Goal: Task Accomplishment & Management: Manage account settings

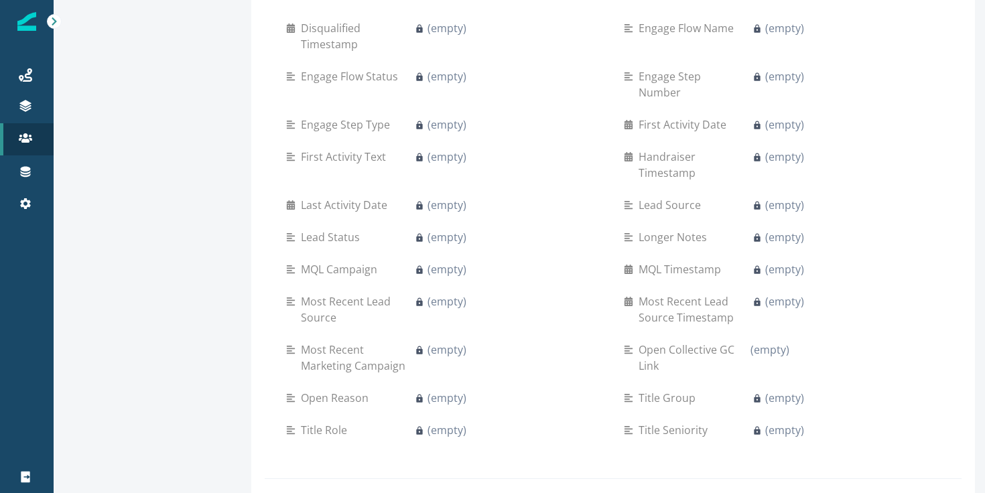
scroll to position [732, 0]
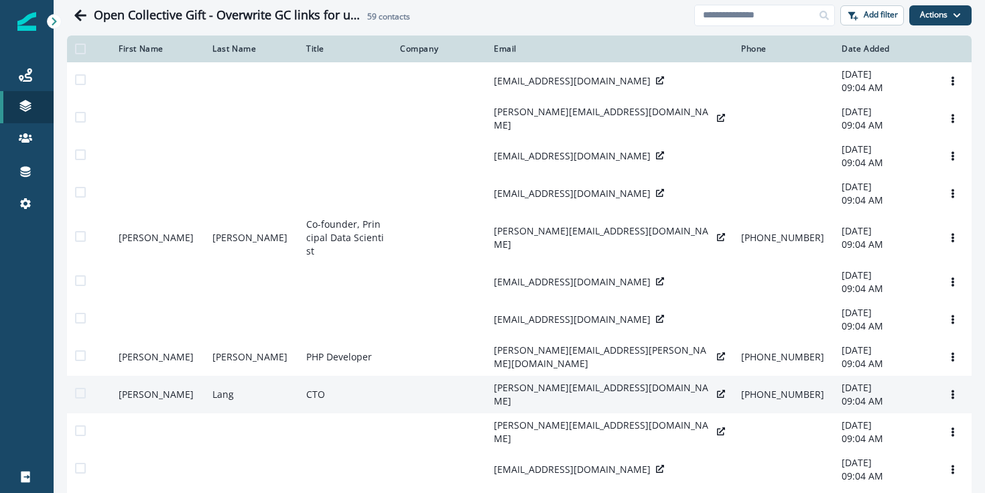
scroll to position [182, 0]
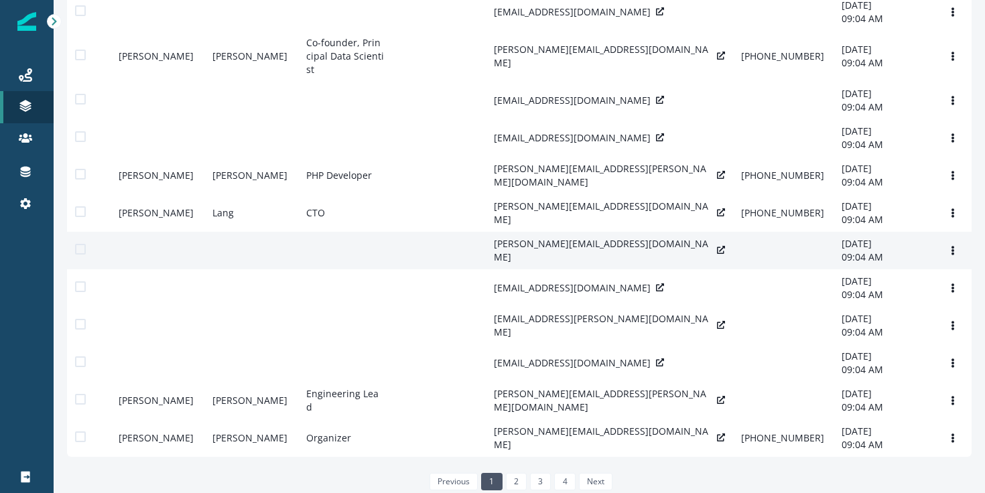
click at [717, 246] on icon at bounding box center [721, 250] width 8 height 8
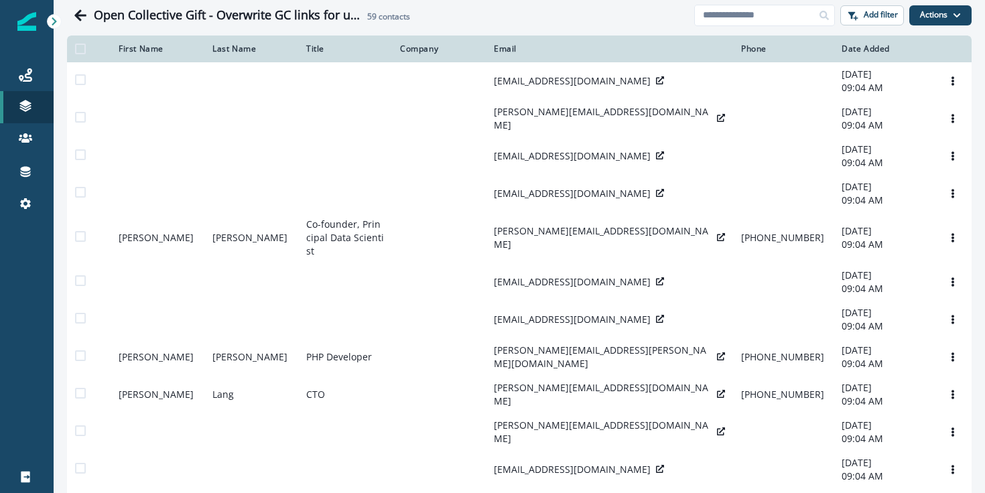
scroll to position [1, 0]
click at [896, 11] on p "Add filter" at bounding box center [881, 13] width 34 height 9
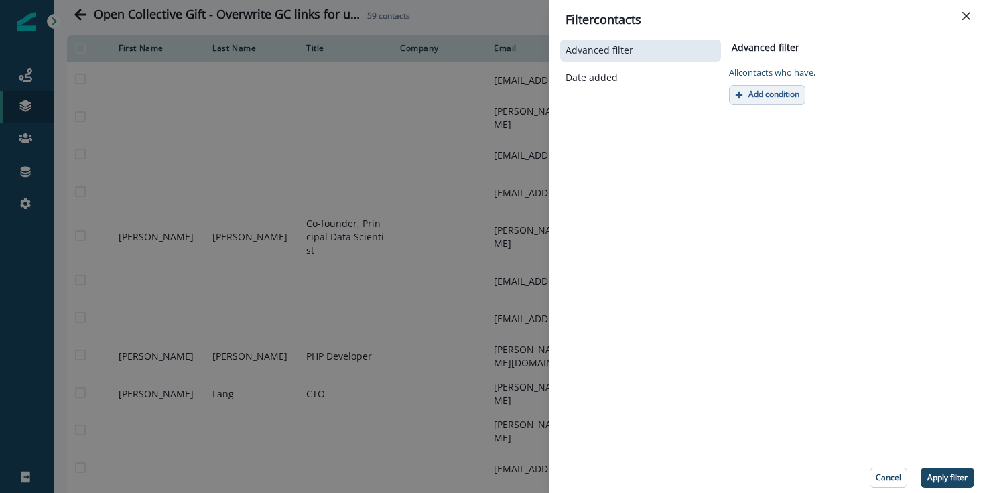
click at [784, 104] on button "Add condition" at bounding box center [767, 95] width 76 height 20
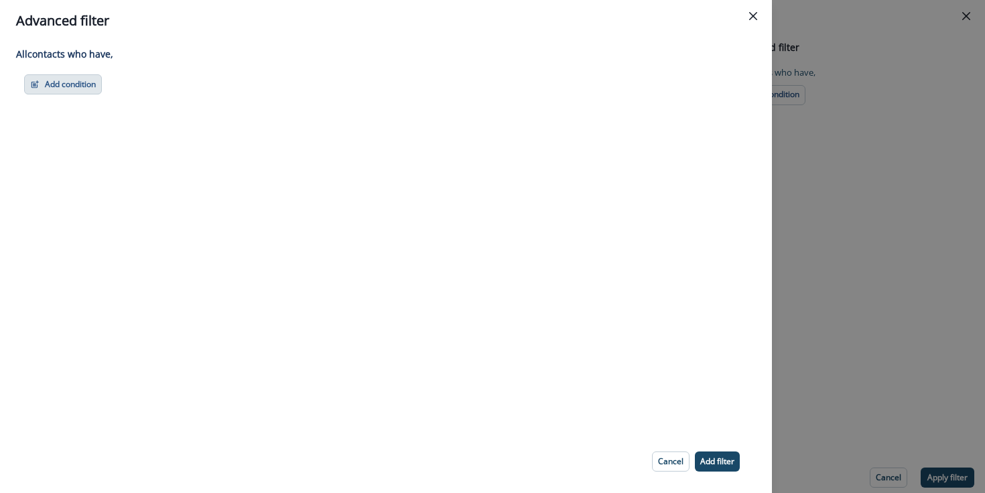
click at [62, 90] on button "Add condition" at bounding box center [63, 84] width 78 height 20
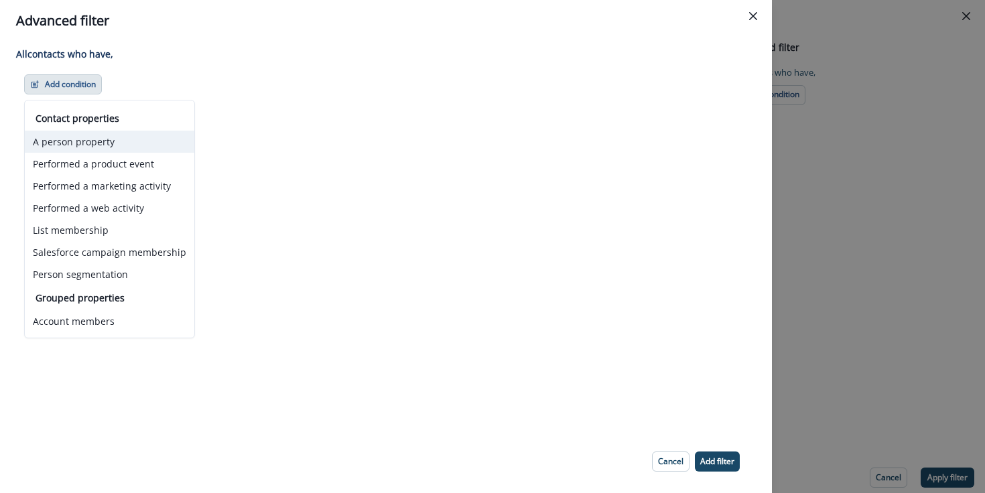
click at [139, 138] on button "A person property" at bounding box center [110, 142] width 170 height 22
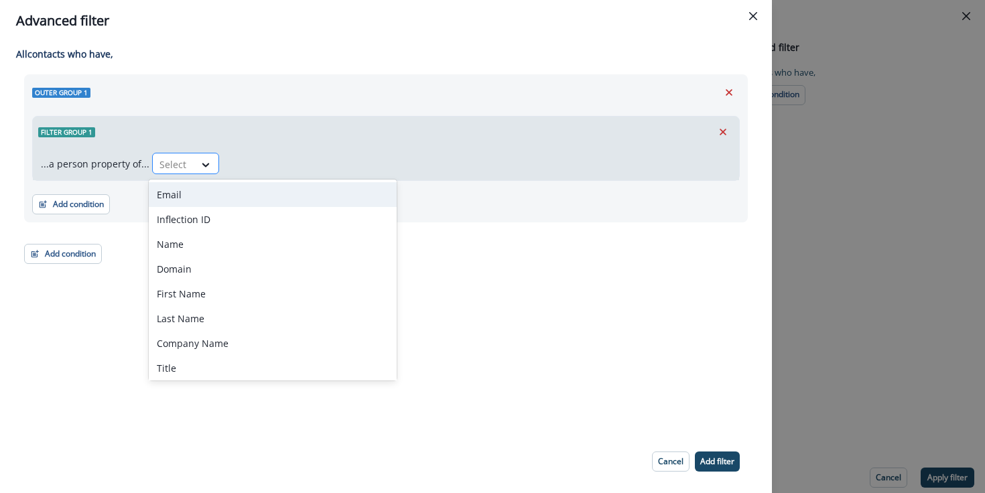
click at [187, 161] on div "Select" at bounding box center [174, 164] width 42 height 22
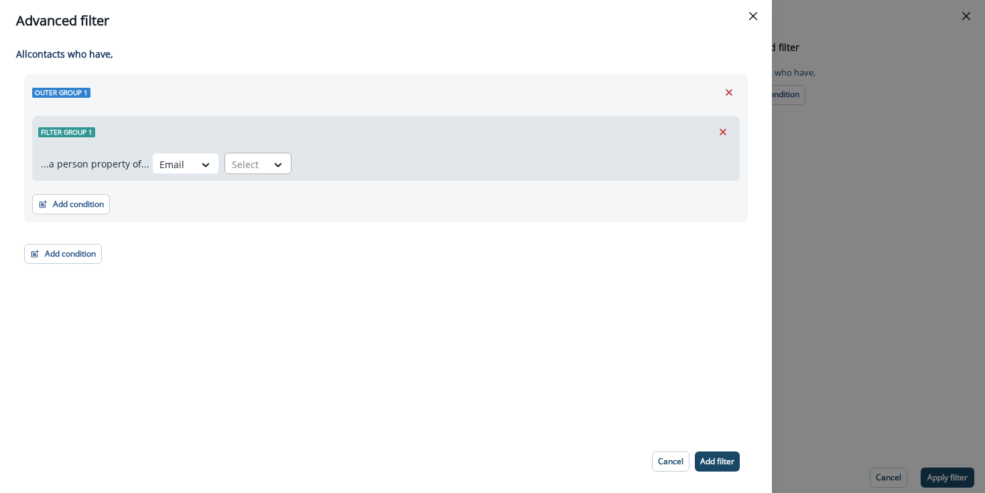
click at [244, 167] on div at bounding box center [246, 164] width 28 height 17
click at [267, 196] on div "equal to" at bounding box center [273, 194] width 105 height 25
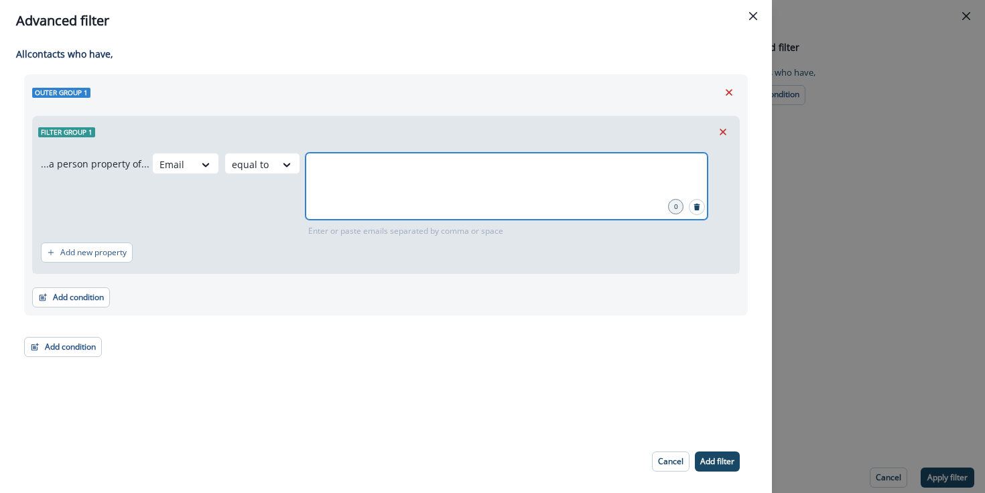
click at [425, 179] on input "text" at bounding box center [507, 169] width 398 height 27
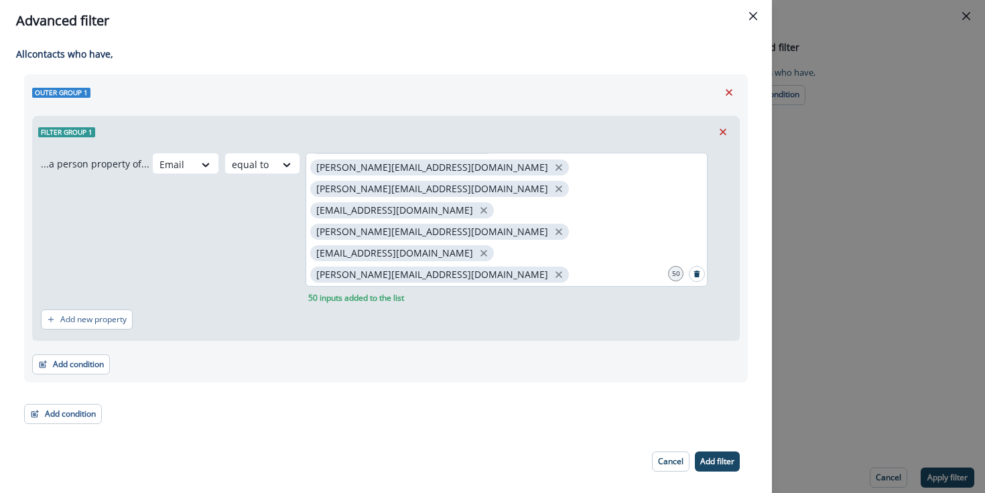
scroll to position [302, 0]
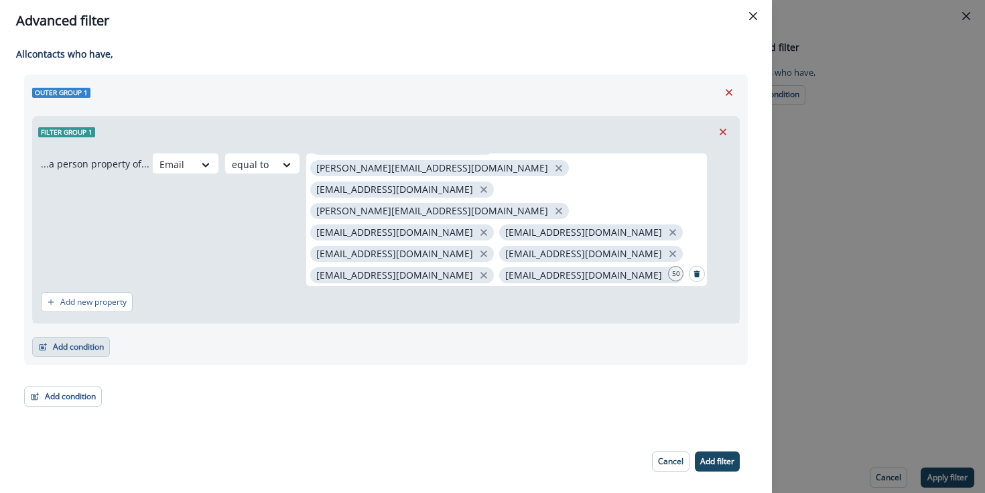
click at [83, 338] on button "Add condition" at bounding box center [71, 347] width 78 height 20
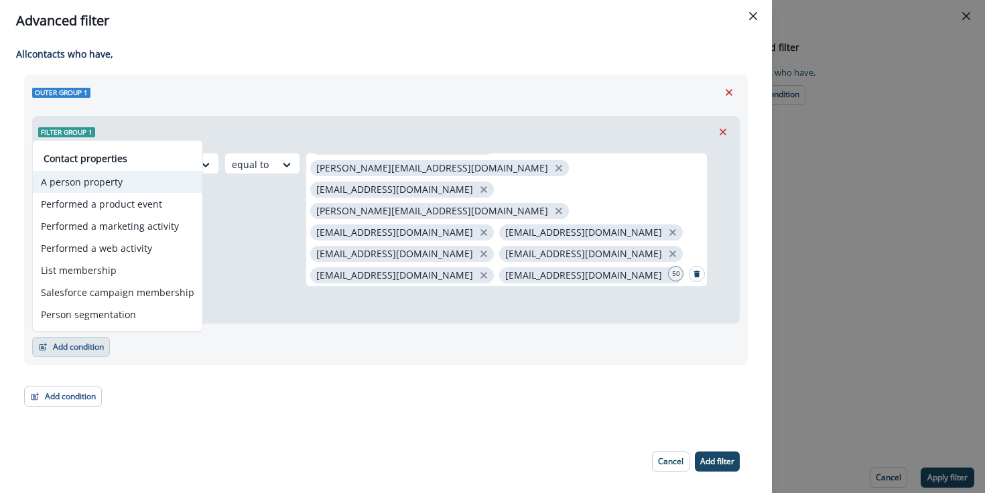
click at [115, 183] on button "A person property" at bounding box center [118, 182] width 170 height 22
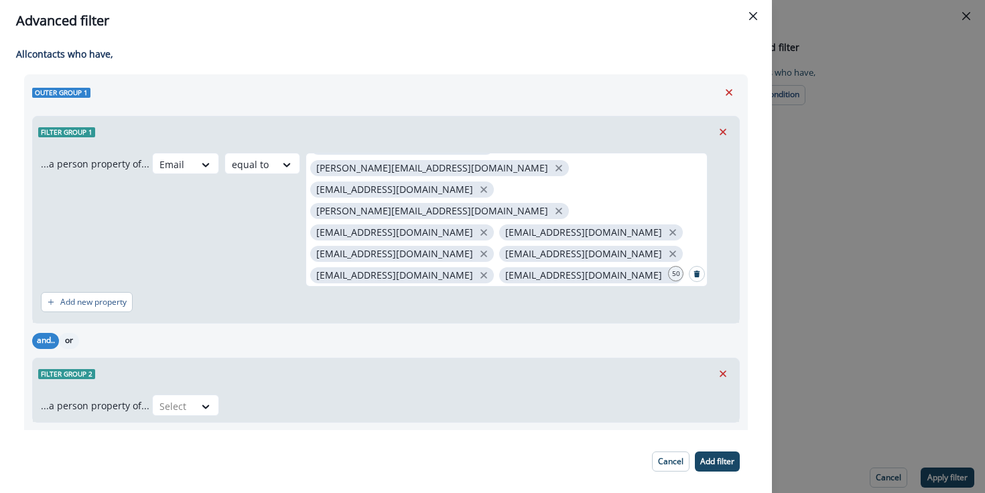
click at [68, 344] on button "or" at bounding box center [69, 341] width 20 height 16
click at [189, 403] on div "Select" at bounding box center [174, 406] width 42 height 22
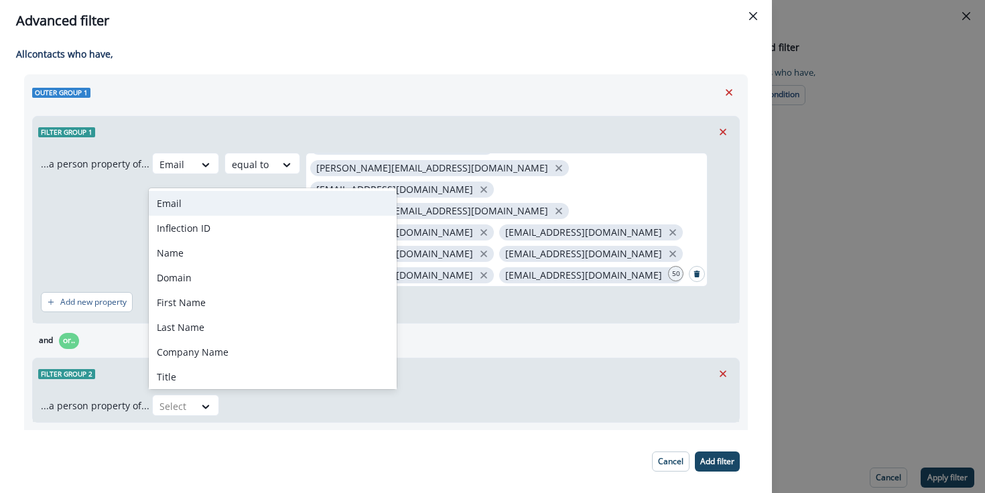
click at [246, 201] on div "Email" at bounding box center [273, 203] width 248 height 25
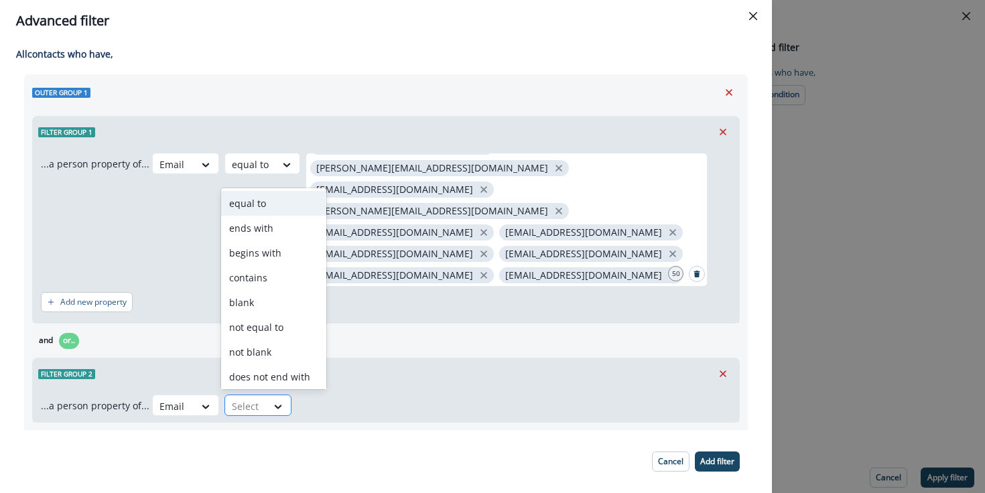
click at [242, 408] on div at bounding box center [246, 406] width 28 height 17
click at [261, 208] on div "equal to" at bounding box center [273, 203] width 105 height 25
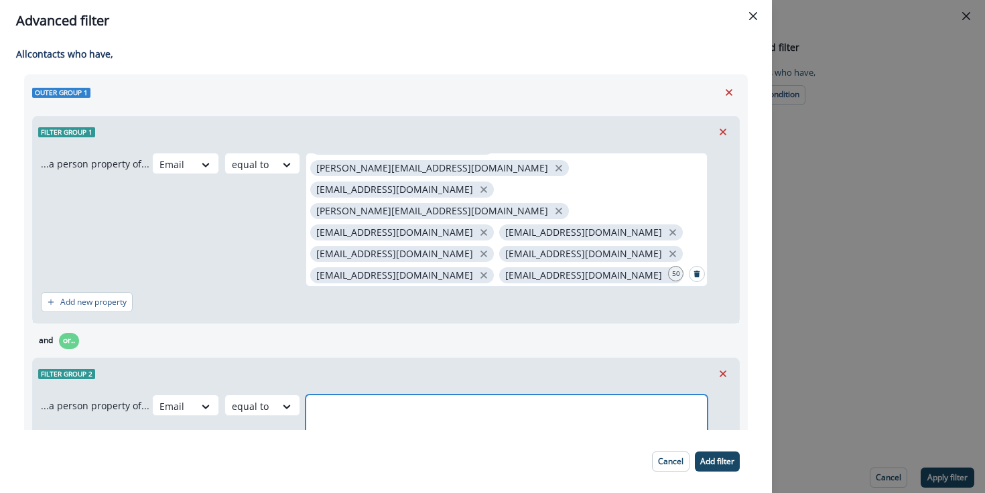
click at [341, 400] on input "text" at bounding box center [507, 411] width 398 height 27
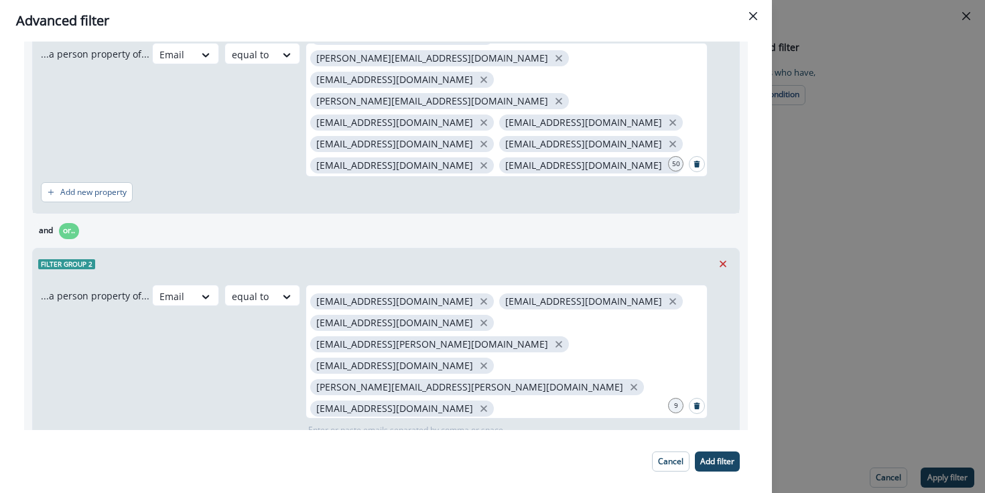
scroll to position [227, 0]
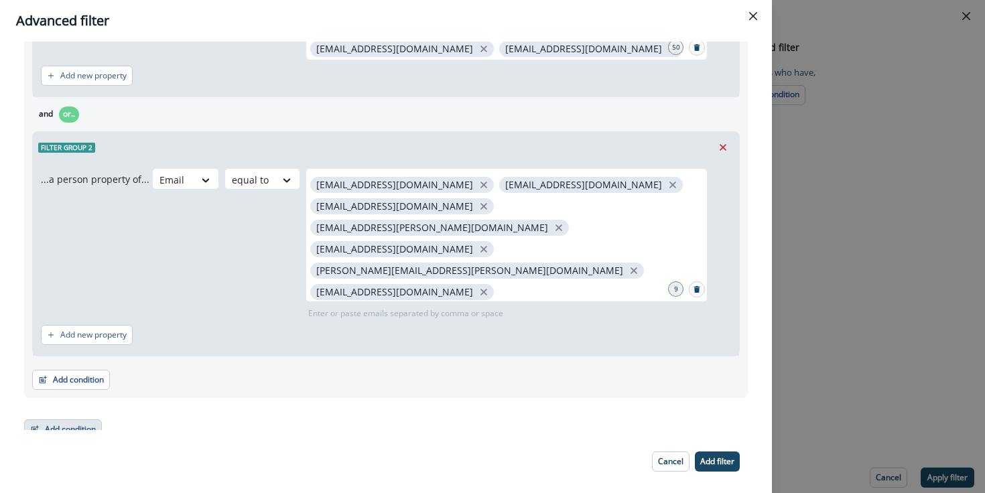
click at [66, 420] on button "Add condition" at bounding box center [63, 430] width 78 height 20
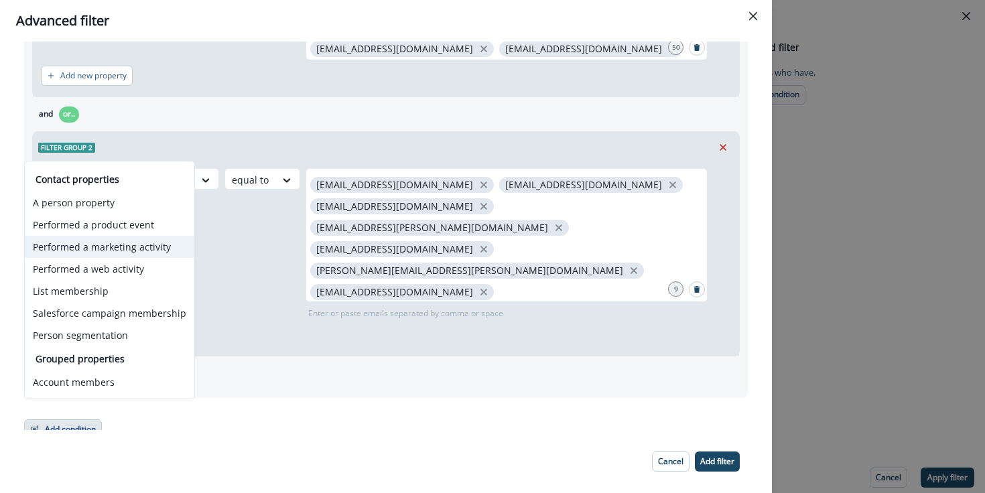
click at [108, 243] on button "Performed a marketing activity" at bounding box center [110, 247] width 170 height 22
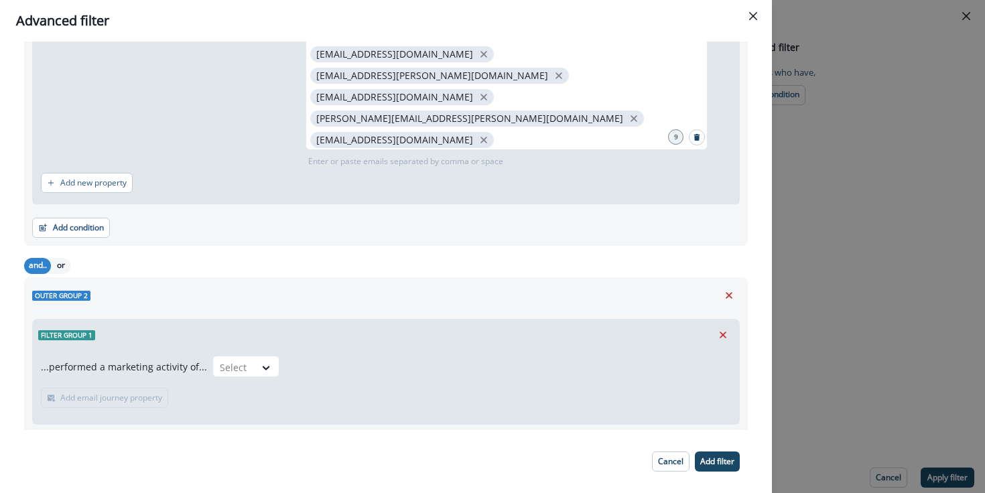
scroll to position [447, 0]
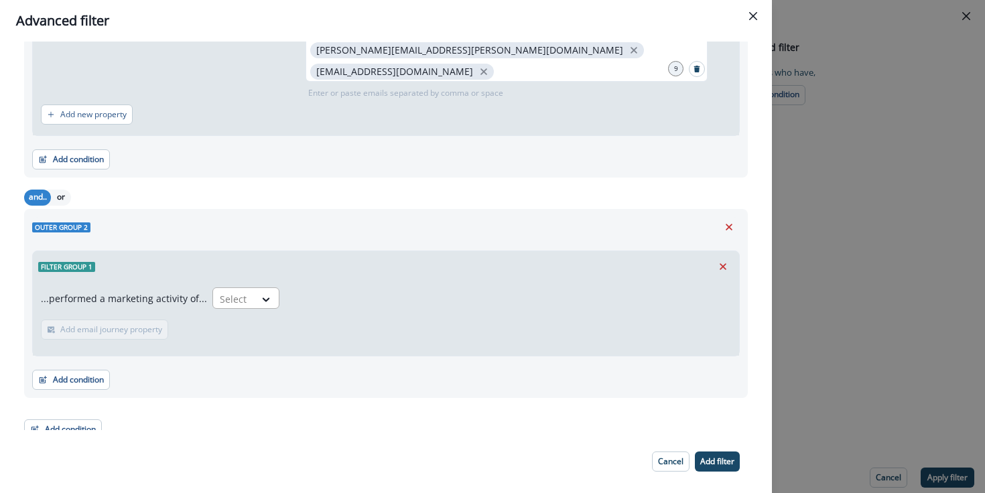
click at [233, 291] on div at bounding box center [234, 299] width 28 height 17
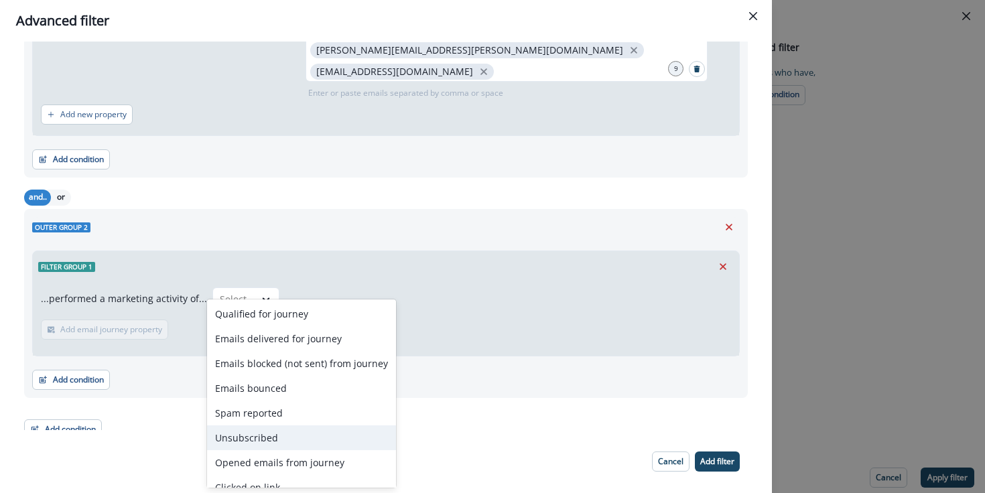
scroll to position [3, 0]
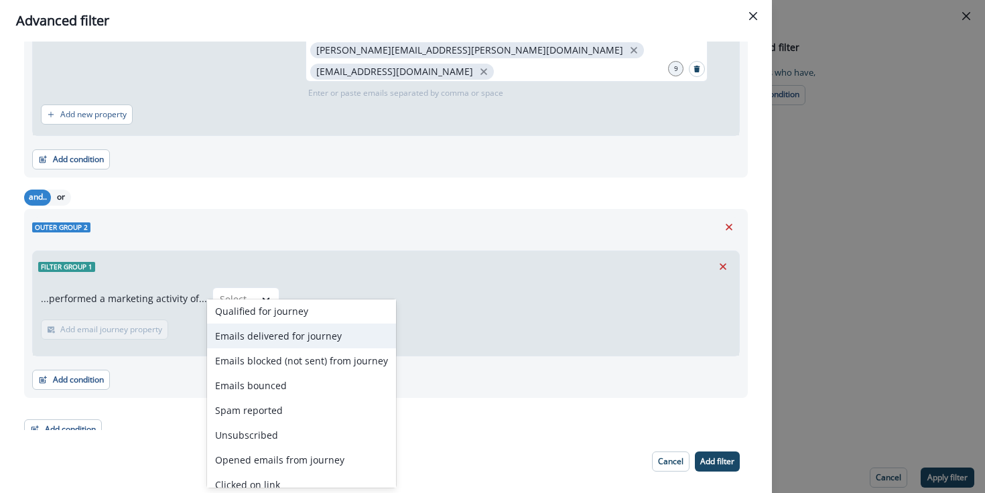
click at [254, 338] on div "Emails delivered for journey" at bounding box center [301, 336] width 189 height 25
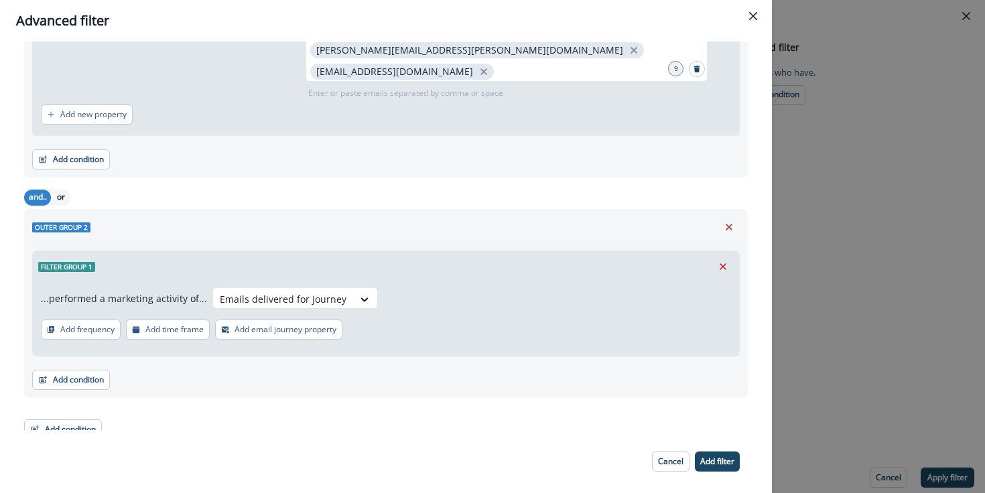
drag, startPoint x: 83, startPoint y: 320, endPoint x: 307, endPoint y: 264, distance: 230.6
click at [397, 318] on div "...performed a marketing activity of... Emails delivered for journey Add freque…" at bounding box center [386, 319] width 706 height 74
click at [307, 325] on p "Add email journey property" at bounding box center [286, 329] width 102 height 9
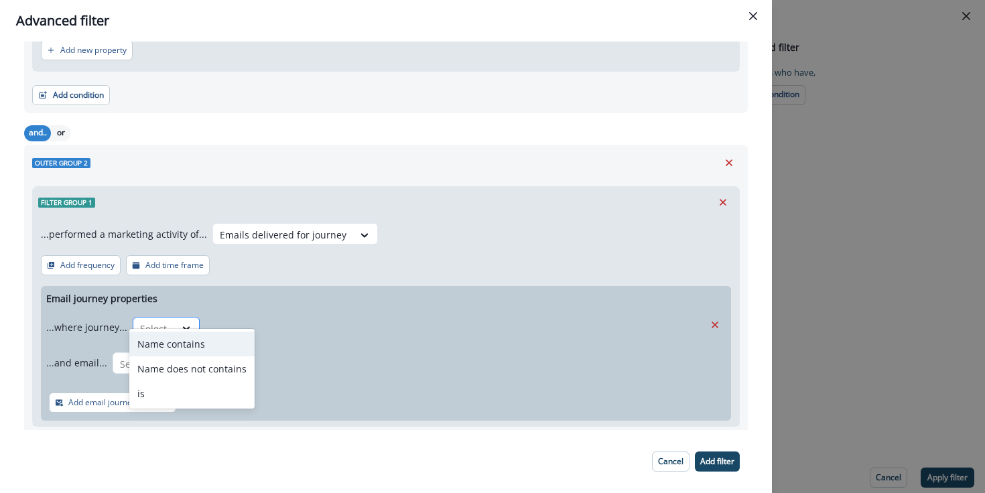
click at [146, 320] on div at bounding box center [154, 328] width 28 height 17
click at [141, 386] on div "is" at bounding box center [191, 394] width 125 height 25
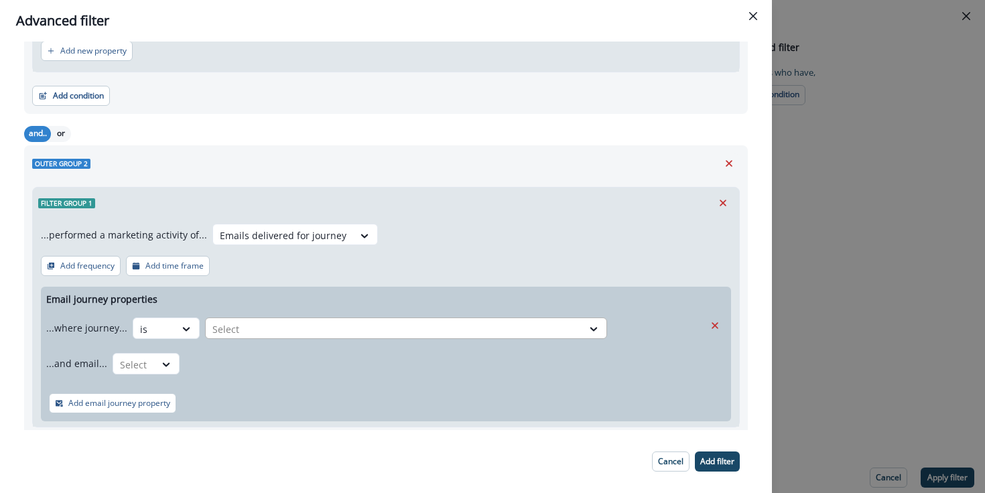
click at [270, 321] on div at bounding box center [393, 329] width 363 height 17
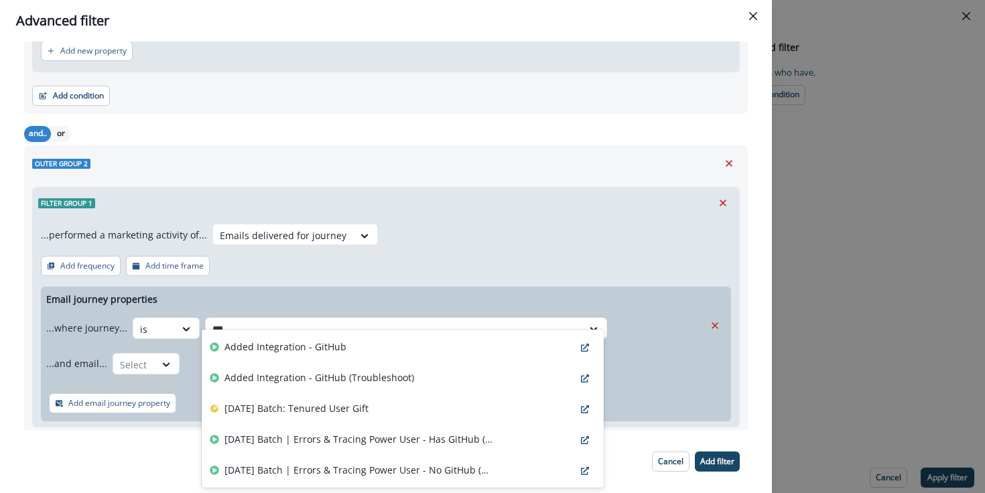
type input "****"
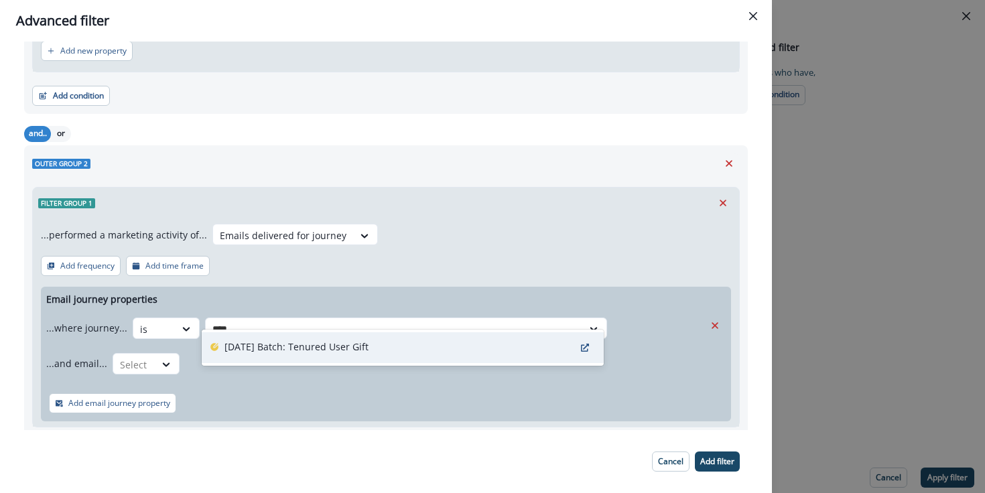
click at [334, 359] on div "[DATE] Batch: Tenured User Gift" at bounding box center [403, 347] width 402 height 31
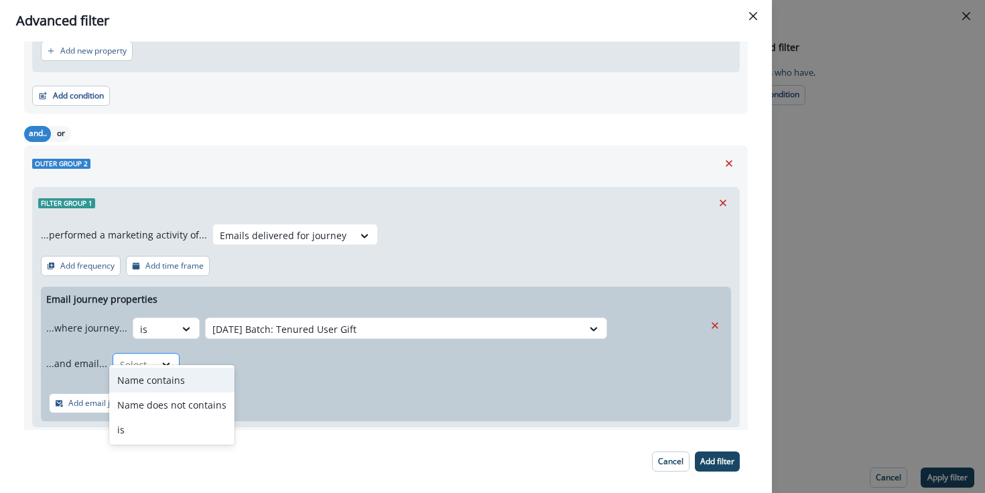
click at [143, 357] on div at bounding box center [134, 365] width 28 height 17
drag, startPoint x: 149, startPoint y: 426, endPoint x: 176, endPoint y: 412, distance: 29.7
click at [151, 426] on div "is" at bounding box center [171, 430] width 125 height 25
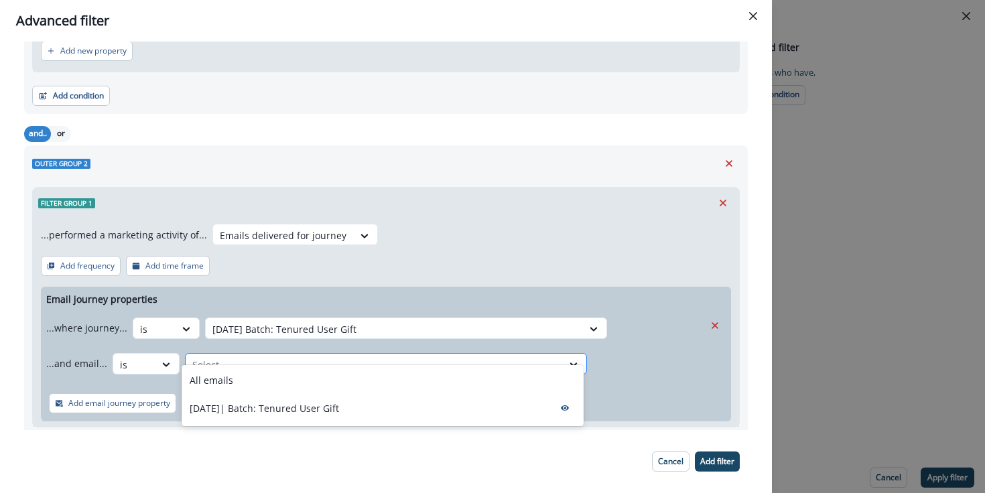
click at [249, 357] on div at bounding box center [373, 365] width 363 height 17
drag, startPoint x: 260, startPoint y: 380, endPoint x: 266, endPoint y: 393, distance: 14.1
click at [260, 380] on div "All emails" at bounding box center [383, 380] width 402 height 25
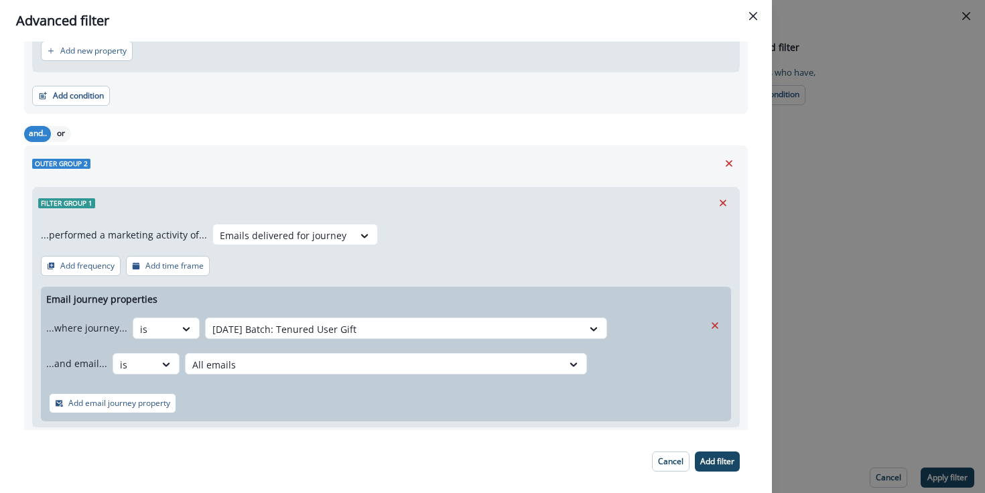
drag, startPoint x: 407, startPoint y: 429, endPoint x: 433, endPoint y: 406, distance: 34.2
click at [409, 428] on div "Add condition Contact properties A person property Performed a product event Pe…" at bounding box center [386, 445] width 708 height 34
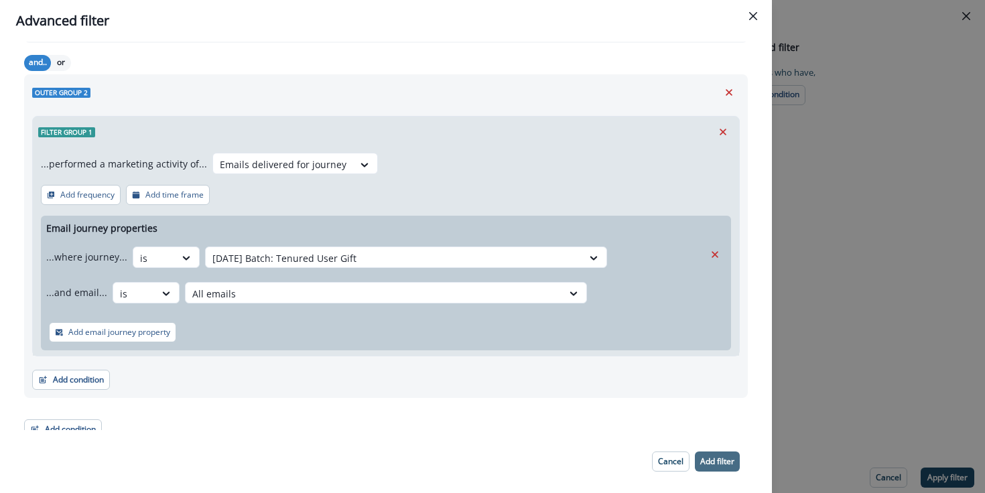
click at [706, 460] on p "Add filter" at bounding box center [717, 461] width 34 height 9
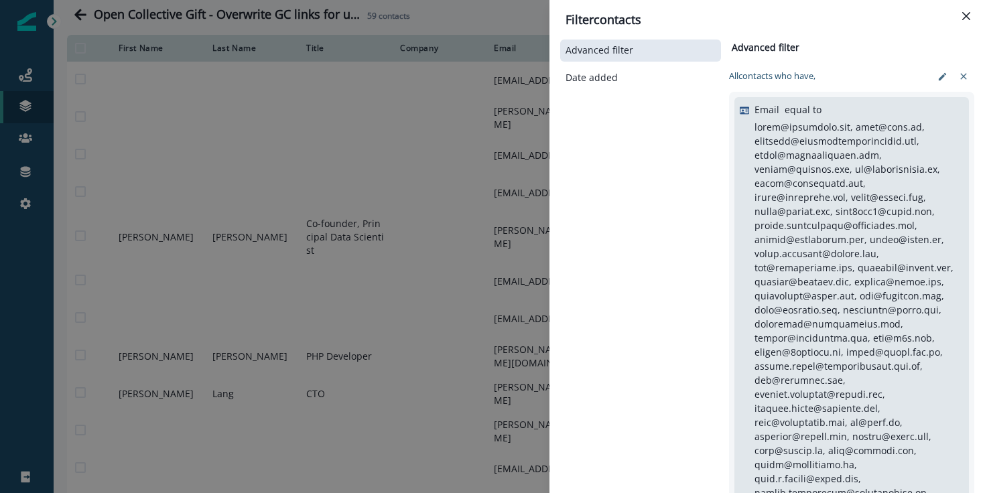
scroll to position [417, 0]
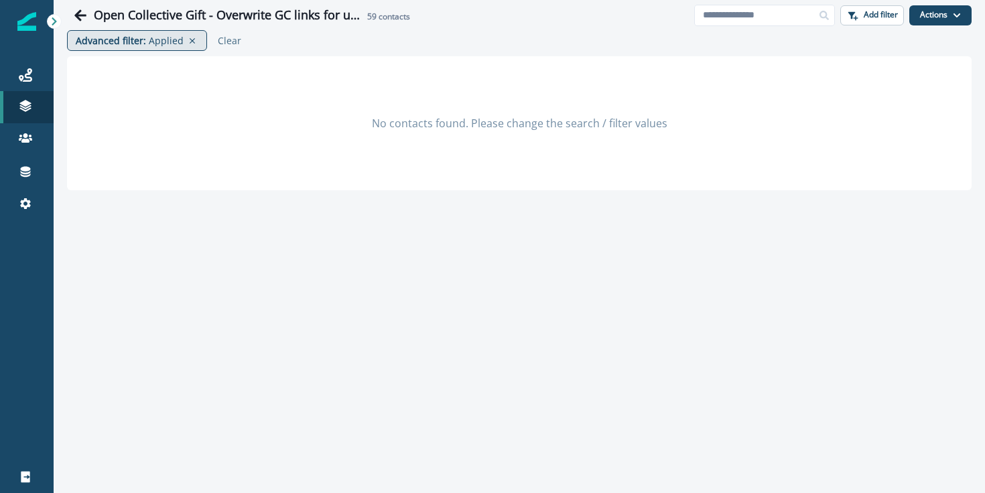
click at [103, 46] on p "Advanced filter :" at bounding box center [111, 41] width 70 height 14
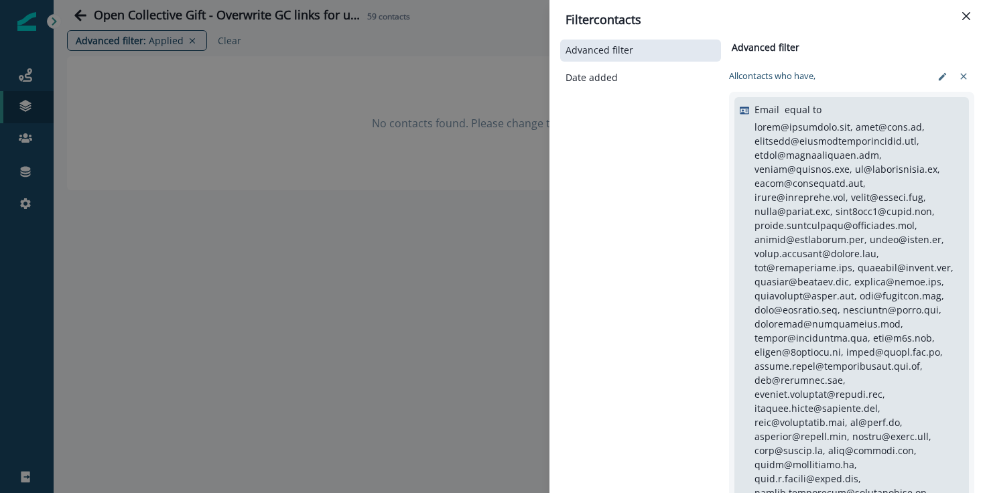
scroll to position [32, 0]
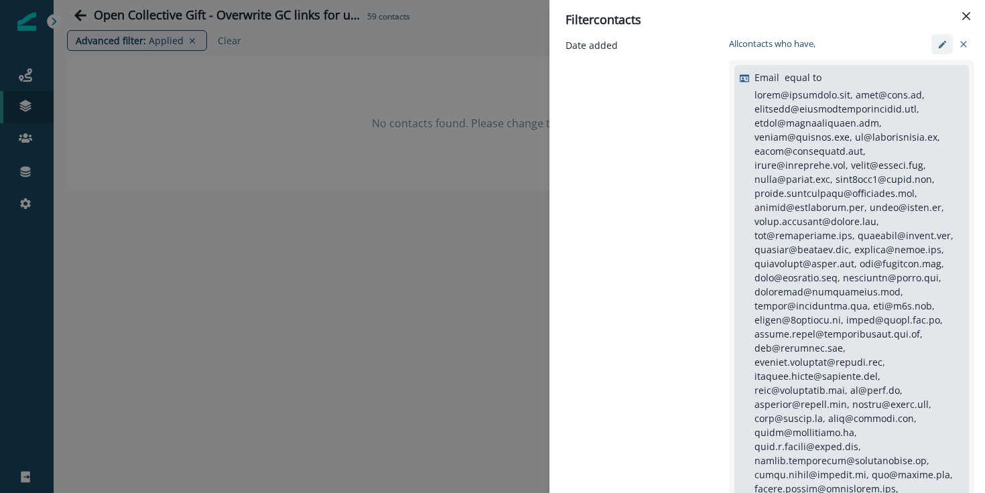
click at [940, 50] on button "edit-filter" at bounding box center [942, 44] width 21 height 20
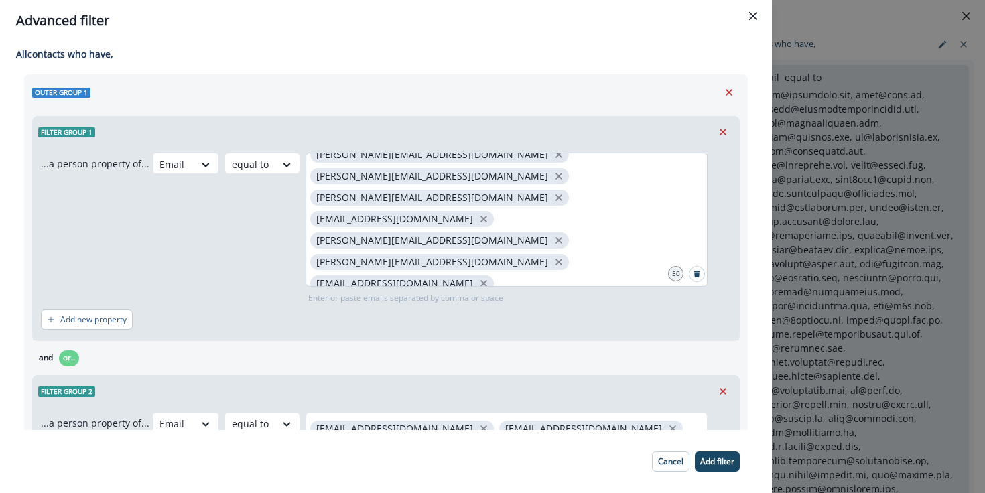
scroll to position [302, 0]
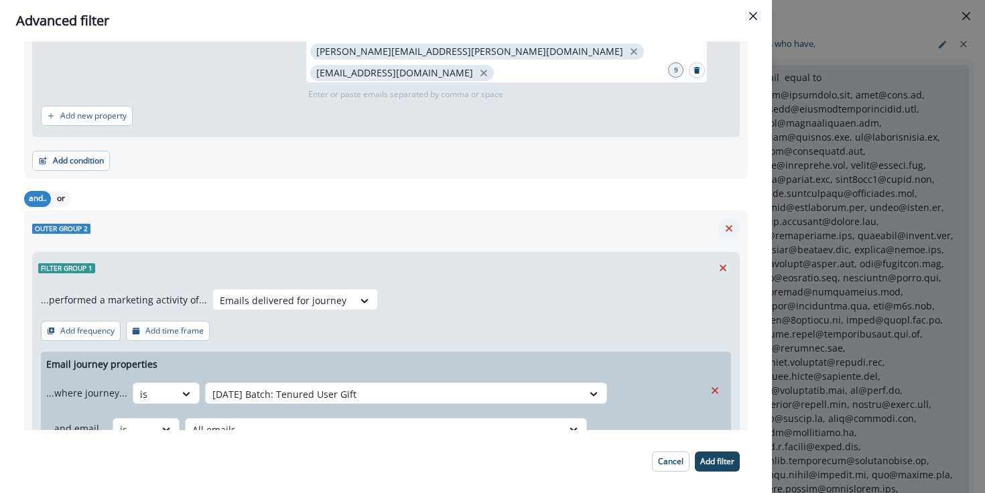
click at [731, 222] on icon "Remove" at bounding box center [729, 228] width 12 height 12
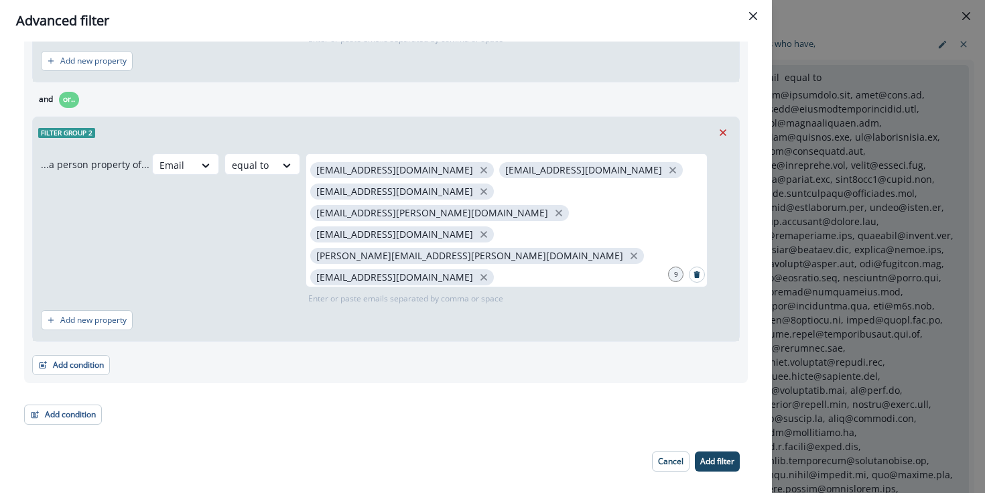
scroll to position [244, 0]
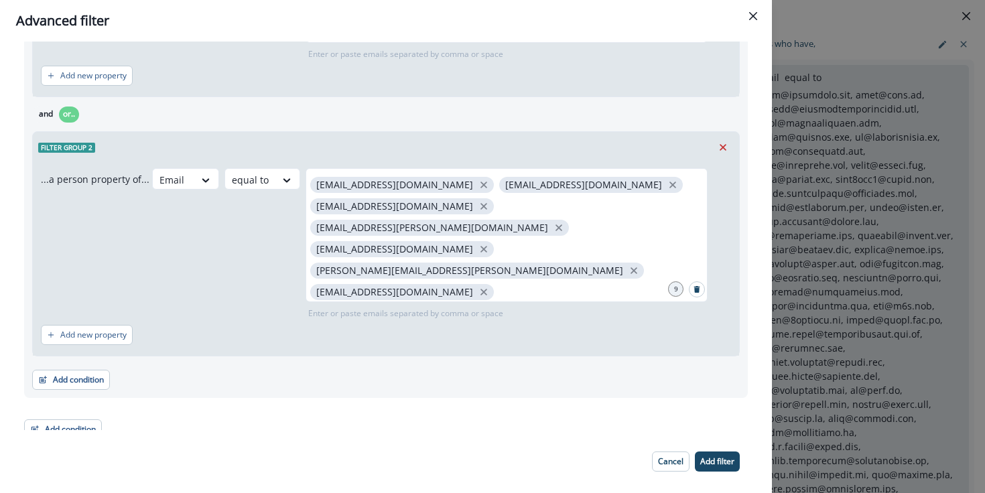
click at [710, 459] on p "Add filter" at bounding box center [717, 461] width 34 height 9
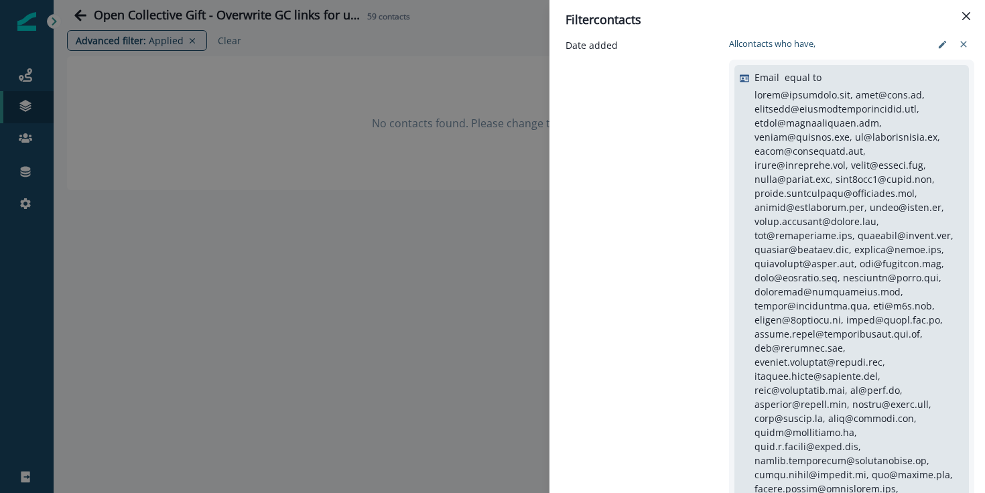
scroll to position [290, 0]
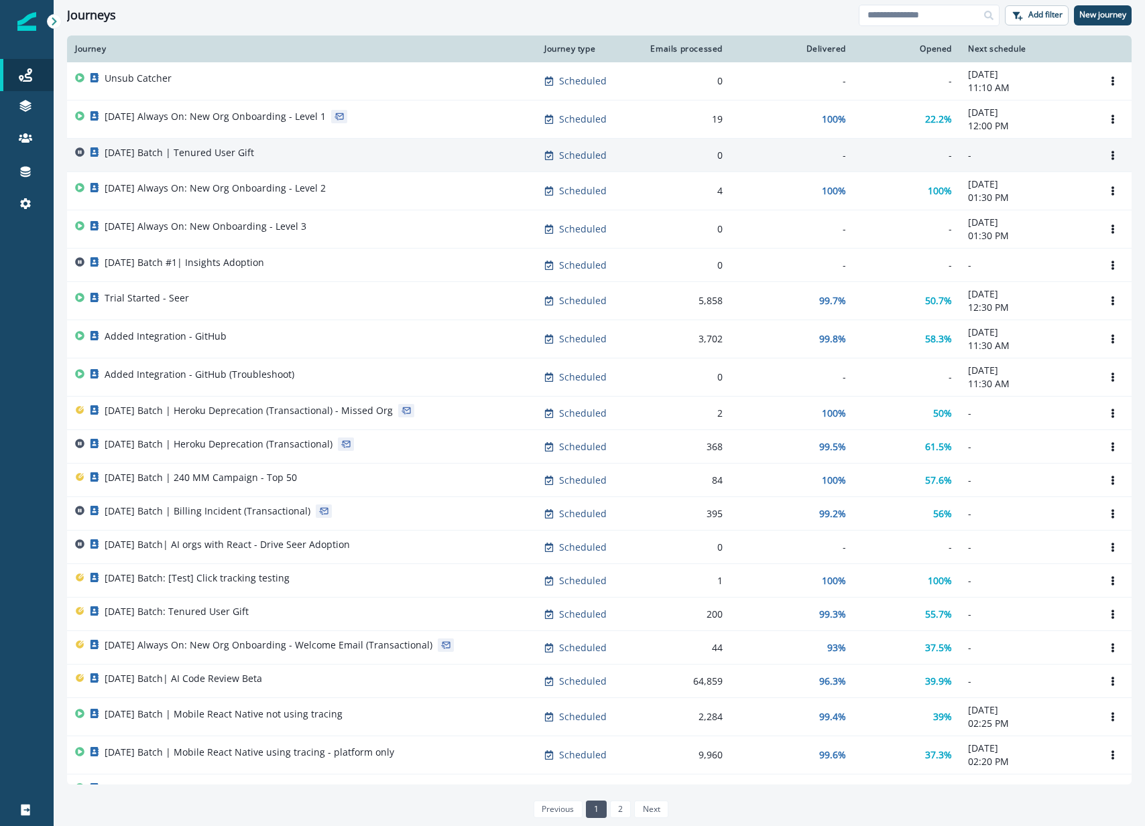
click at [355, 164] on div "[DATE] Batch | Tenured User Gift" at bounding box center [301, 155] width 453 height 19
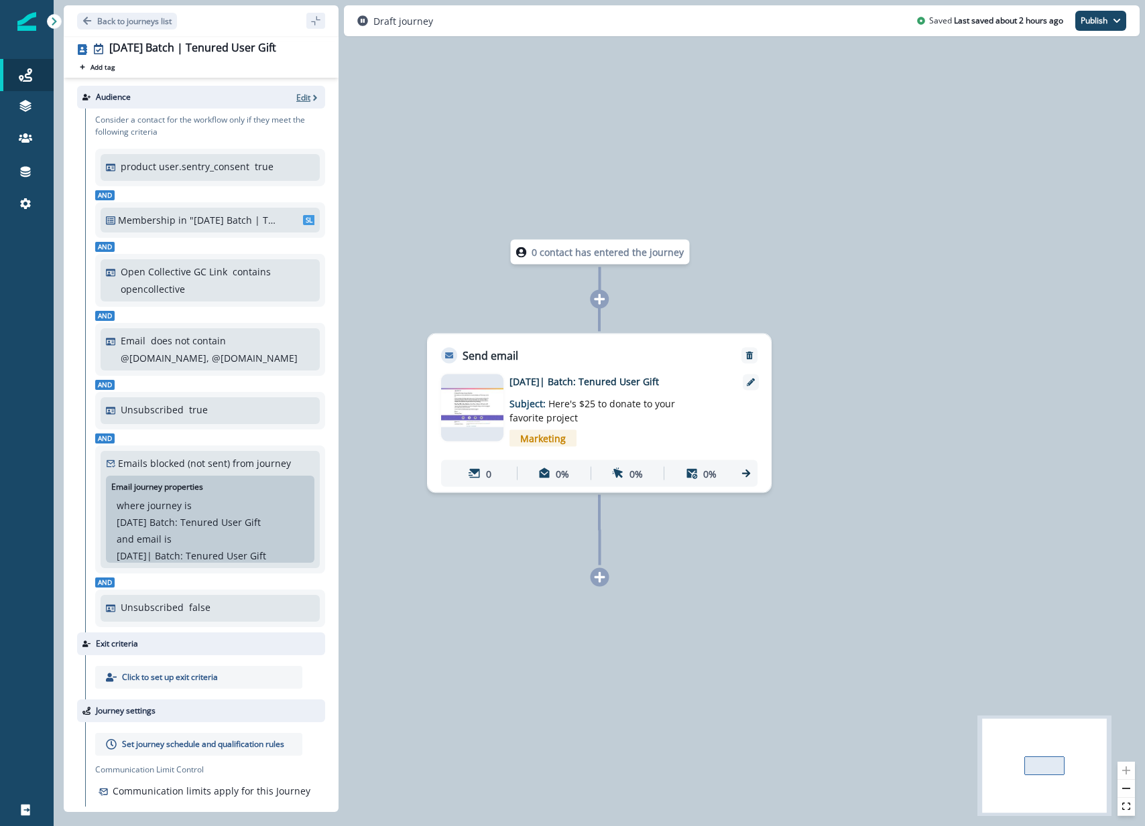
click at [310, 94] on icon "button" at bounding box center [314, 97] width 9 height 9
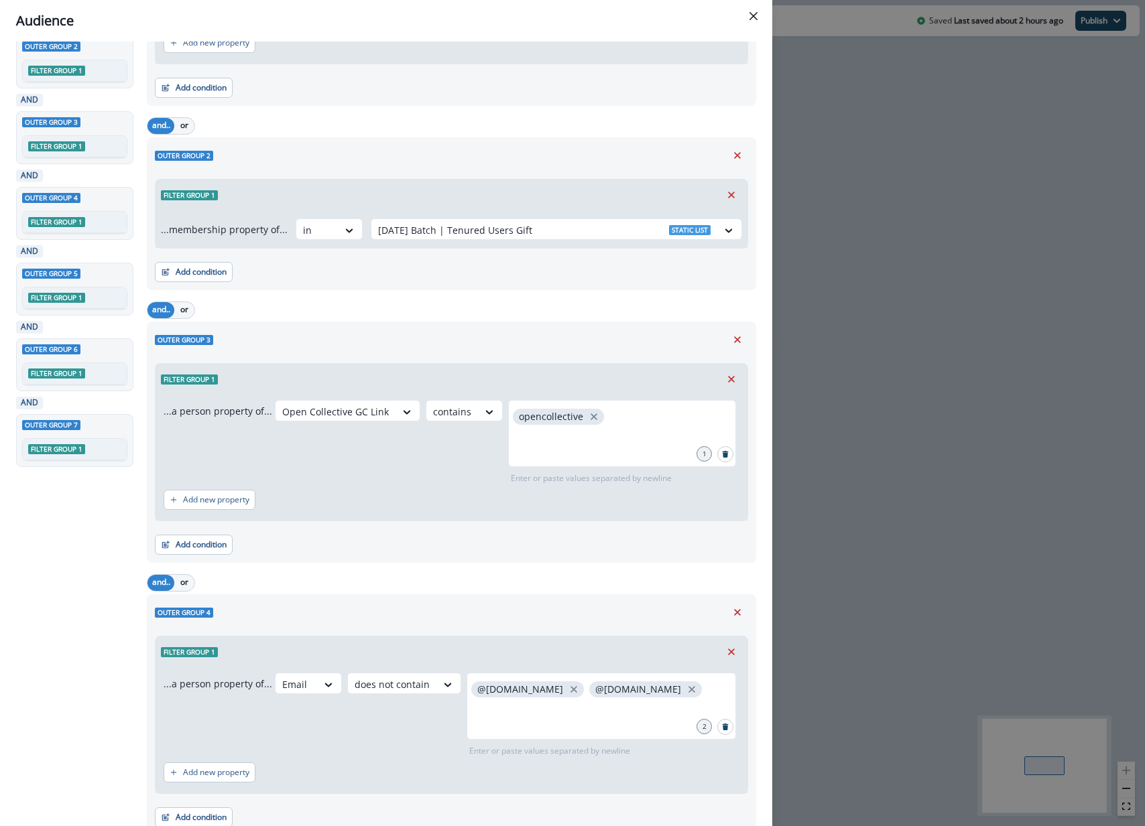
scroll to position [146, 0]
click at [741, 153] on icon "Remove" at bounding box center [737, 155] width 12 height 12
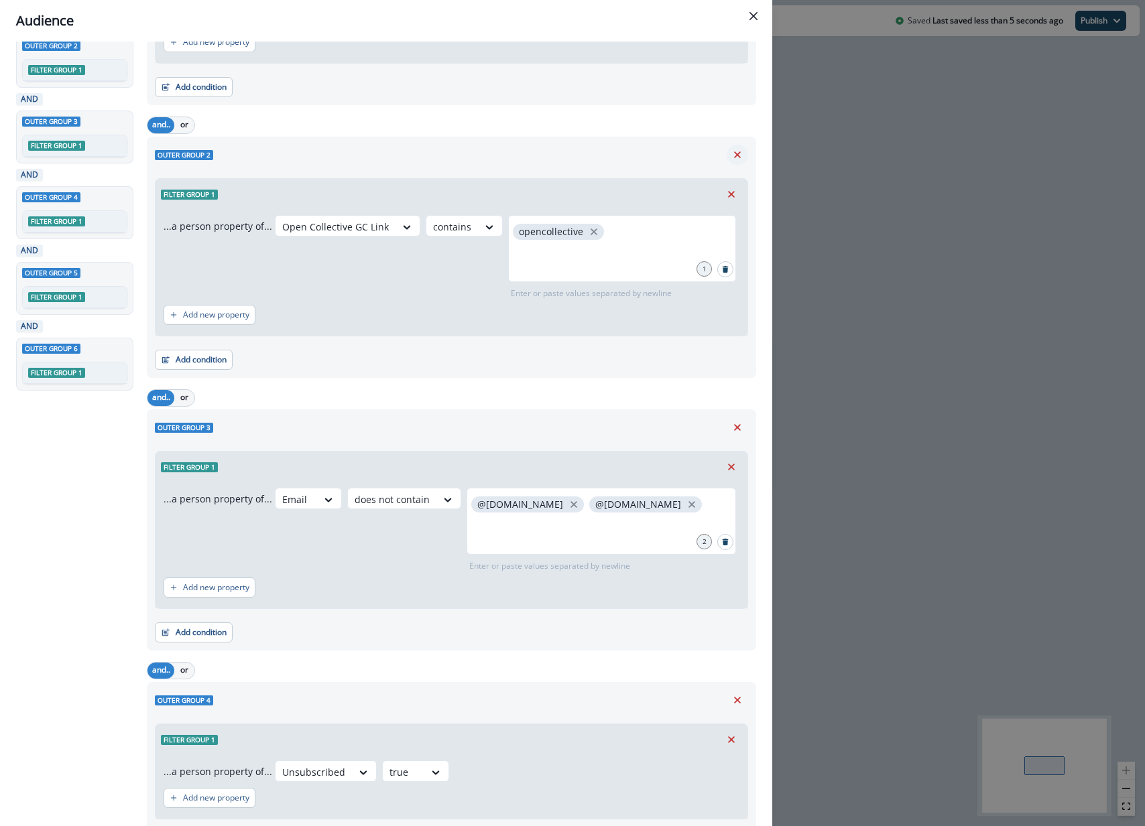
click at [737, 146] on div "Outer group 2 Filter group 1 ...a person property of... Open Collective GC Link…" at bounding box center [451, 257] width 609 height 241
click at [733, 153] on icon "Remove" at bounding box center [737, 155] width 12 height 12
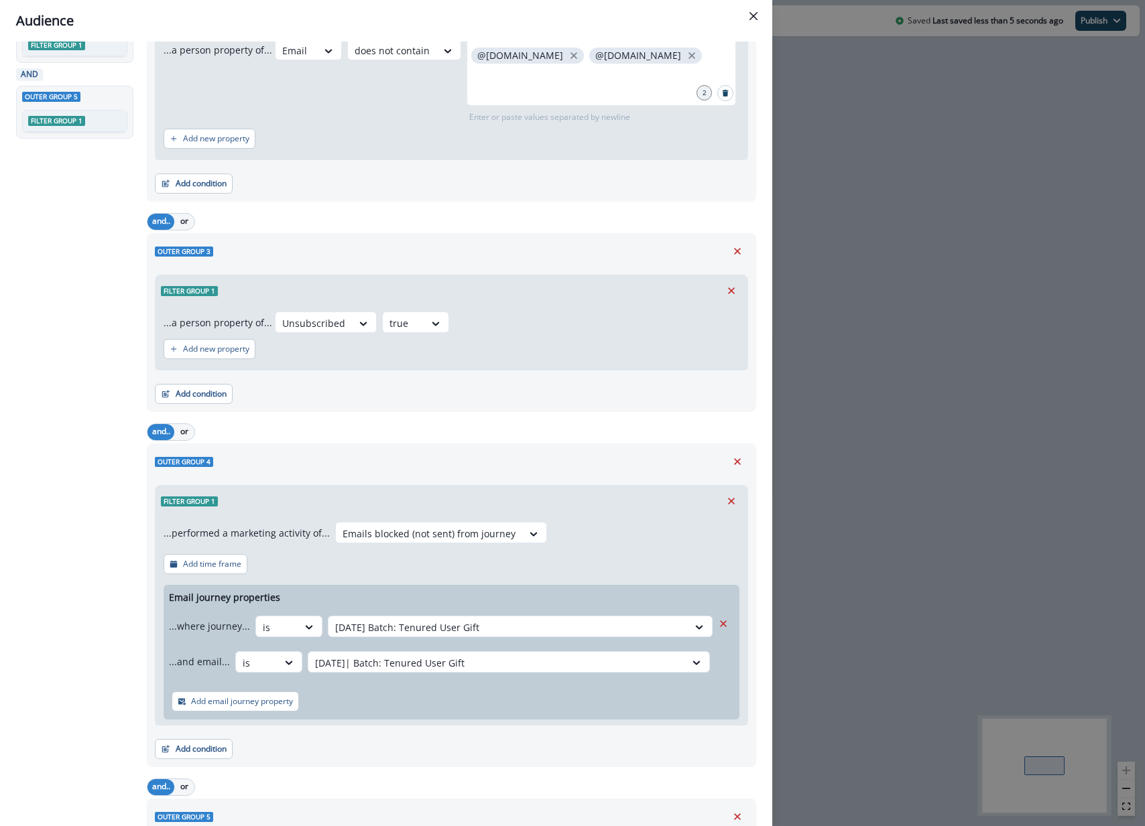
scroll to position [347, 0]
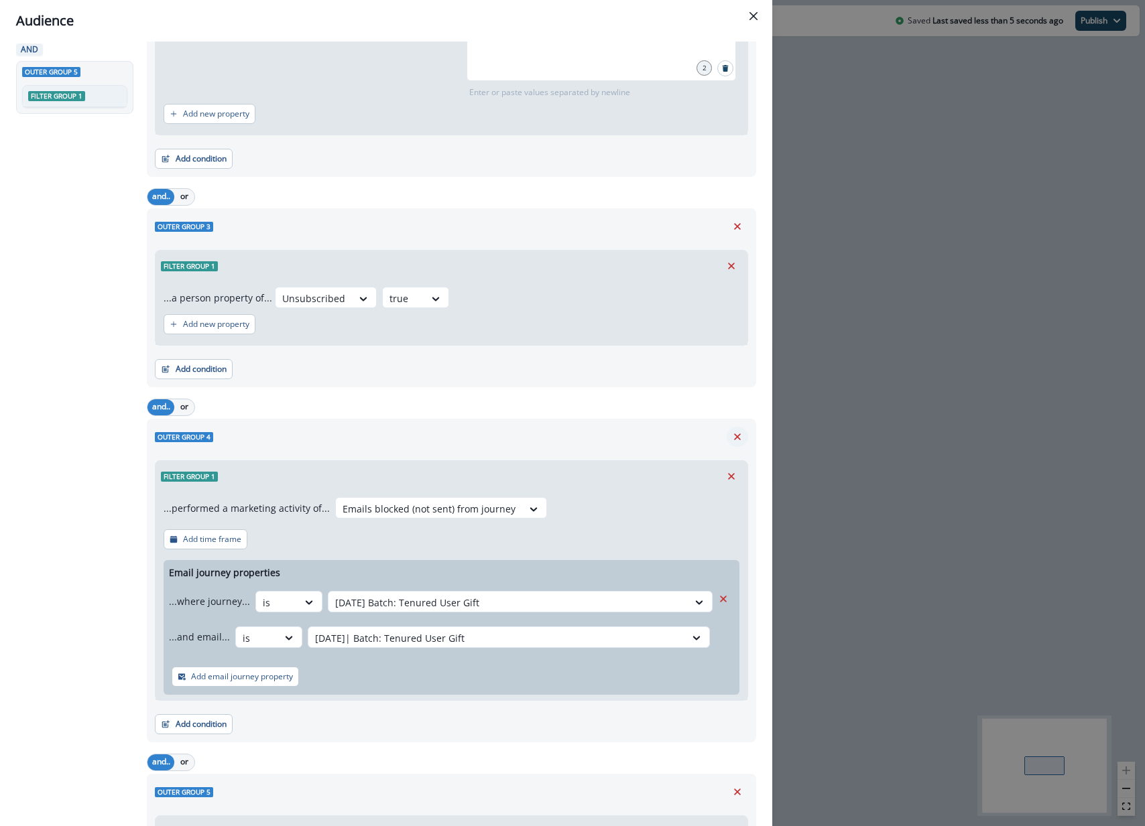
click at [740, 437] on icon "Remove" at bounding box center [737, 437] width 12 height 12
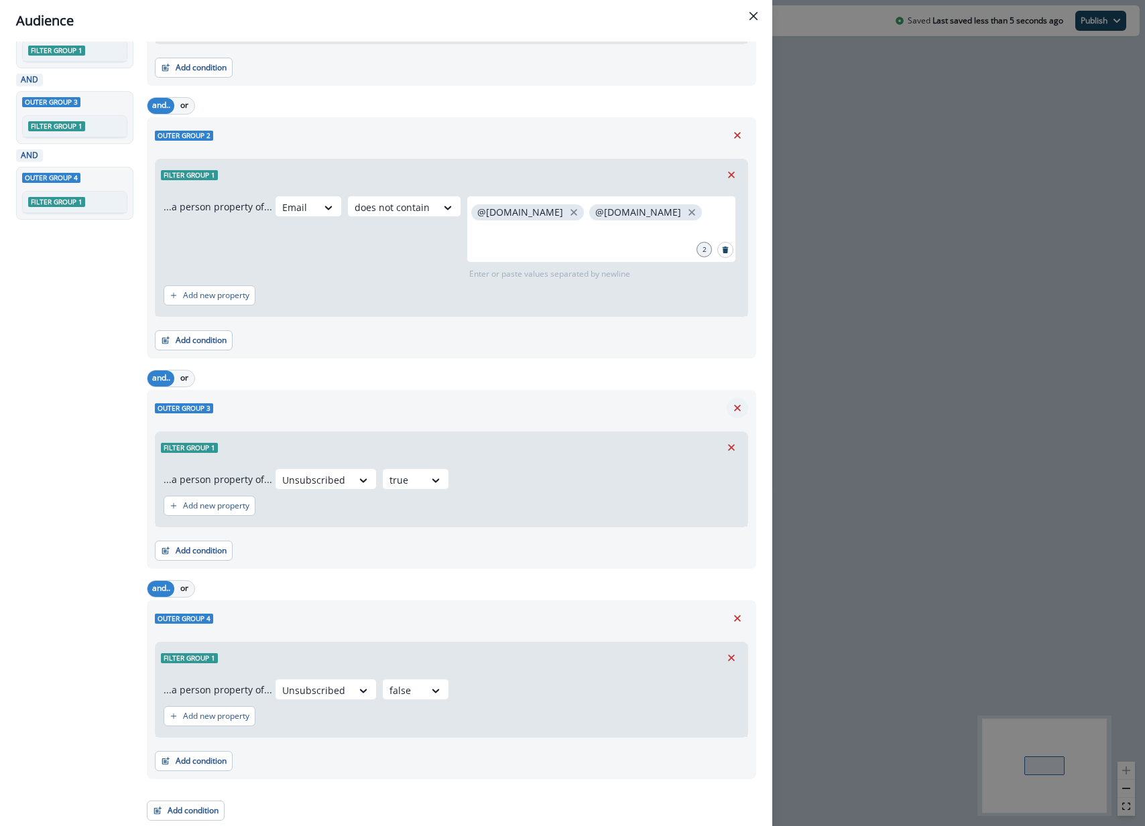
click at [737, 403] on icon "Remove" at bounding box center [737, 408] width 12 height 12
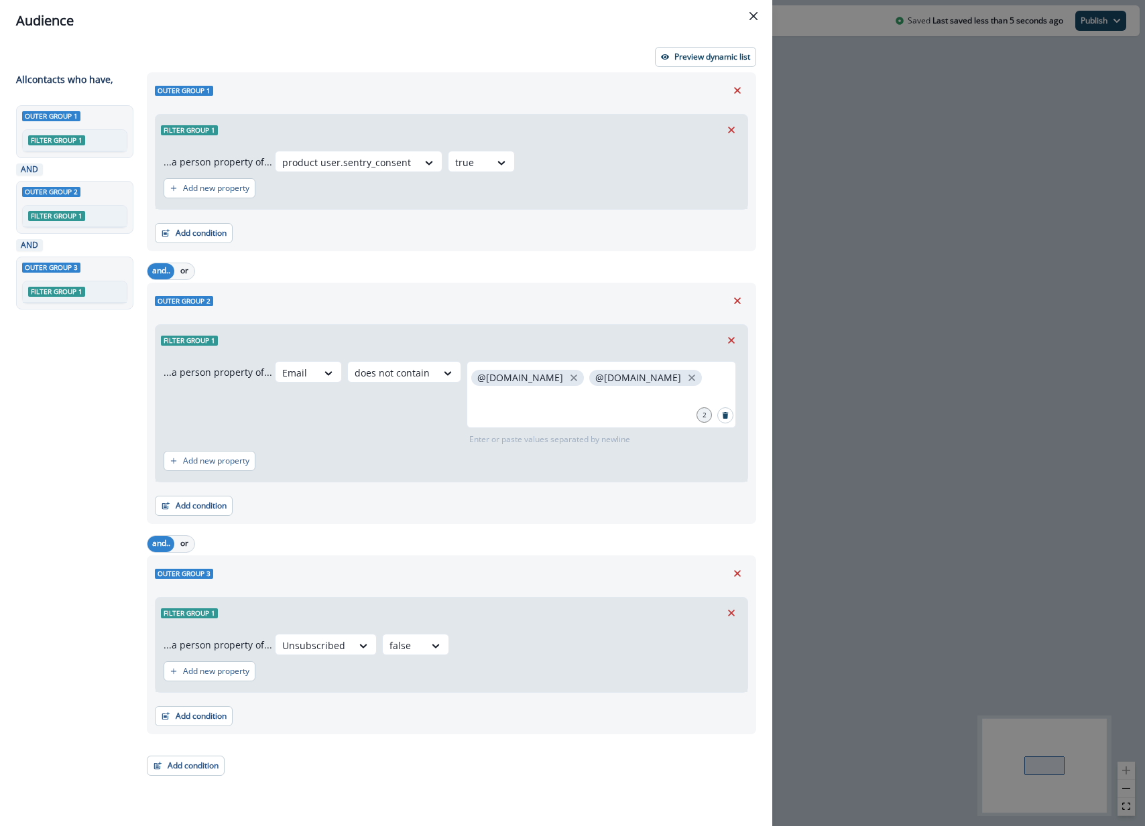
scroll to position [0, 0]
click at [187, 764] on button "Add condition" at bounding box center [186, 766] width 78 height 20
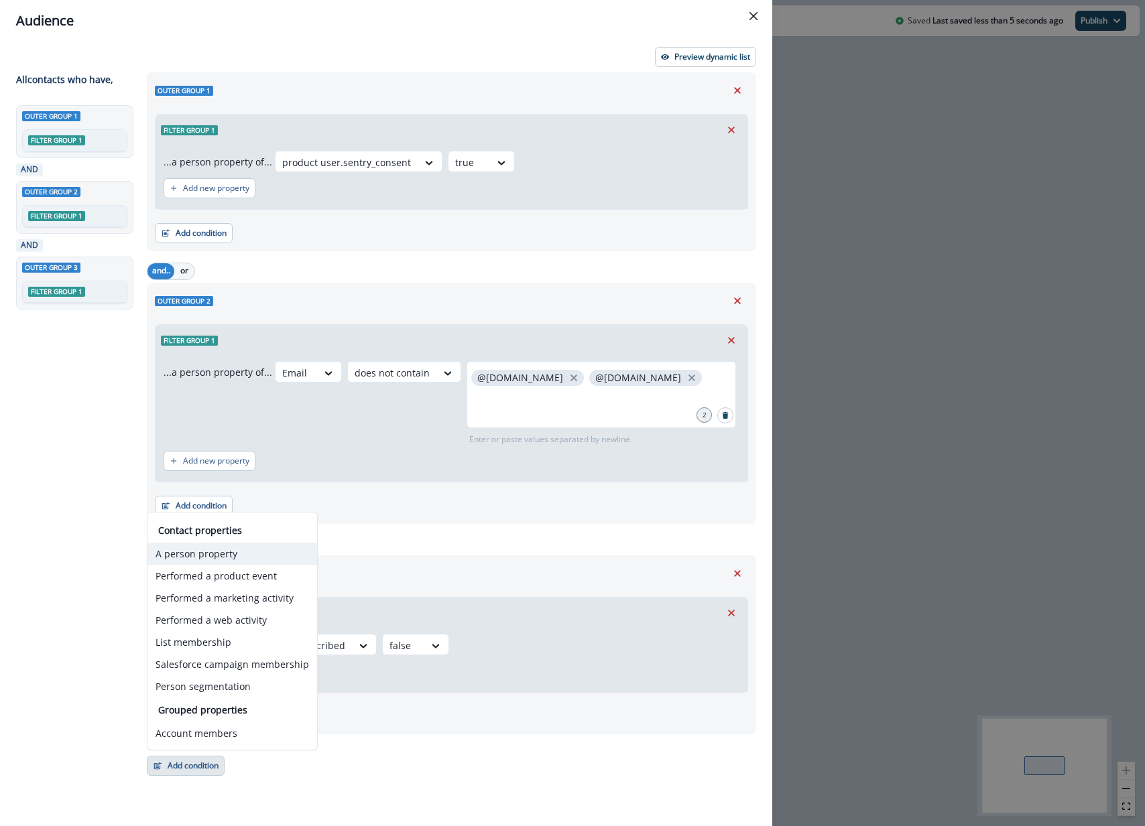
click at [235, 552] on button "A person property" at bounding box center [232, 554] width 170 height 22
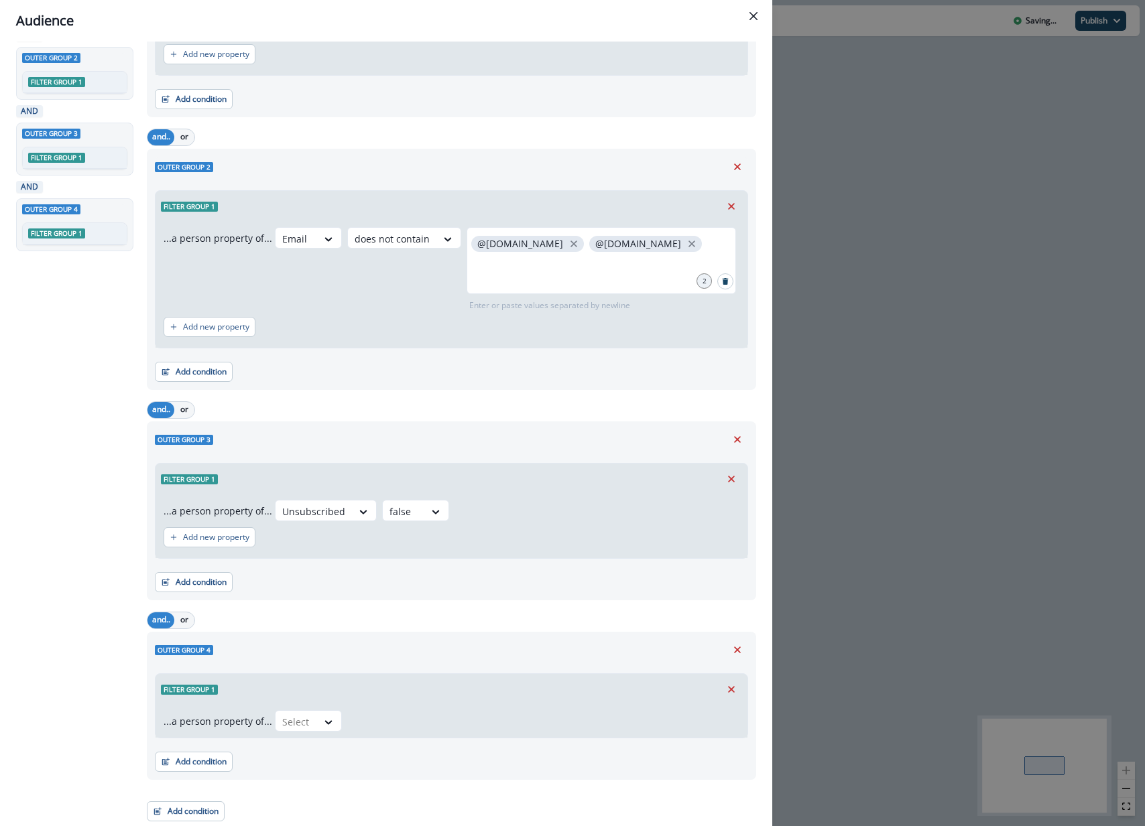
scroll to position [133, 0]
click at [296, 732] on div "Select" at bounding box center [296, 723] width 42 height 22
type input "*****"
click at [328, 591] on div "Email" at bounding box center [355, 591] width 169 height 25
click at [390, 726] on div at bounding box center [400, 722] width 23 height 13
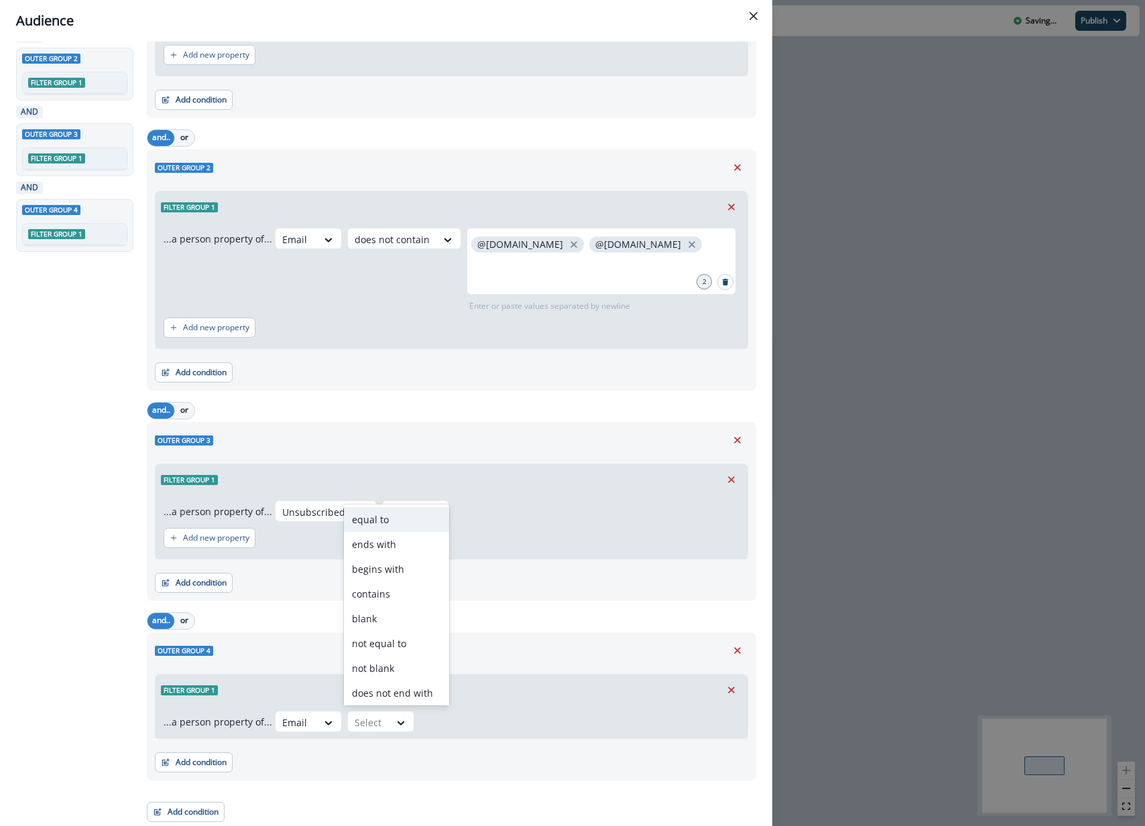
drag, startPoint x: 419, startPoint y: 514, endPoint x: 473, endPoint y: 661, distance: 156.5
click at [420, 514] on div "equal to" at bounding box center [396, 519] width 105 height 25
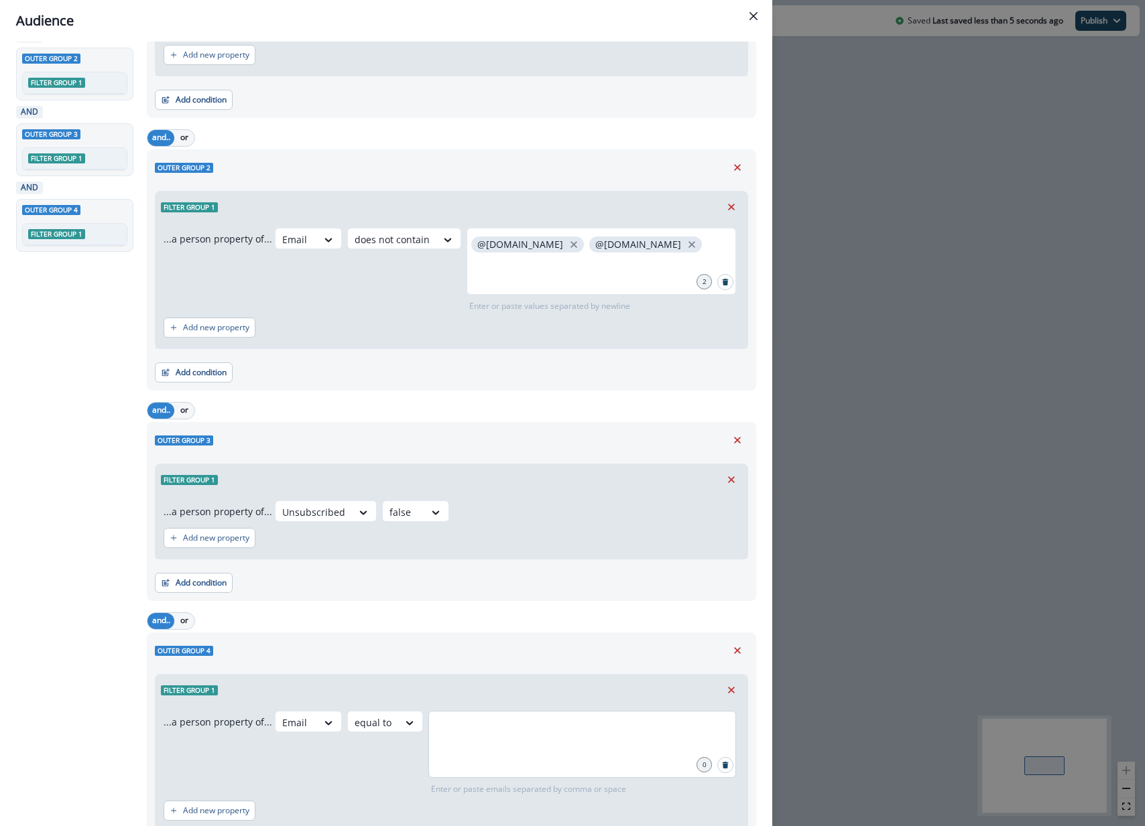
click at [515, 767] on div at bounding box center [582, 744] width 308 height 67
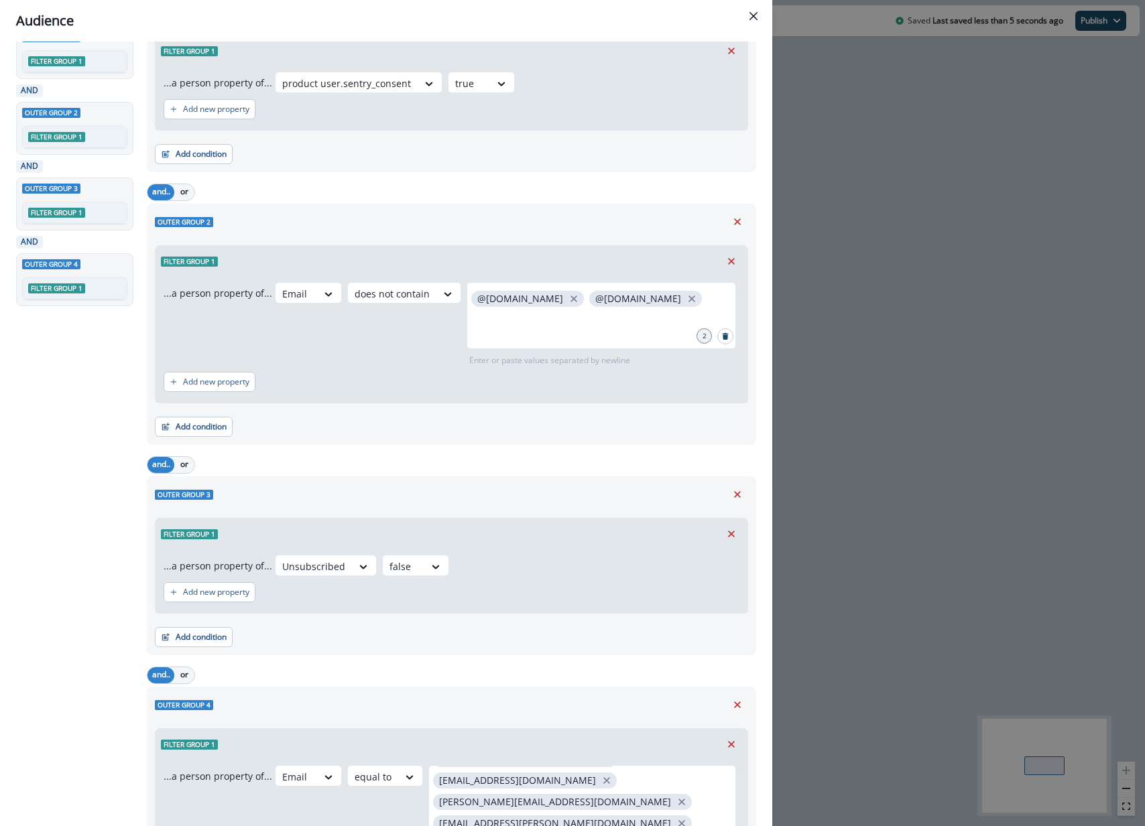
scroll to position [0, 0]
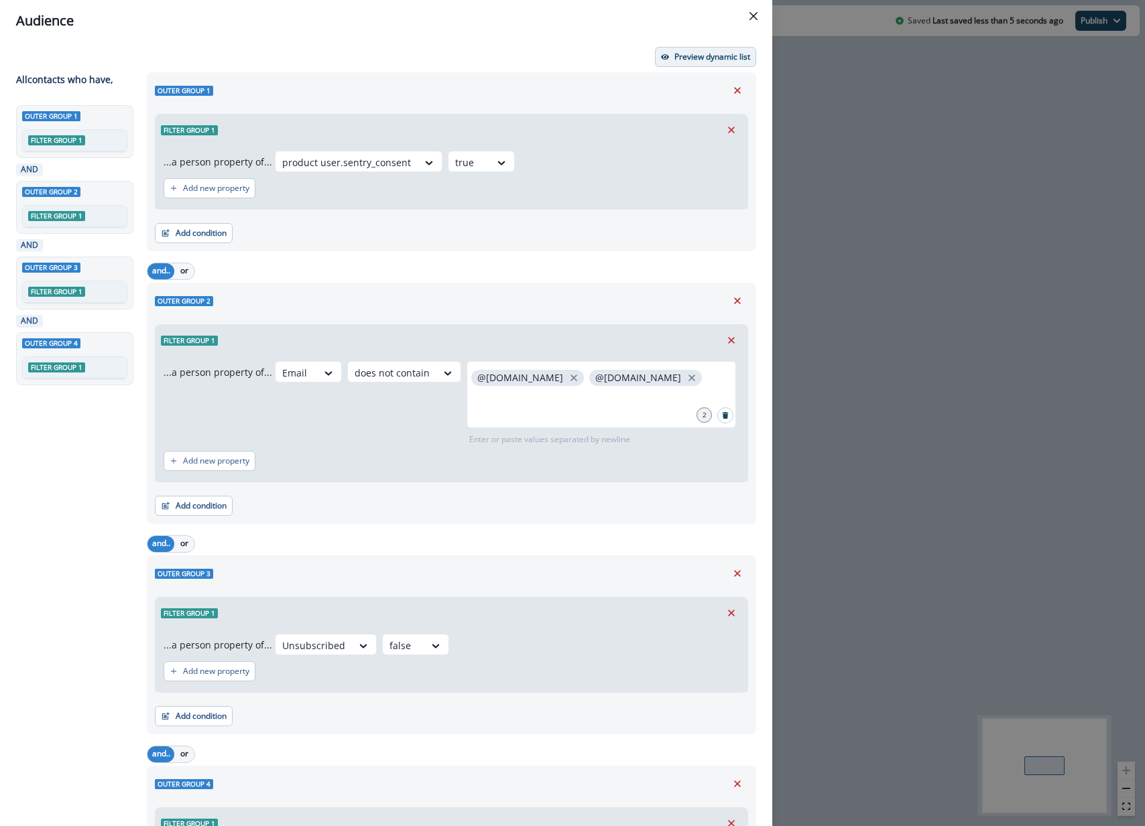
click at [735, 48] on button "Preview dynamic list" at bounding box center [705, 57] width 101 height 20
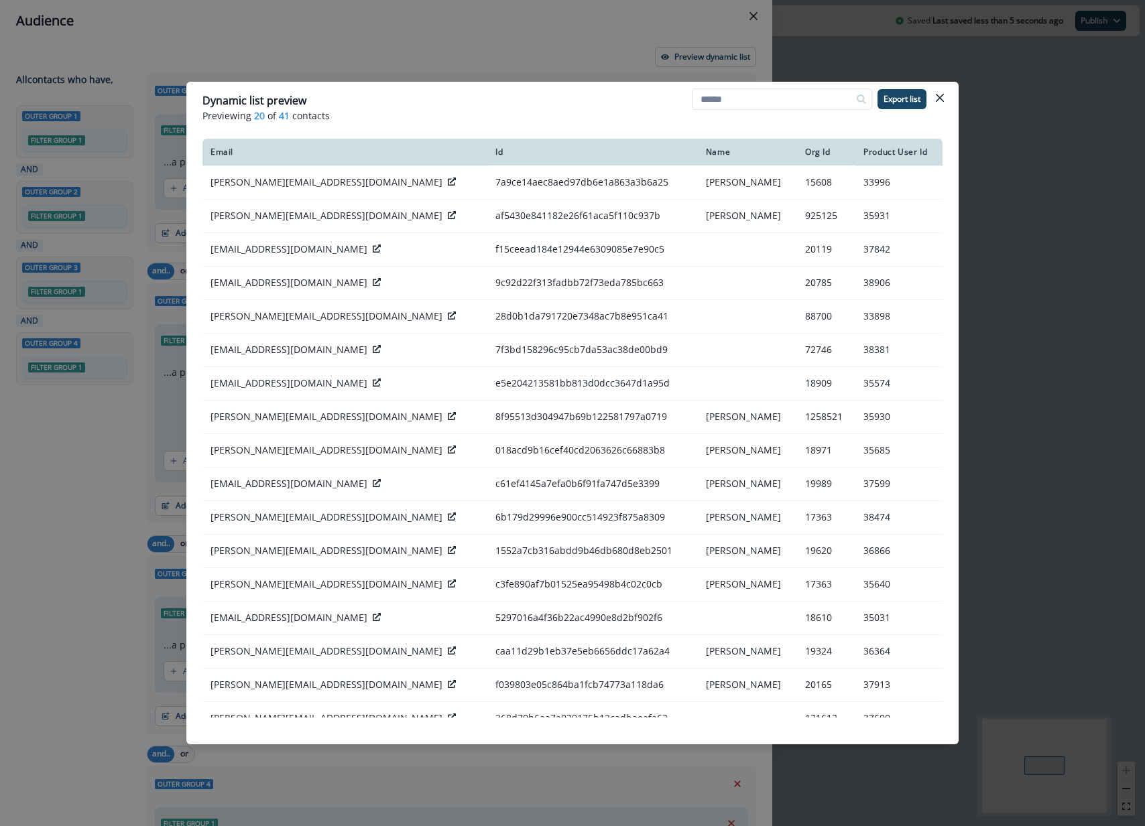
scroll to position [1, 0]
click at [942, 102] on button "Close" at bounding box center [939, 97] width 21 height 21
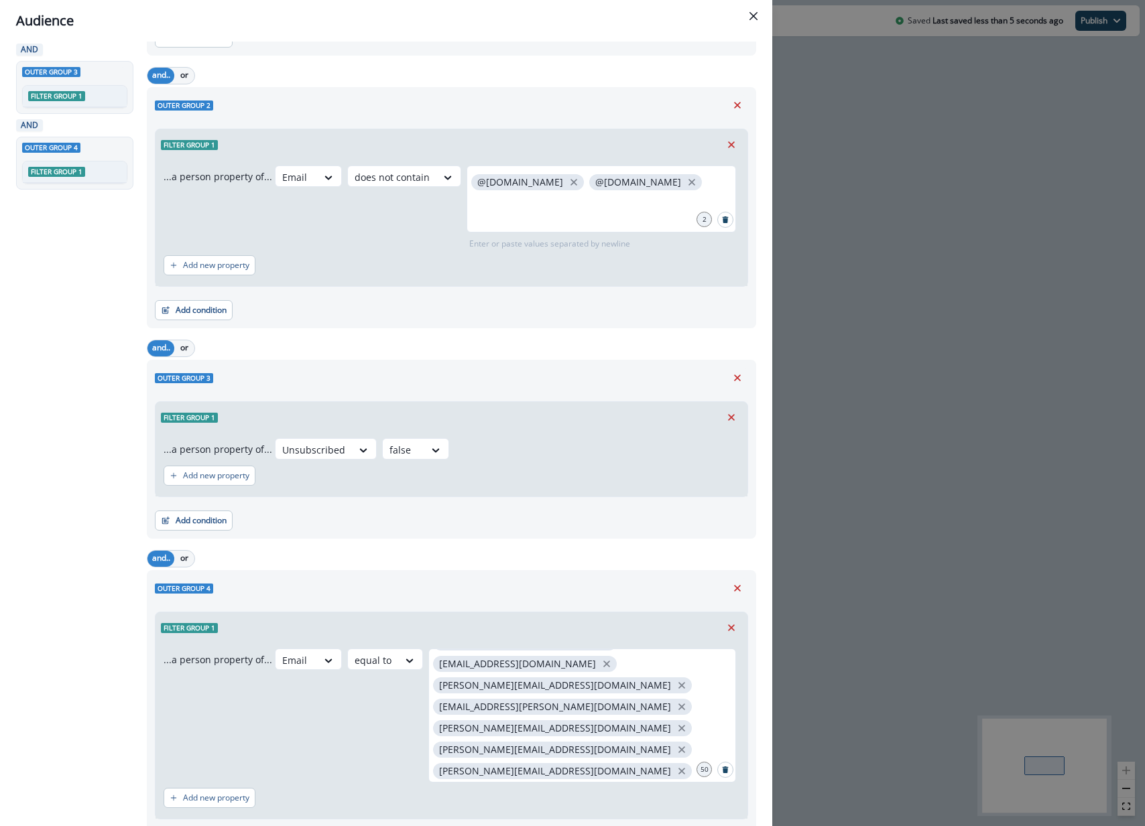
scroll to position [277, 0]
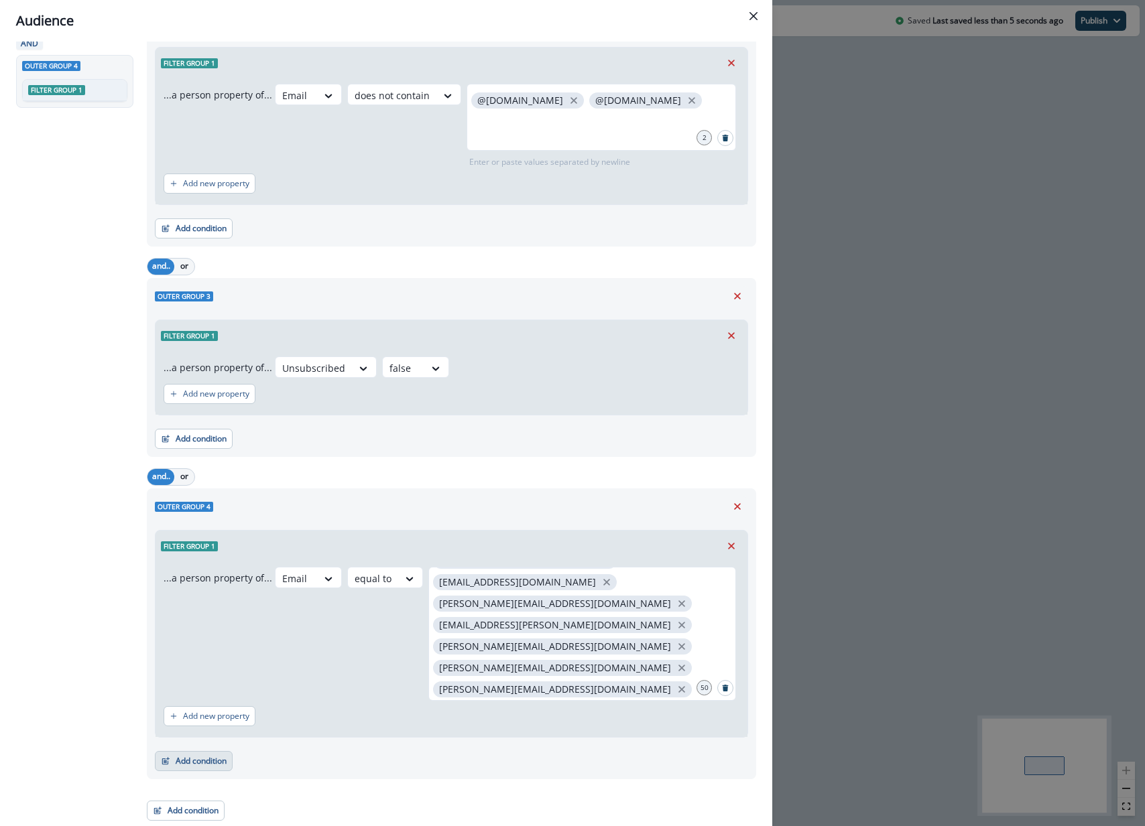
click at [208, 769] on button "Add condition" at bounding box center [194, 761] width 78 height 20
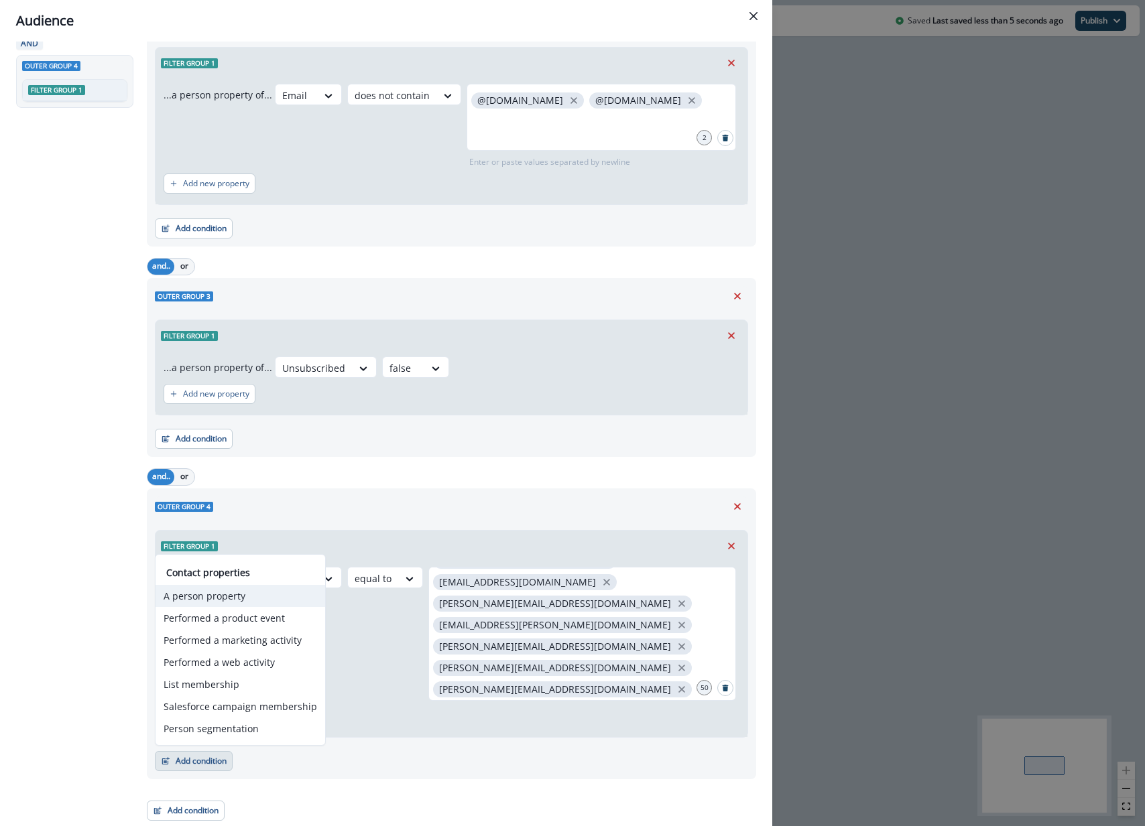
click at [243, 596] on button "A person property" at bounding box center [240, 596] width 170 height 22
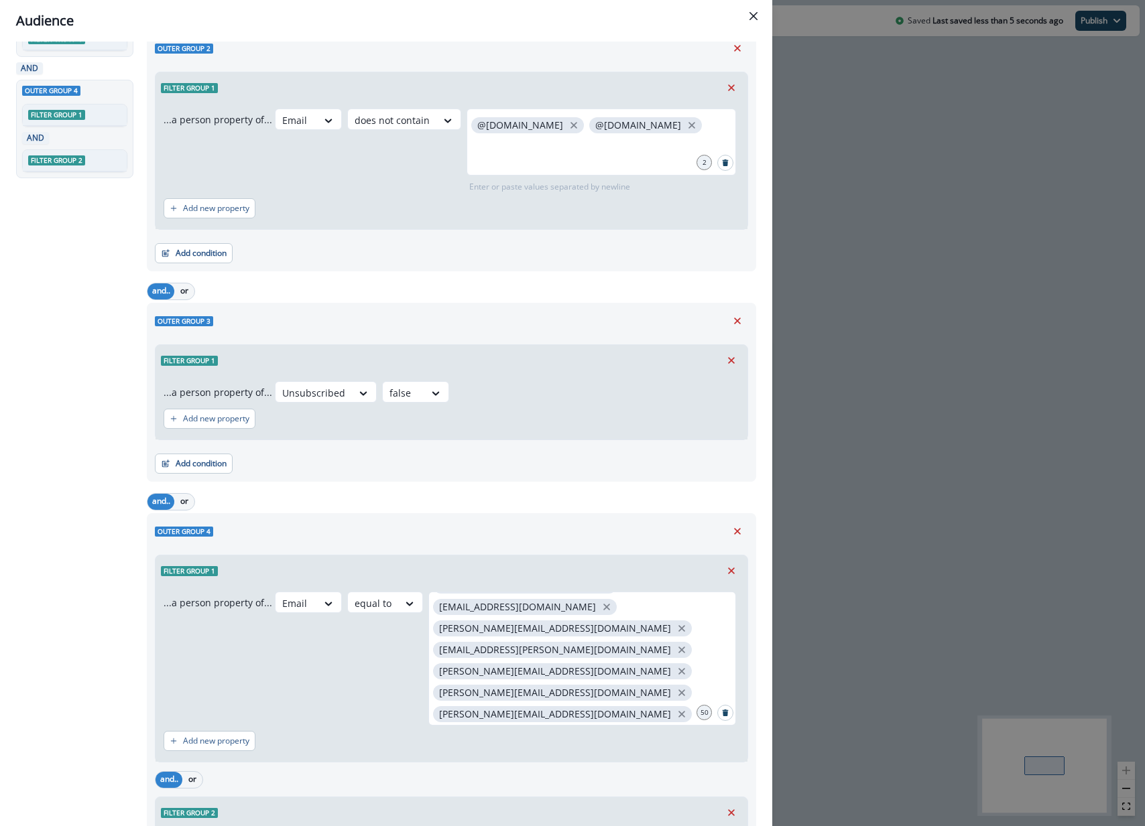
scroll to position [249, 0]
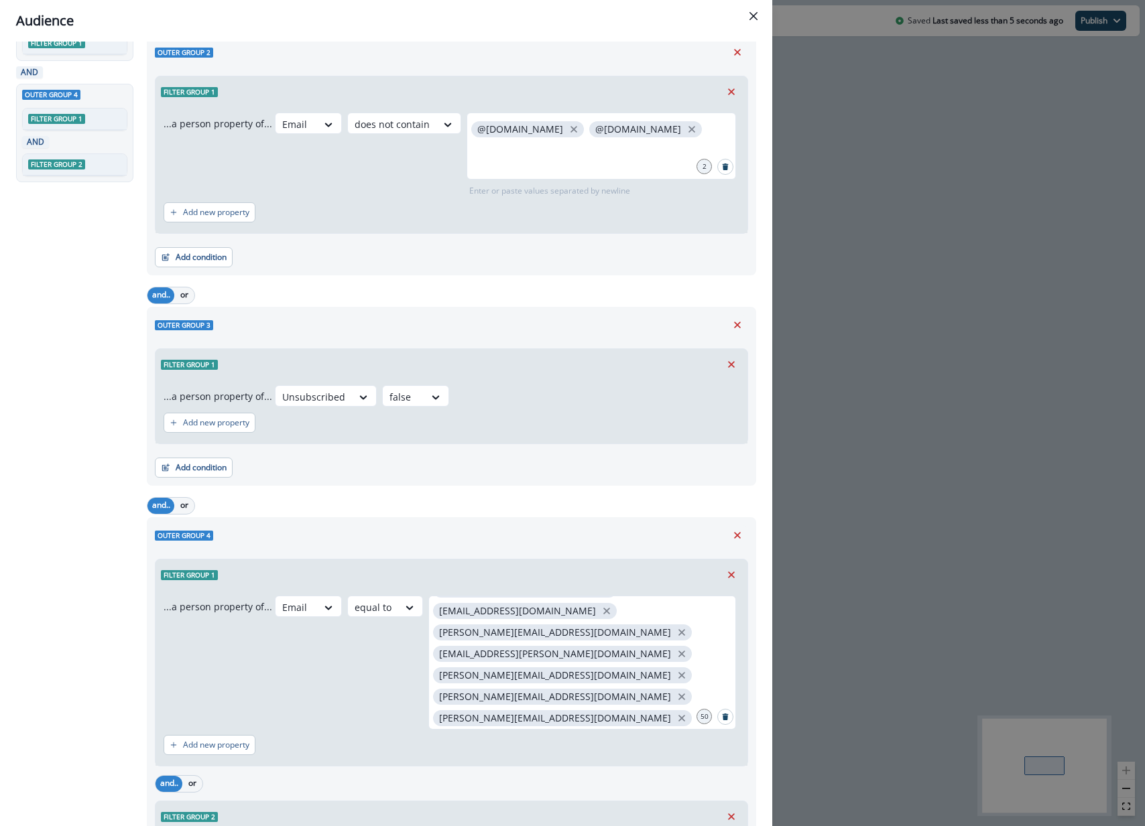
drag, startPoint x: 198, startPoint y: 791, endPoint x: 194, endPoint y: 784, distance: 7.8
click at [198, 790] on div "and.. or" at bounding box center [179, 783] width 48 height 17
click at [194, 784] on button "or" at bounding box center [192, 784] width 20 height 16
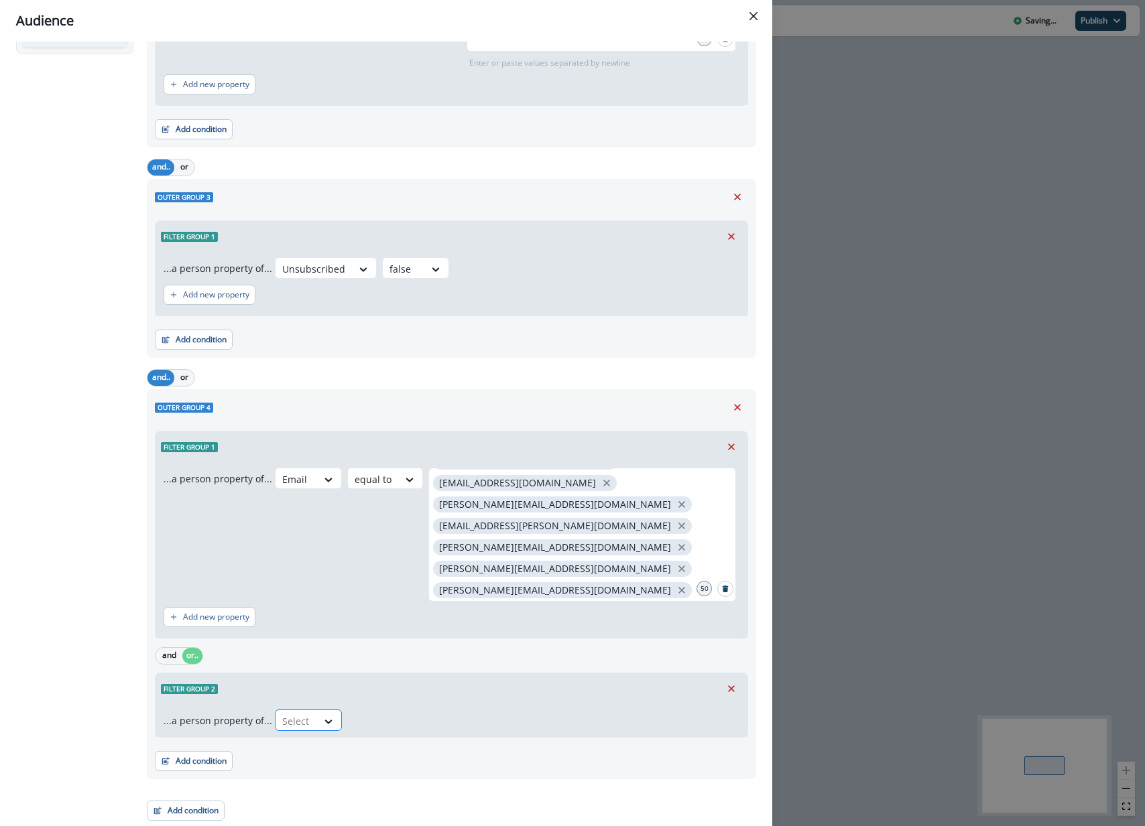
click at [283, 717] on div at bounding box center [296, 721] width 28 height 17
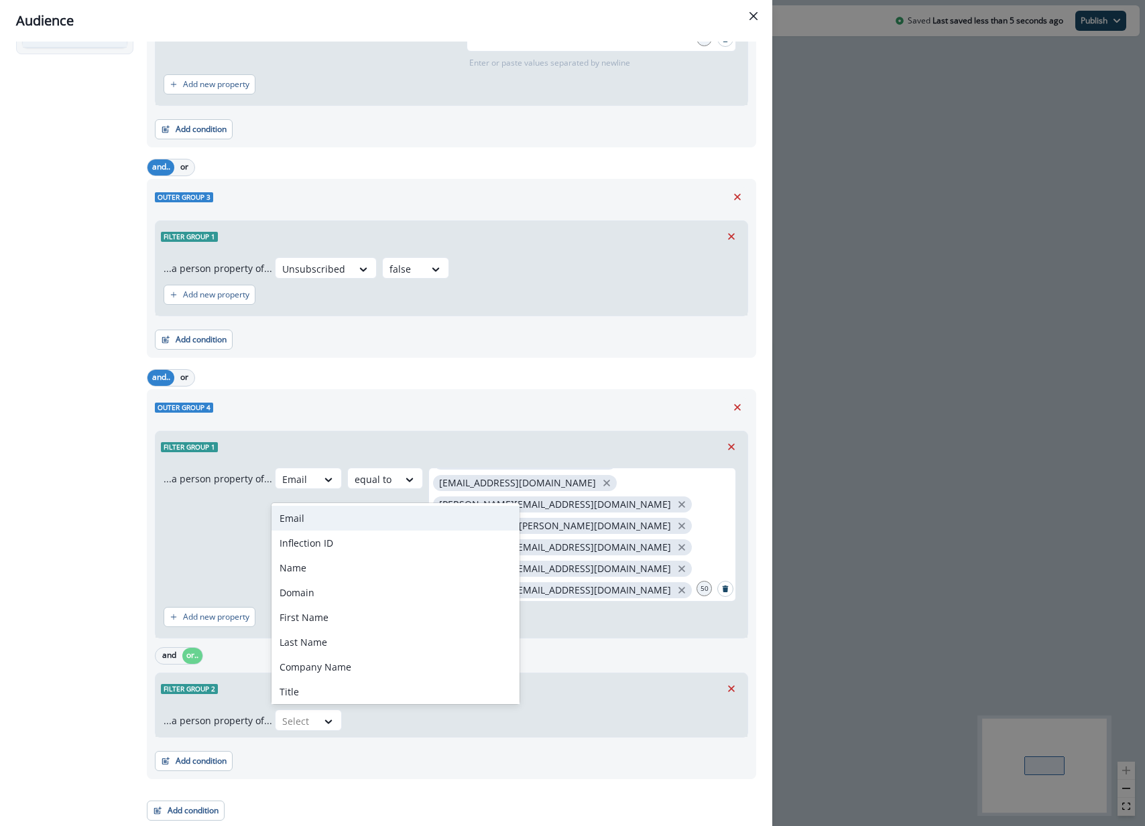
click at [322, 523] on div "Email" at bounding box center [395, 518] width 248 height 25
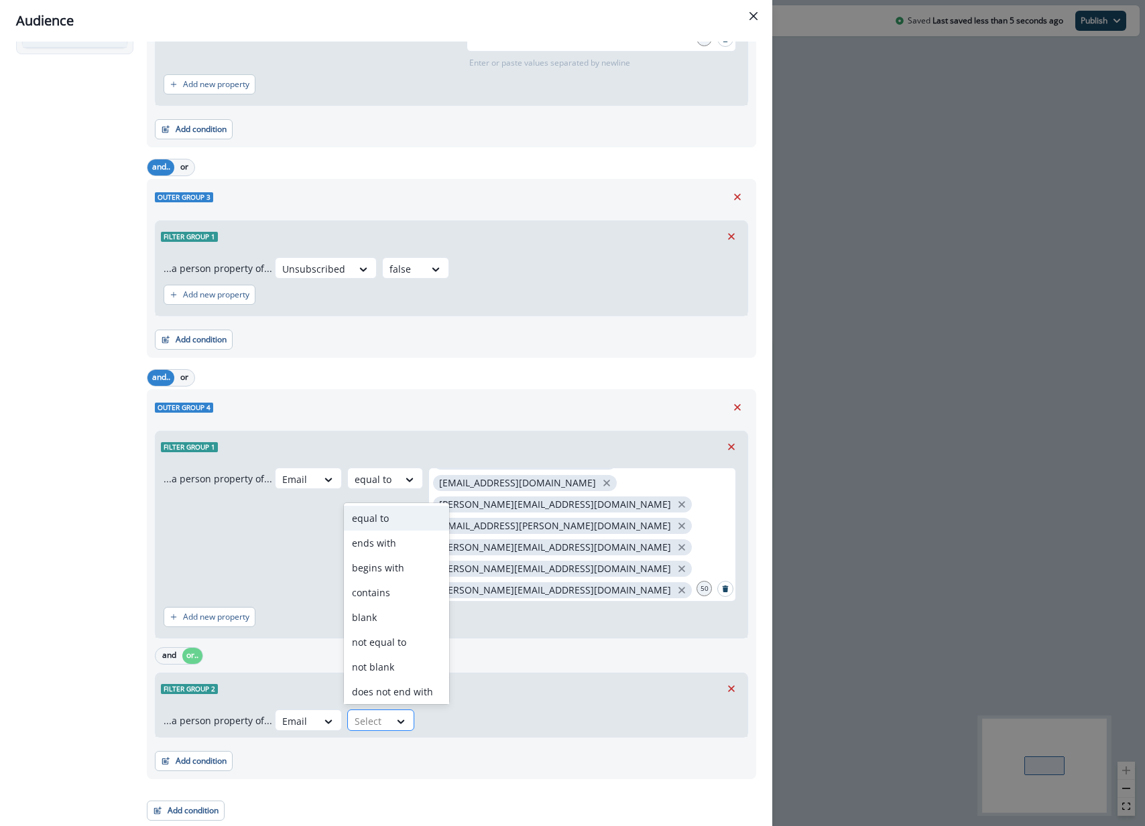
click at [357, 723] on div at bounding box center [369, 721] width 28 height 17
click at [413, 515] on div "equal to" at bounding box center [396, 518] width 105 height 25
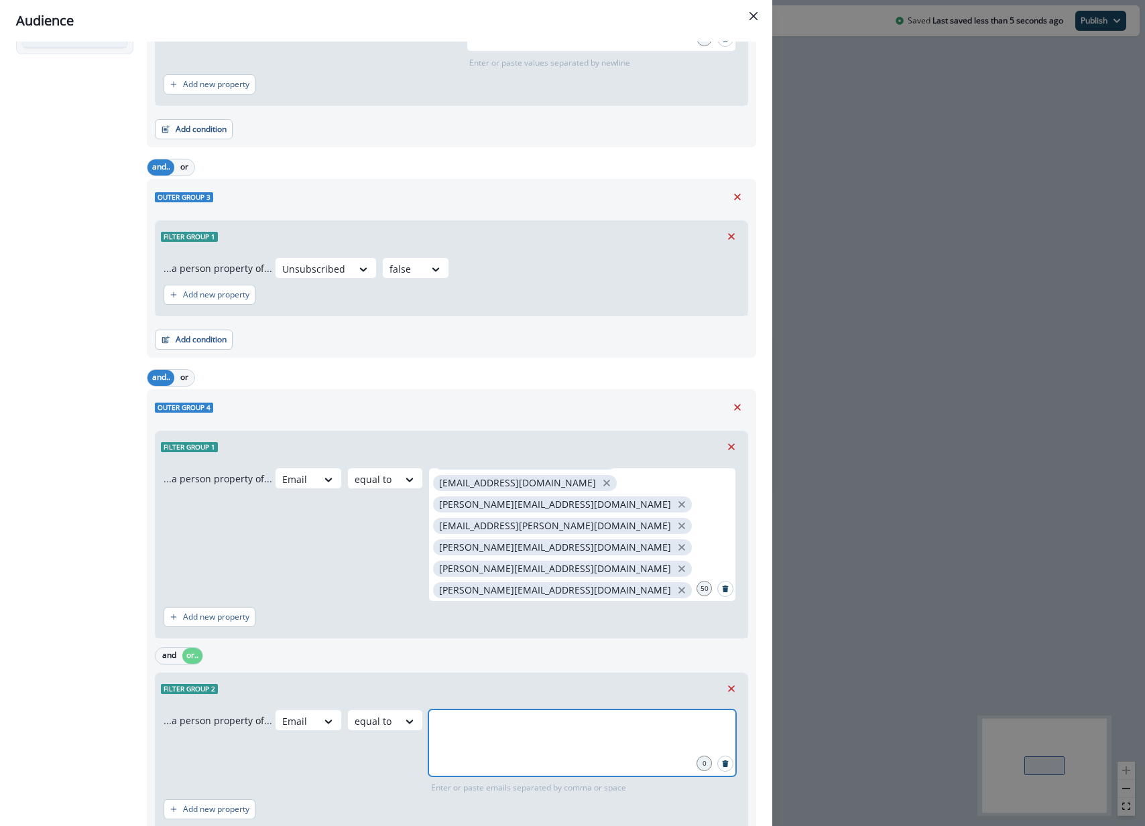
drag, startPoint x: 449, startPoint y: 733, endPoint x: 442, endPoint y: 735, distance: 7.0
click at [449, 733] on input "text" at bounding box center [582, 726] width 304 height 27
click at [532, 744] on div at bounding box center [582, 743] width 308 height 67
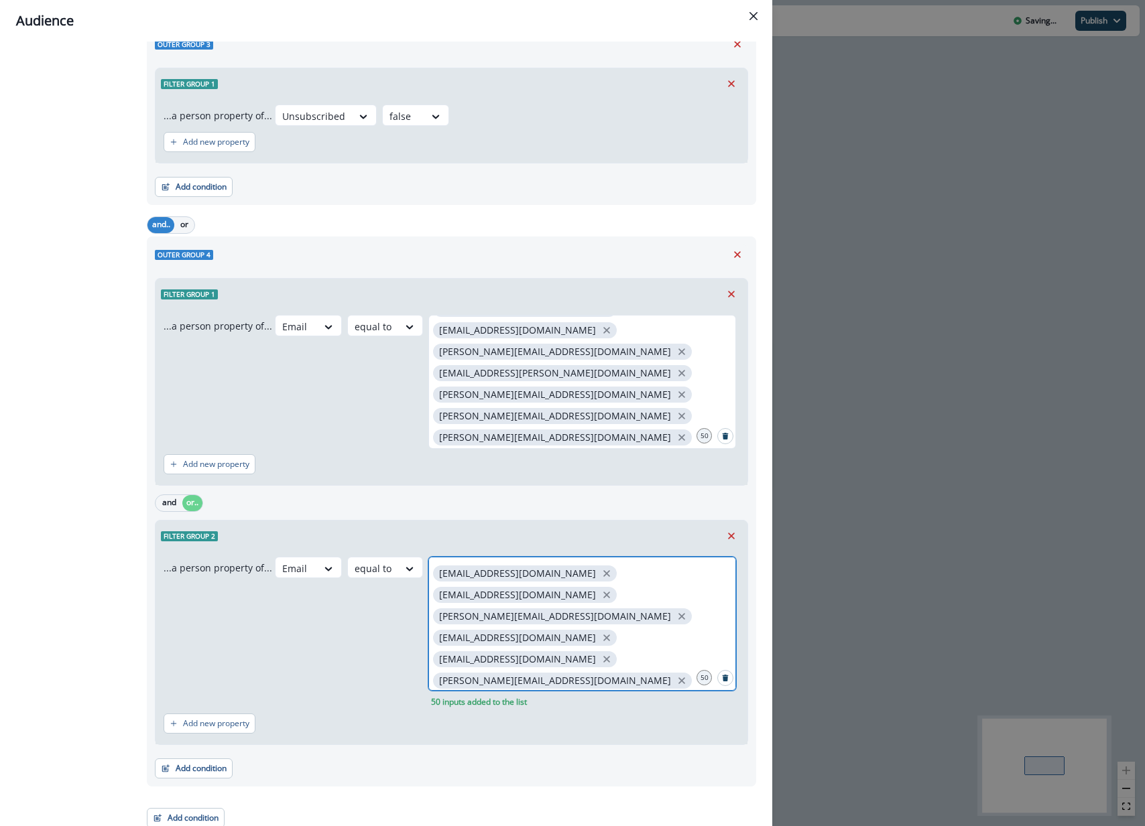
scroll to position [537, 0]
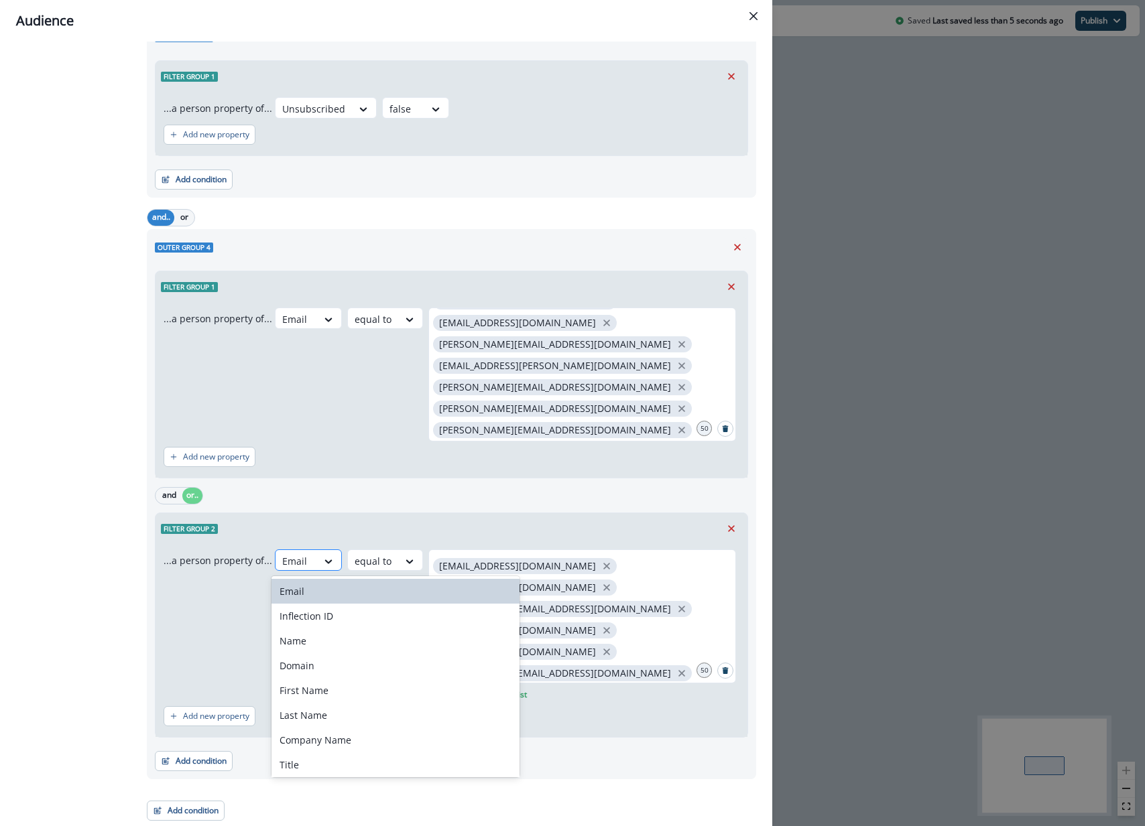
click at [300, 558] on div at bounding box center [296, 561] width 28 height 17
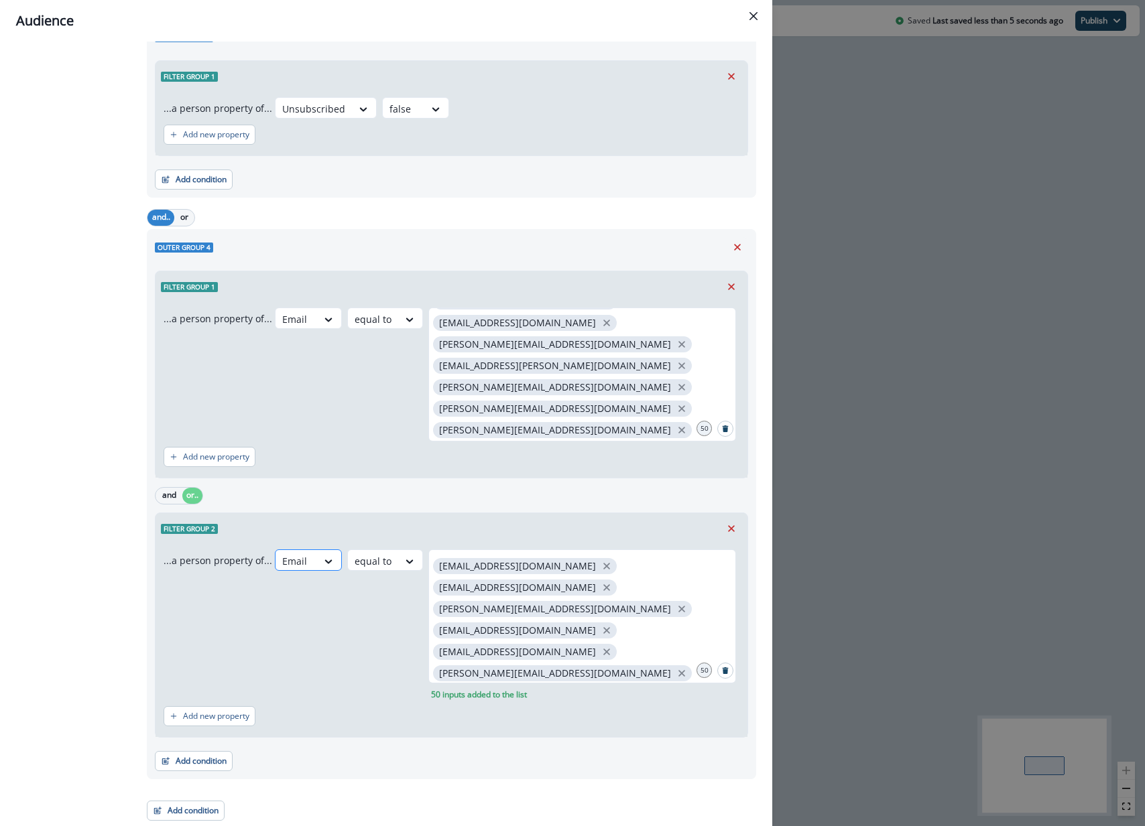
click at [302, 559] on div at bounding box center [296, 561] width 28 height 17
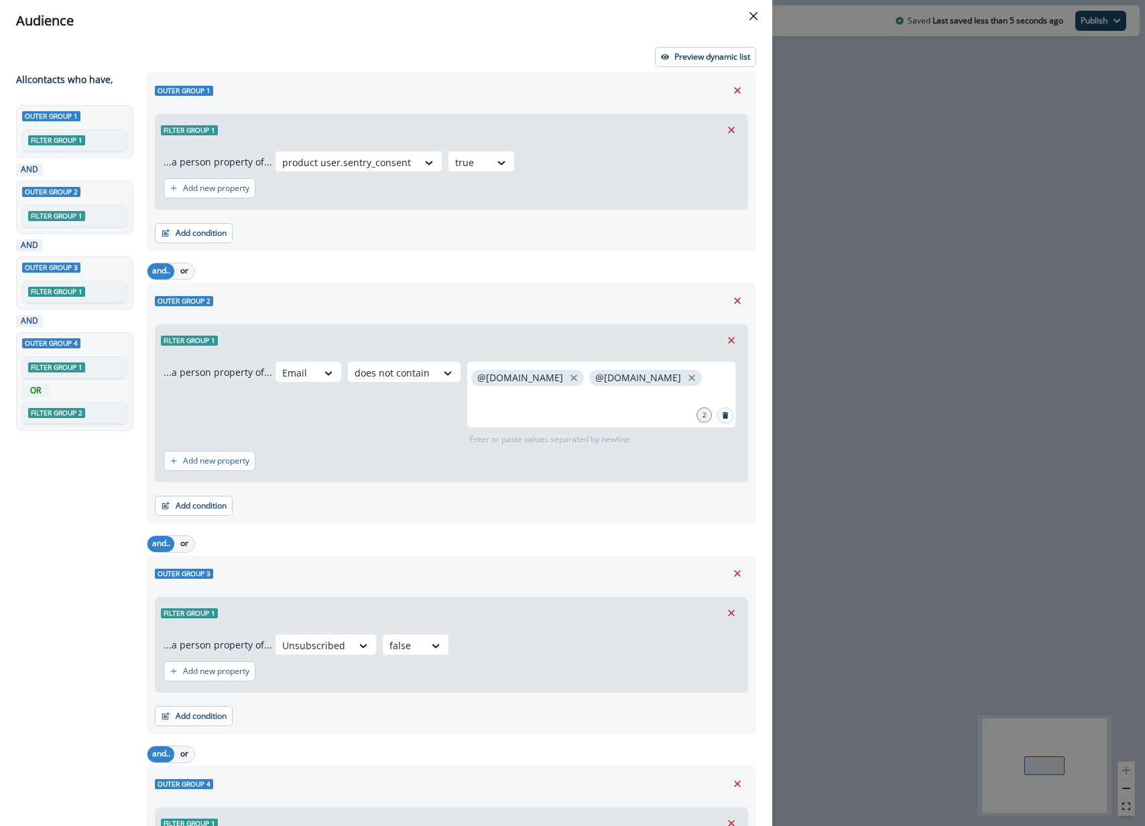
scroll to position [9, 0]
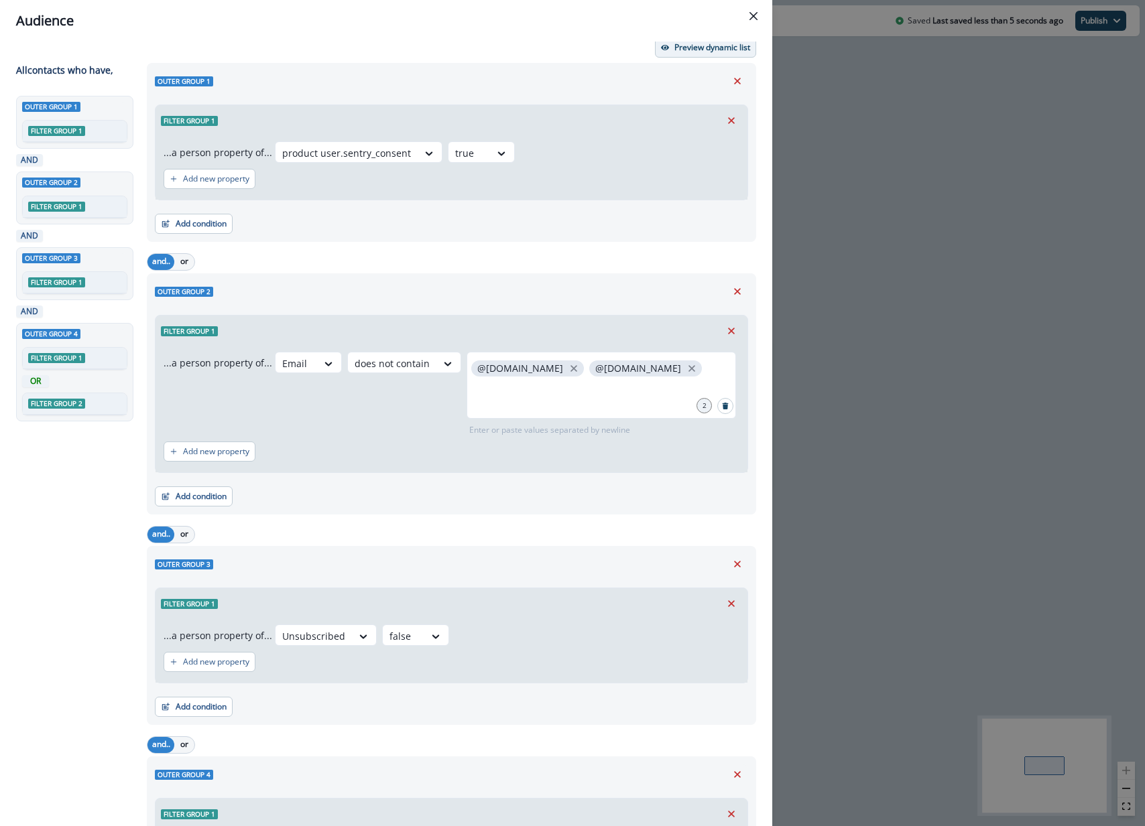
click at [722, 51] on p "Preview dynamic list" at bounding box center [712, 47] width 76 height 9
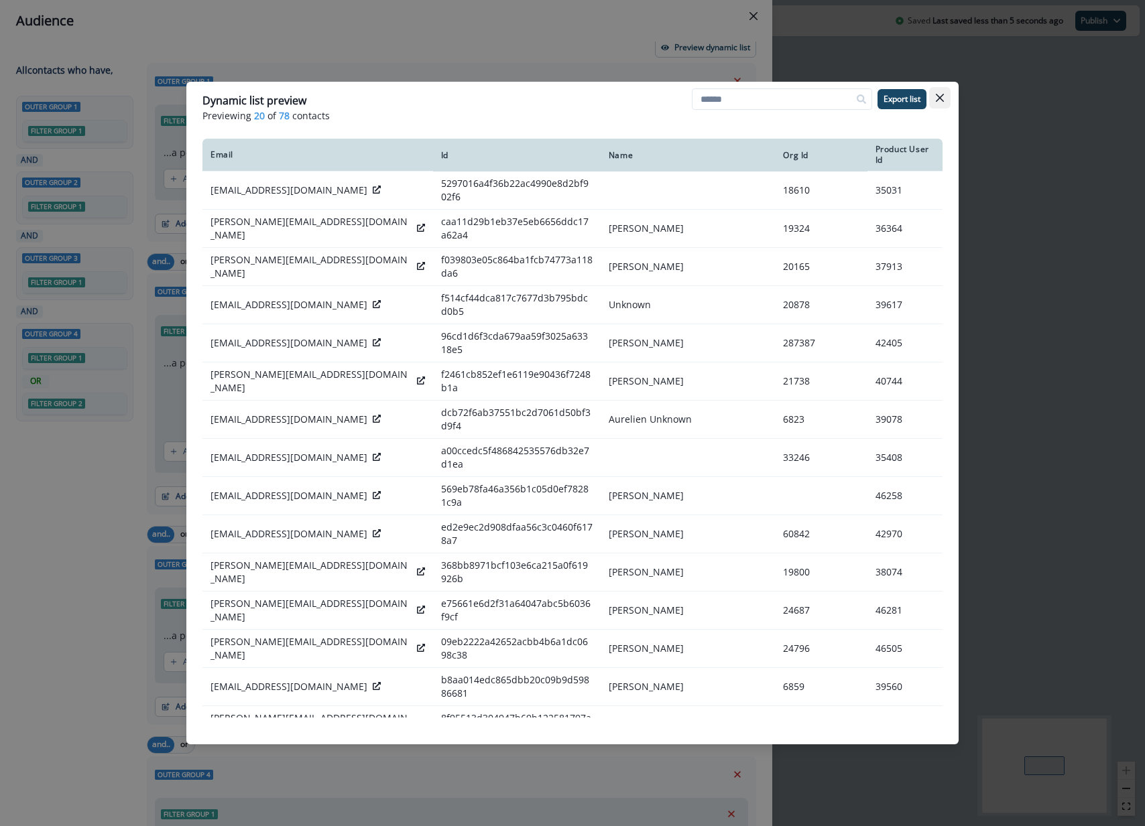
click at [941, 96] on icon "Close" at bounding box center [940, 98] width 8 height 8
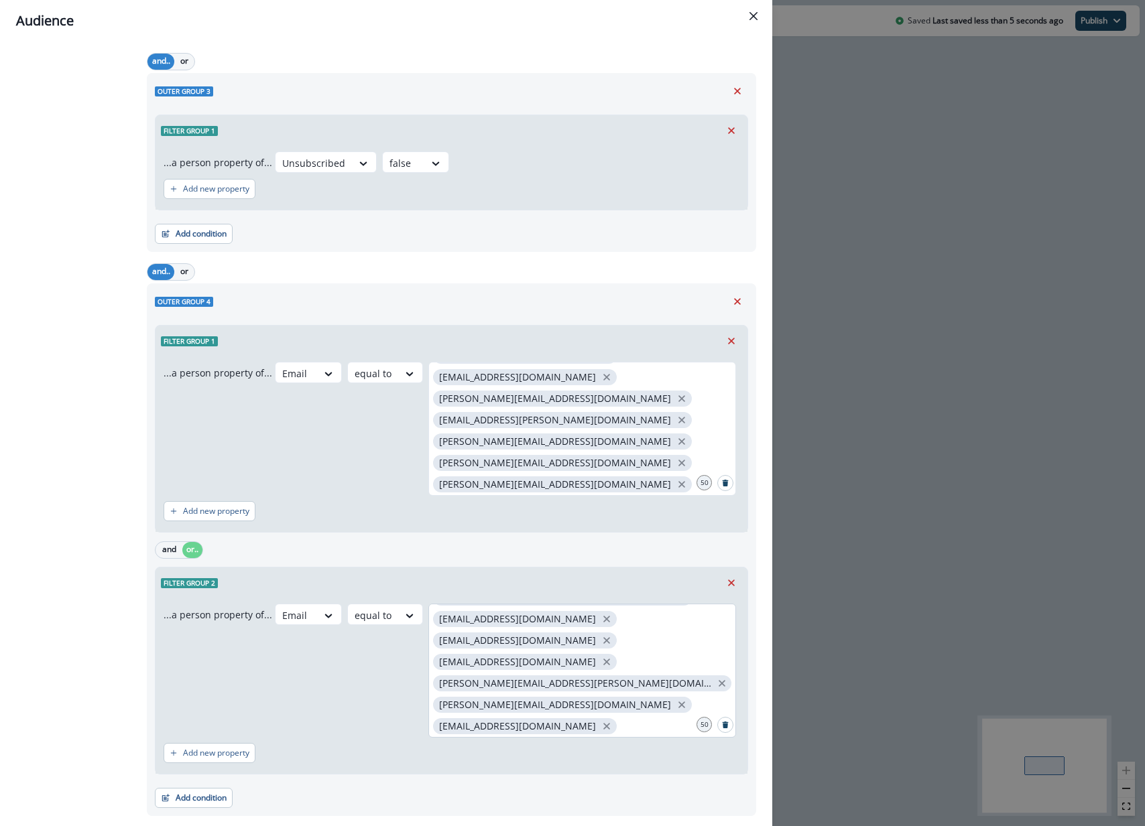
scroll to position [519, 0]
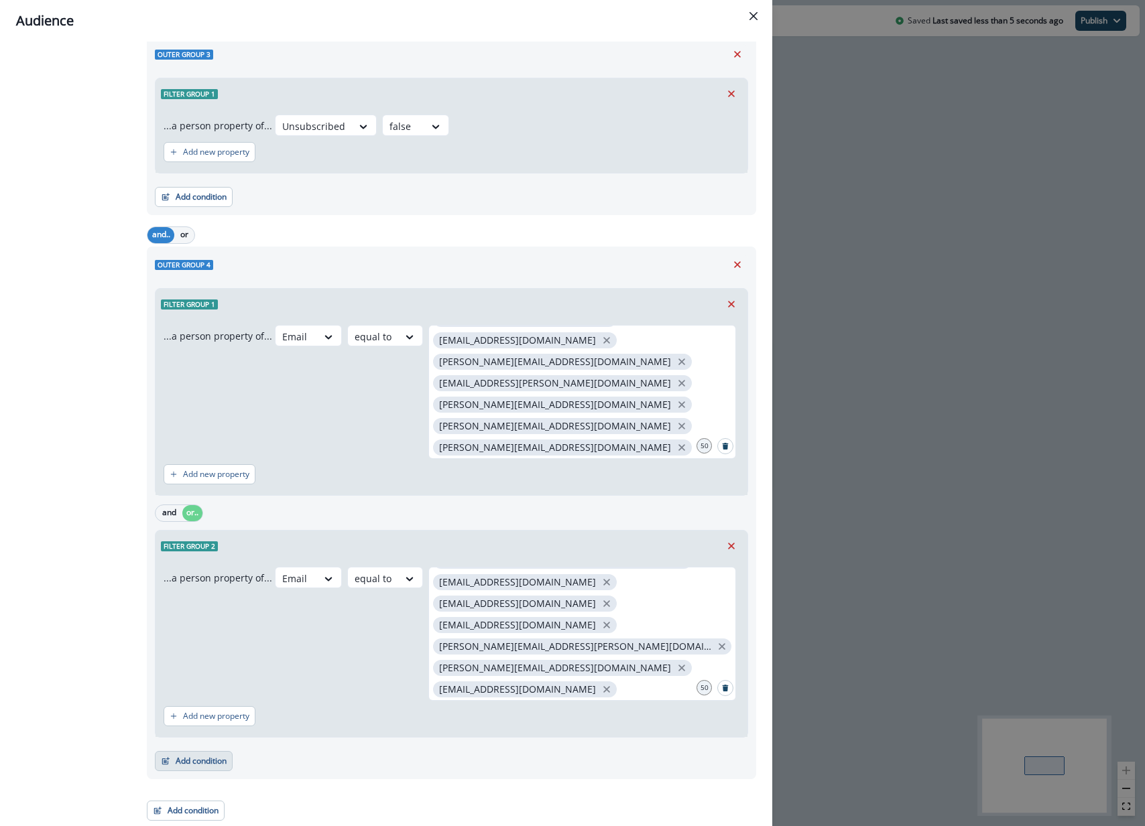
click at [204, 761] on button "Add condition" at bounding box center [194, 761] width 78 height 20
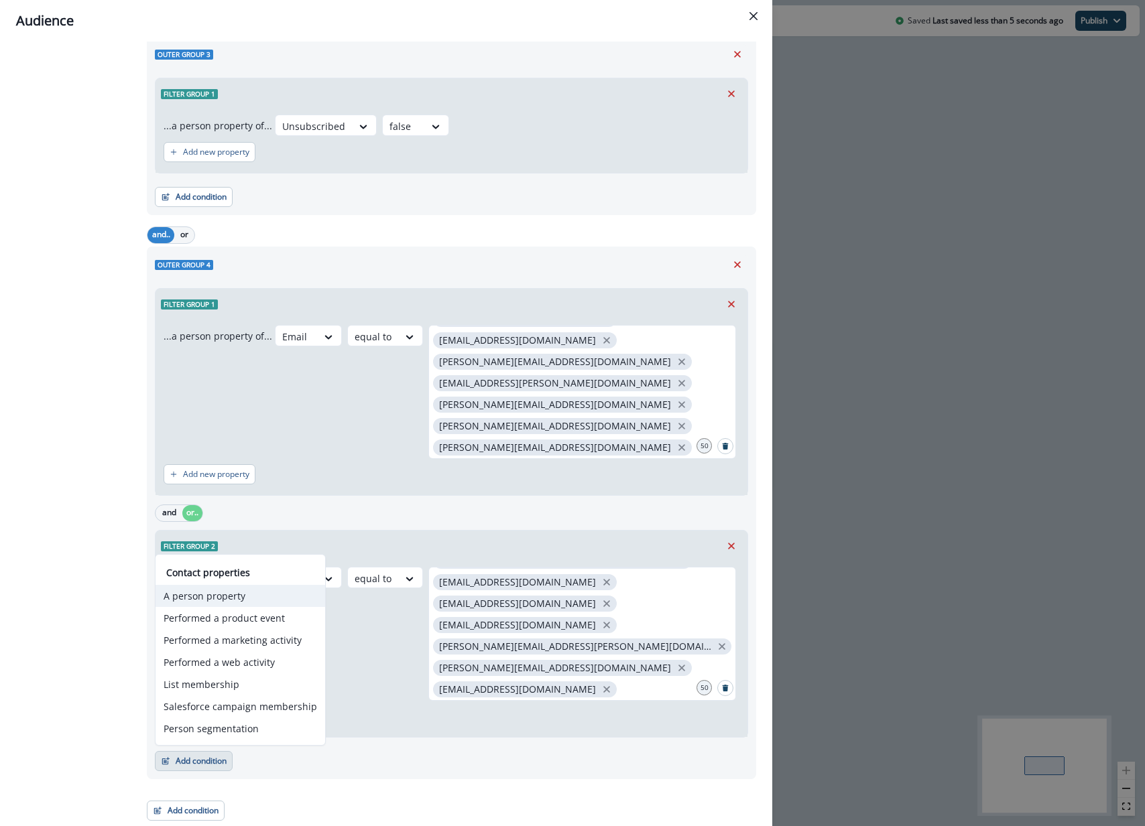
click at [207, 598] on button "A person property" at bounding box center [240, 596] width 170 height 22
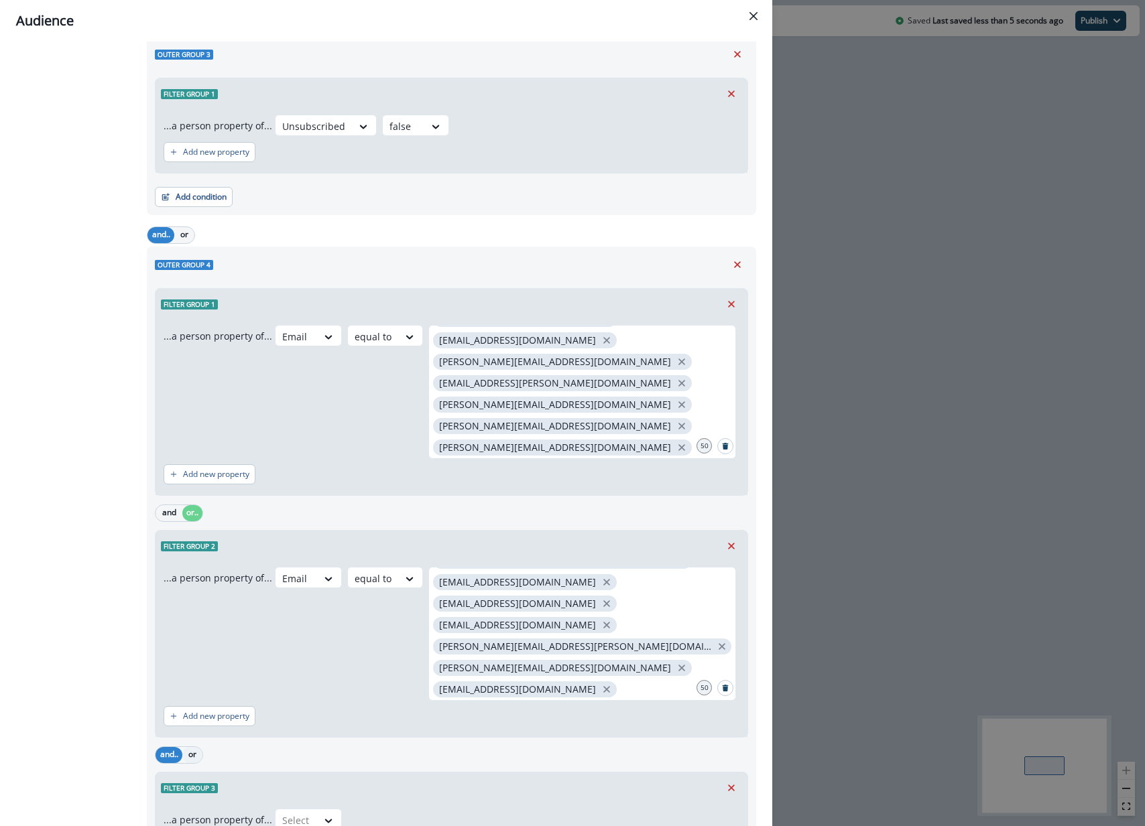
click at [192, 759] on button "or" at bounding box center [192, 755] width 20 height 16
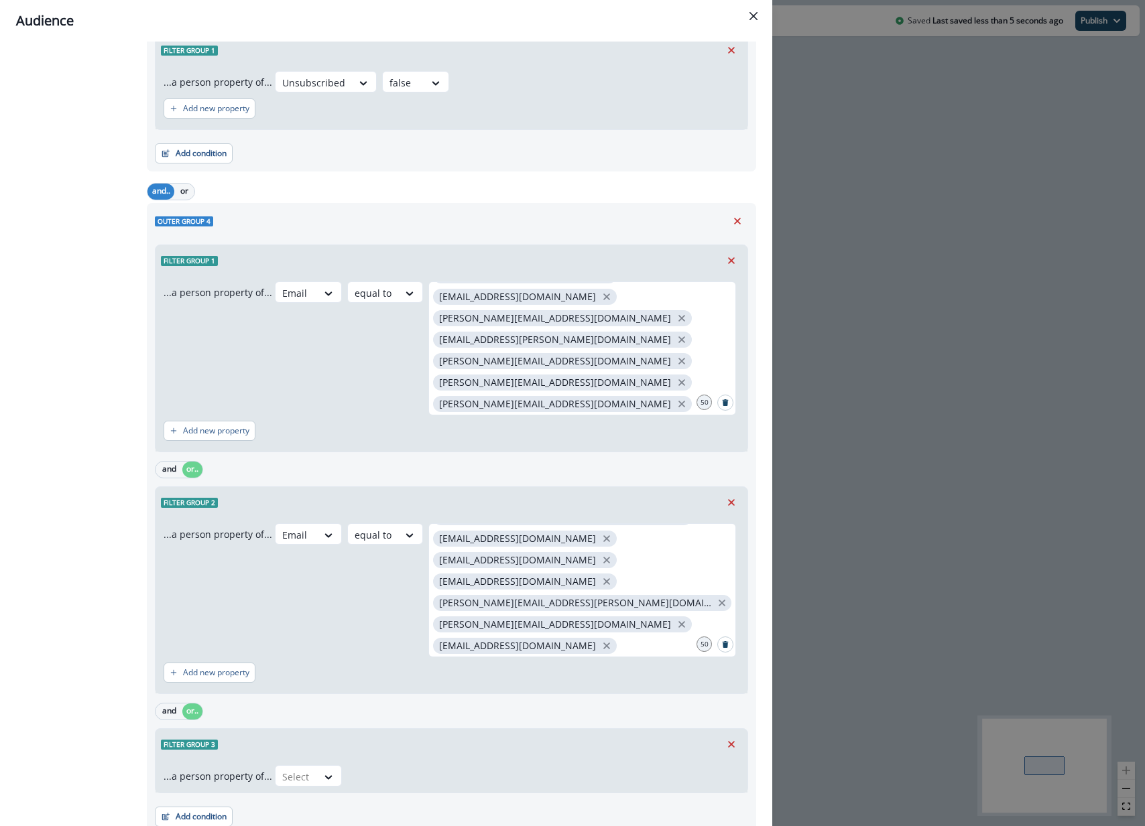
scroll to position [619, 0]
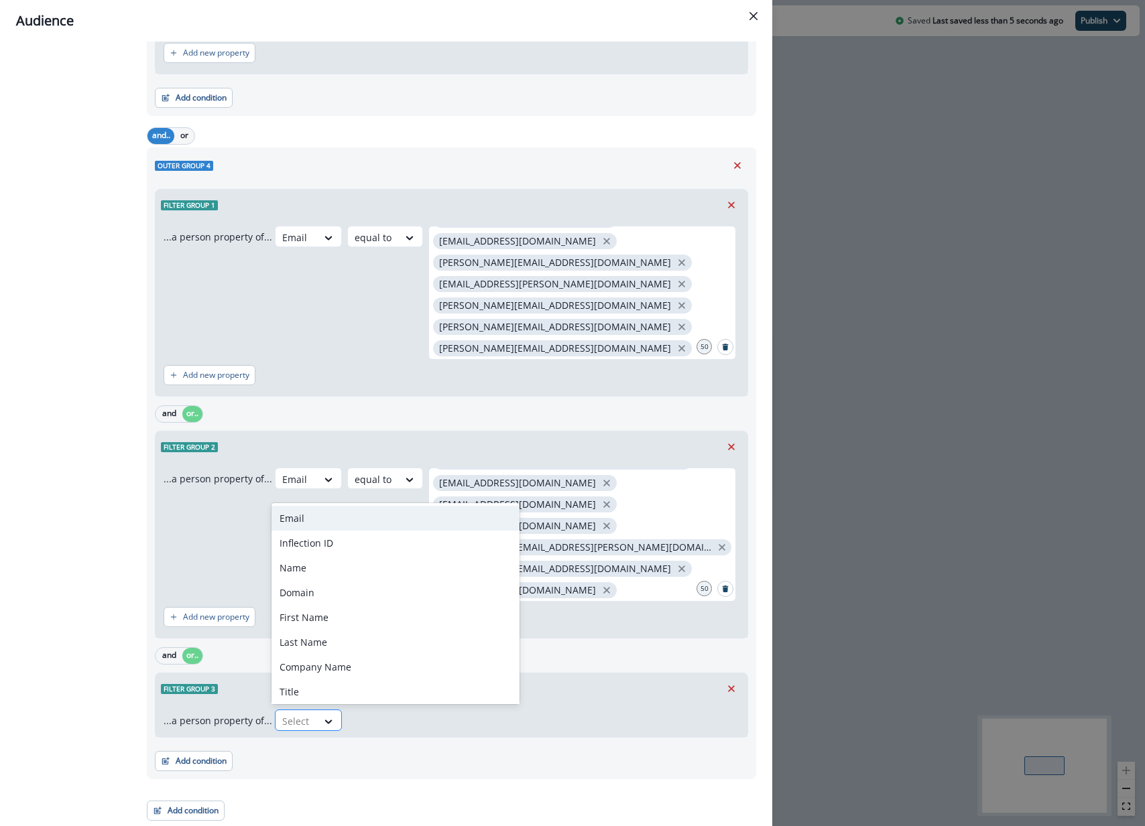
click at [291, 722] on div at bounding box center [296, 721] width 28 height 17
click at [330, 511] on div "Email" at bounding box center [395, 518] width 248 height 25
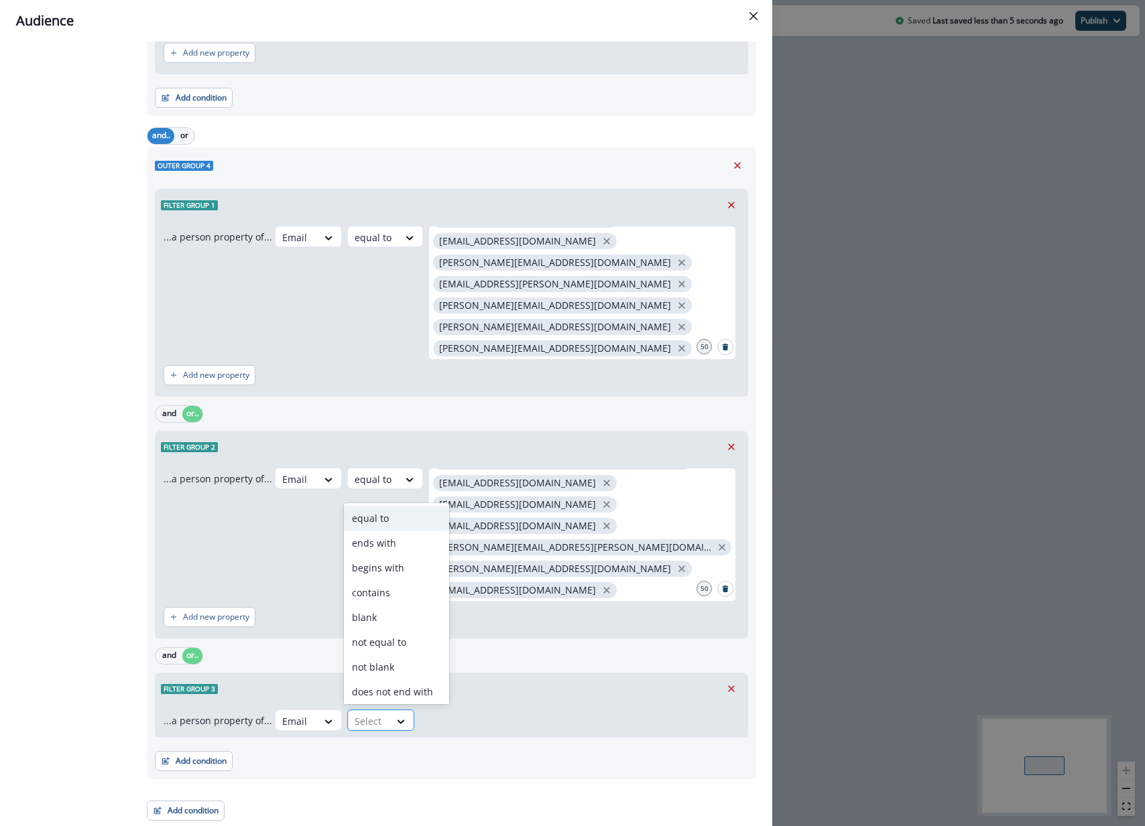
drag, startPoint x: 386, startPoint y: 720, endPoint x: 390, endPoint y: 710, distance: 11.5
click at [389, 720] on div at bounding box center [400, 721] width 23 height 13
click at [383, 521] on div "equal to" at bounding box center [396, 518] width 105 height 25
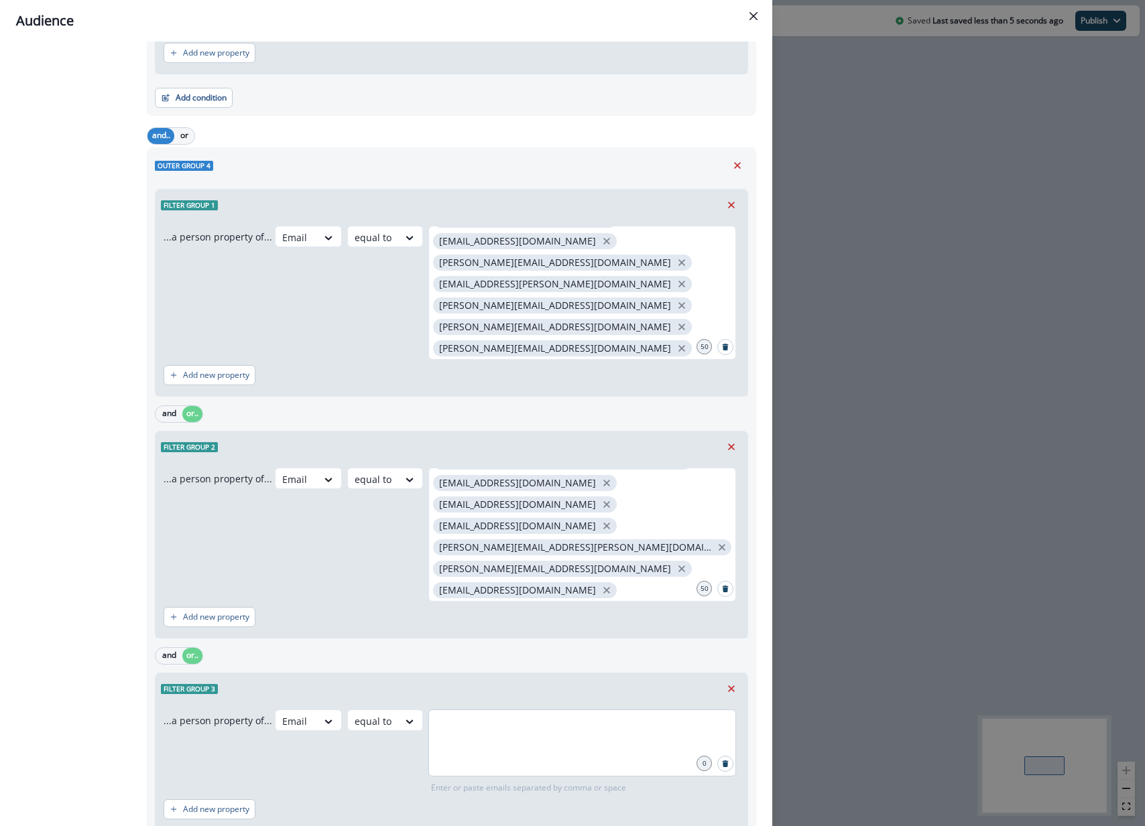
click at [522, 756] on div at bounding box center [582, 743] width 308 height 67
click at [522, 724] on input "text" at bounding box center [582, 726] width 304 height 27
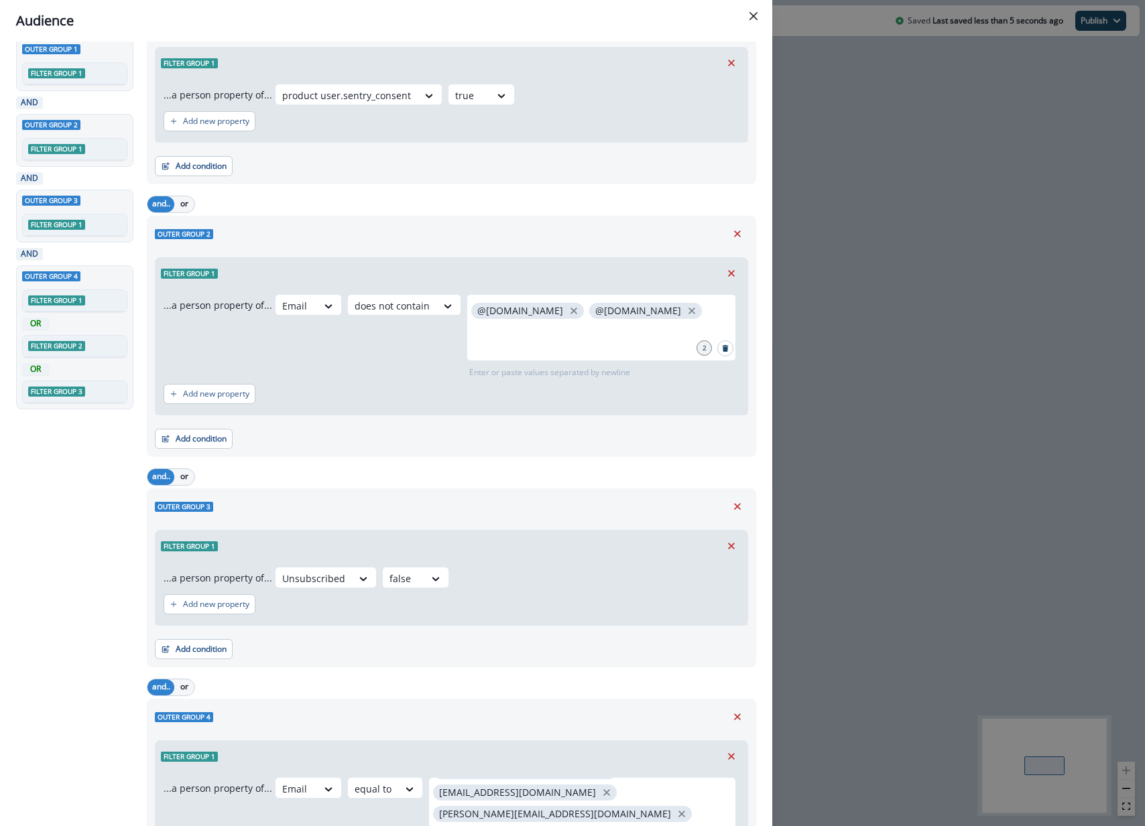
scroll to position [0, 0]
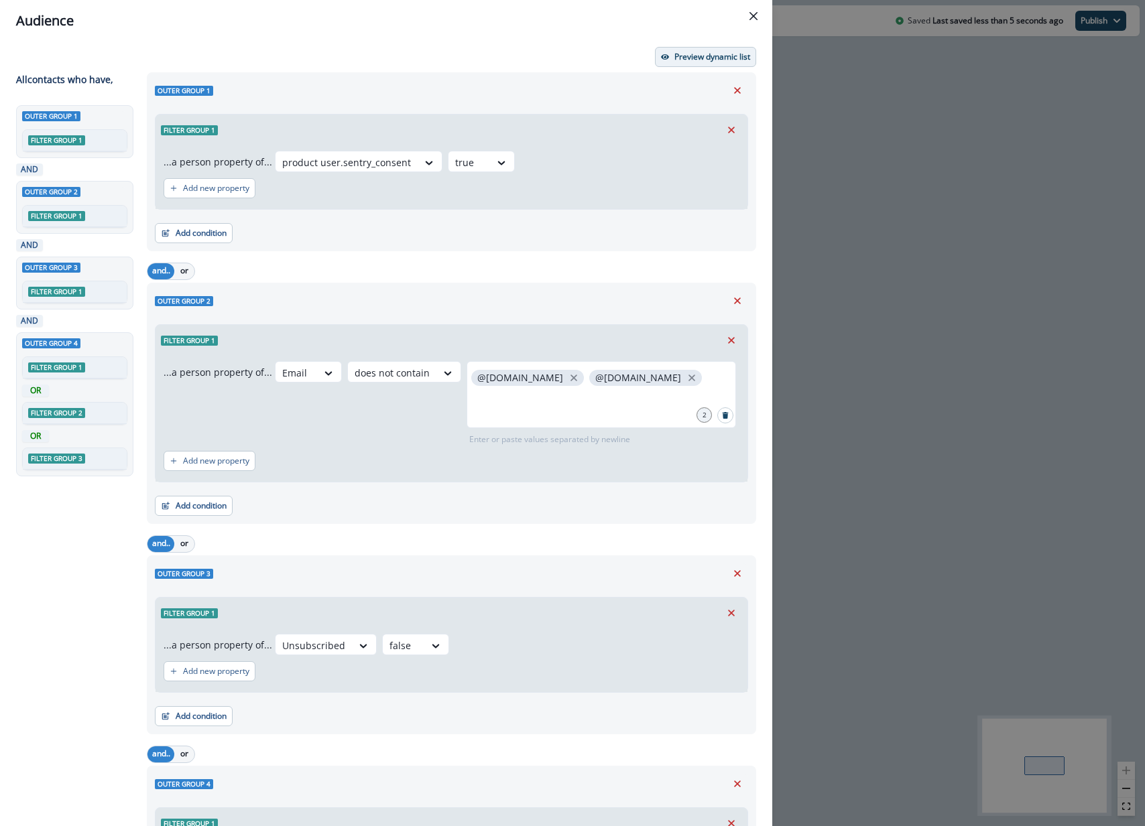
click at [733, 58] on p "Preview dynamic list" at bounding box center [712, 56] width 76 height 9
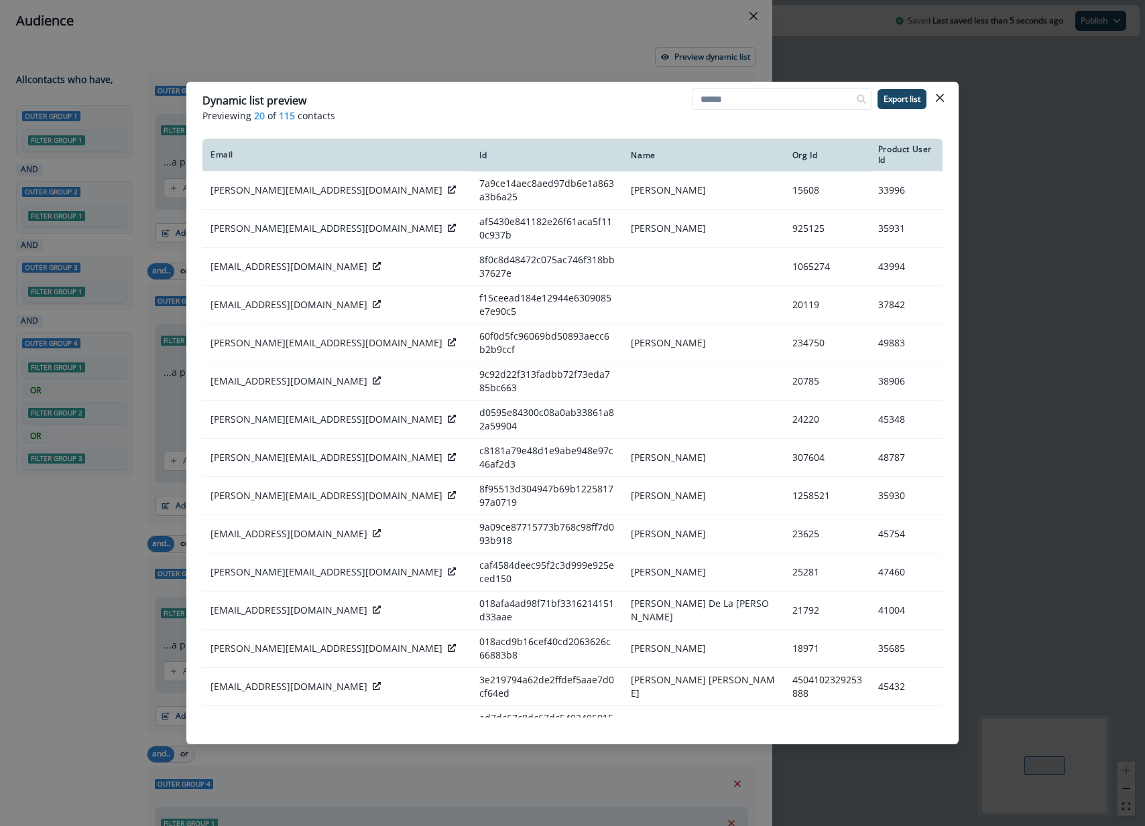
scroll to position [9, 0]
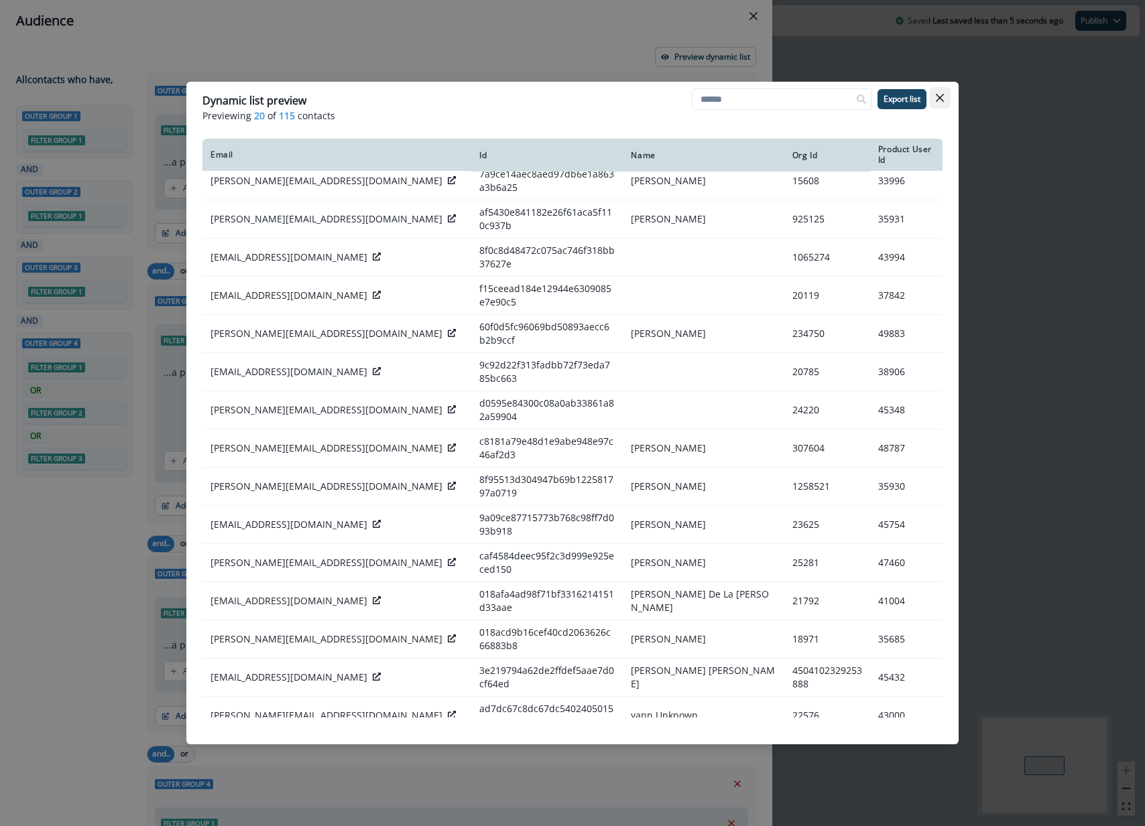
click at [946, 98] on button "Close" at bounding box center [939, 97] width 21 height 21
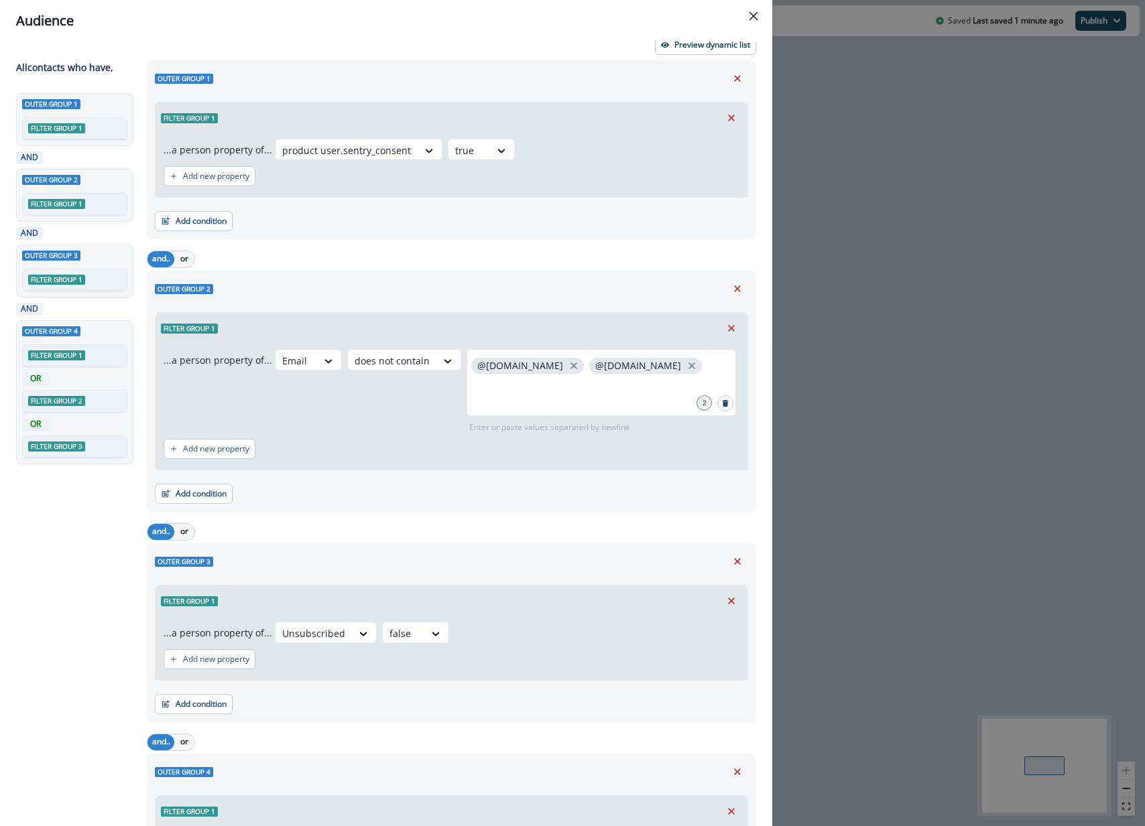
scroll to position [0, 0]
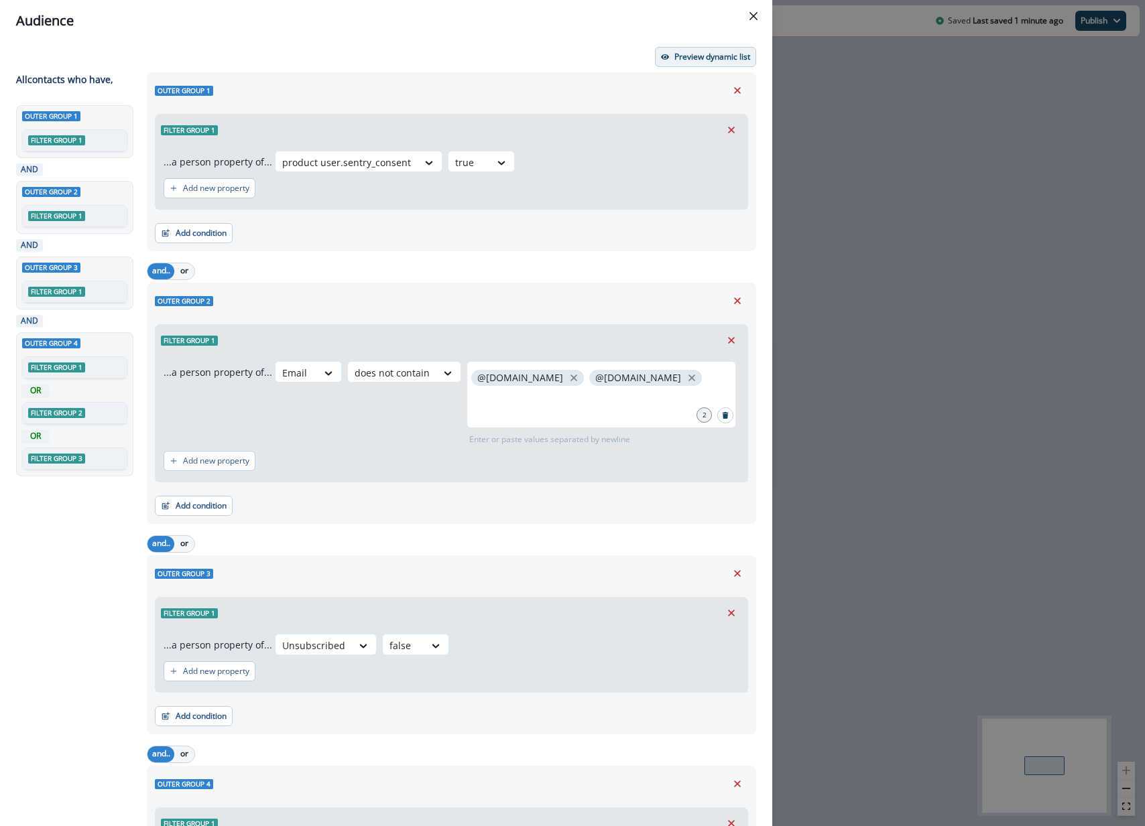
click at [699, 54] on p "Preview dynamic list" at bounding box center [712, 56] width 76 height 9
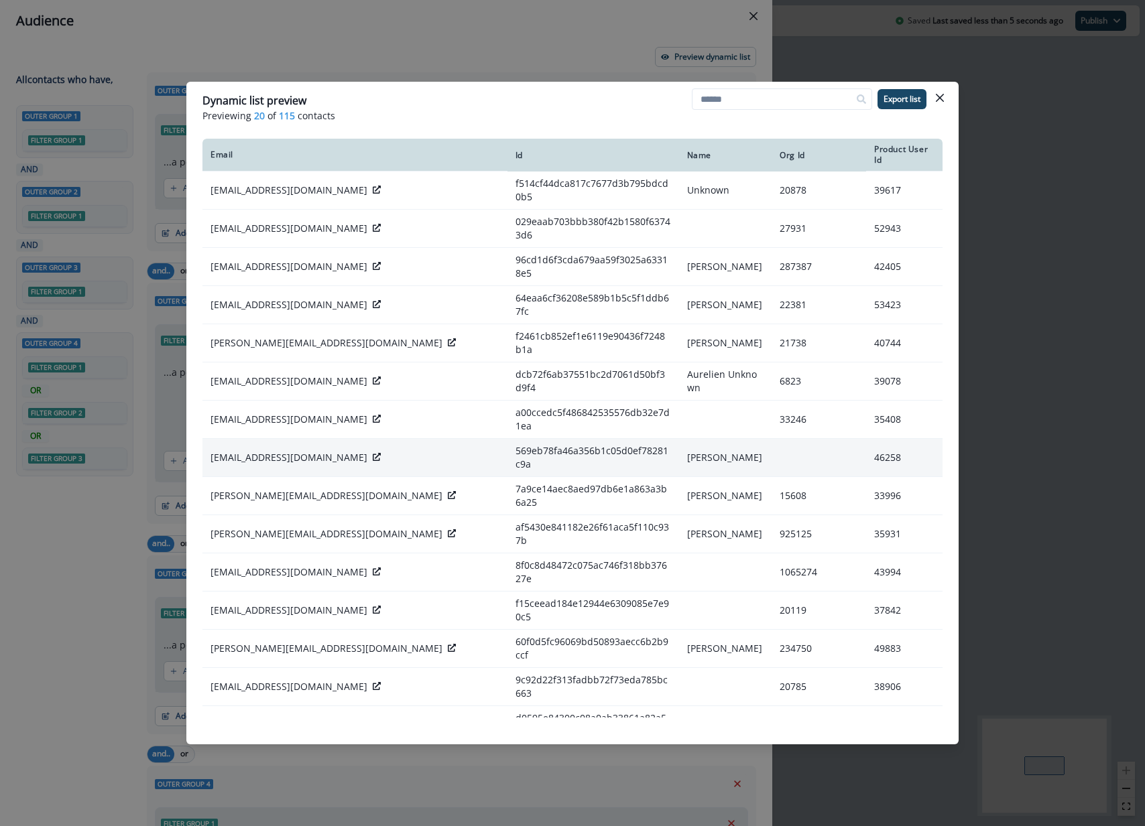
scroll to position [119, 0]
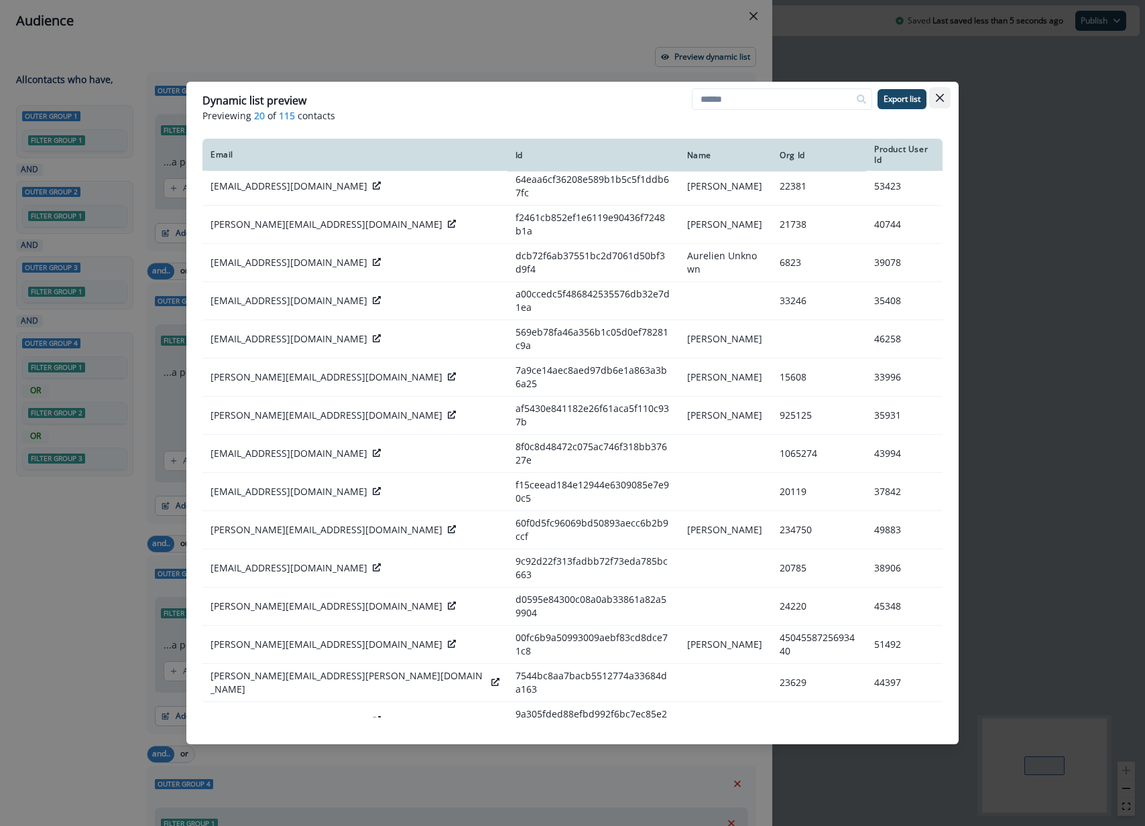
click at [936, 99] on icon "Close" at bounding box center [940, 98] width 8 height 8
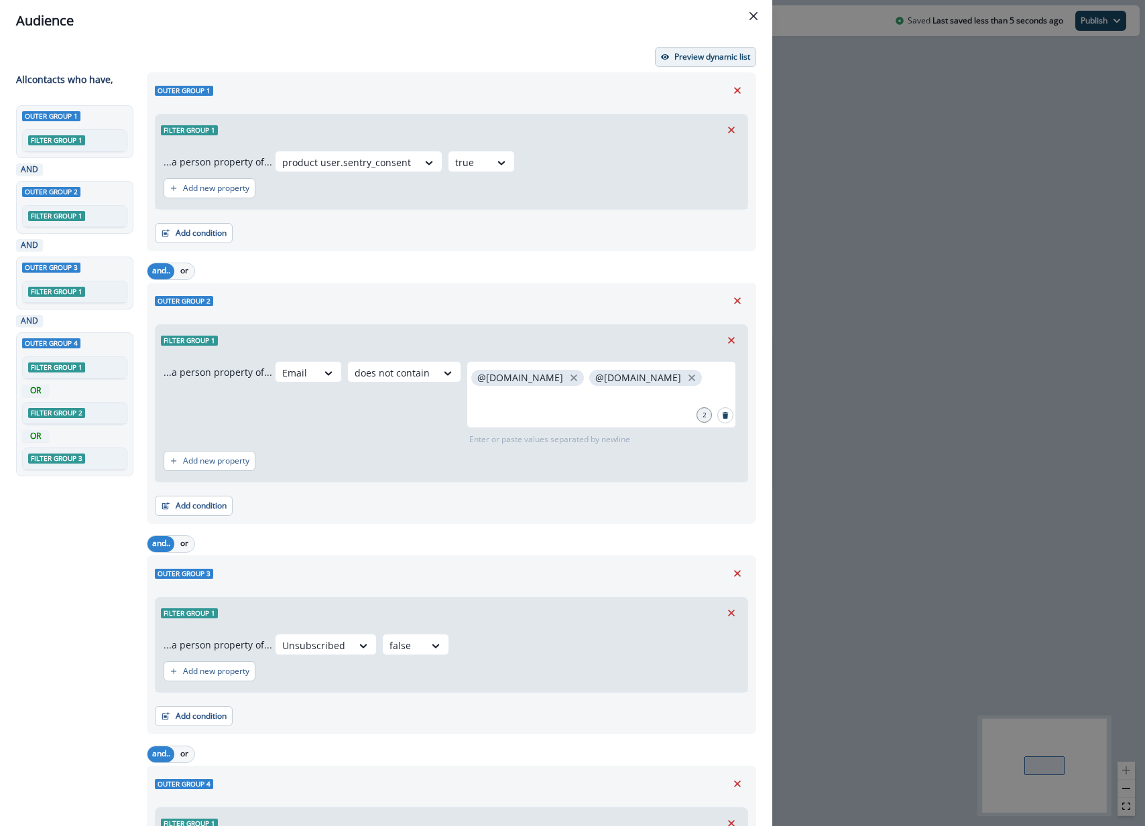
click at [698, 62] on button "Preview dynamic list" at bounding box center [705, 57] width 101 height 20
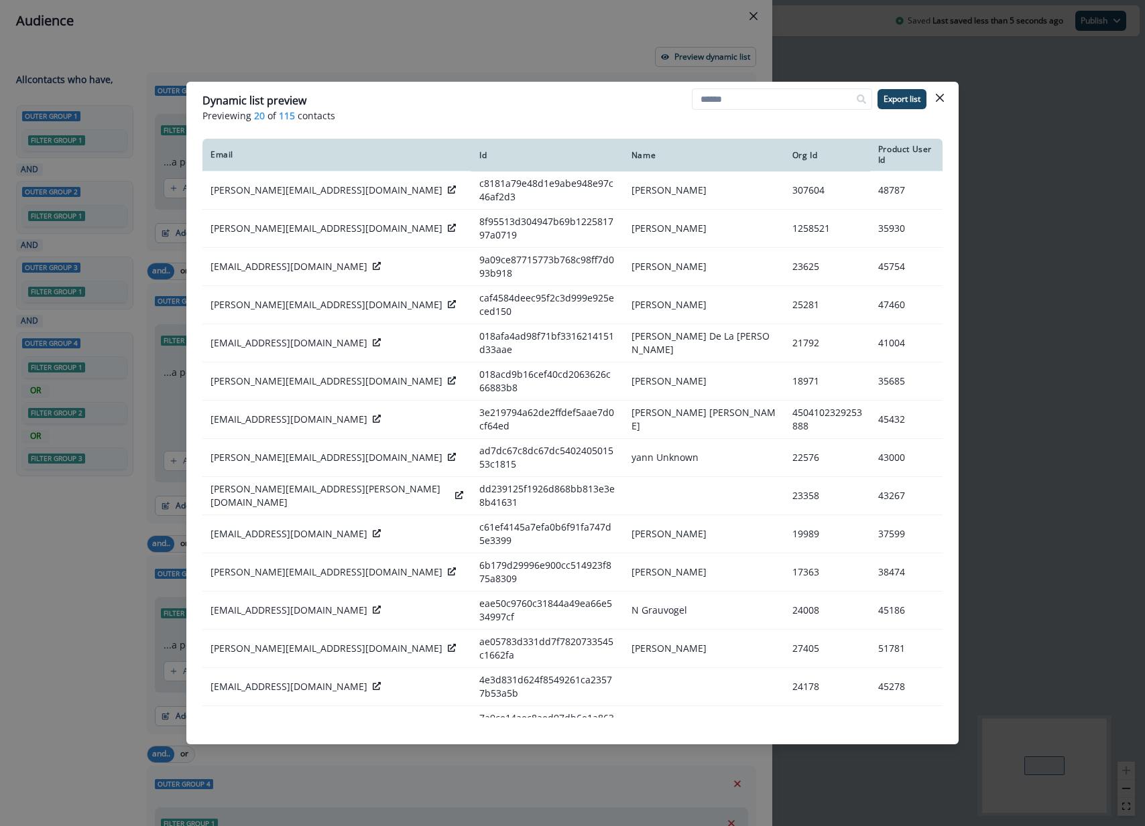
click at [586, 36] on div "Dynamic list preview Previewing 20 of 115 contacts Export list Email Id Name Or…" at bounding box center [572, 413] width 1145 height 826
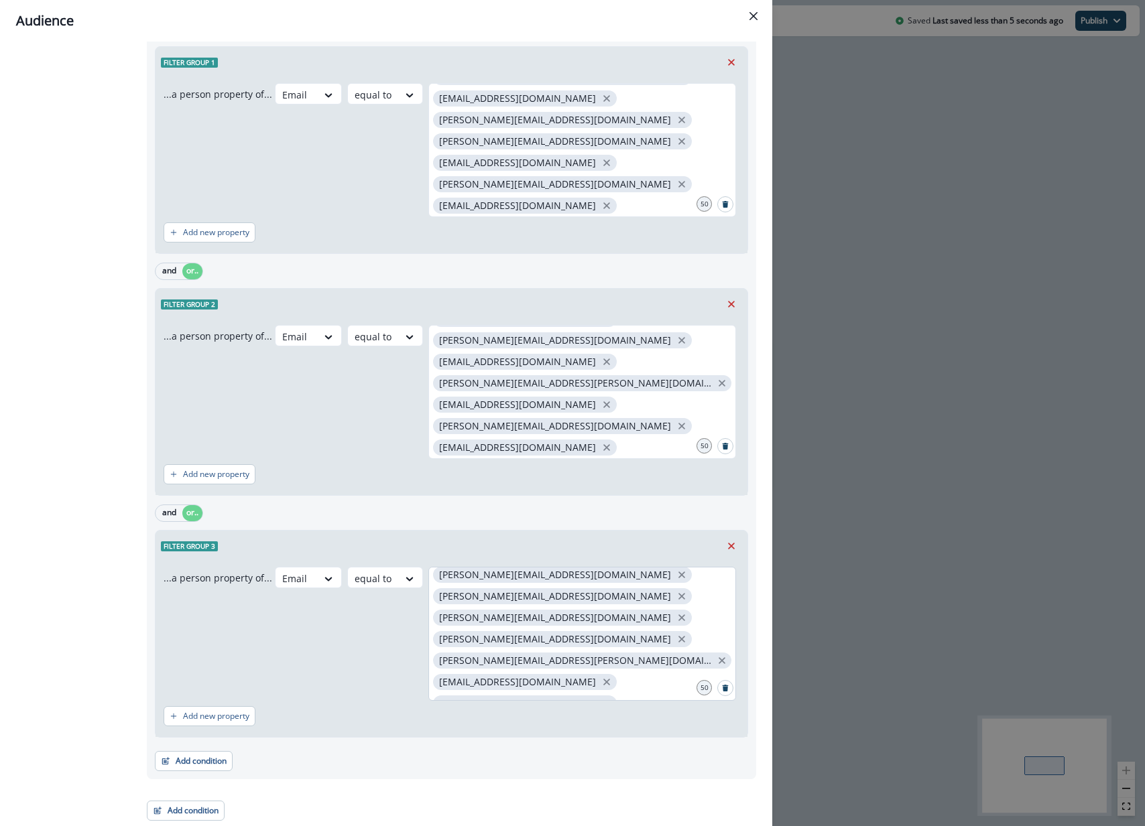
scroll to position [473, 0]
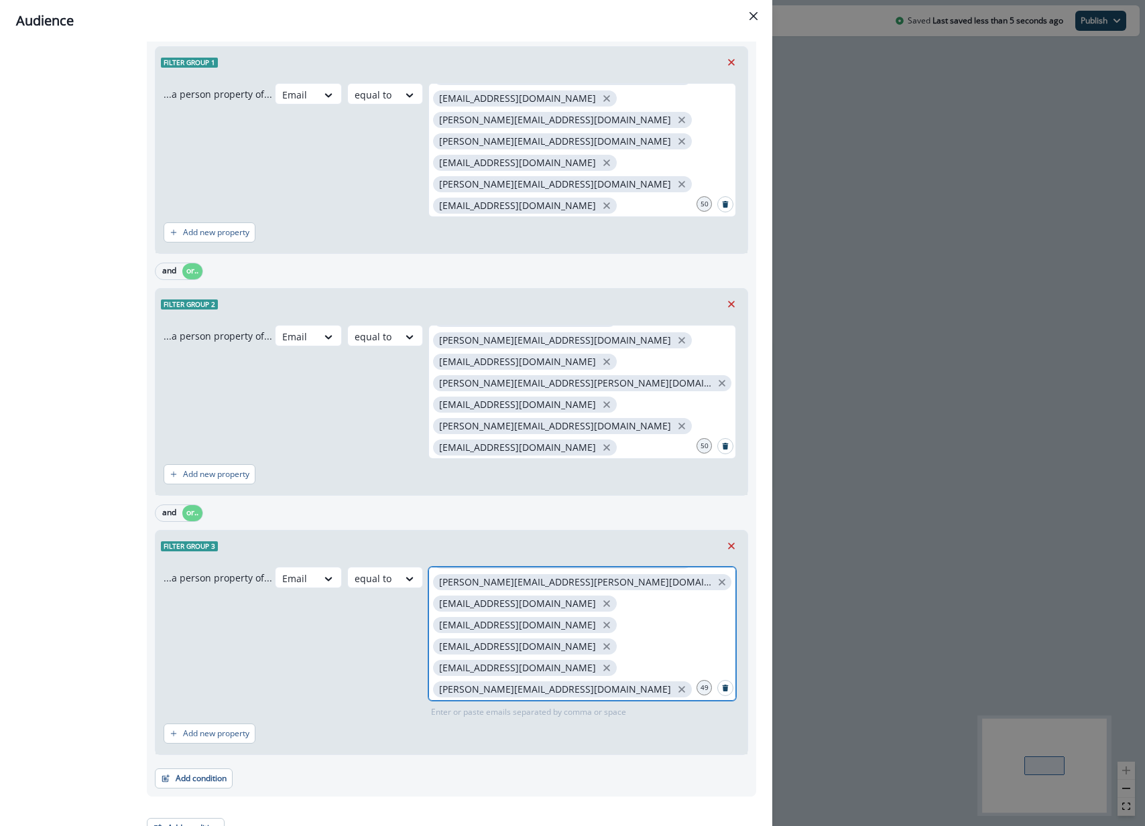
scroll to position [500, 0]
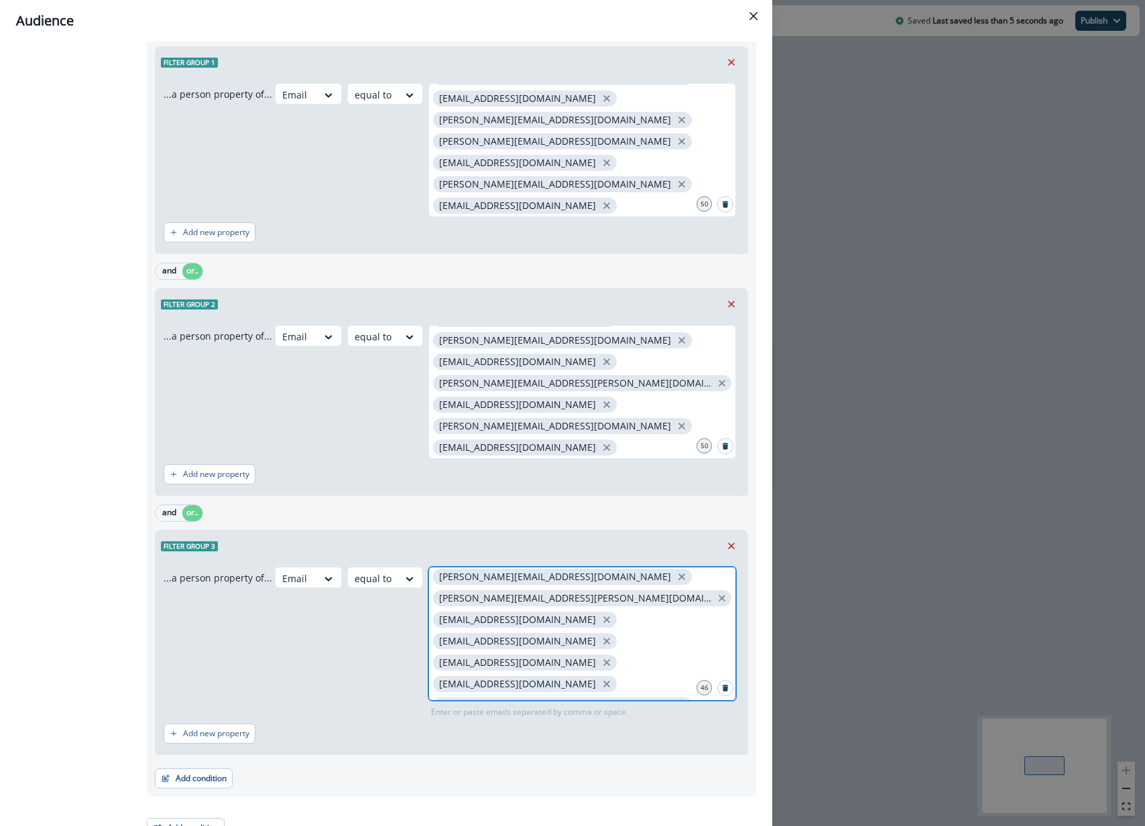
drag, startPoint x: 657, startPoint y: 665, endPoint x: 647, endPoint y: 662, distance: 9.8
drag, startPoint x: 517, startPoint y: 663, endPoint x: 527, endPoint y: 661, distance: 11.1
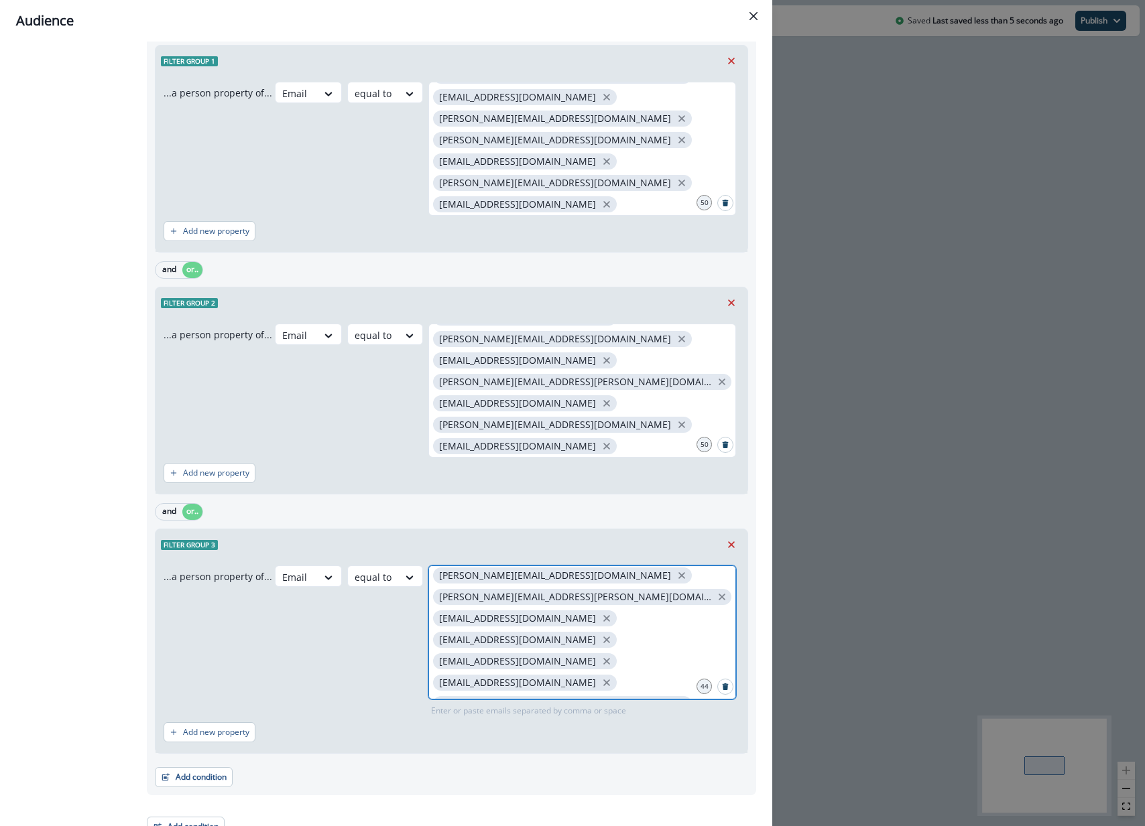
scroll to position [436, 0]
drag, startPoint x: 535, startPoint y: 657, endPoint x: 548, endPoint y: 653, distance: 14.0
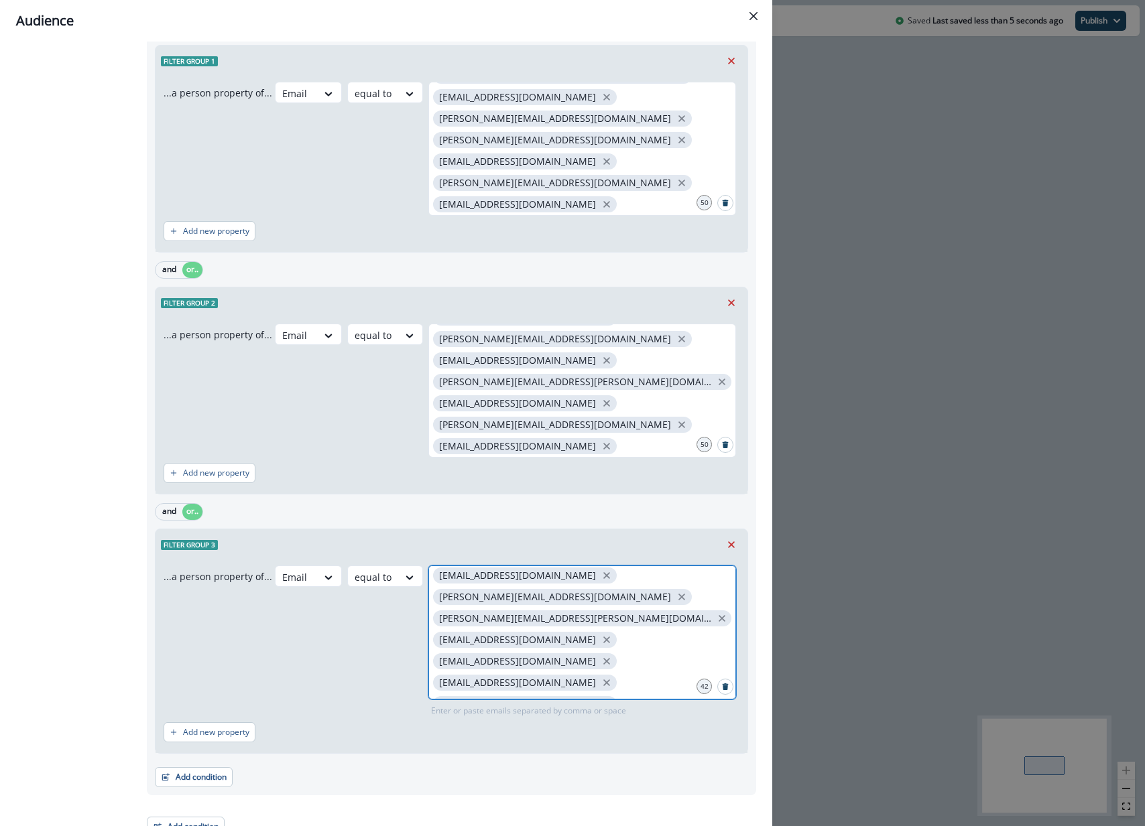
scroll to position [414, 0]
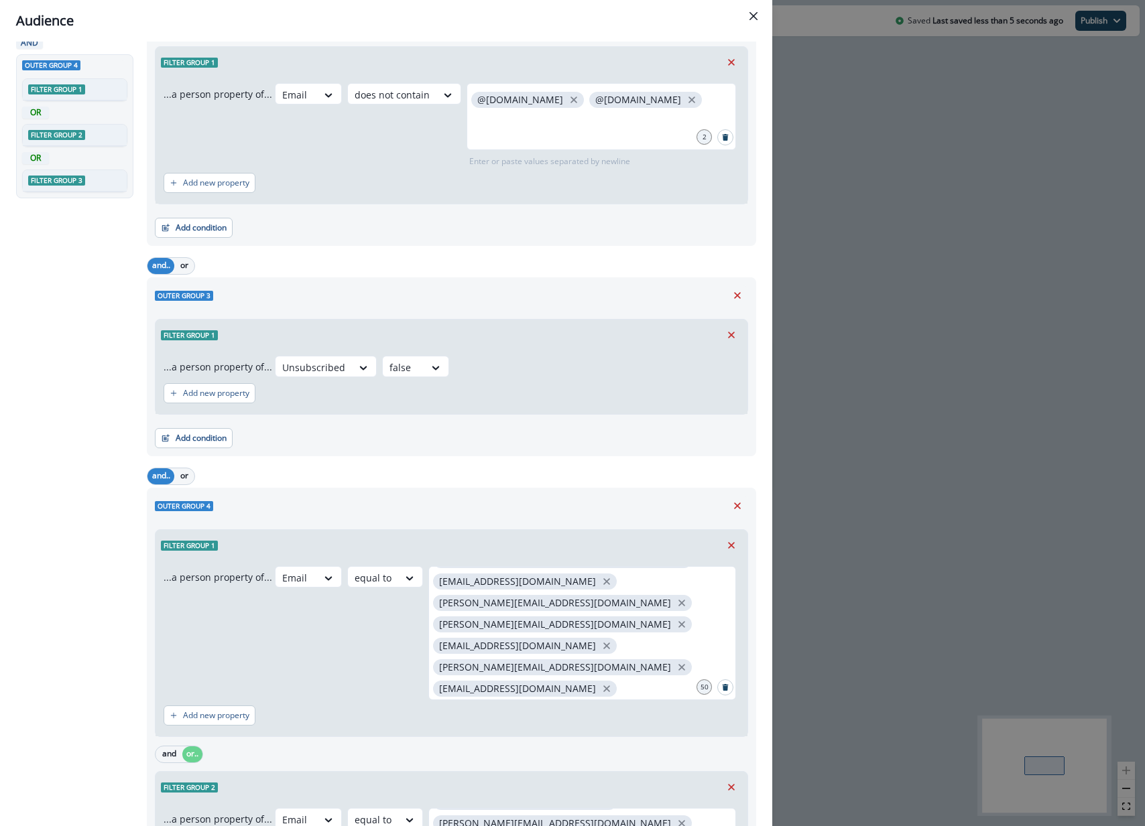
scroll to position [0, 0]
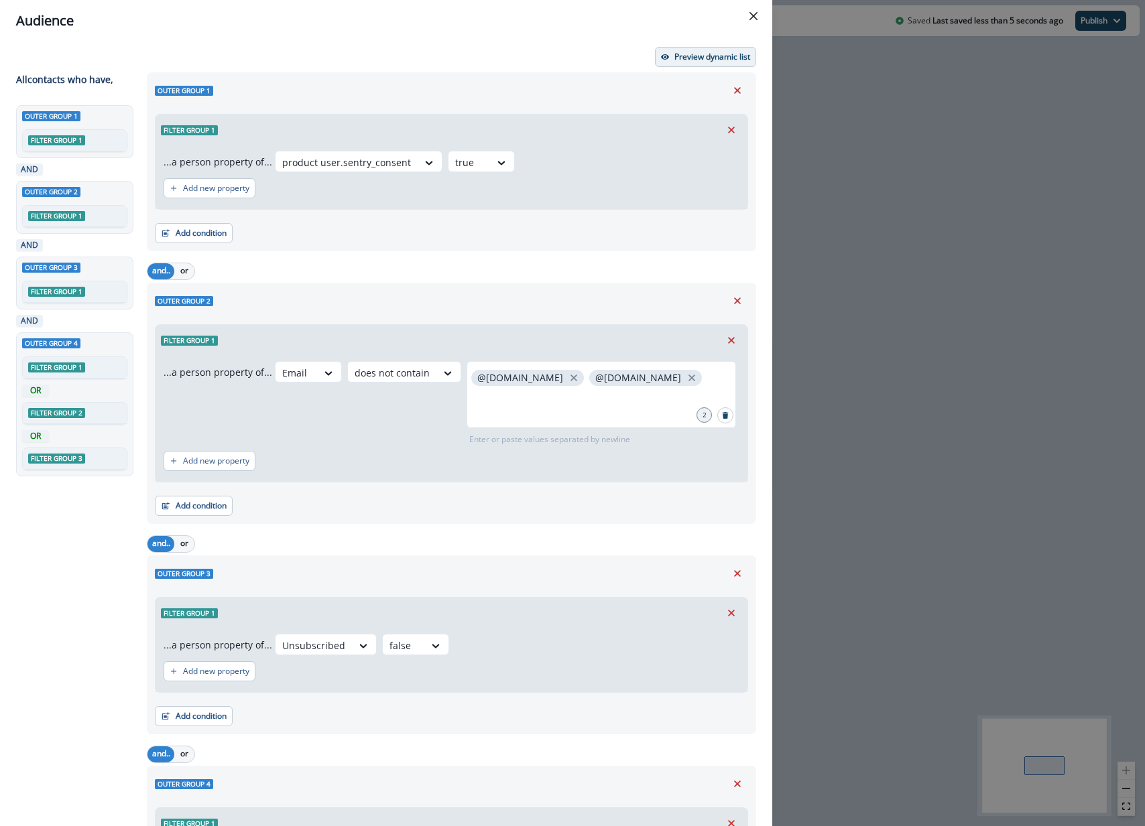
click at [680, 57] on p "Preview dynamic list" at bounding box center [712, 56] width 76 height 9
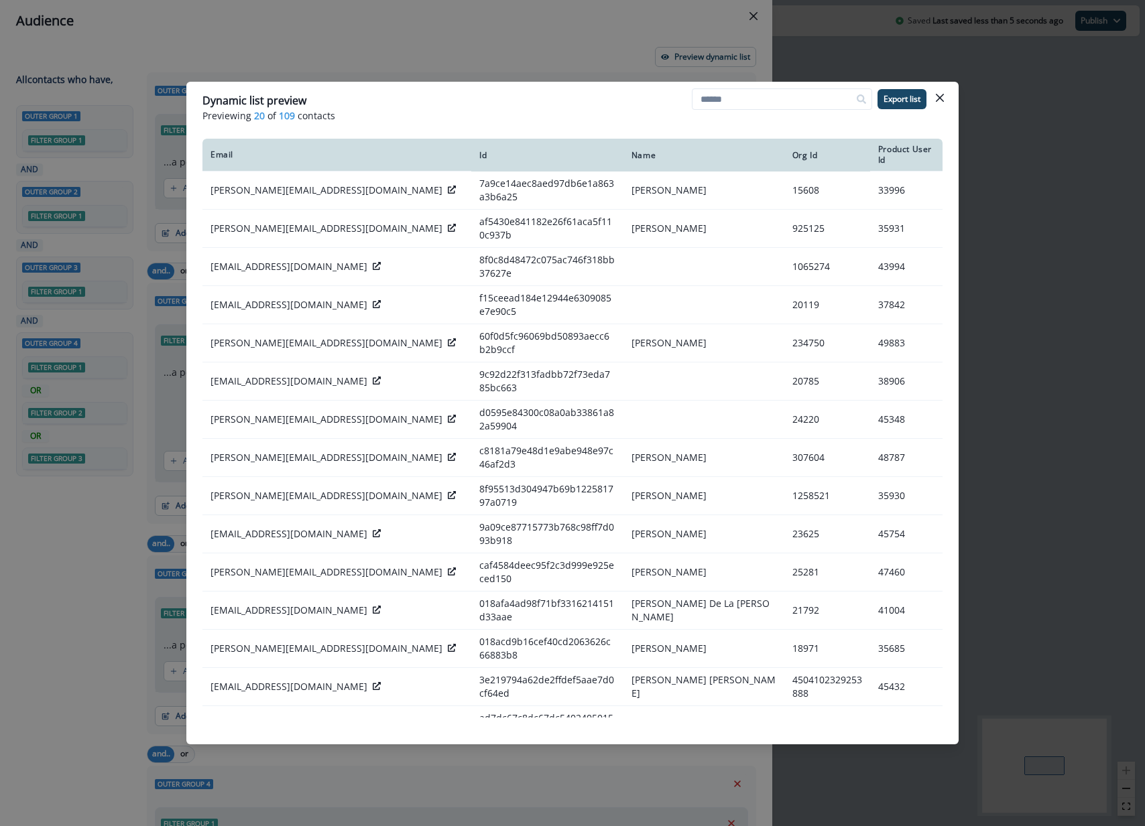
click at [419, 40] on div "Dynamic list preview Previewing 20 of 109 contacts Export list Email Id Name Or…" at bounding box center [572, 413] width 1145 height 826
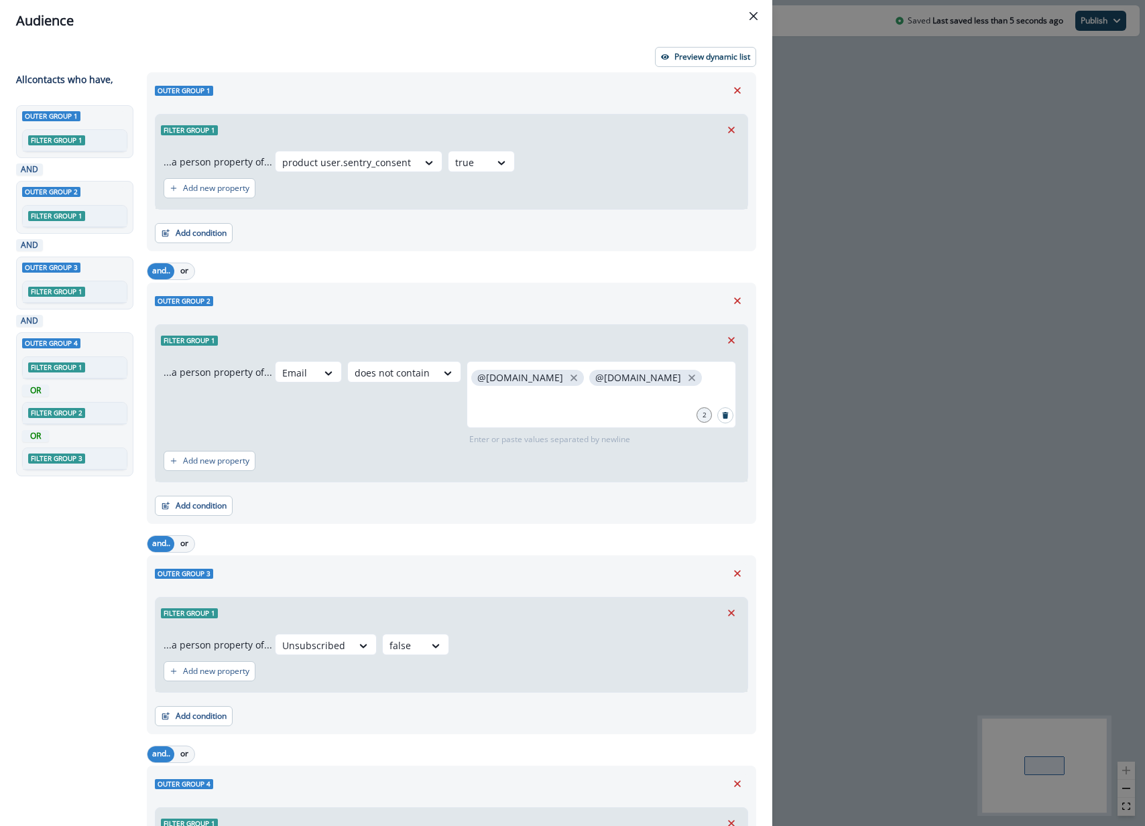
scroll to position [779, 0]
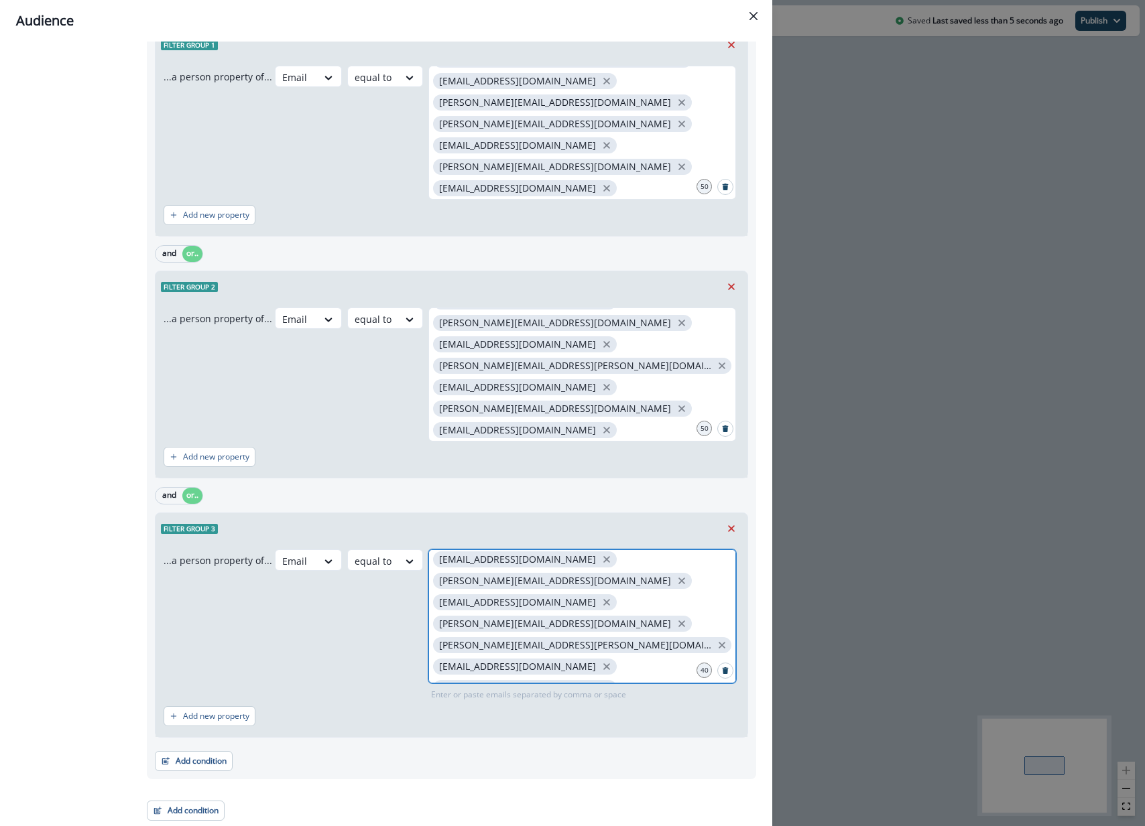
drag, startPoint x: 659, startPoint y: 647, endPoint x: 599, endPoint y: 653, distance: 60.0
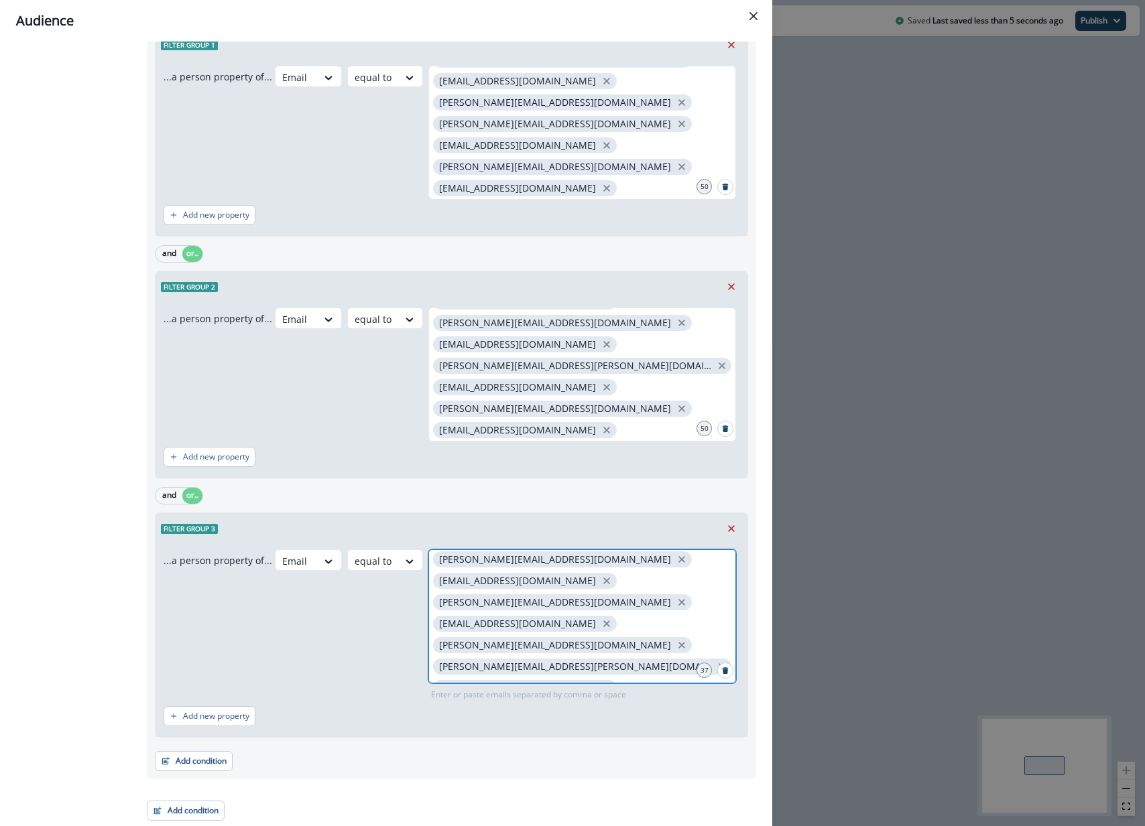
scroll to position [350, 0]
drag, startPoint x: 571, startPoint y: 645, endPoint x: 594, endPoint y: 635, distance: 25.3
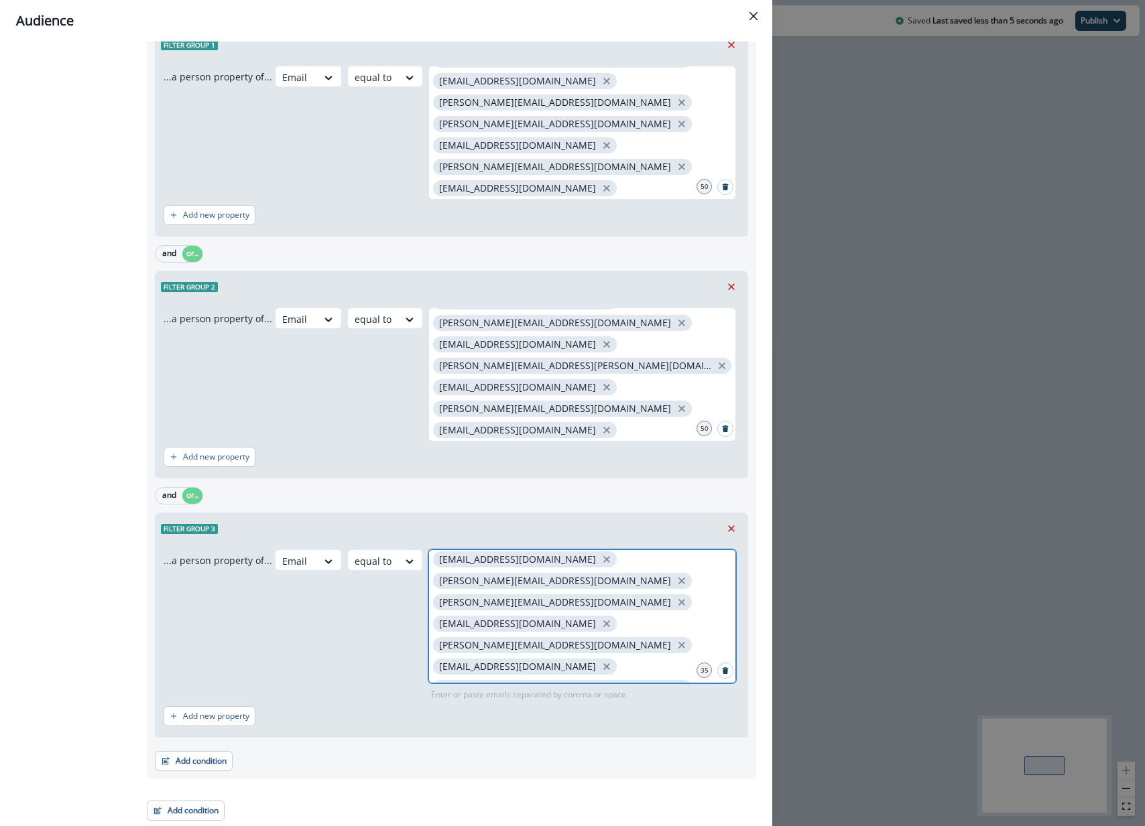
scroll to position [307, 0]
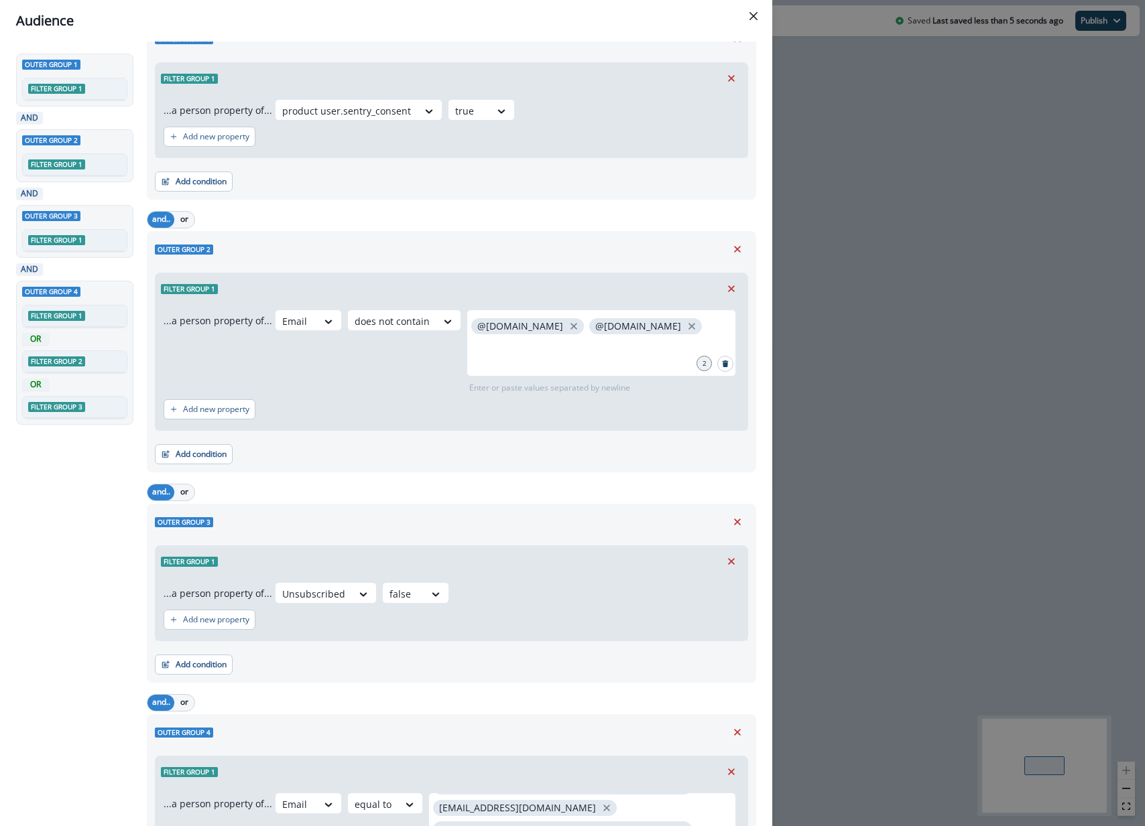
scroll to position [0, 0]
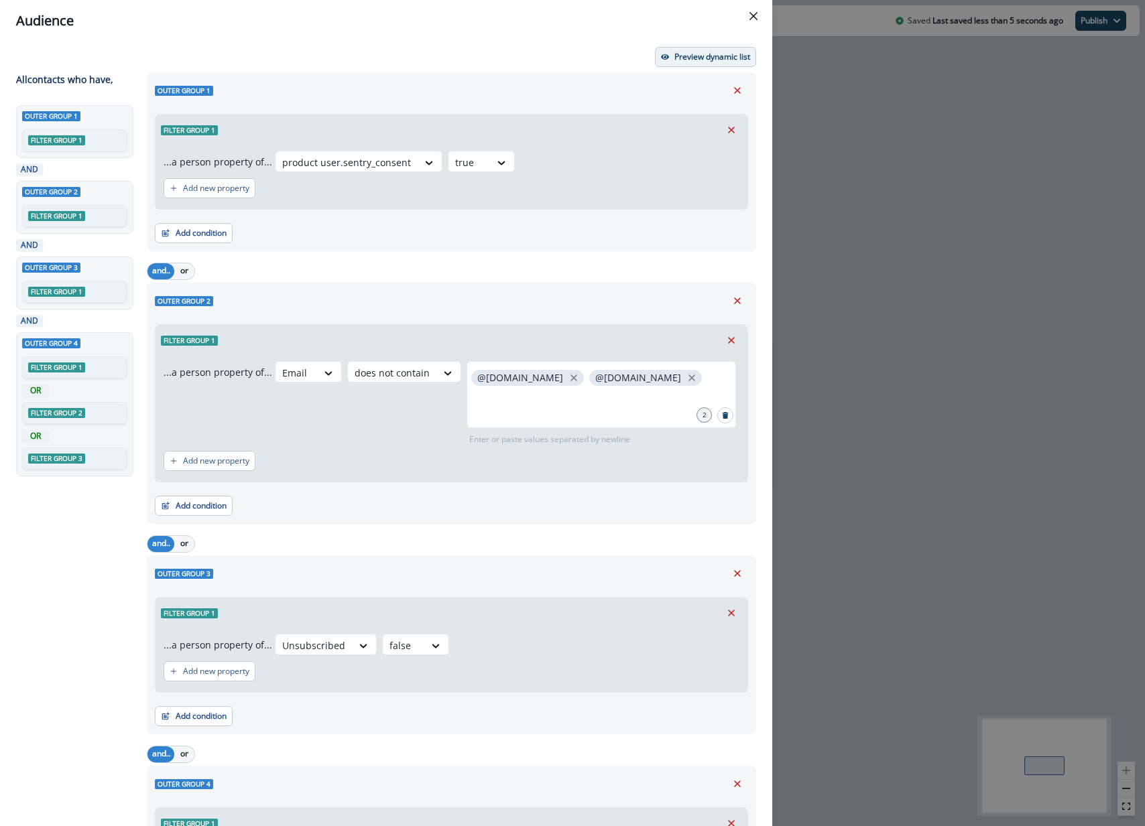
click at [712, 55] on p "Preview dynamic list" at bounding box center [712, 56] width 76 height 9
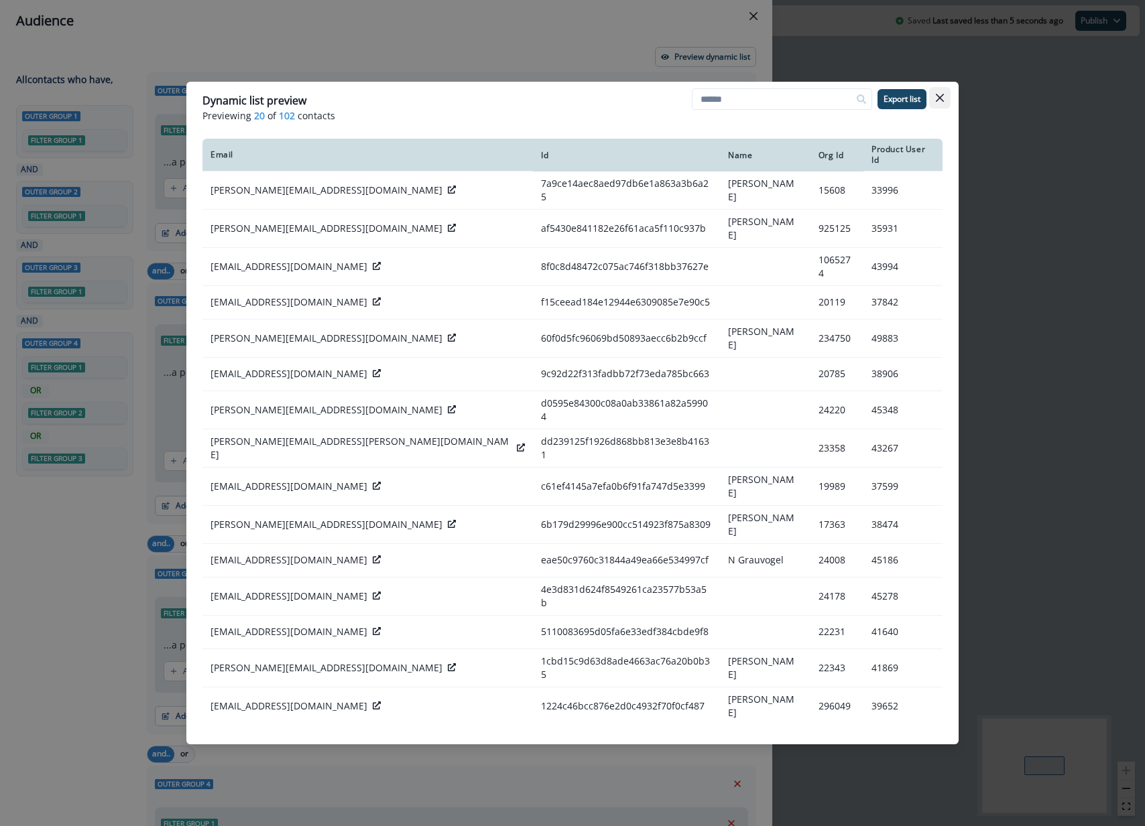
click at [946, 99] on button "Close" at bounding box center [939, 97] width 21 height 21
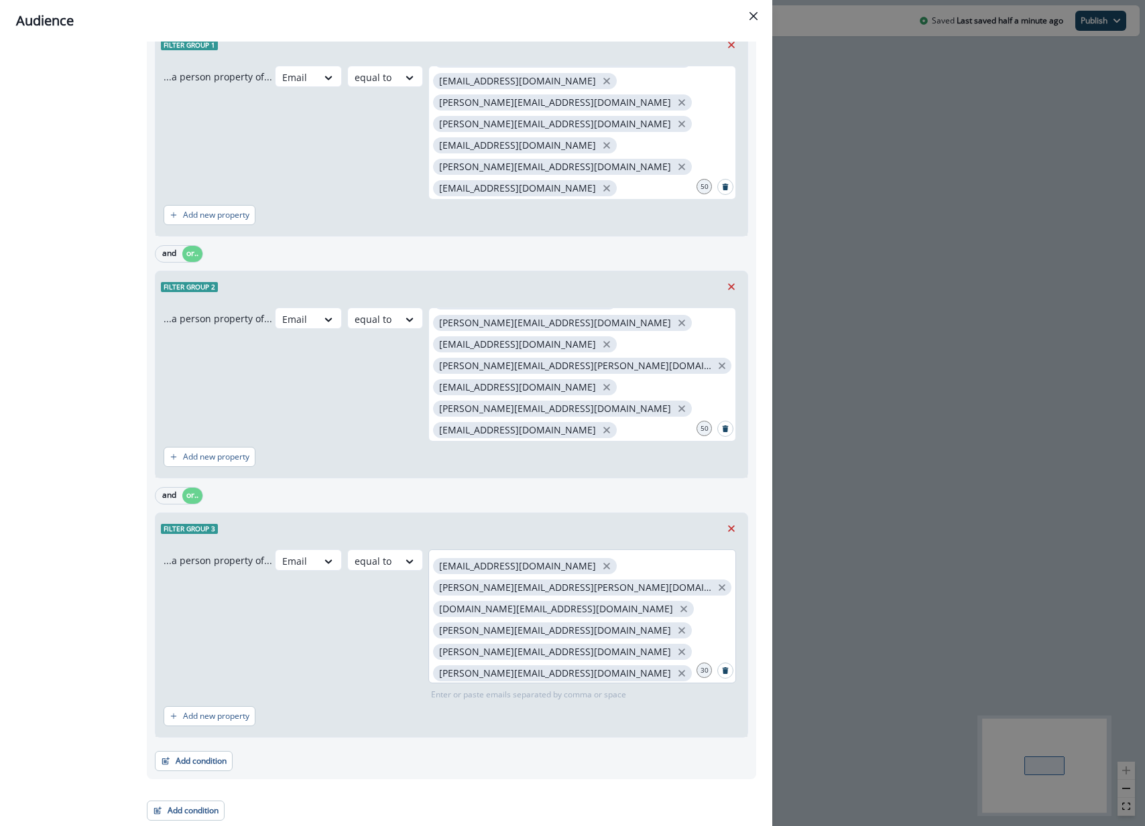
scroll to position [264, 0]
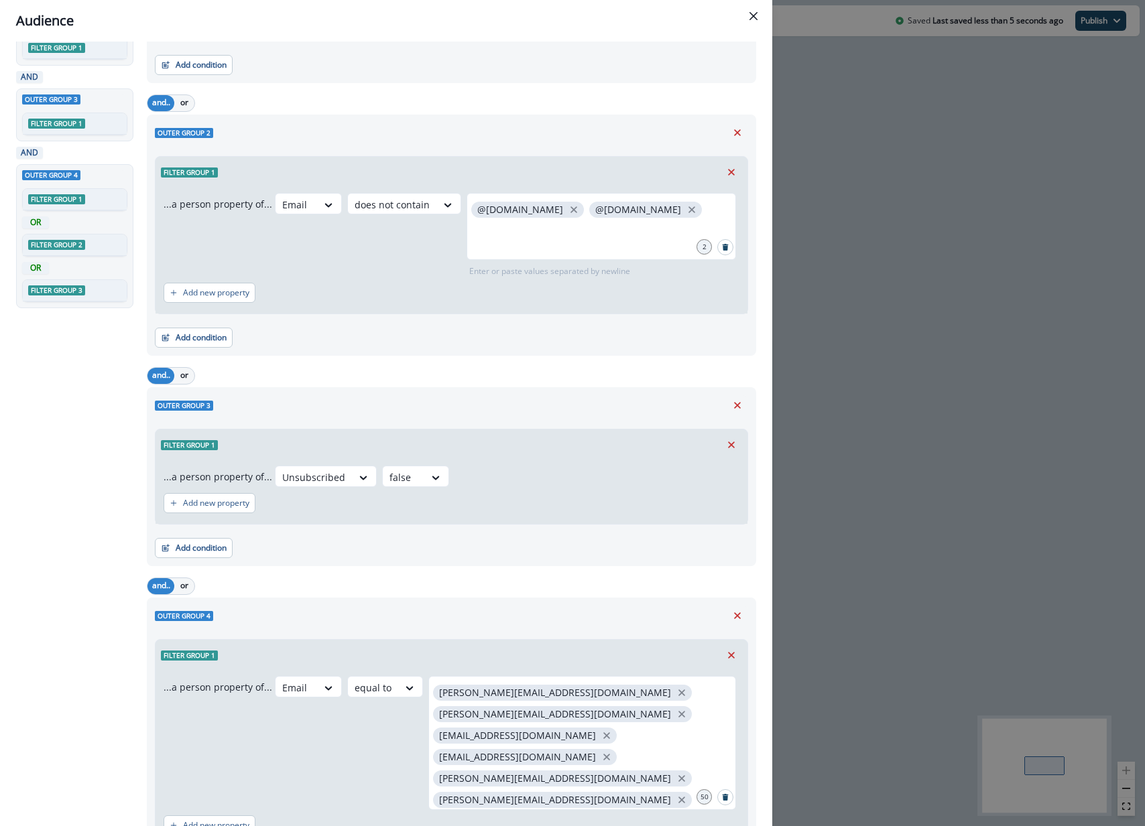
scroll to position [0, 0]
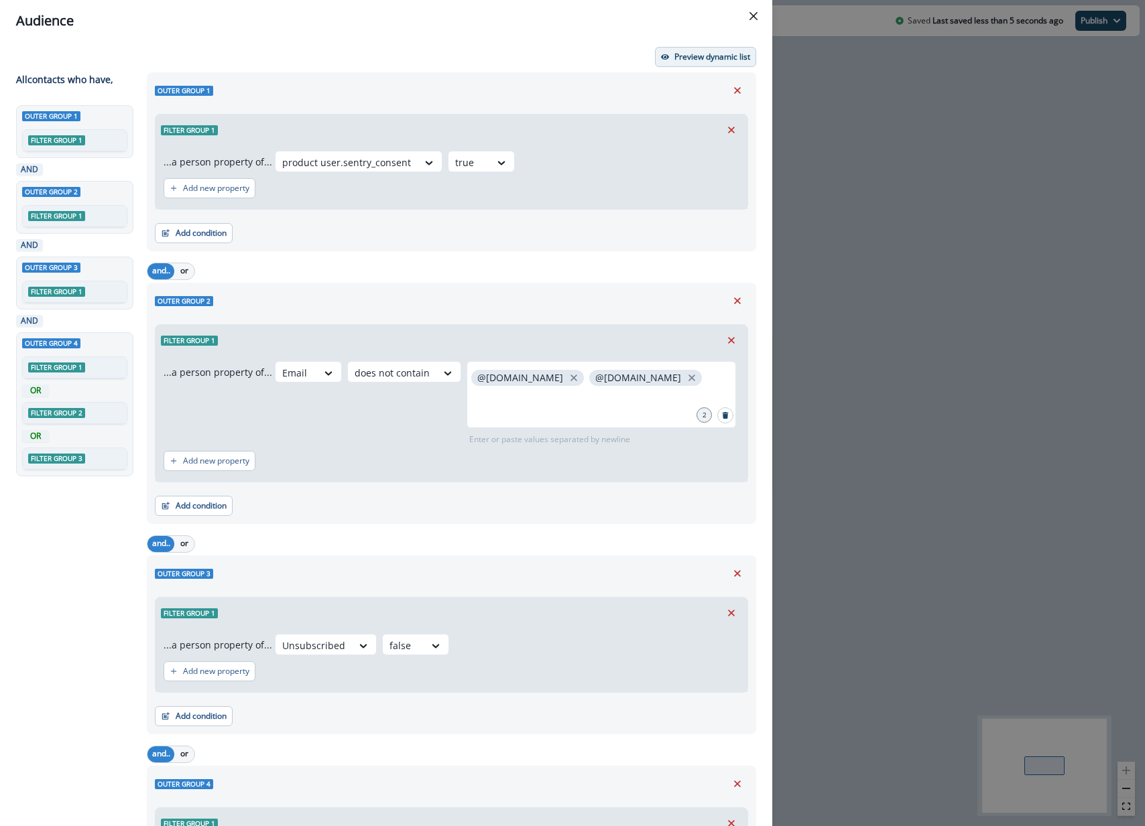
click at [707, 58] on p "Preview dynamic list" at bounding box center [712, 56] width 76 height 9
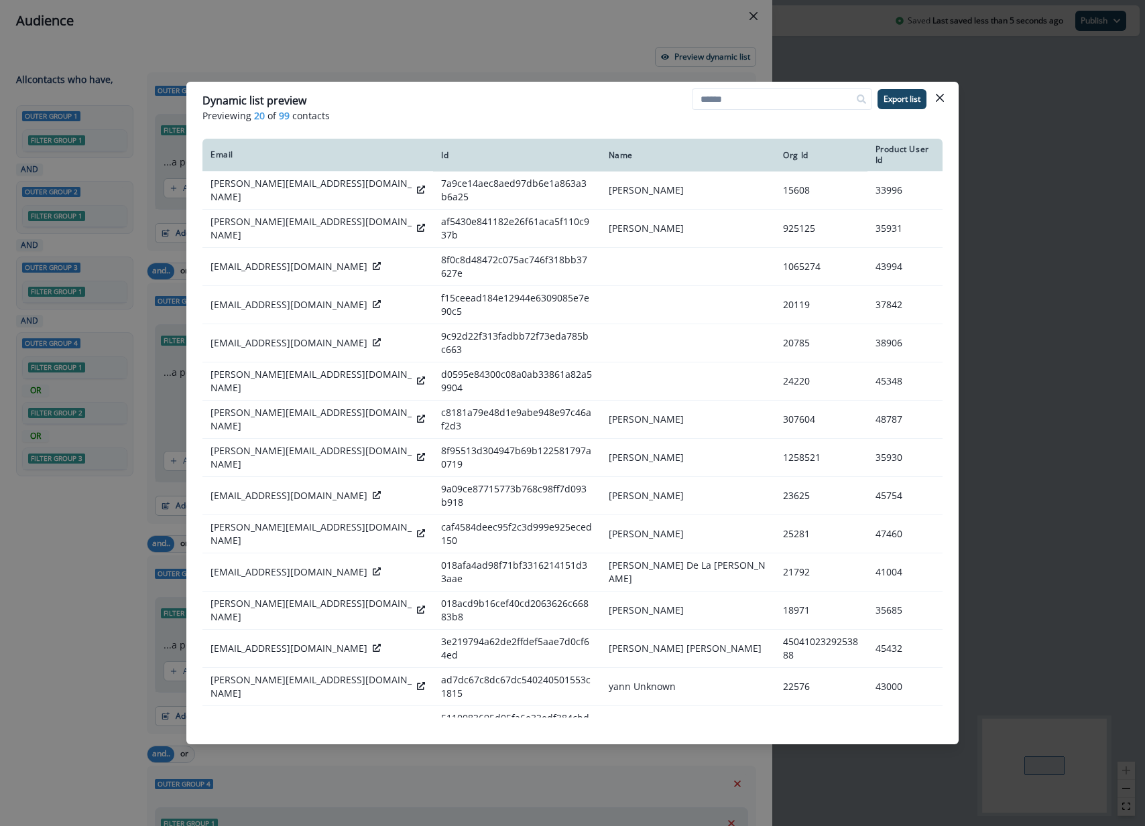
click at [521, 48] on div "Dynamic list preview Previewing 20 of 99 contacts Export list Email Id Name Org…" at bounding box center [572, 413] width 1145 height 826
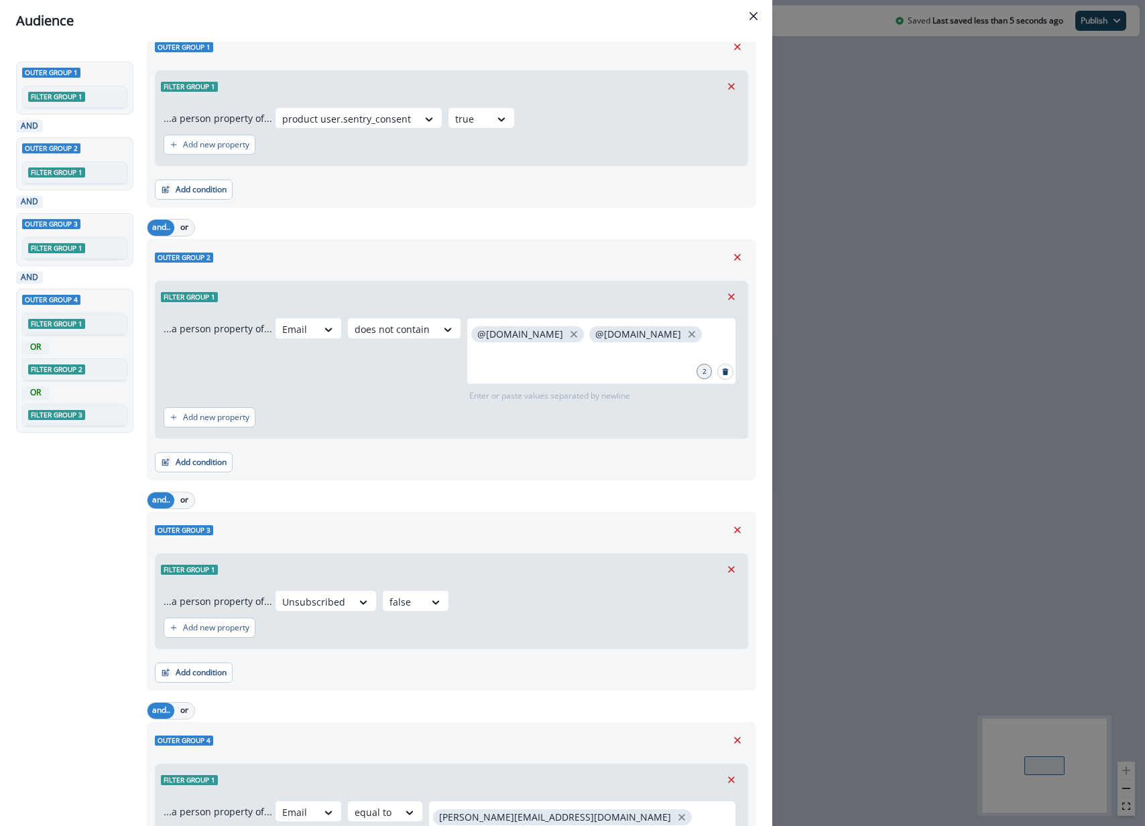
scroll to position [64, 0]
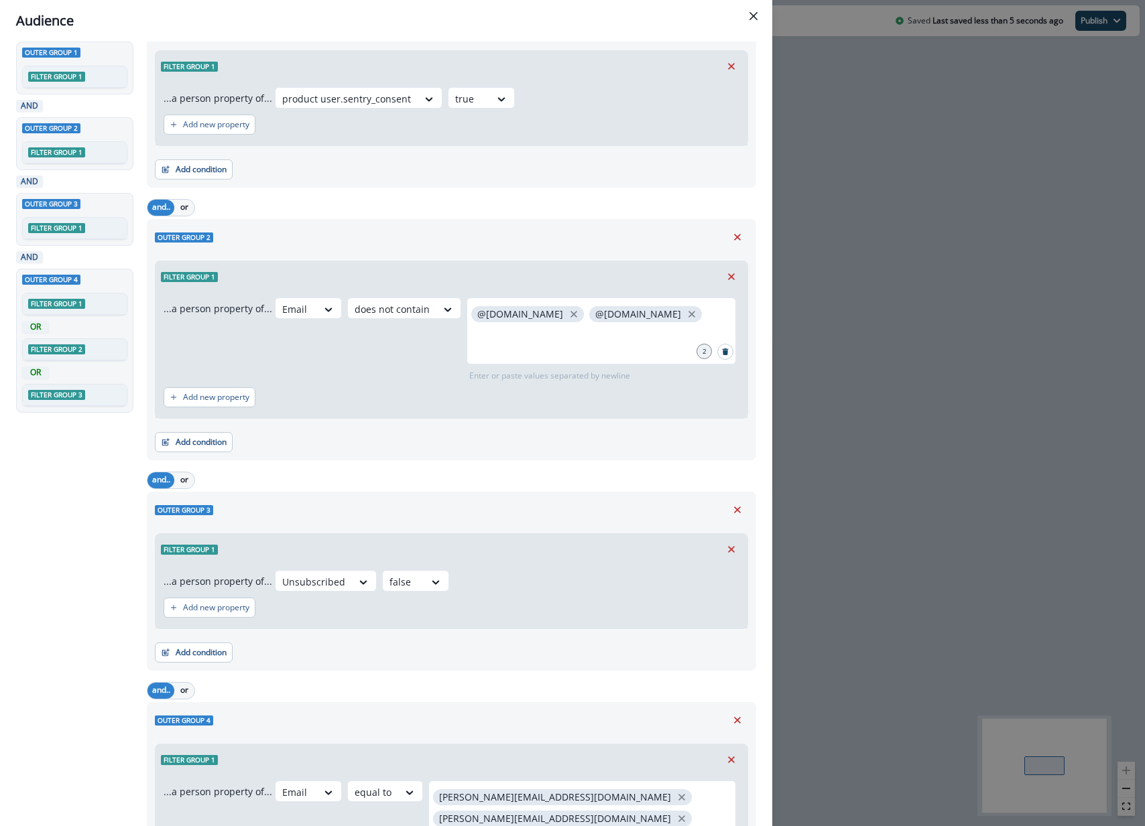
click at [695, 61] on div "Filter group 1" at bounding box center [451, 66] width 592 height 31
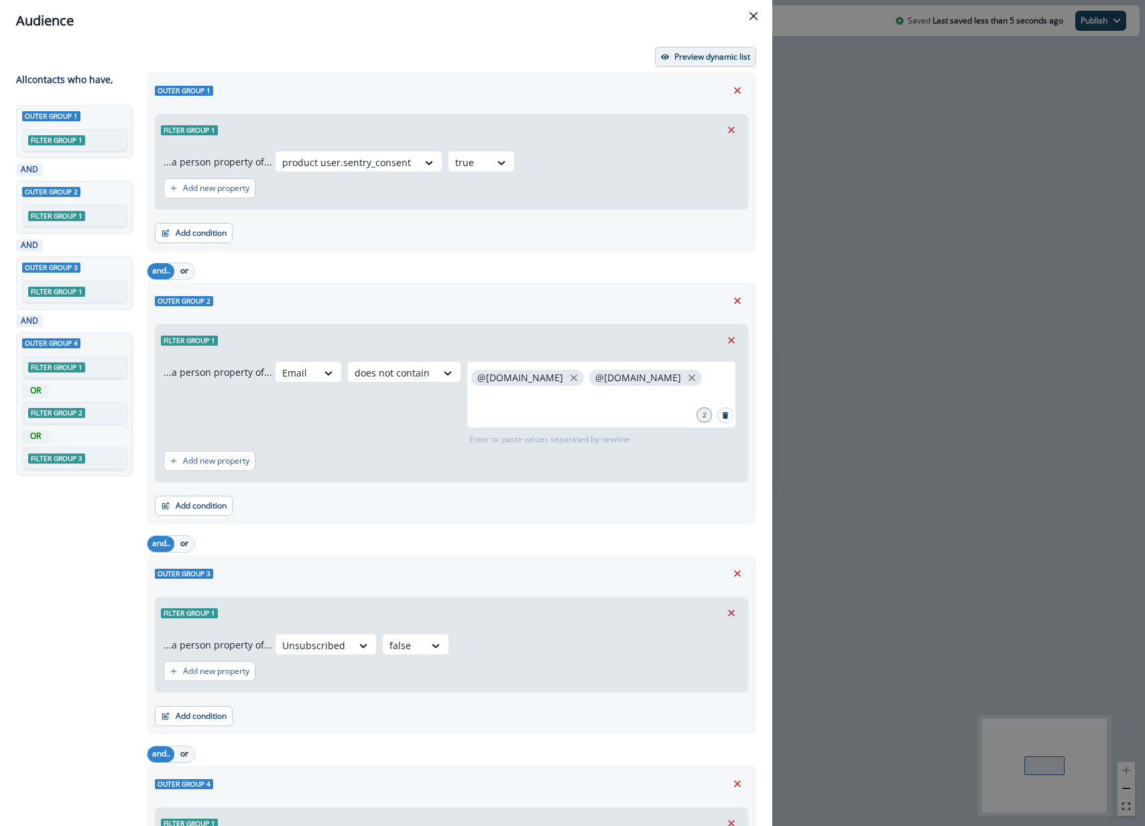
click at [693, 59] on p "Preview dynamic list" at bounding box center [712, 56] width 76 height 9
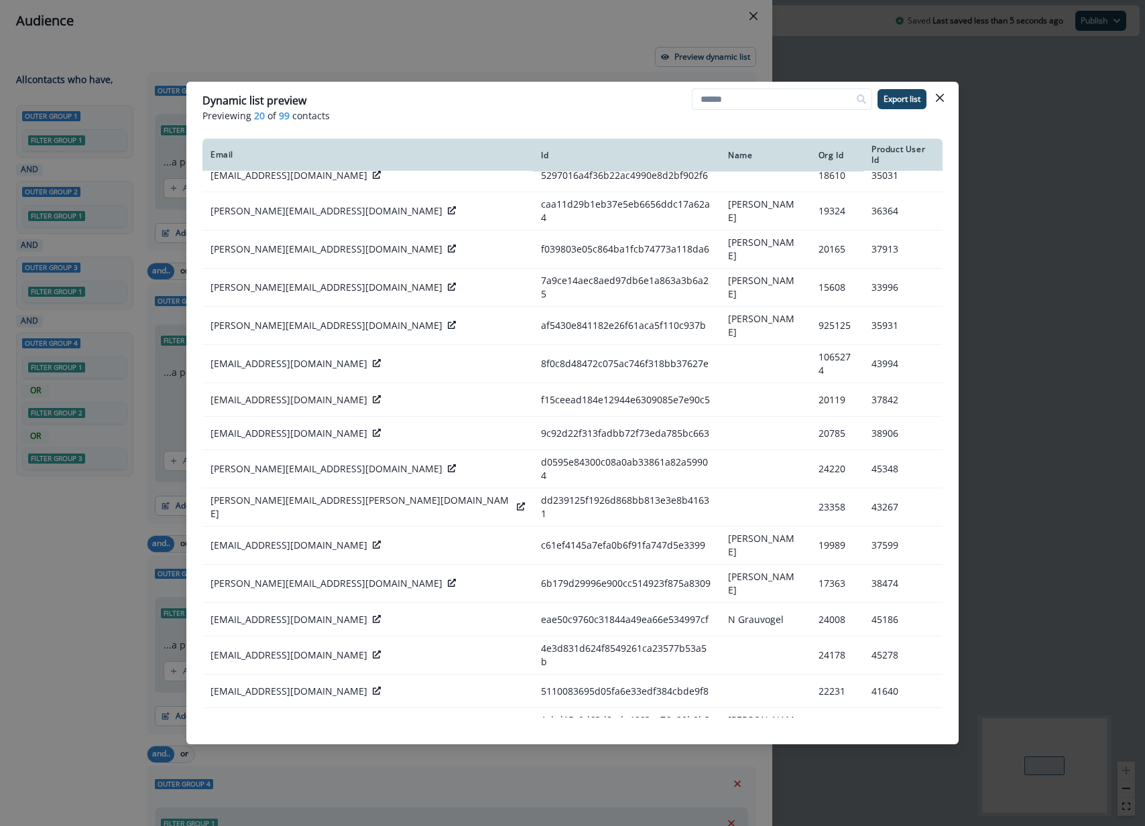
scroll to position [4, 0]
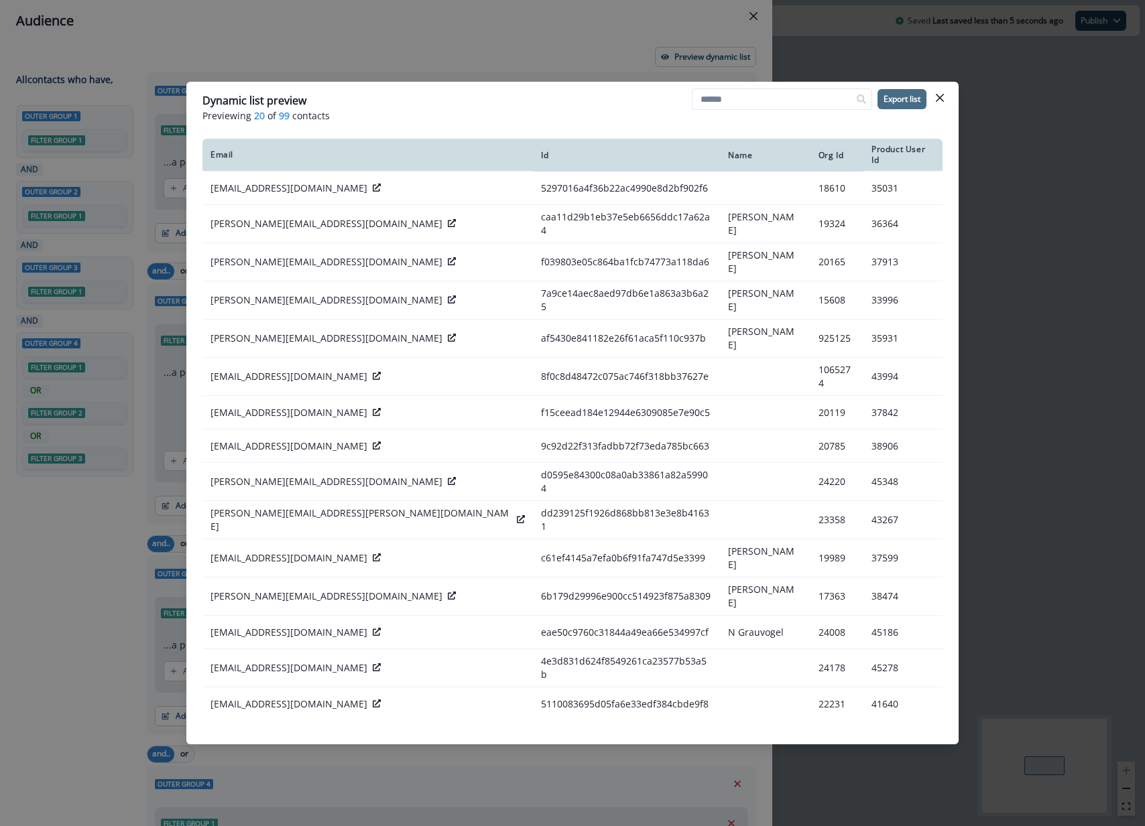
click at [900, 99] on p "Export list" at bounding box center [901, 98] width 37 height 9
click at [424, 49] on div "Dynamic list preview Previewing 20 of 99 contacts Export list Email Id Name Org…" at bounding box center [572, 413] width 1145 height 826
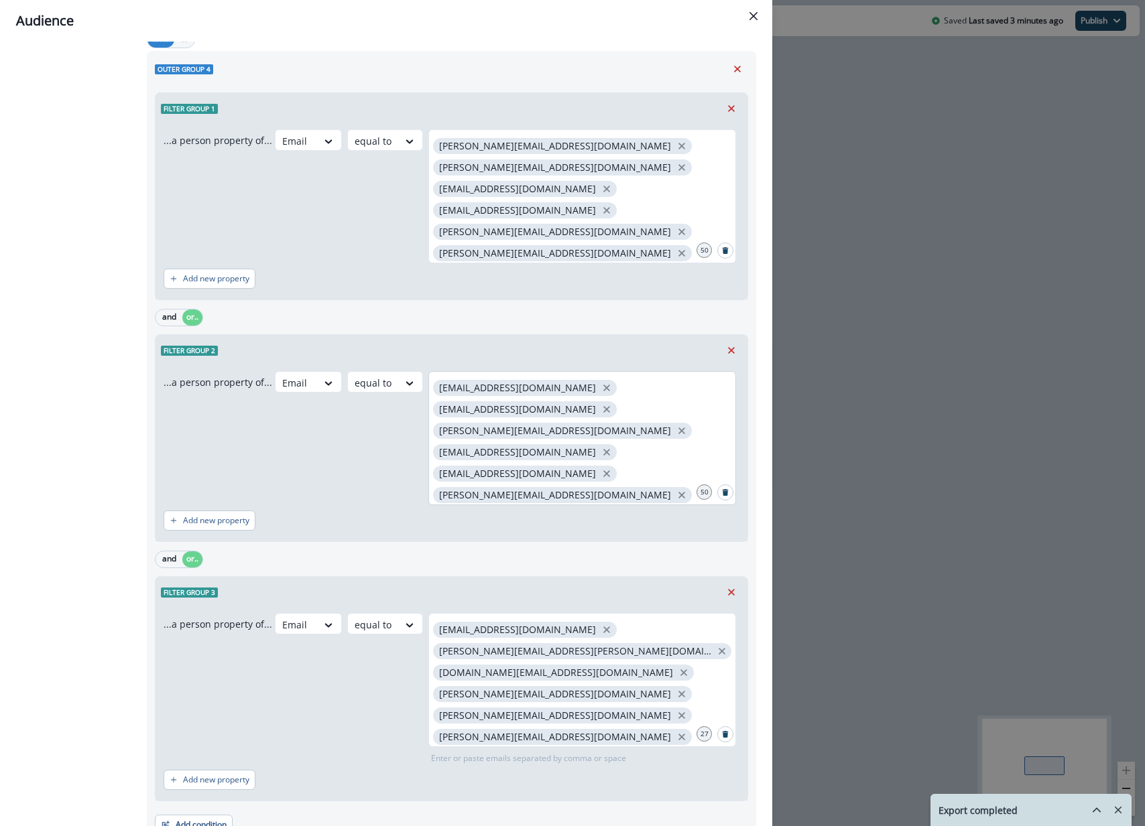
scroll to position [779, 0]
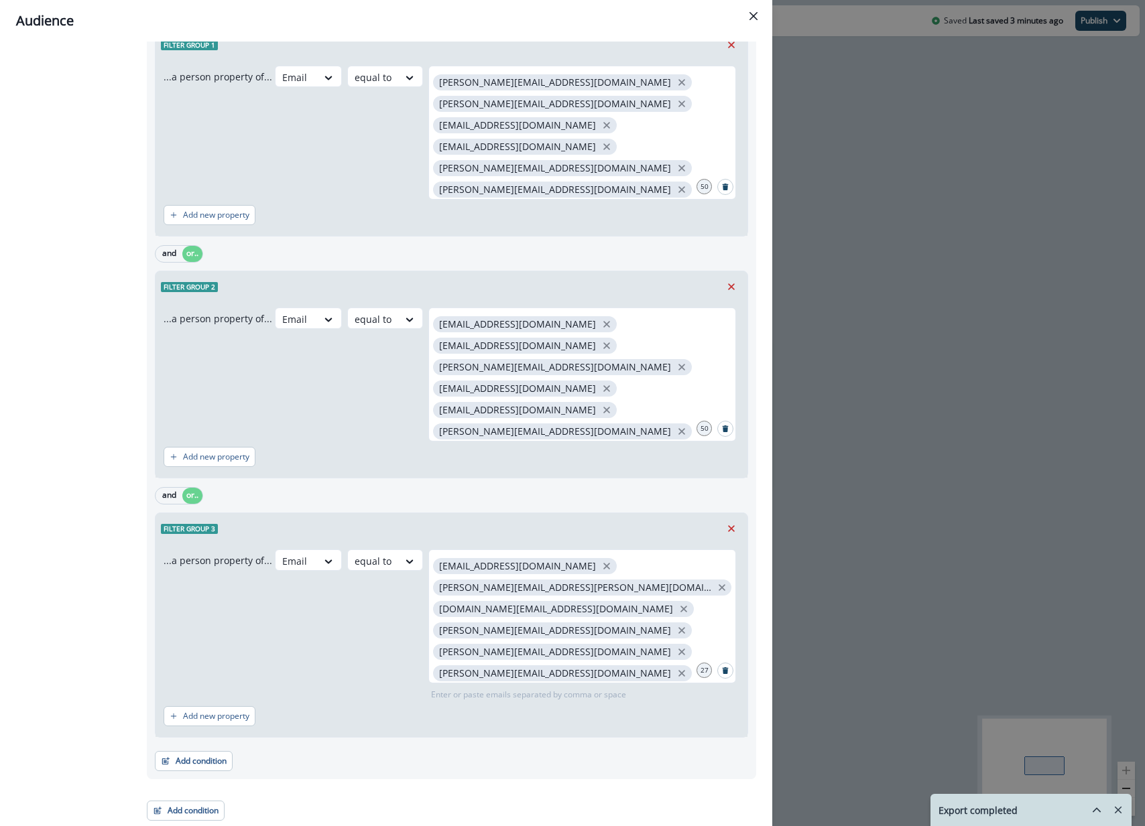
click at [983, 395] on div "Audience Preview dynamic list All contact s who have, Outer group 1 Filter grou…" at bounding box center [572, 413] width 1145 height 826
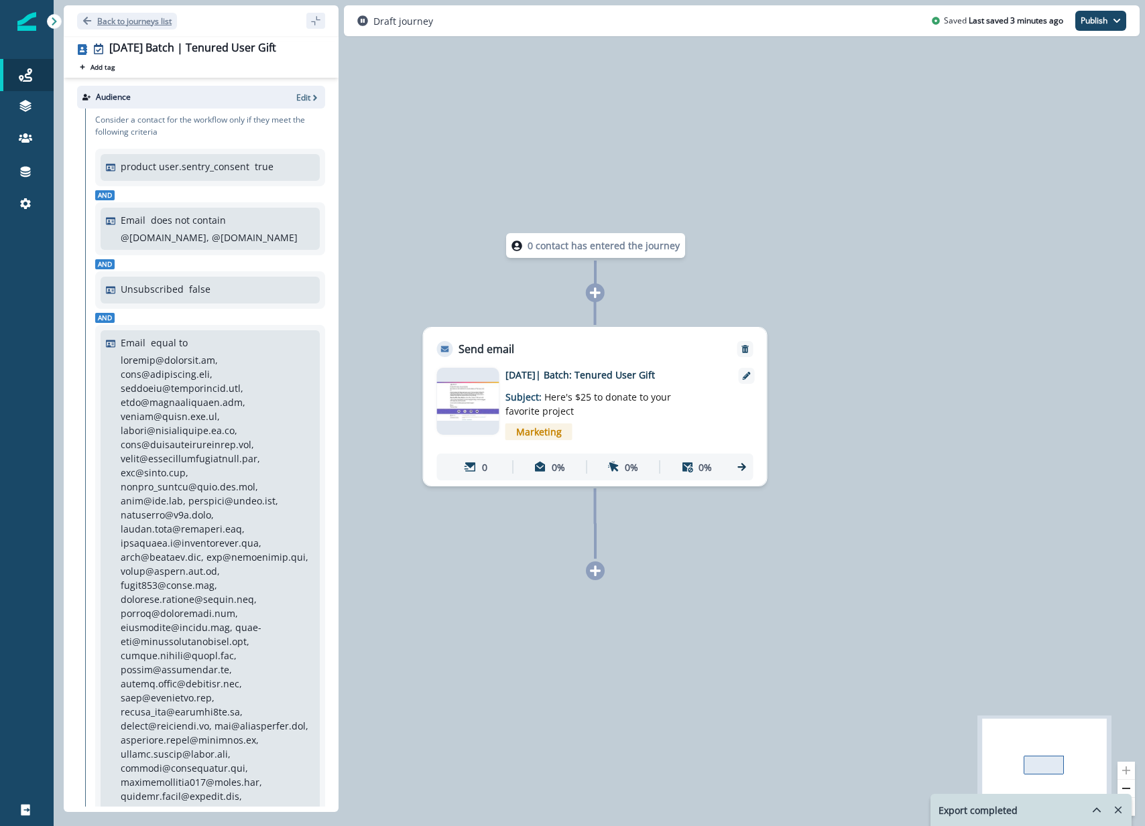
click at [144, 19] on p "Back to journeys list" at bounding box center [134, 20] width 74 height 11
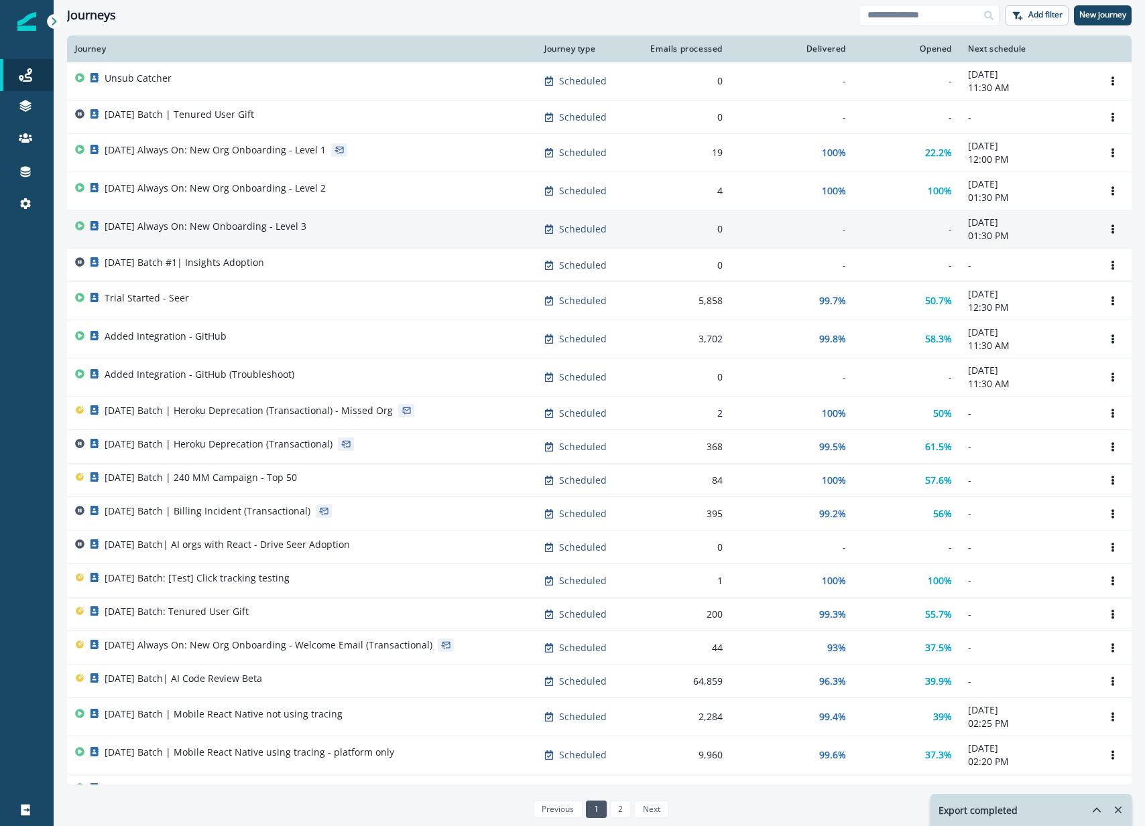
scroll to position [1, 0]
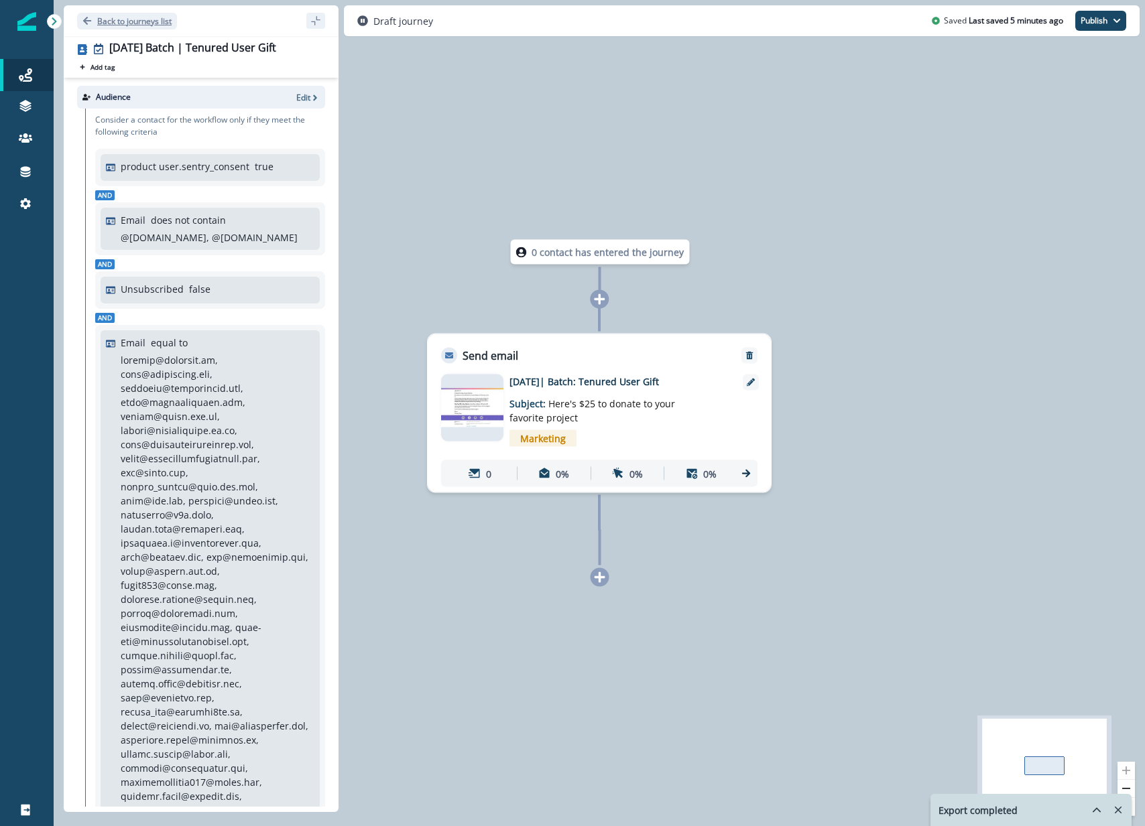
click at [109, 21] on p "Back to journeys list" at bounding box center [134, 20] width 74 height 11
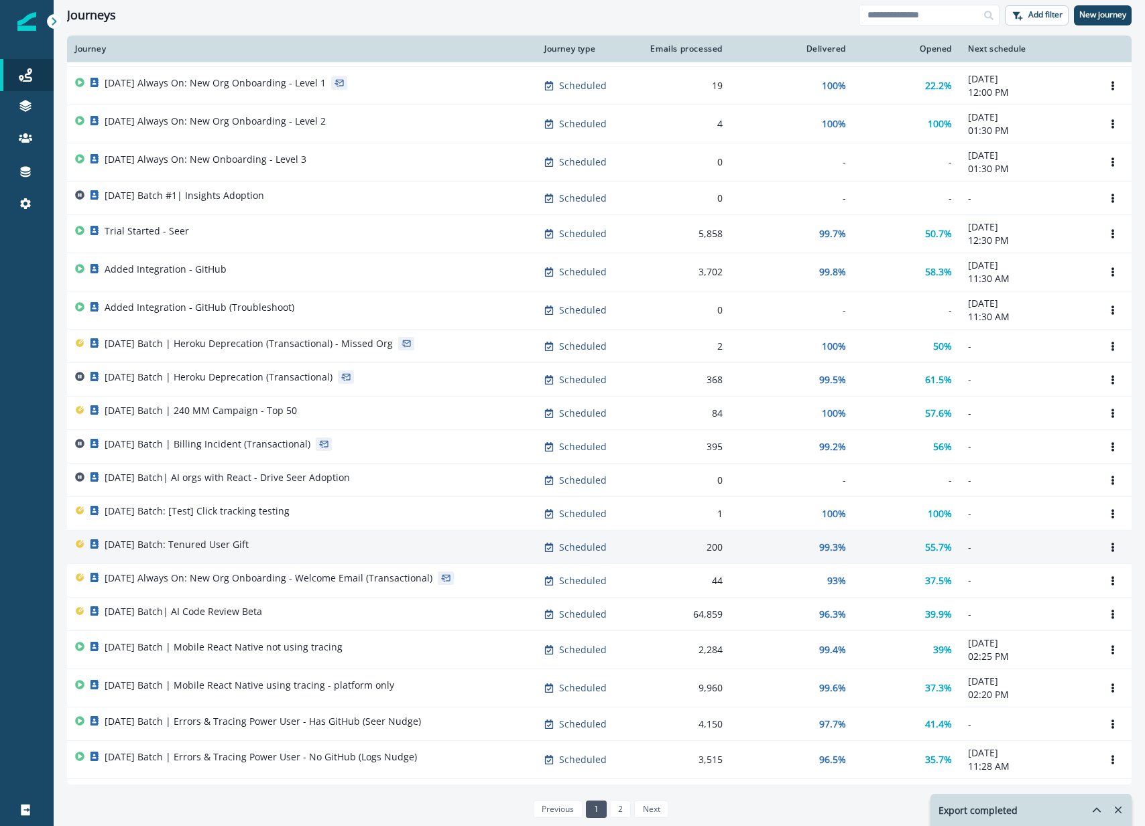
scroll to position [68, 0]
click at [325, 539] on div "[DATE] Batch: Tenured User Gift" at bounding box center [301, 546] width 453 height 19
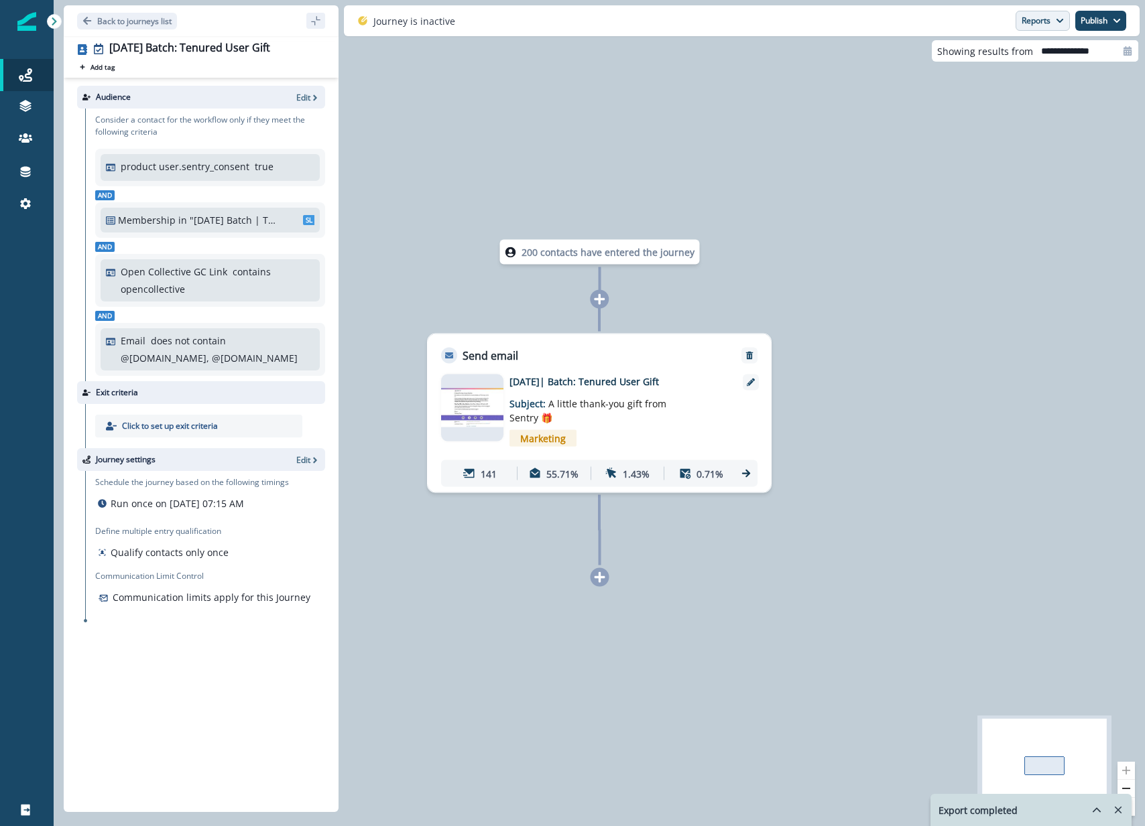
click at [1049, 25] on button "Reports" at bounding box center [1042, 21] width 54 height 20
click at [1041, 51] on button "Email Report" at bounding box center [992, 54] width 151 height 24
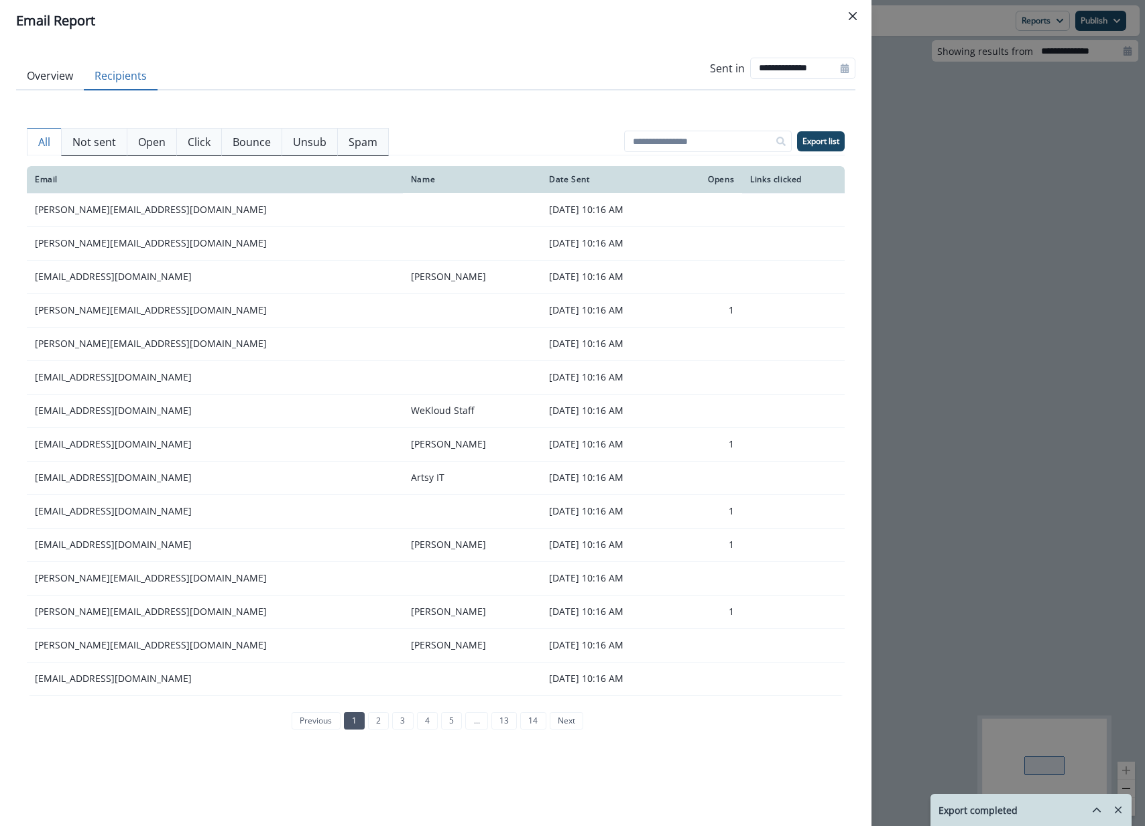
click at [132, 74] on button "Recipients" at bounding box center [121, 76] width 74 height 28
click at [731, 151] on input at bounding box center [708, 141] width 168 height 21
paste input "**********"
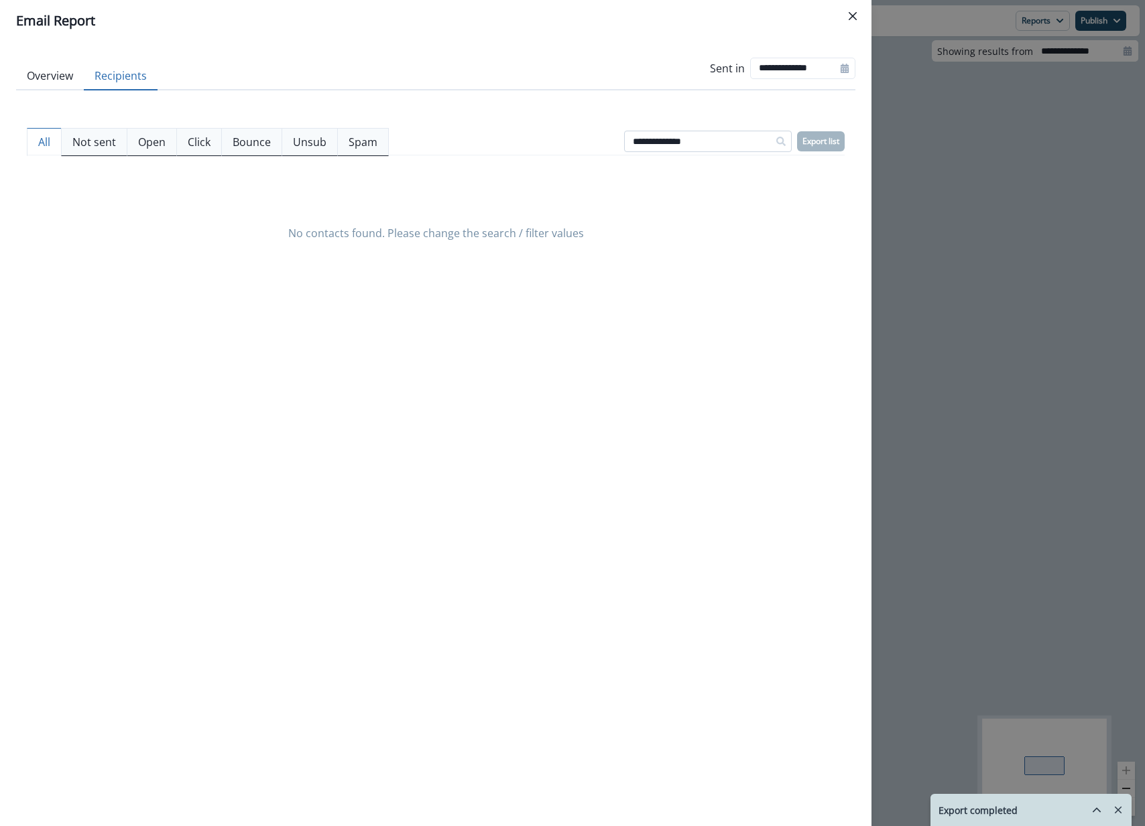
drag, startPoint x: 633, startPoint y: 142, endPoint x: 700, endPoint y: 141, distance: 67.7
click at [622, 145] on div "**********" at bounding box center [436, 141] width 818 height 27
click at [810, 145] on div "**********" at bounding box center [436, 141] width 818 height 27
click at [82, 151] on button "Not sent" at bounding box center [94, 142] width 66 height 28
drag, startPoint x: 745, startPoint y: 145, endPoint x: 632, endPoint y: 148, distance: 113.3
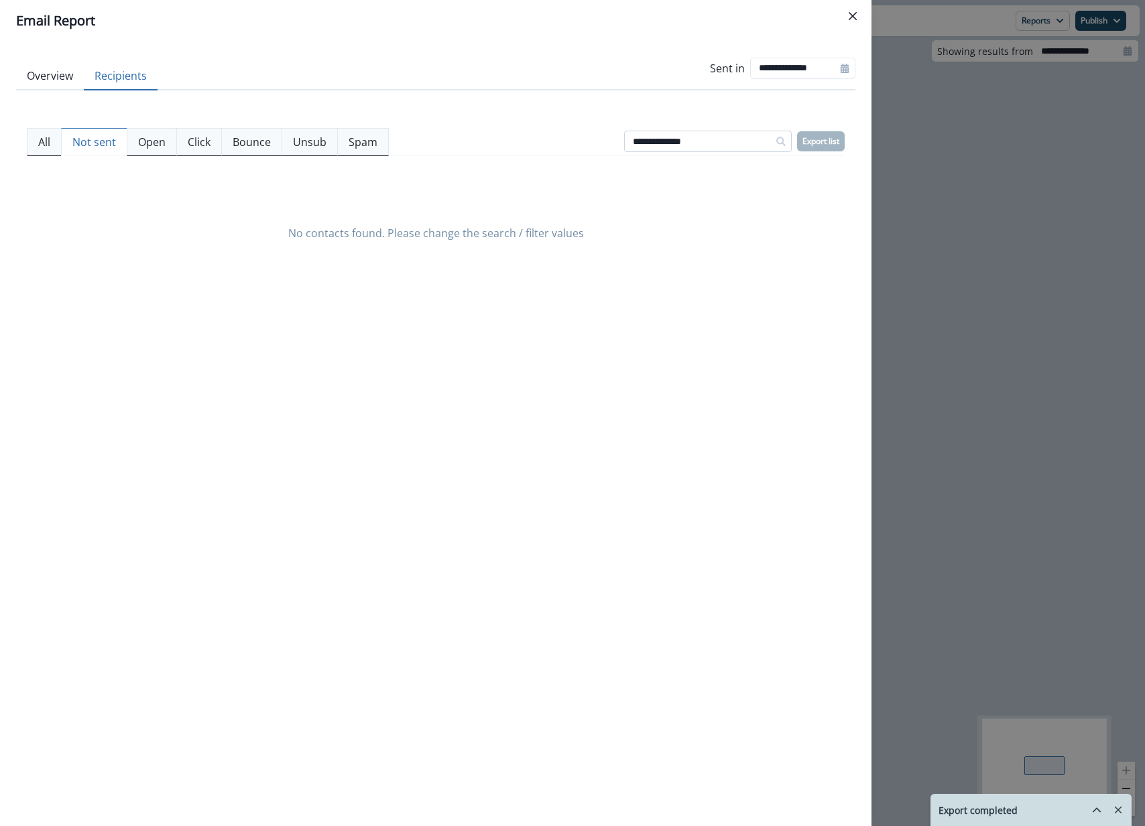
click at [738, 145] on input "**********" at bounding box center [708, 141] width 168 height 21
click at [46, 142] on p "All" at bounding box center [44, 142] width 12 height 16
click at [696, 136] on input "**********" at bounding box center [708, 141] width 168 height 21
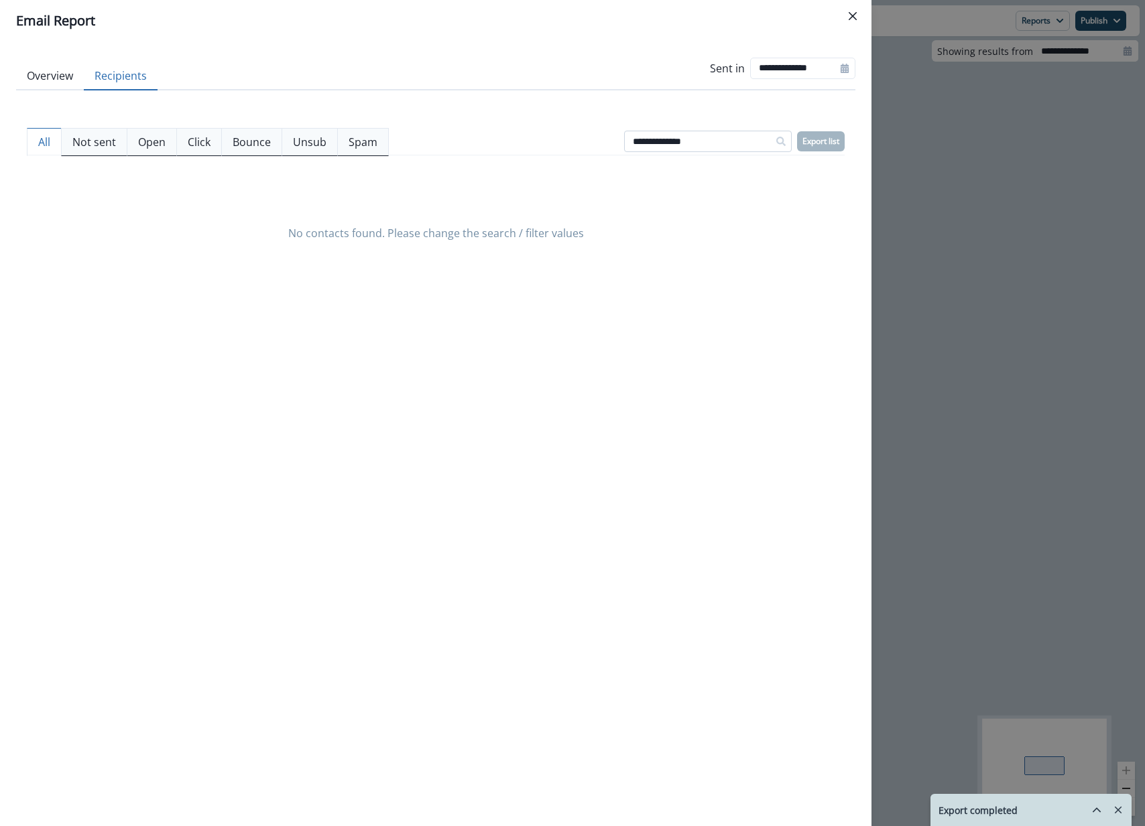
paste input
type input "**********"
click at [787, 141] on div at bounding box center [780, 141] width 21 height 21
click at [855, 9] on button "Close" at bounding box center [852, 15] width 21 height 21
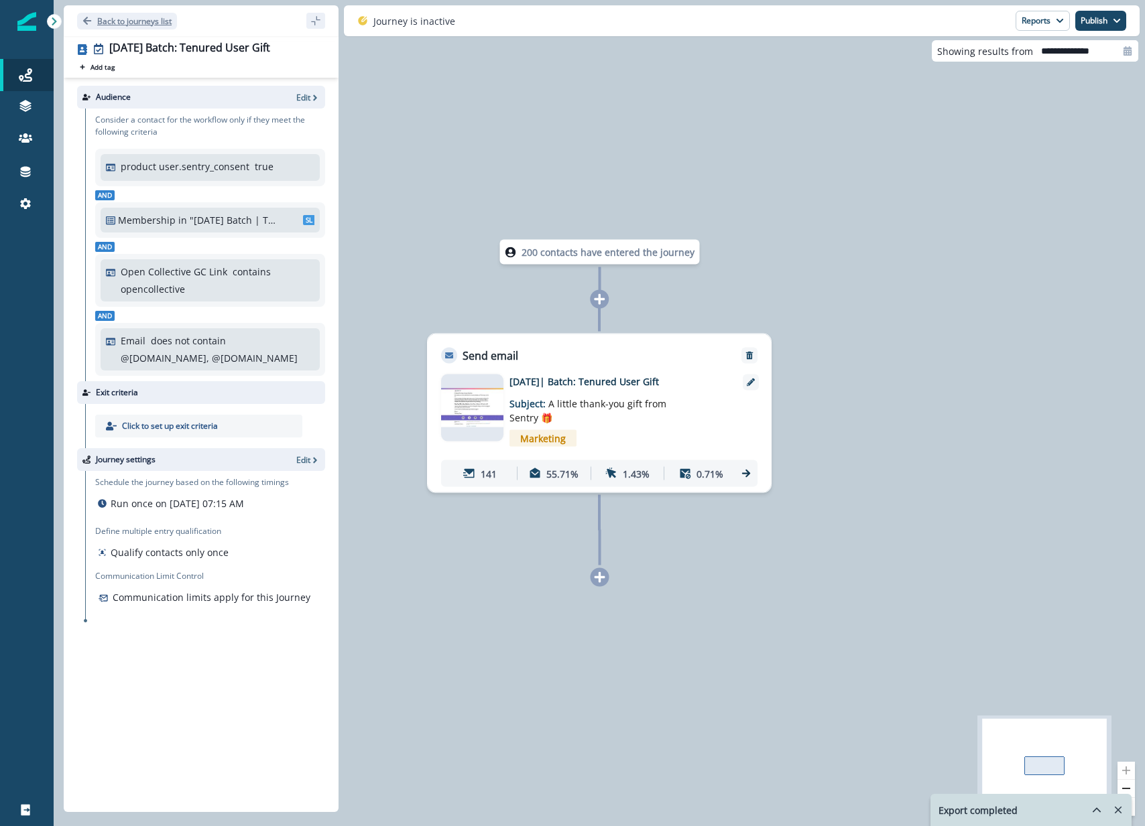
click at [163, 19] on p "Back to journeys list" at bounding box center [134, 20] width 74 height 11
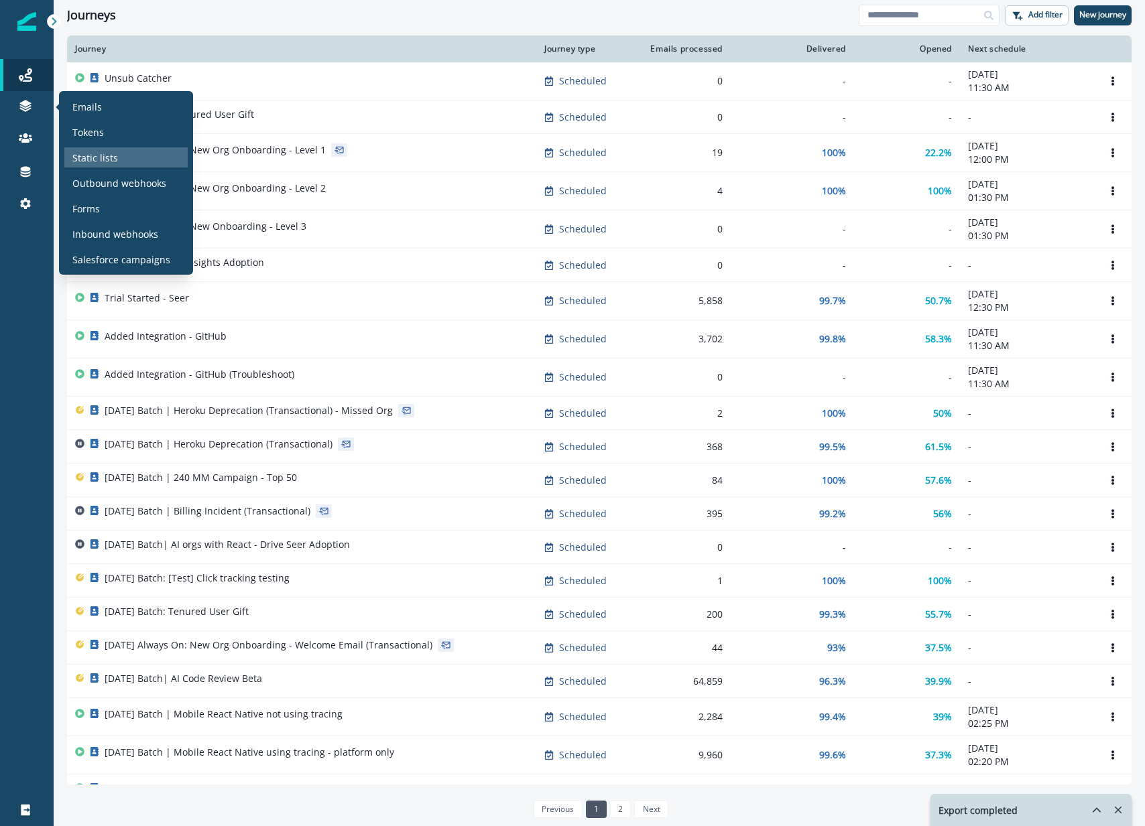
click at [127, 152] on div "Static lists" at bounding box center [125, 157] width 123 height 20
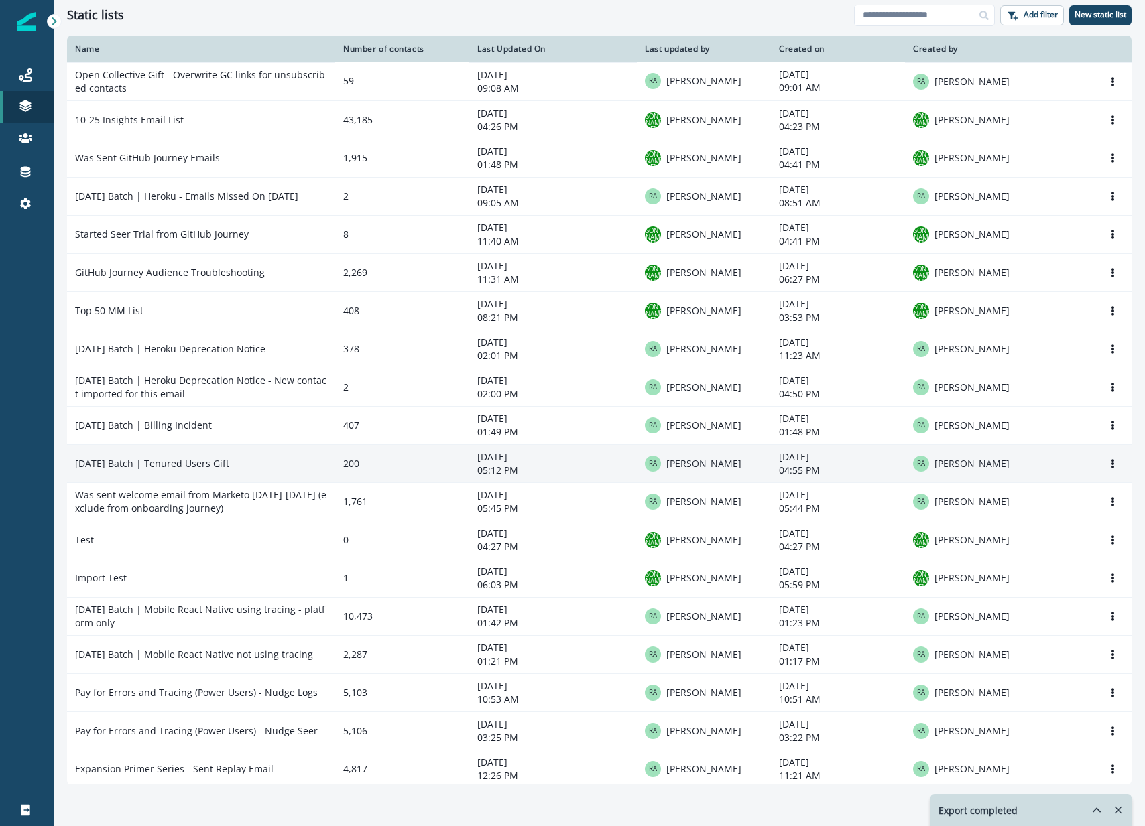
click at [302, 456] on td "2025-09-25 Batch | Tenured Users Gift" at bounding box center [201, 463] width 268 height 38
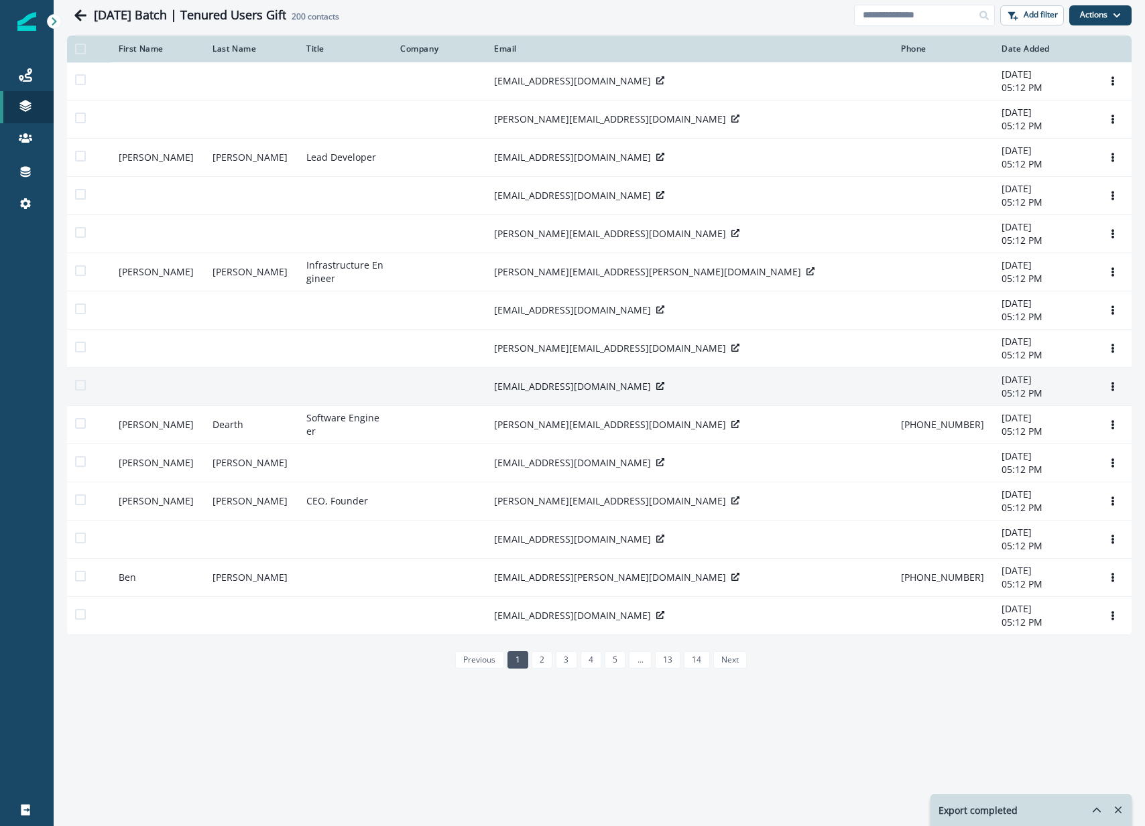
scroll to position [50, 0]
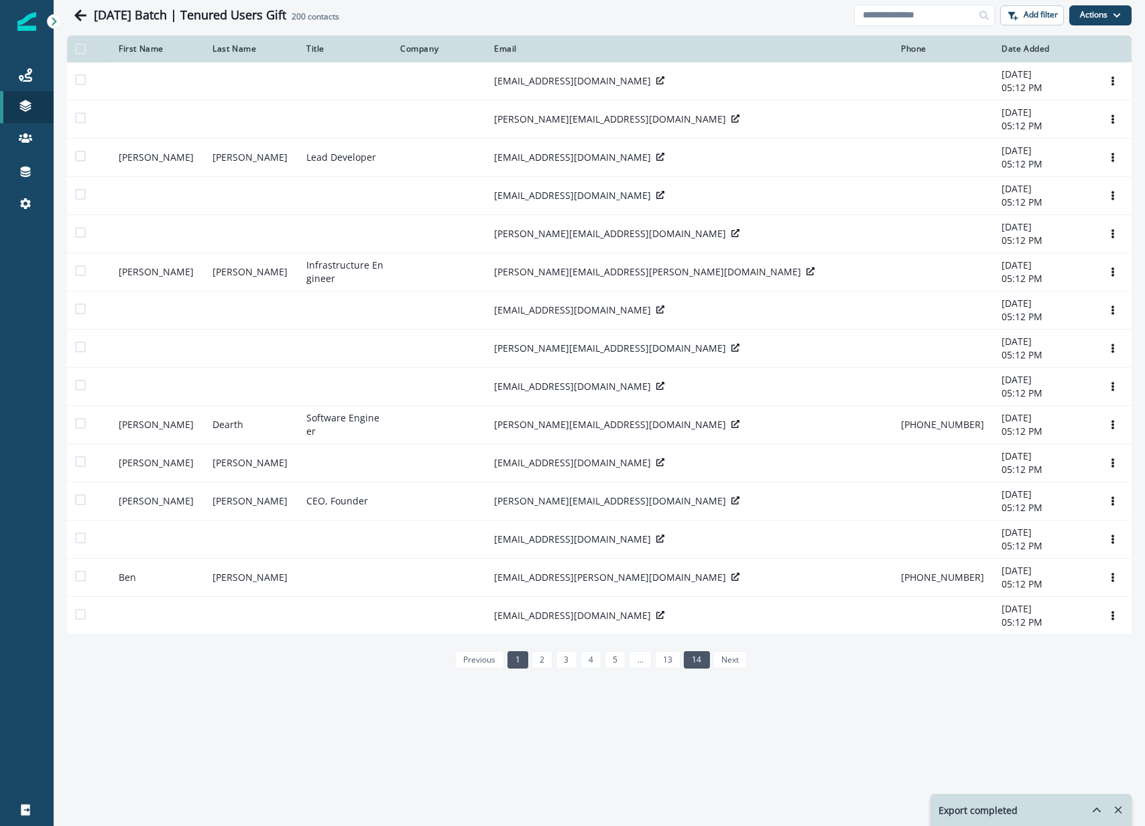
click at [706, 669] on link "14" at bounding box center [696, 659] width 25 height 17
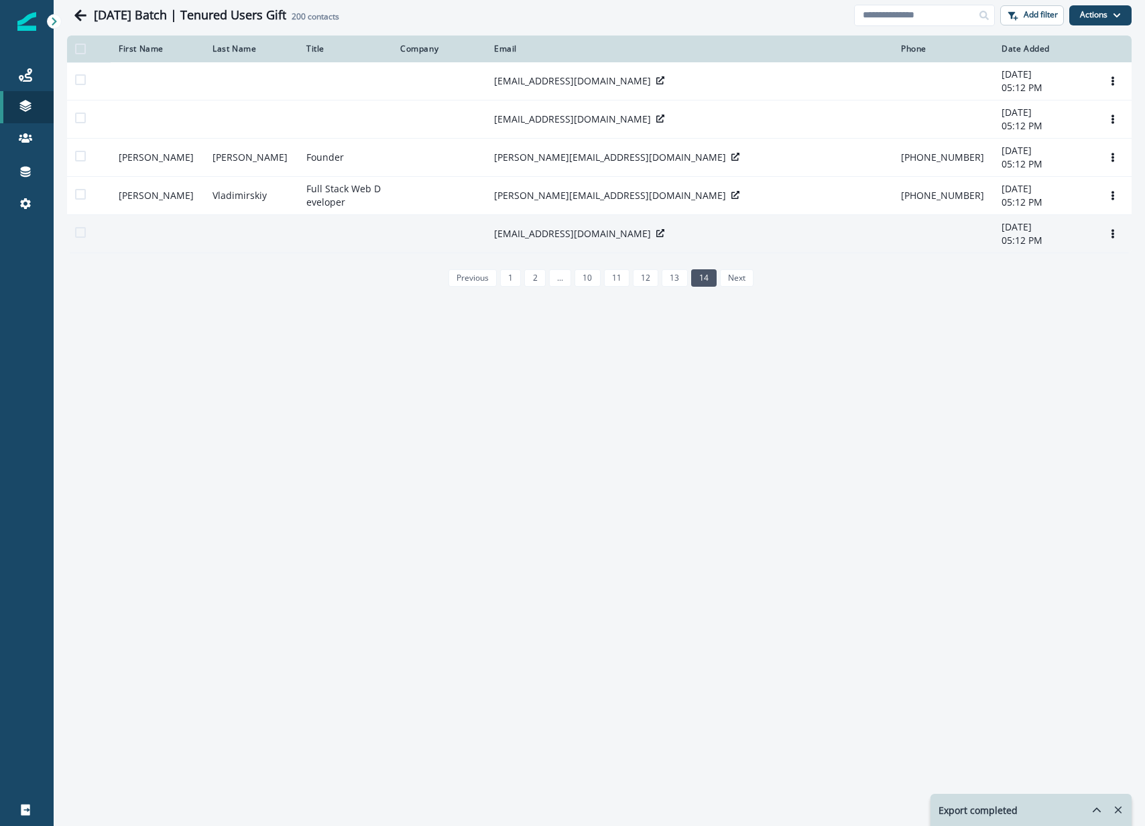
click at [562, 241] on p "fharbec@gmail.com" at bounding box center [572, 233] width 157 height 13
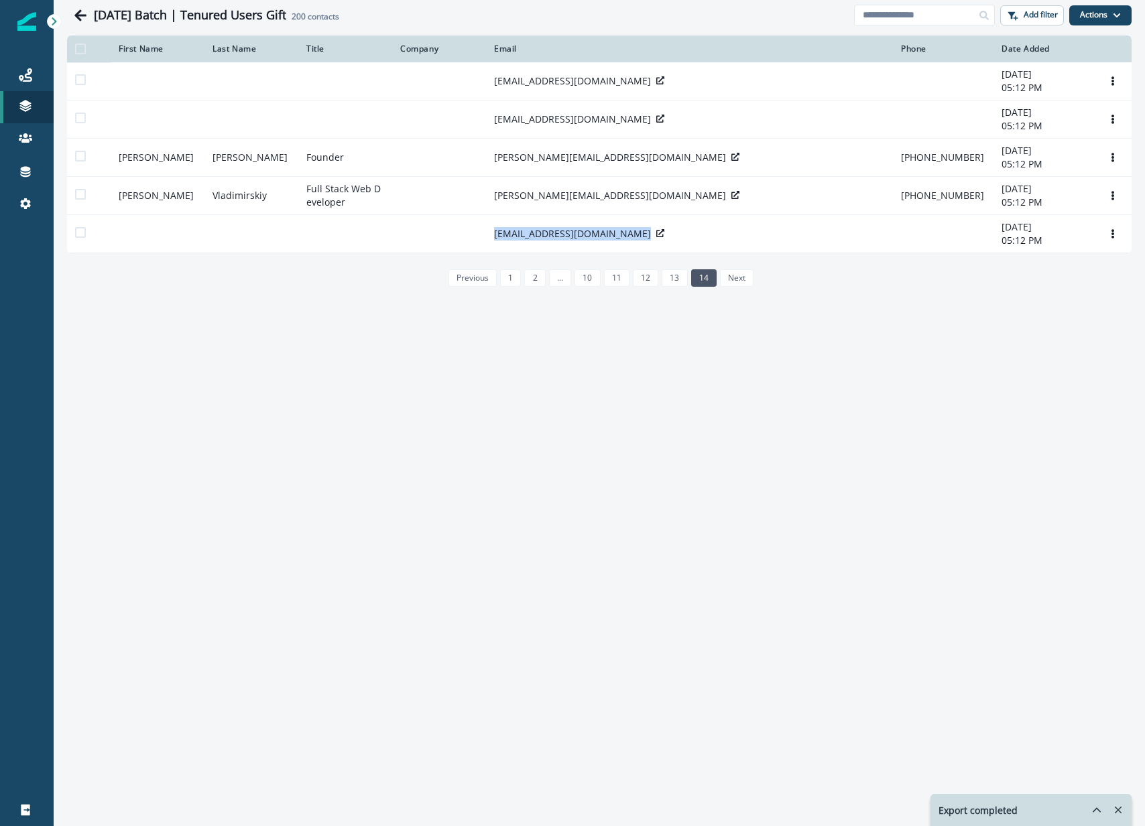
copy div "fharbec@gmail.com"
click at [887, 5] on input at bounding box center [924, 15] width 141 height 21
paste input "**********"
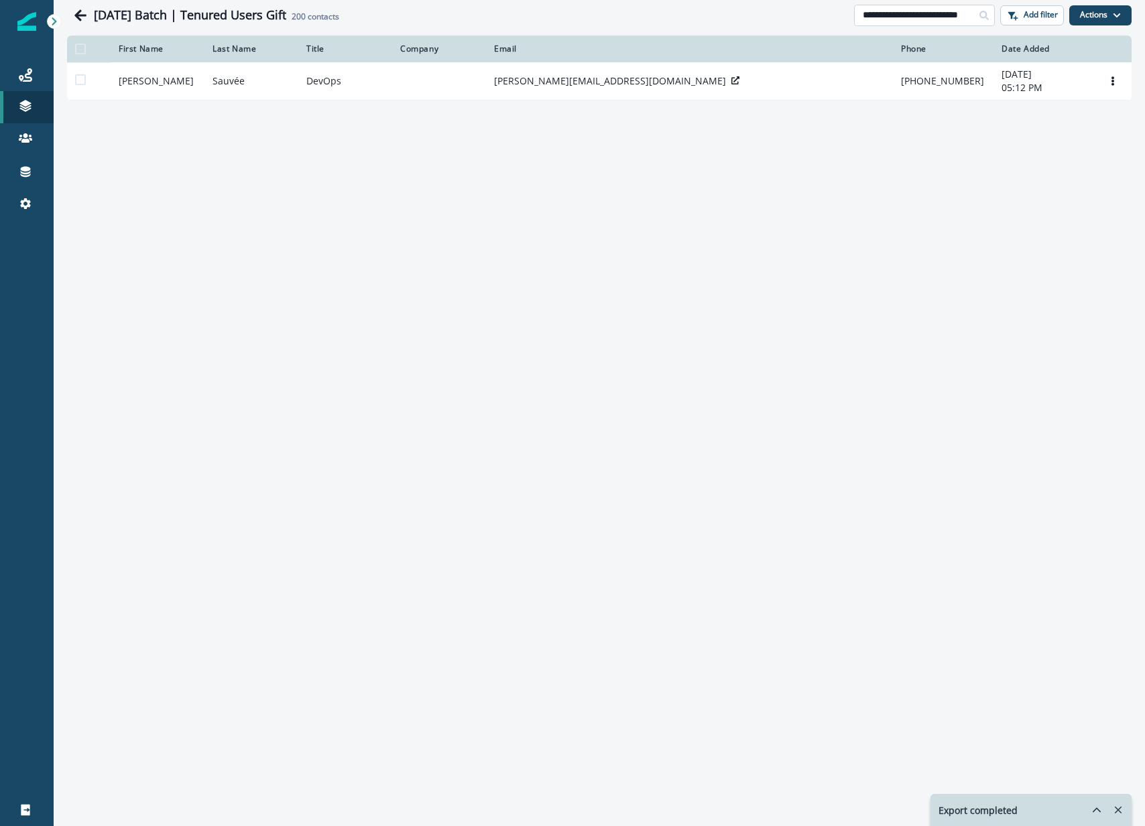
click at [938, 12] on input "**********" at bounding box center [924, 15] width 141 height 21
click at [938, 13] on input "**********" at bounding box center [924, 15] width 141 height 21
paste input
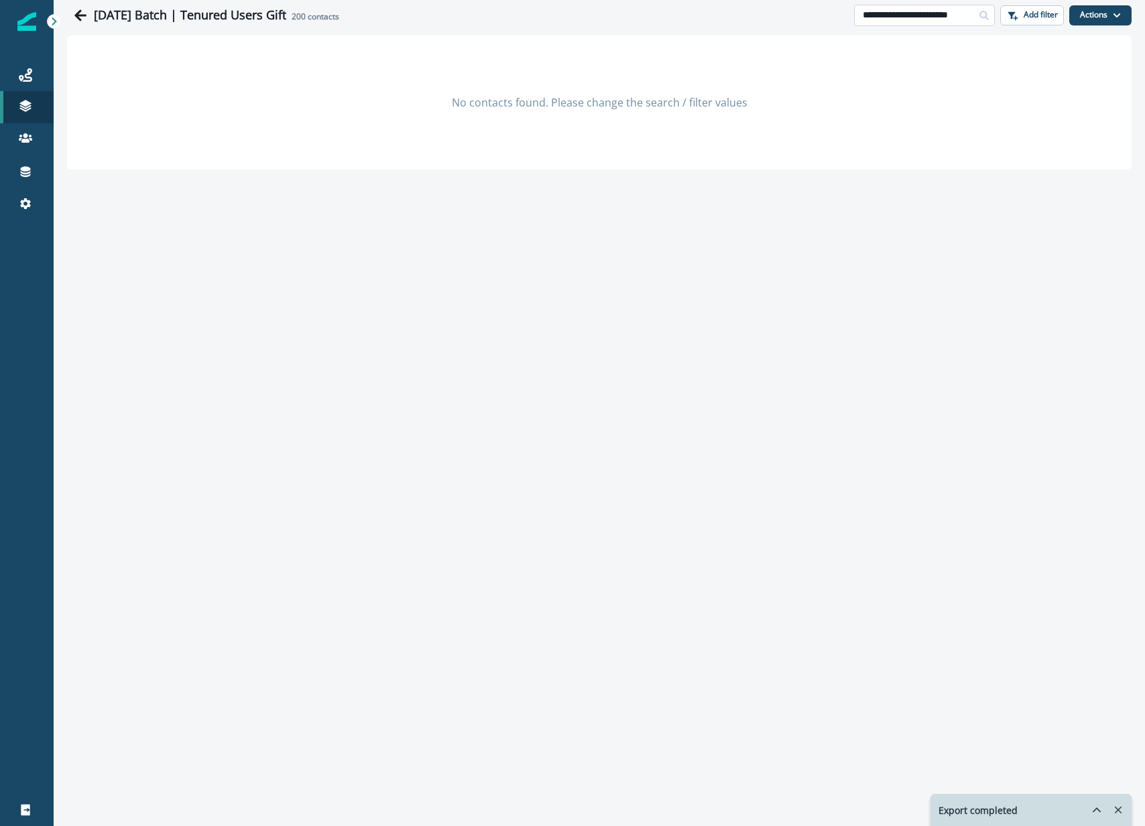
click at [917, 20] on input "**********" at bounding box center [924, 15] width 141 height 21
paste input "*****"
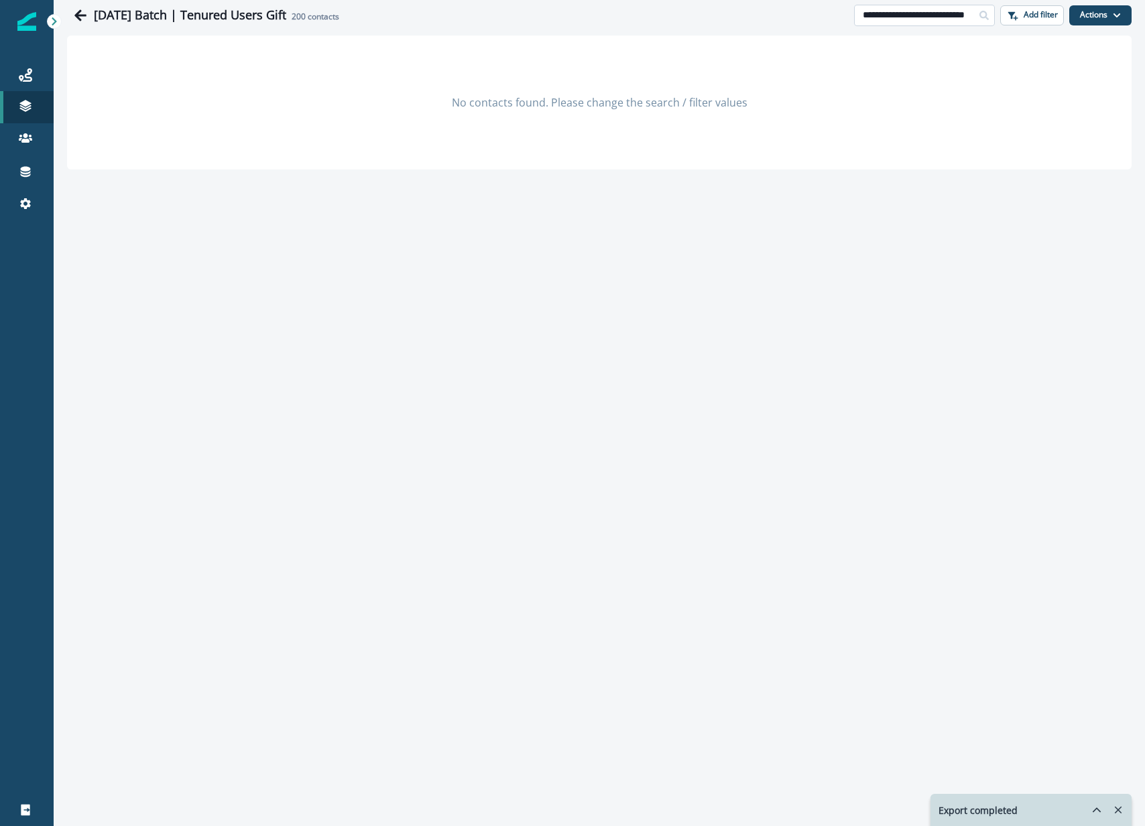
click at [916, 13] on input "**********" at bounding box center [924, 15] width 141 height 21
paste input
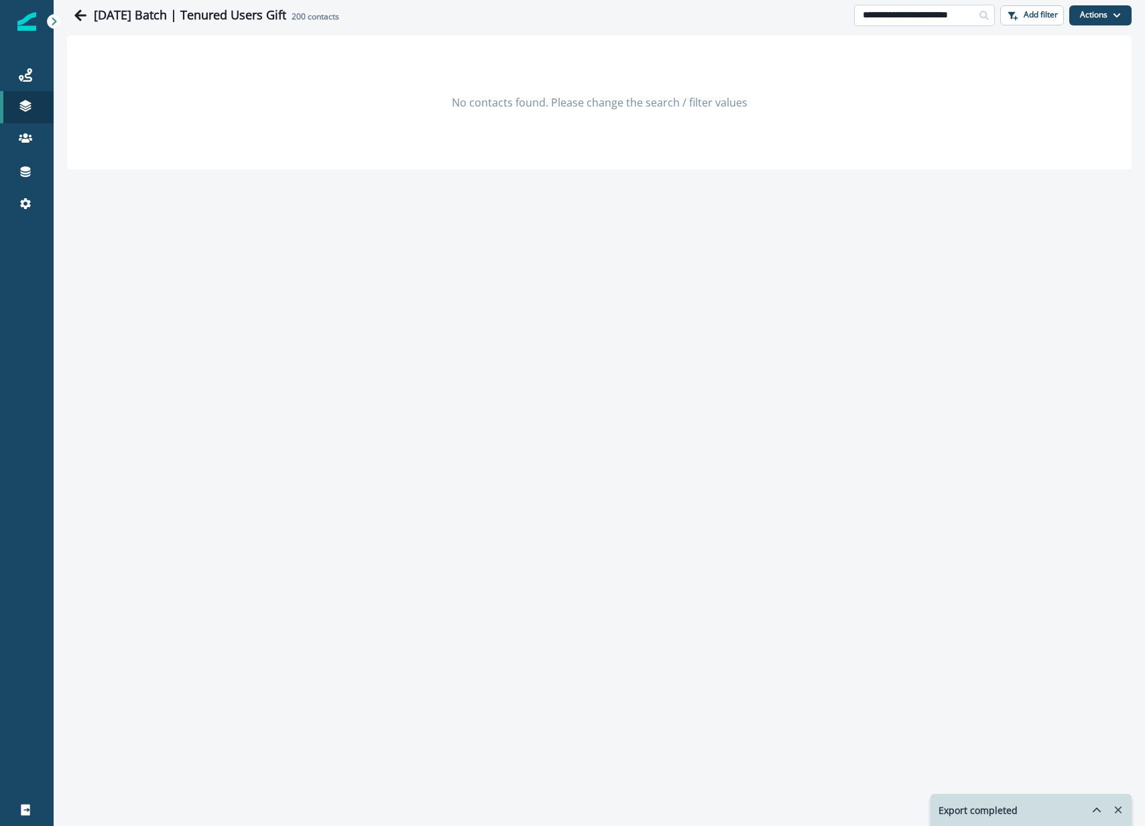
click at [909, 10] on input "**********" at bounding box center [924, 15] width 141 height 21
click at [909, 11] on input "**********" at bounding box center [924, 15] width 141 height 21
paste input
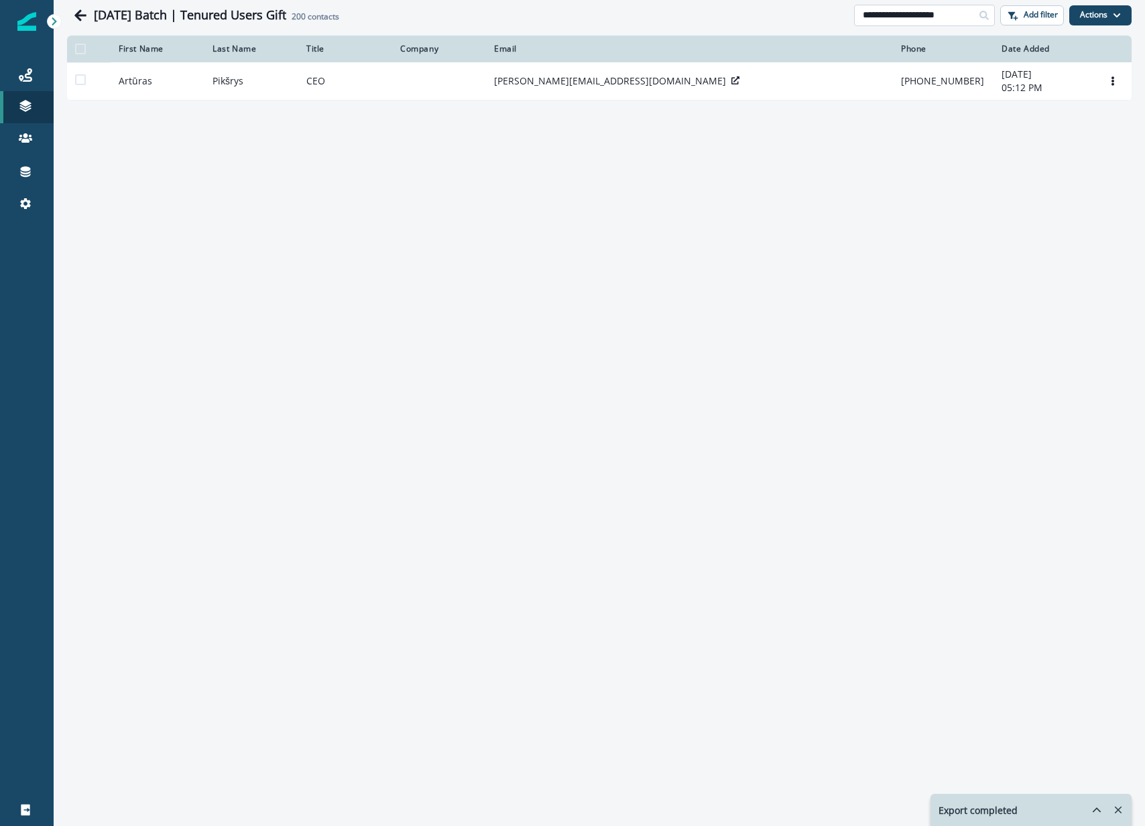
click at [940, 15] on input "**********" at bounding box center [924, 15] width 141 height 21
paste input
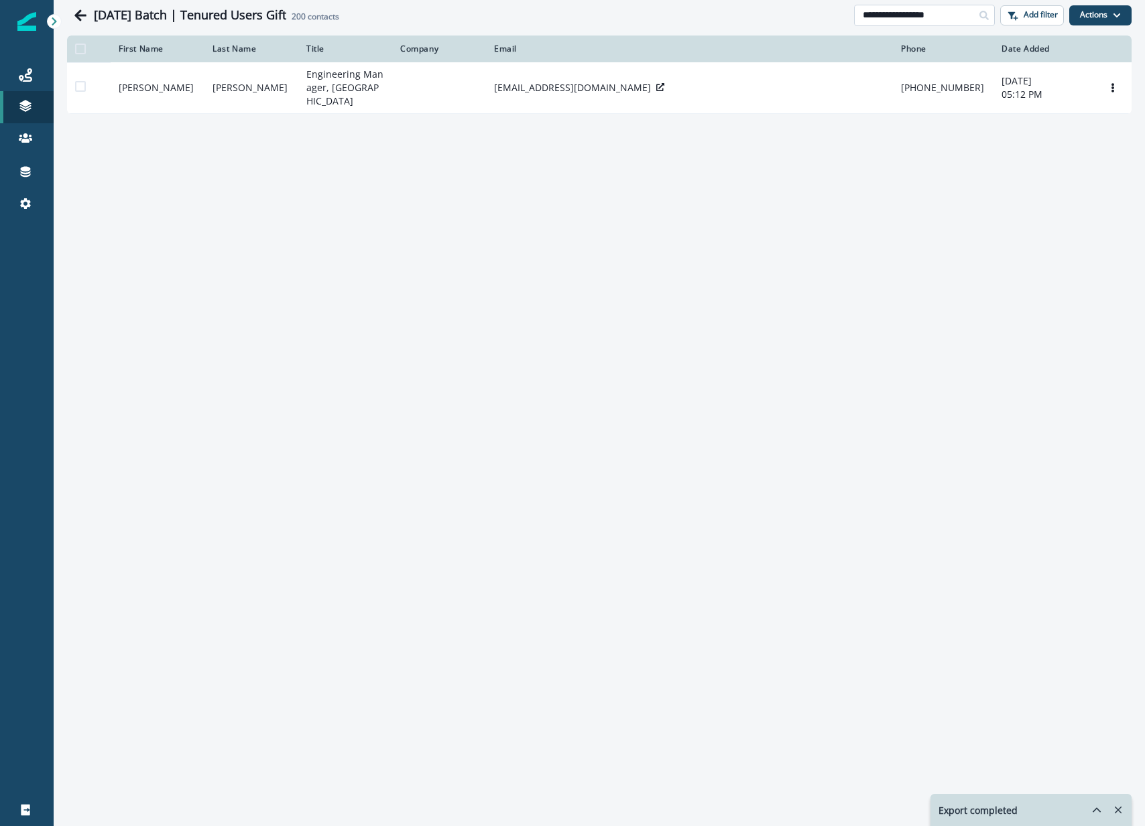
click at [955, 17] on input "**********" at bounding box center [924, 15] width 141 height 21
paste input "*******"
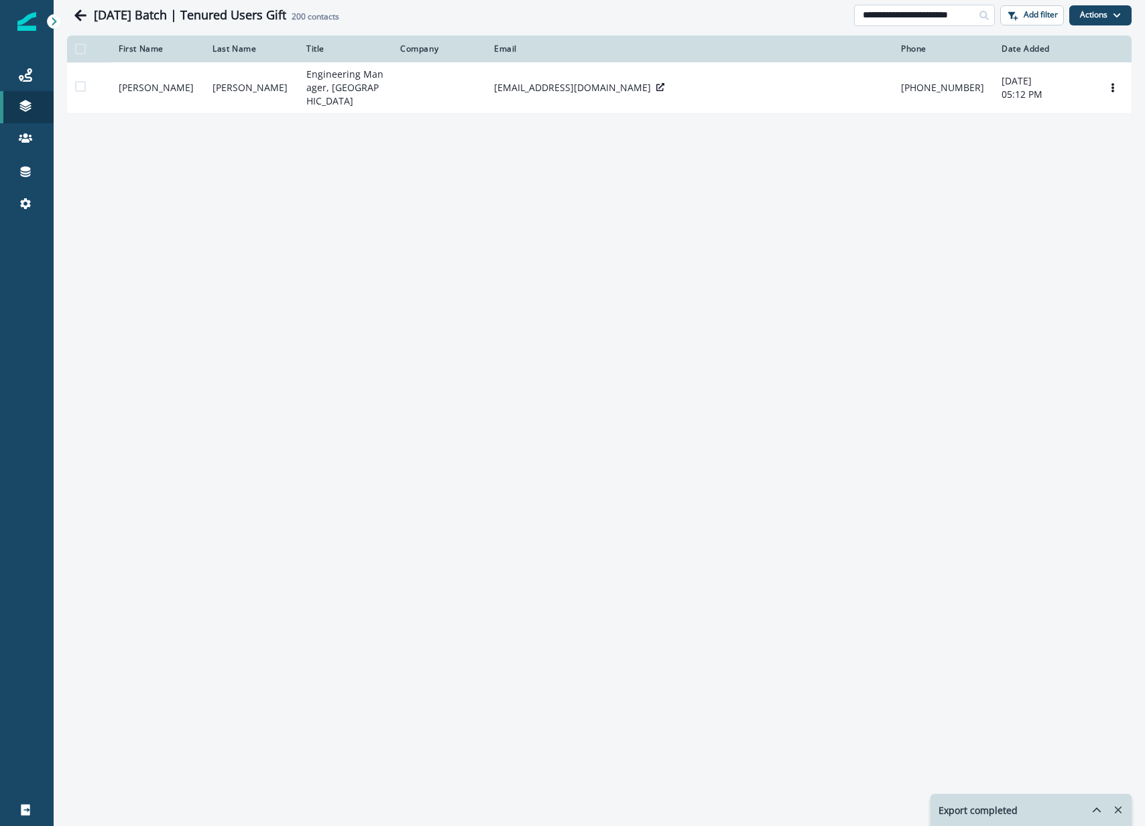
type input "**********"
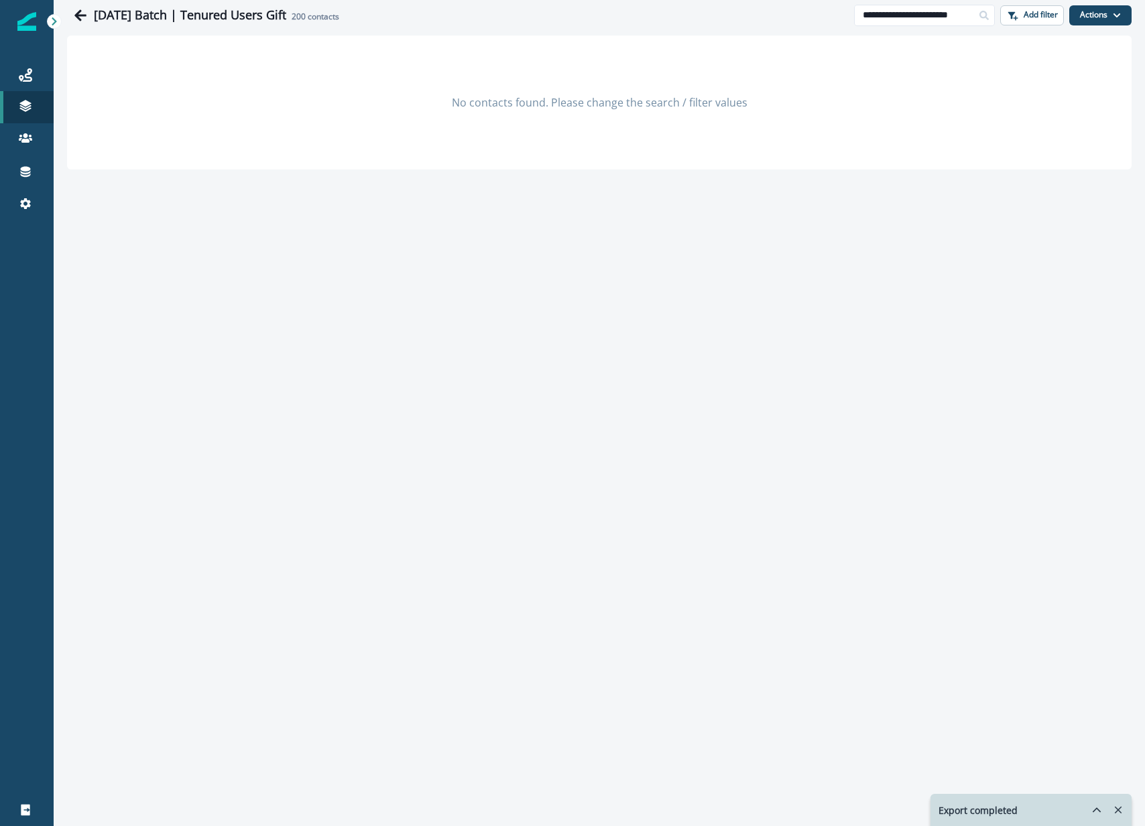
drag, startPoint x: 408, startPoint y: 546, endPoint x: 297, endPoint y: 544, distance: 111.3
click at [407, 546] on div "**********" at bounding box center [599, 413] width 1091 height 826
click at [29, 83] on link "Journeys" at bounding box center [27, 75] width 54 height 32
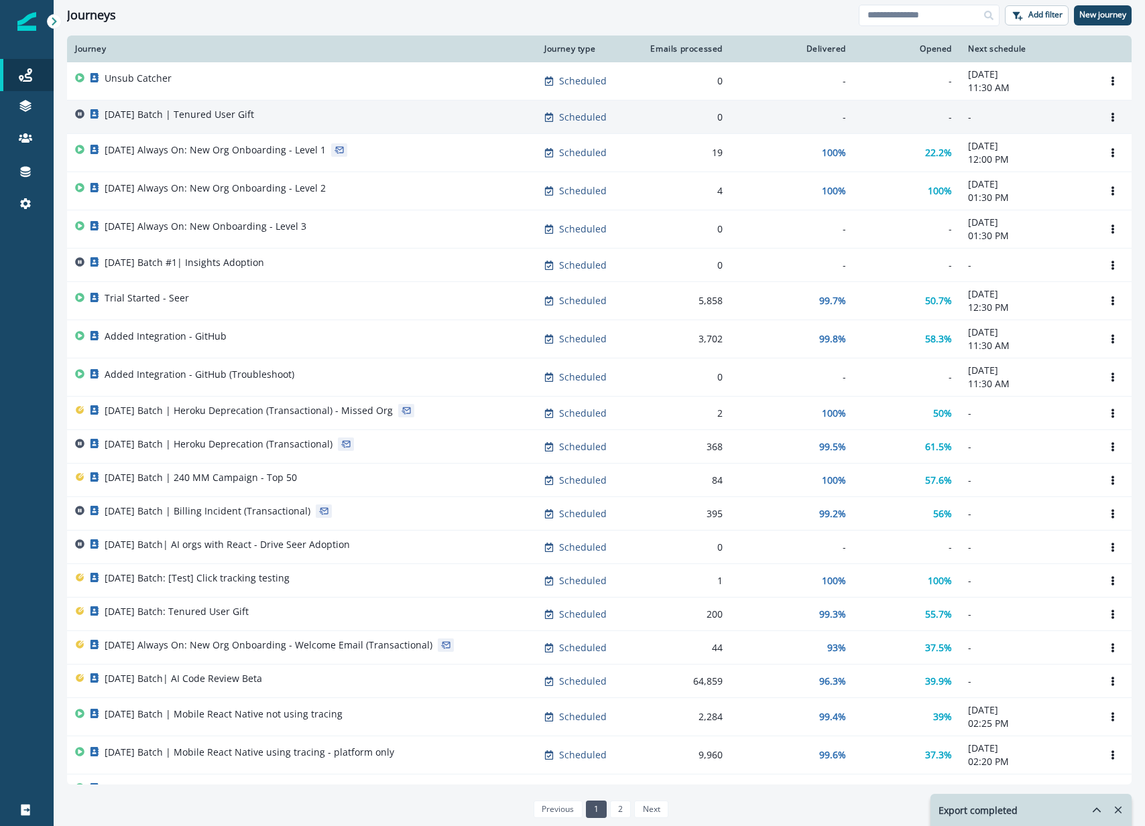
click at [280, 128] on td "[DATE] Batch | Tenured User Gift" at bounding box center [301, 118] width 469 height 34
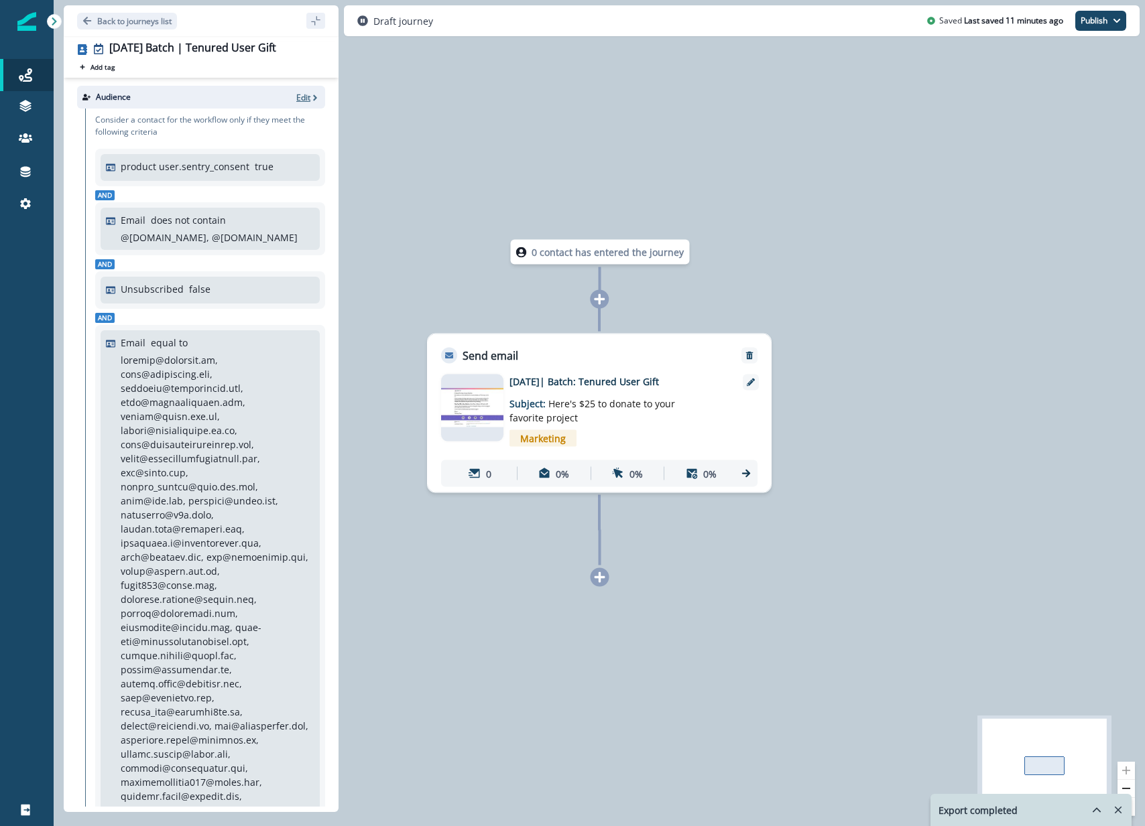
click at [309, 101] on p "Edit" at bounding box center [303, 97] width 14 height 11
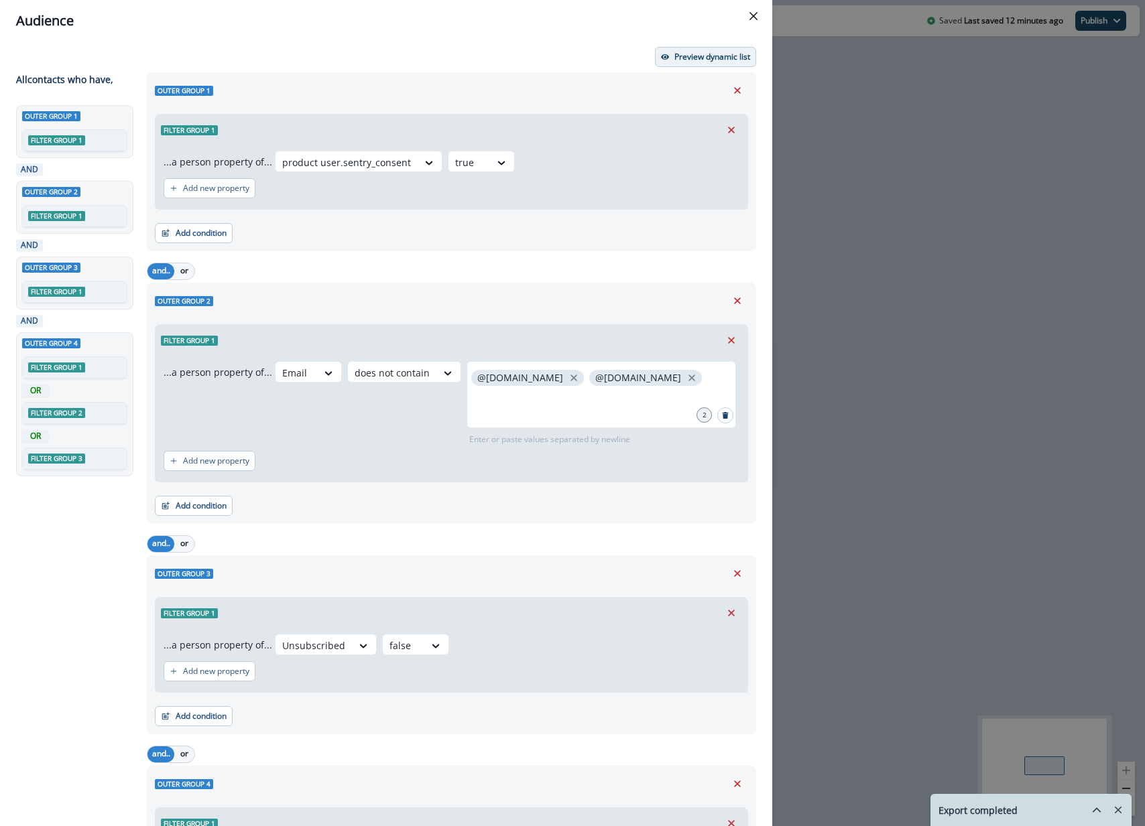
click at [723, 58] on p "Preview dynamic list" at bounding box center [712, 56] width 76 height 9
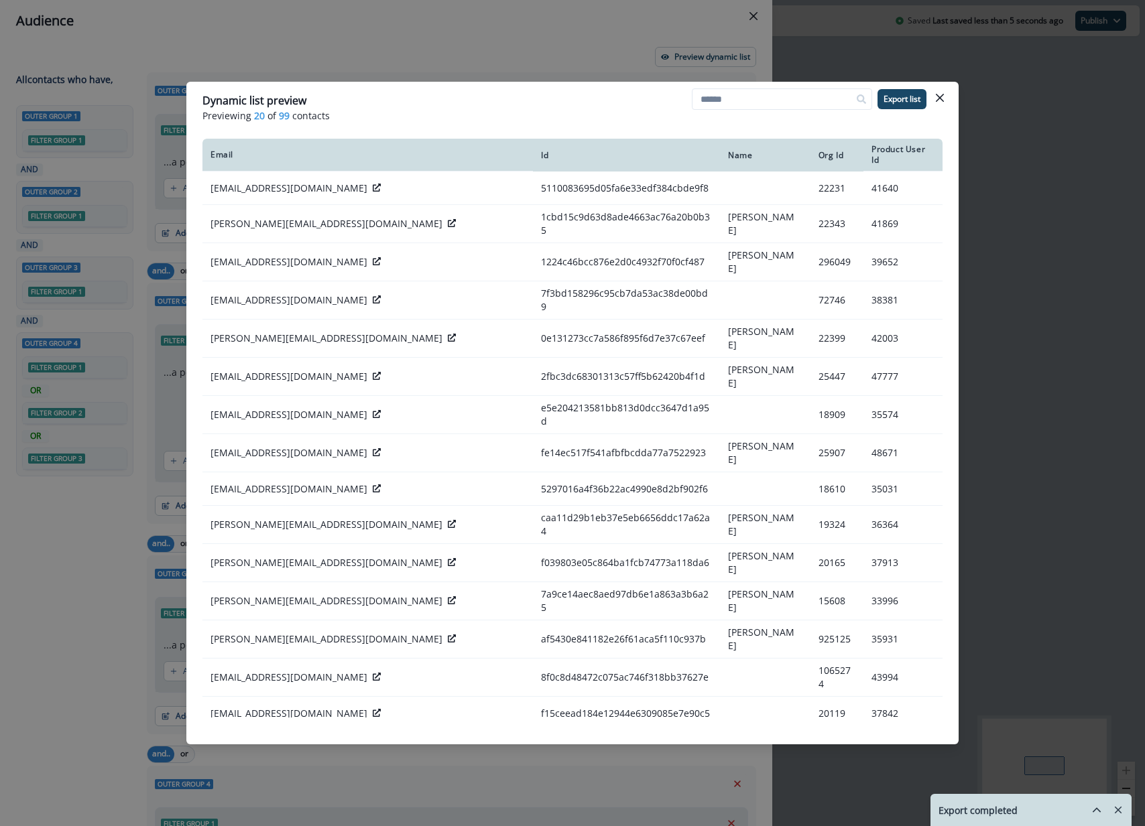
click at [227, 151] on div "Email" at bounding box center [367, 154] width 314 height 11
click at [893, 99] on p "Export list" at bounding box center [901, 98] width 37 height 9
click at [1014, 410] on div "Dynamic list preview Previewing 20 of 99 contacts Export list Email Id Name Org…" at bounding box center [572, 413] width 1145 height 826
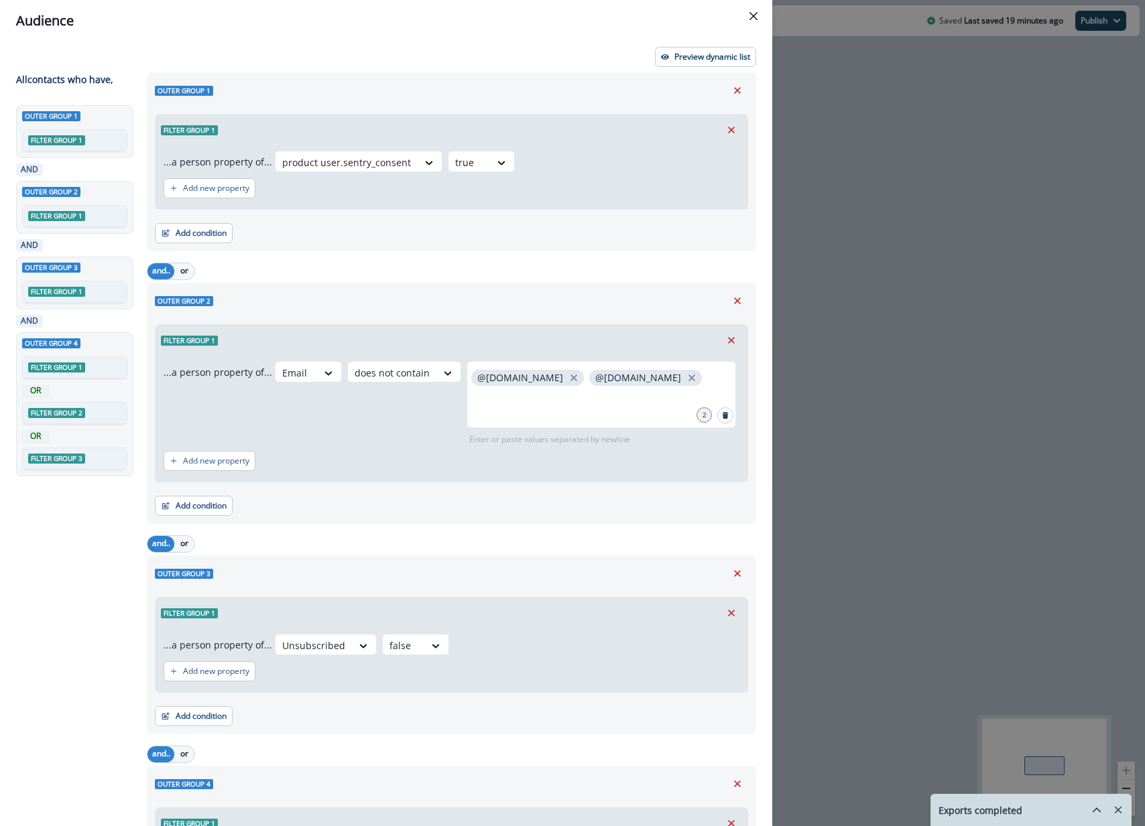
click at [961, 387] on div "Audience Preview dynamic list All contact s who have, Outer group 1 Filter grou…" at bounding box center [572, 413] width 1145 height 826
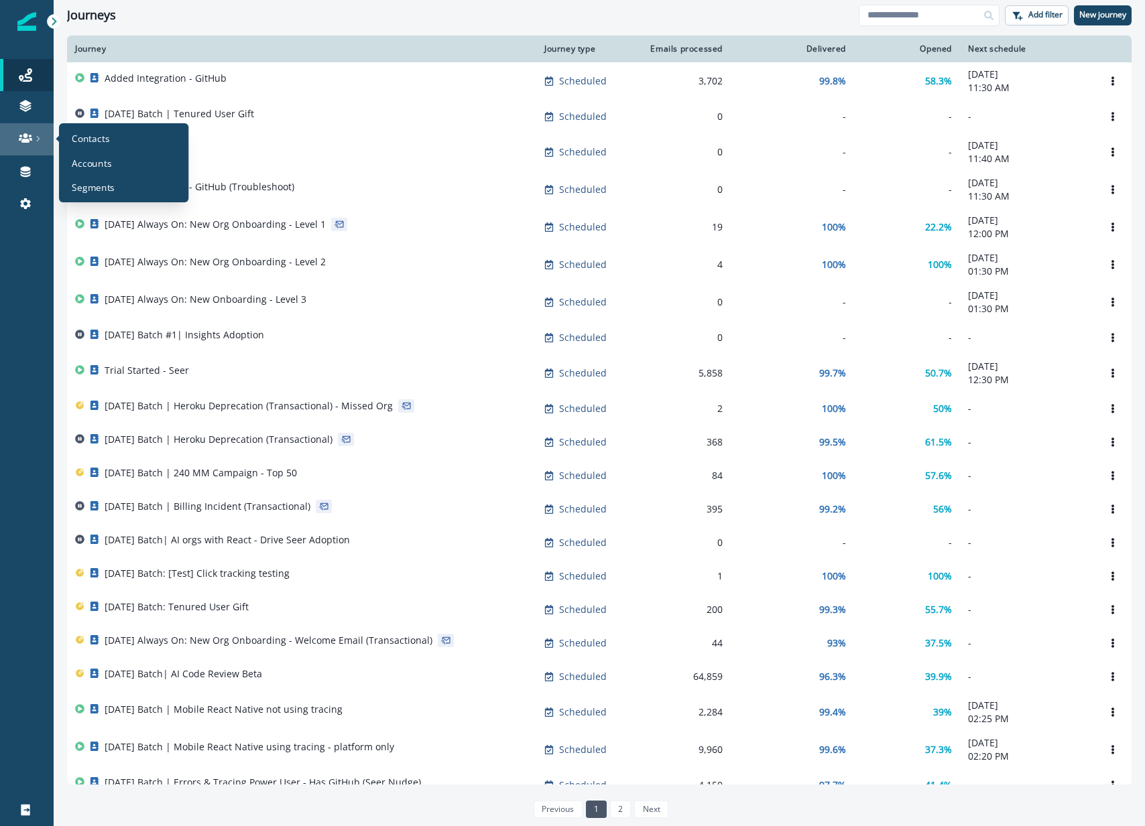
click at [42, 133] on div at bounding box center [26, 137] width 43 height 13
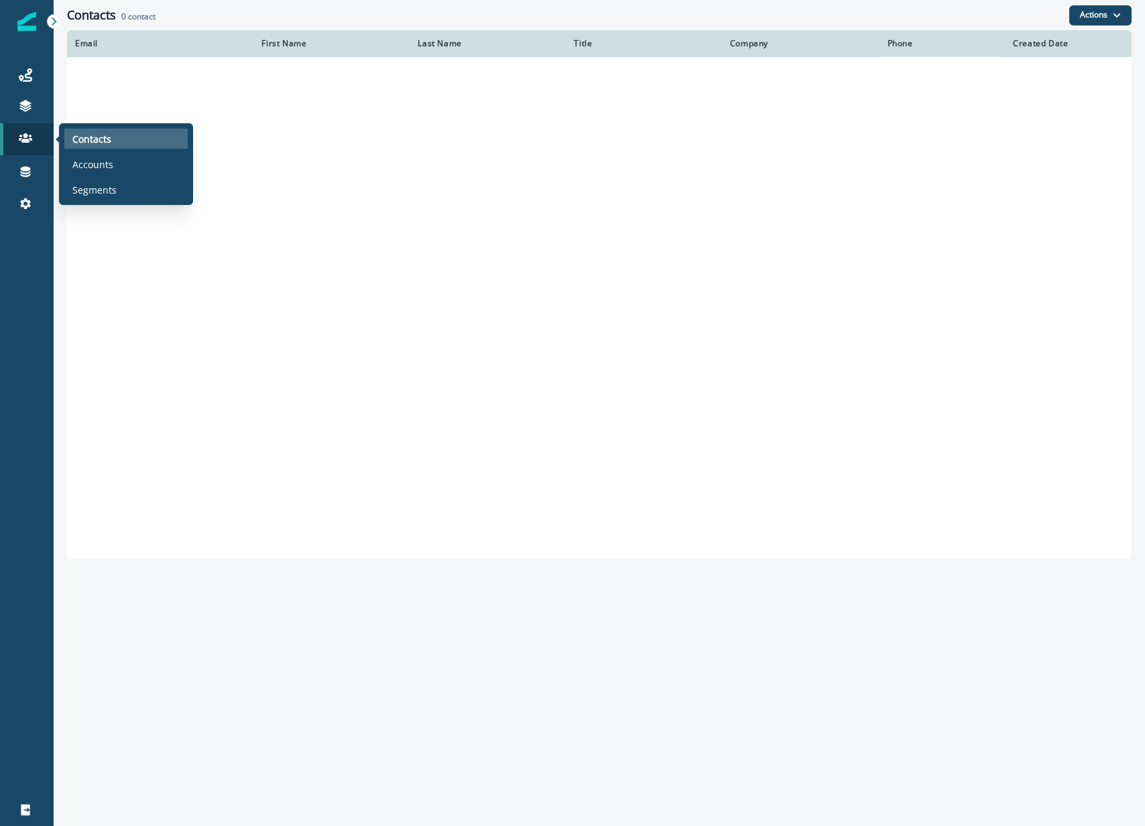
click at [86, 140] on p "Contacts" at bounding box center [91, 139] width 39 height 14
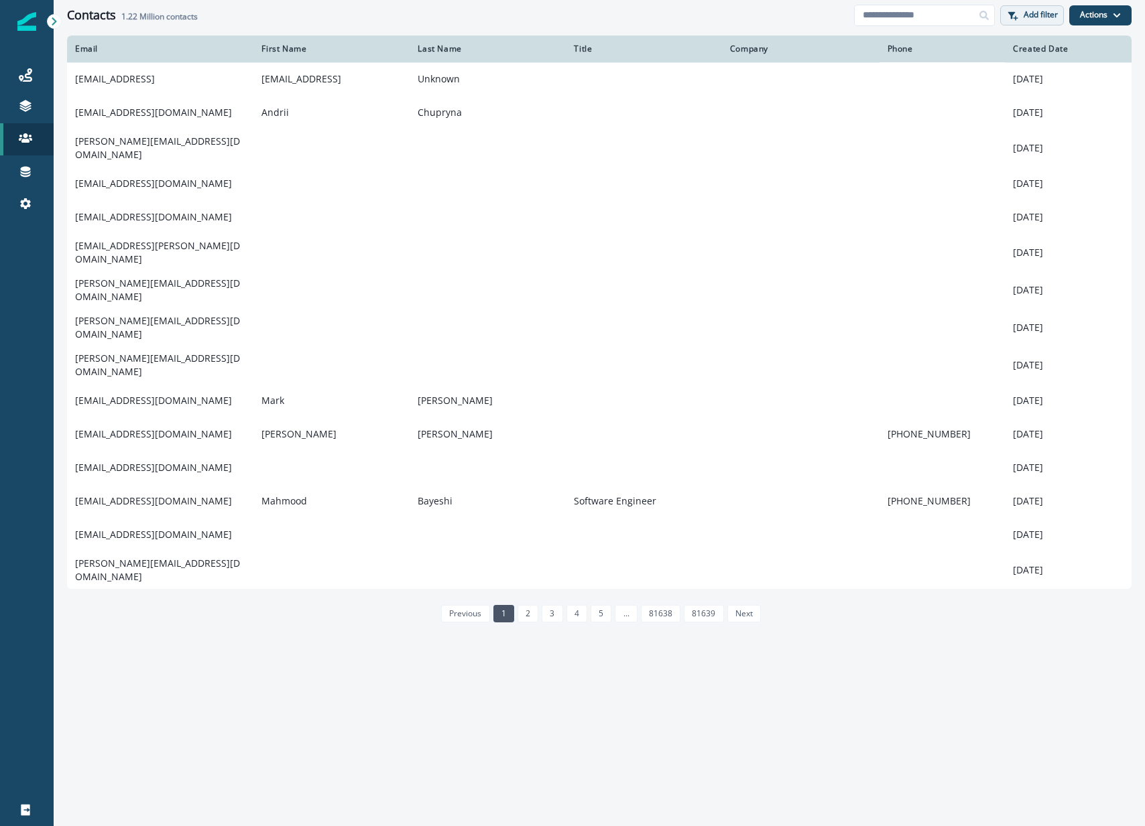
click at [1036, 11] on p "Add filter" at bounding box center [1040, 14] width 34 height 9
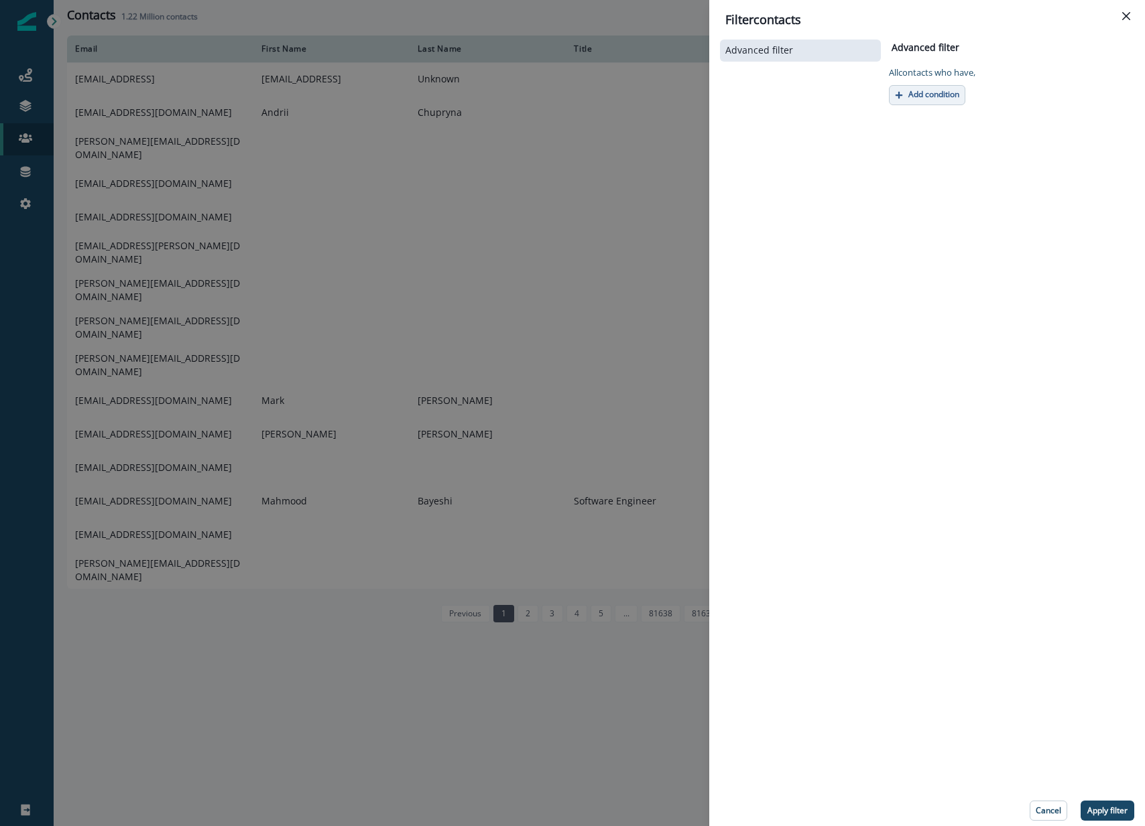
click at [931, 98] on p "Add condition" at bounding box center [933, 94] width 51 height 9
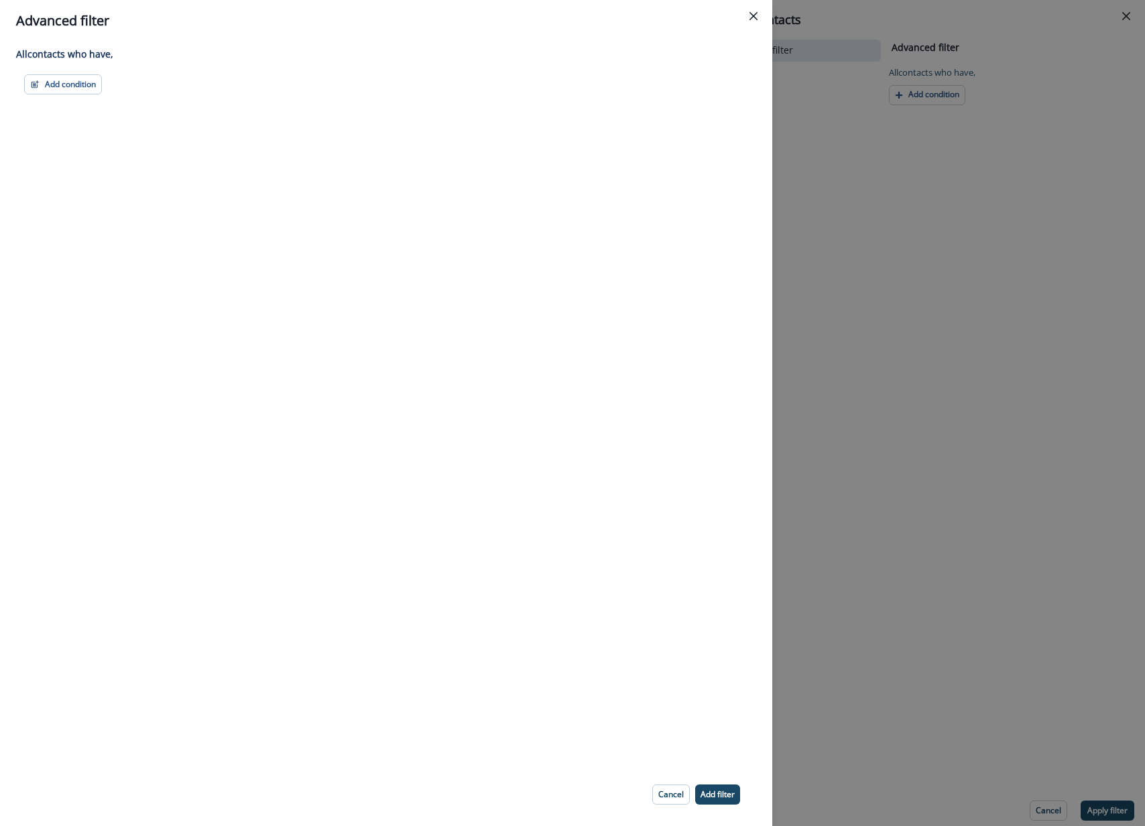
click at [88, 94] on div "All contact s who have, Add condition Contact properties A person property Perf…" at bounding box center [386, 403] width 772 height 722
click at [67, 85] on button "Add condition" at bounding box center [63, 84] width 78 height 20
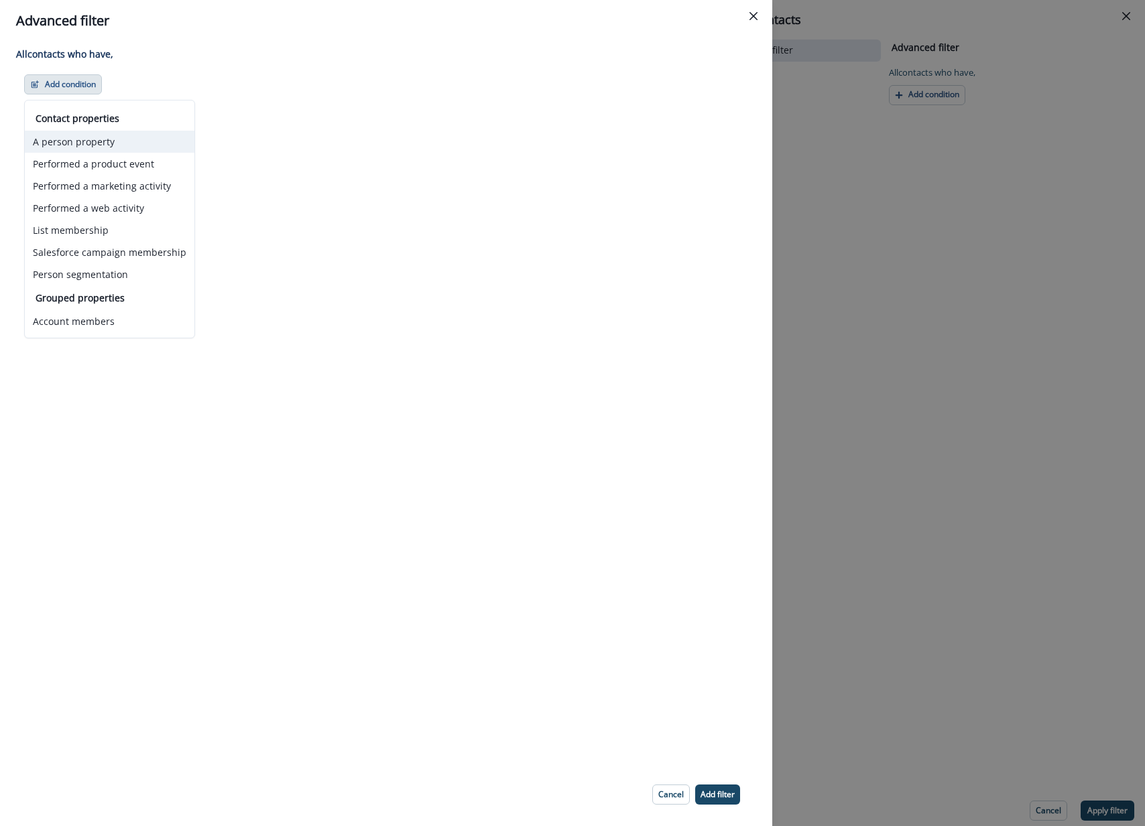
click at [135, 142] on button "A person property" at bounding box center [110, 142] width 170 height 22
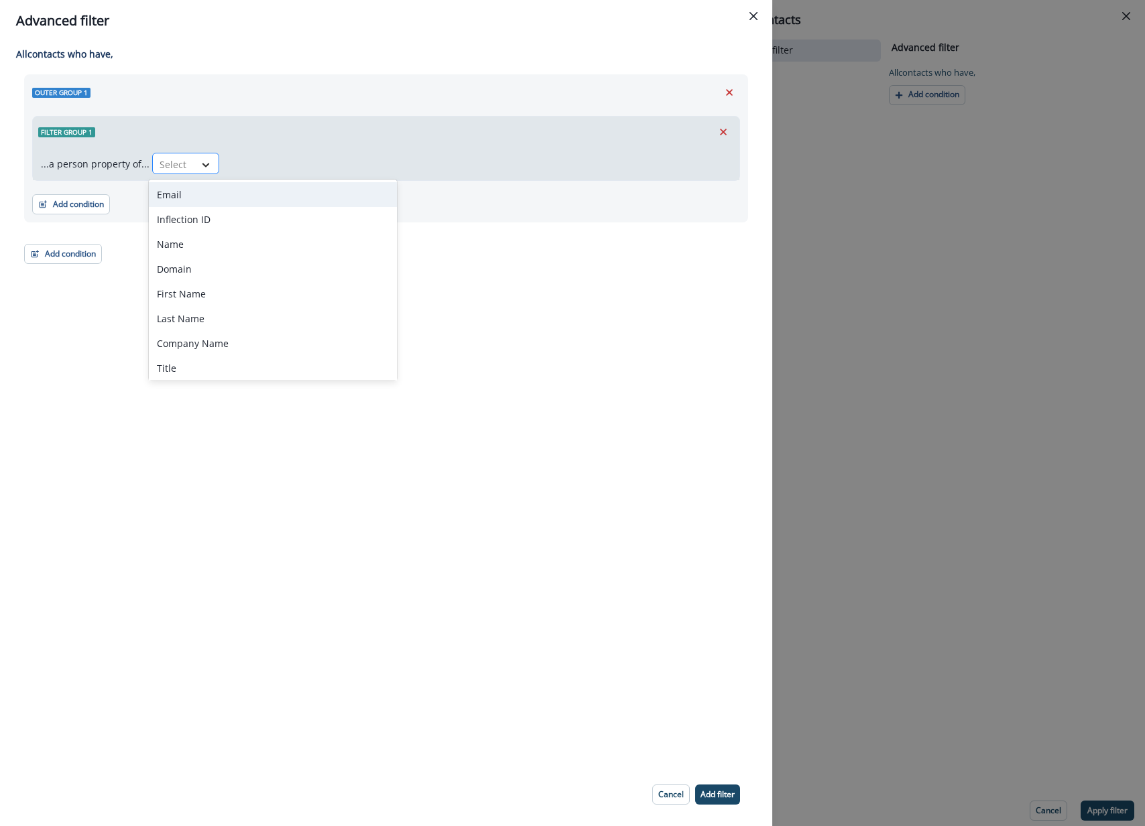
click at [208, 163] on icon at bounding box center [206, 164] width 12 height 13
type input "******"
click at [211, 200] on div "Open Collective GC Link" at bounding box center [210, 194] width 123 height 25
click at [350, 168] on icon at bounding box center [356, 164] width 12 height 13
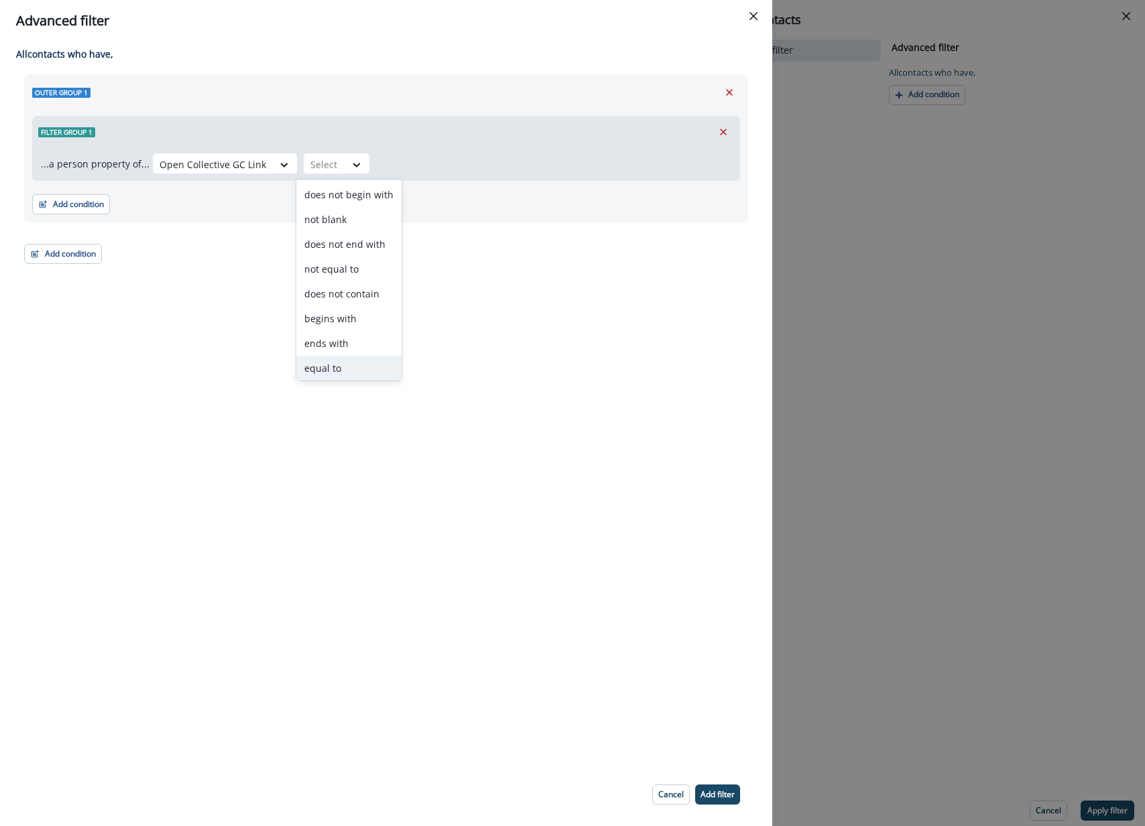
scroll to position [44, 0]
click at [348, 365] on div "blank" at bounding box center [348, 373] width 105 height 25
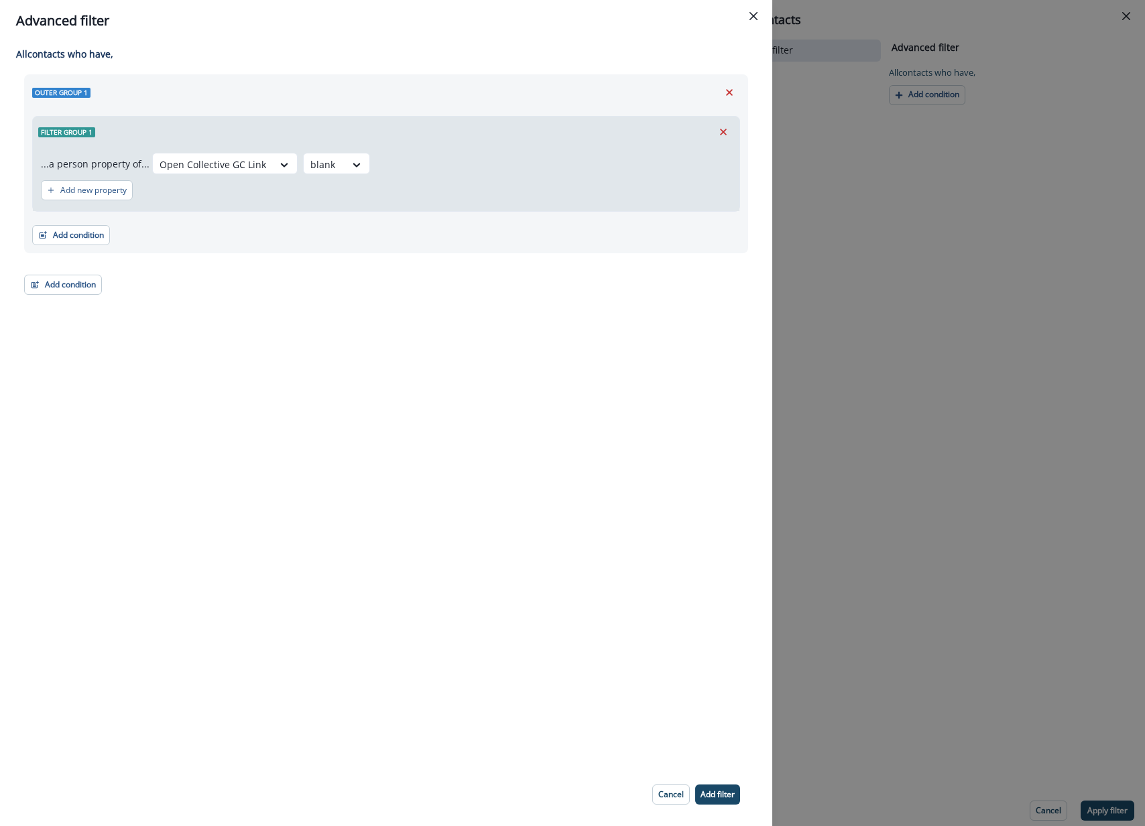
click at [360, 151] on div "...a person property of... Open Collective GC Link blank Add new property" at bounding box center [386, 179] width 706 height 64
click at [359, 162] on div at bounding box center [356, 164] width 23 height 13
drag, startPoint x: 349, startPoint y: 361, endPoint x: 363, endPoint y: 347, distance: 19.4
click at [349, 361] on div "equal to" at bounding box center [348, 368] width 105 height 25
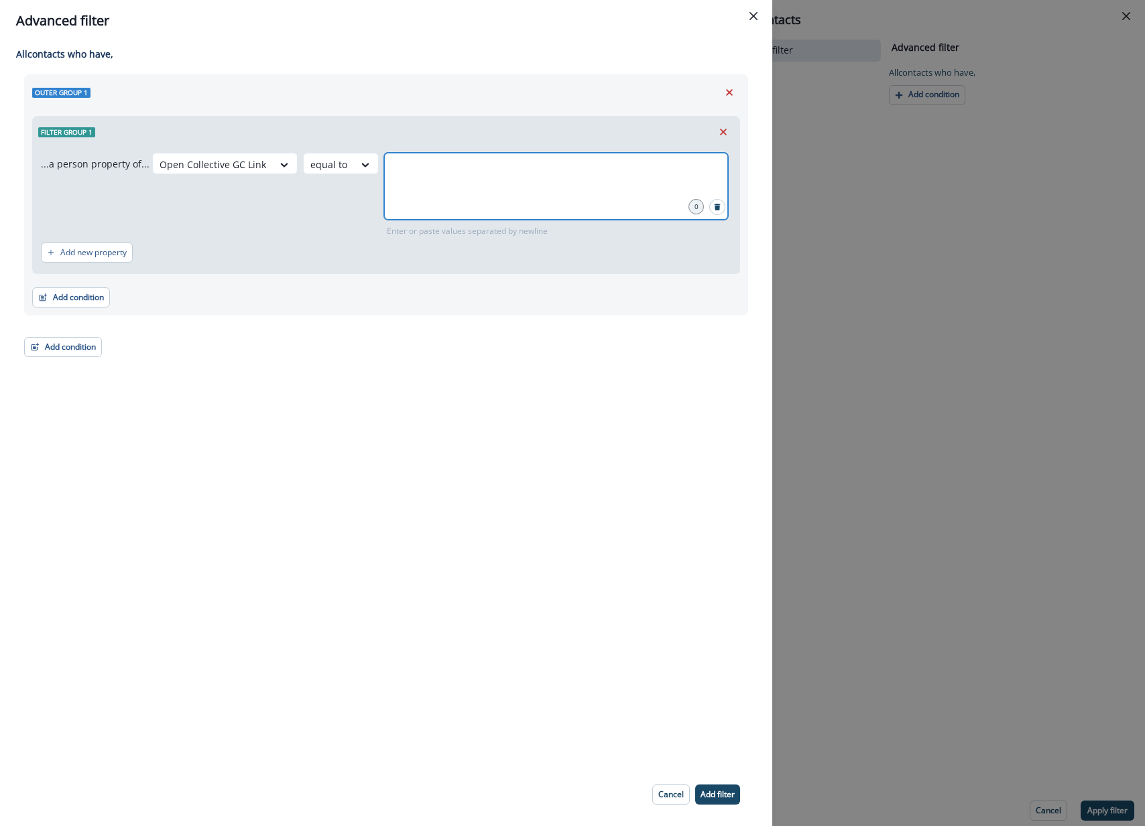
click at [507, 182] on input "text" at bounding box center [556, 169] width 340 height 27
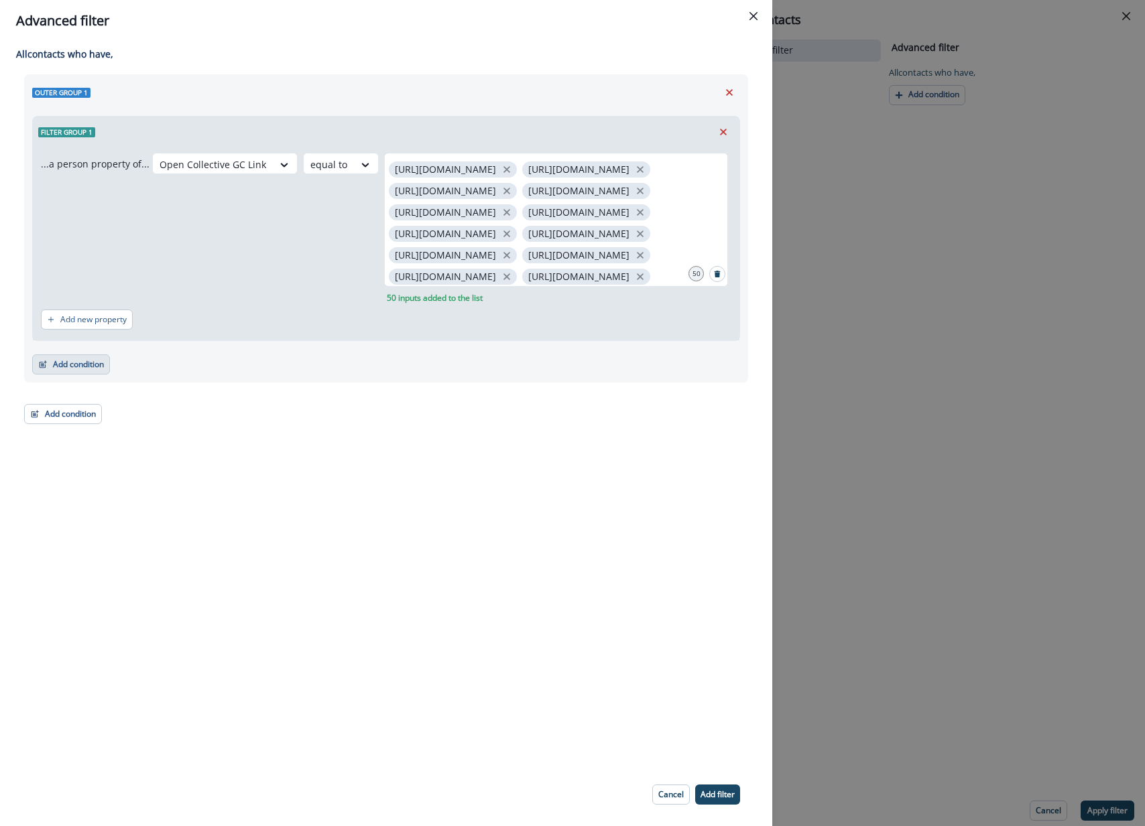
click at [97, 368] on button "Add condition" at bounding box center [71, 365] width 78 height 20
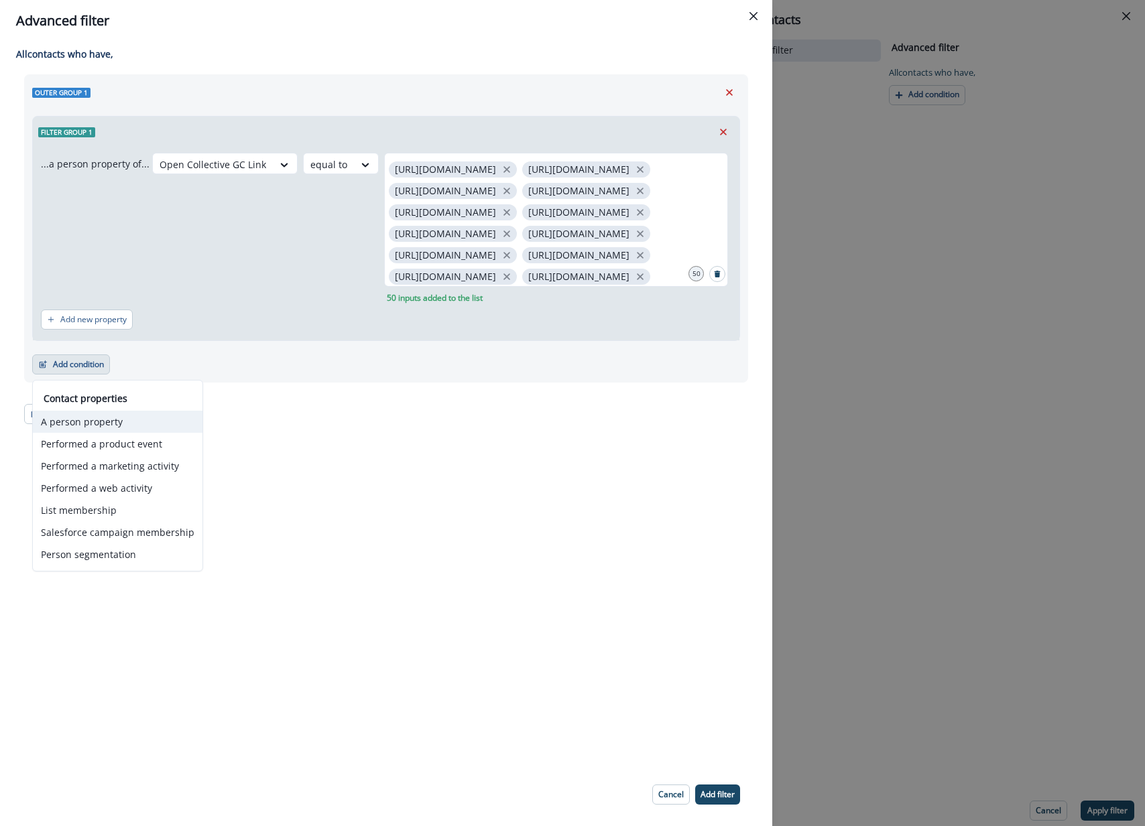
drag, startPoint x: 154, startPoint y: 424, endPoint x: 165, endPoint y: 422, distance: 10.9
click at [154, 424] on button "A person property" at bounding box center [118, 422] width 170 height 22
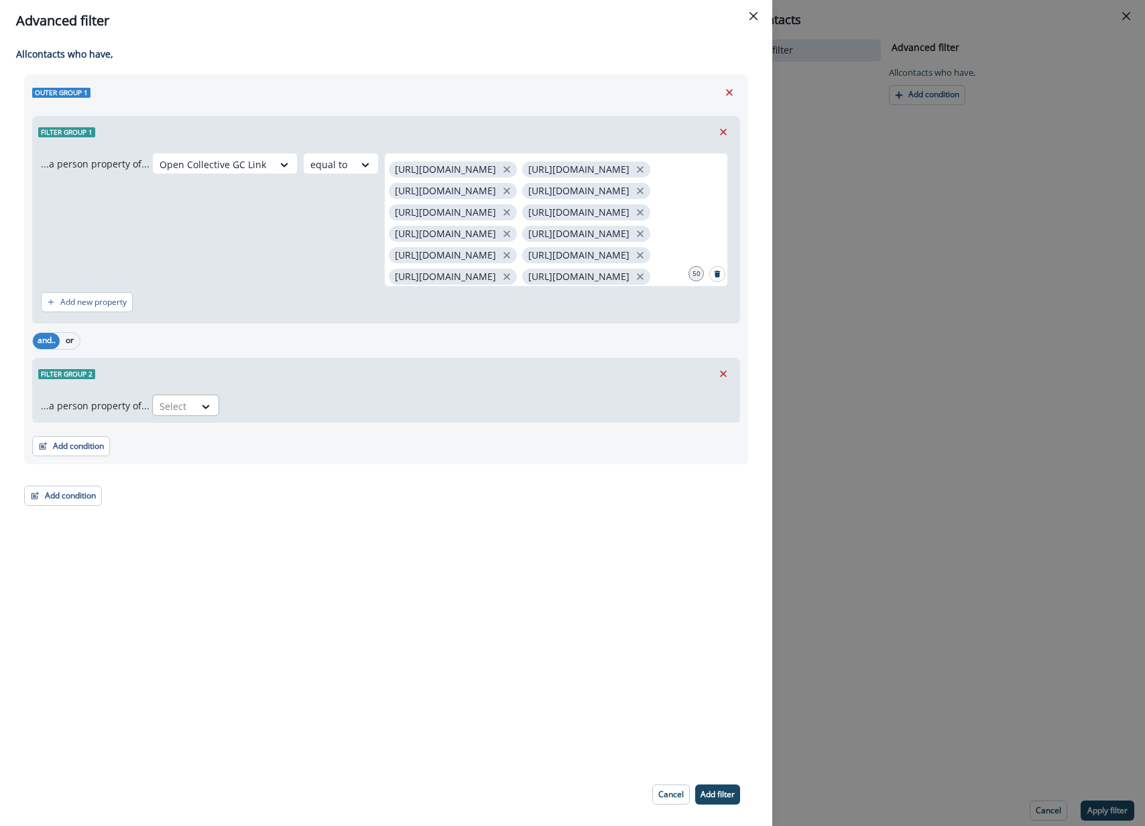
click at [173, 402] on div at bounding box center [174, 406] width 28 height 17
type input "**"
drag, startPoint x: 227, startPoint y: 466, endPoint x: 210, endPoint y: 465, distance: 16.8
click at [227, 466] on div "Open Collective GC Link" at bounding box center [210, 461] width 123 height 25
click at [60, 345] on button "or" at bounding box center [70, 341] width 20 height 16
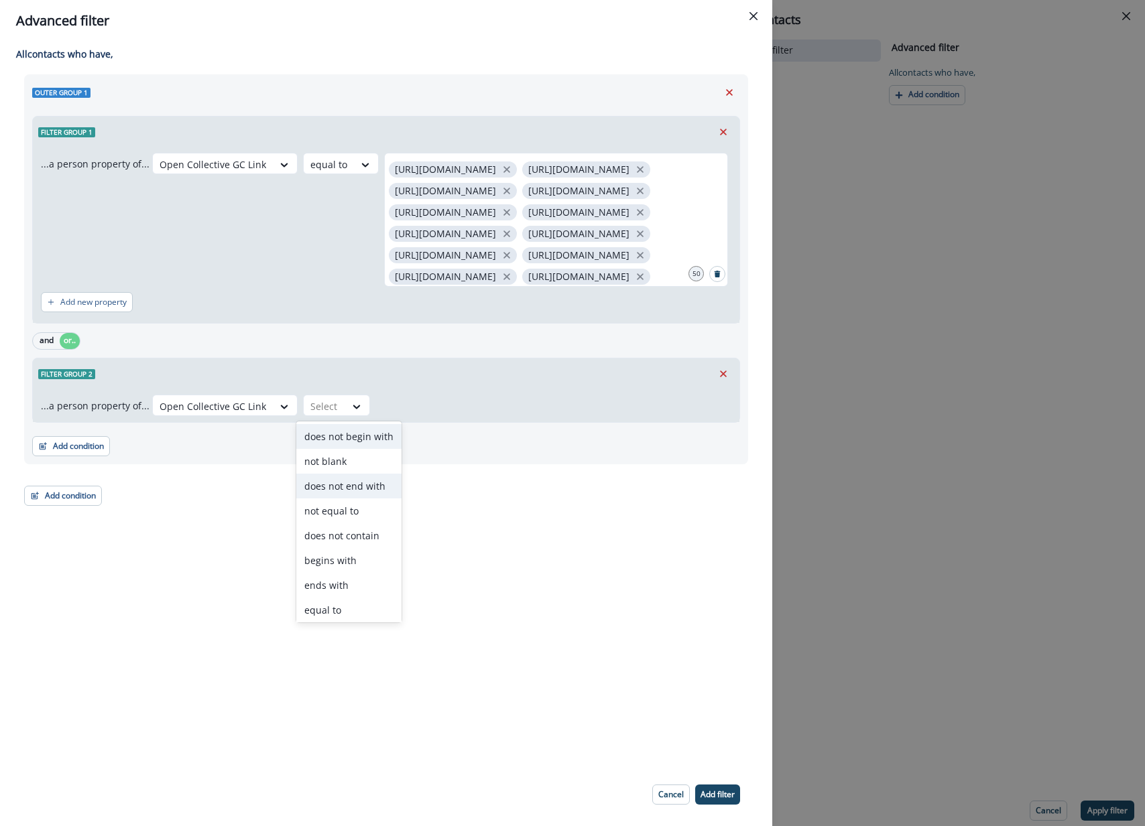
drag, startPoint x: 314, startPoint y: 397, endPoint x: 302, endPoint y: 495, distance: 99.3
click at [315, 397] on div "Select" at bounding box center [325, 406] width 42 height 22
click at [370, 612] on div "equal to" at bounding box center [348, 610] width 105 height 25
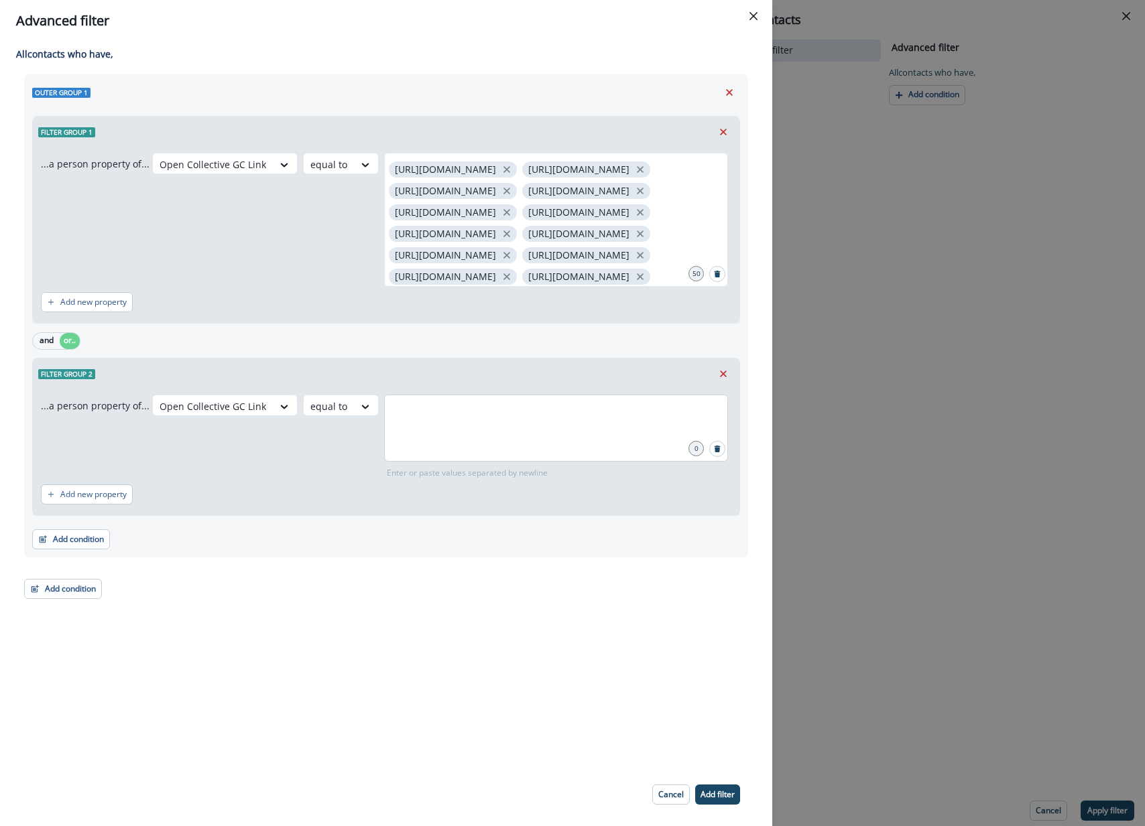
click at [486, 447] on div at bounding box center [556, 428] width 344 height 67
drag, startPoint x: 511, startPoint y: 412, endPoint x: 522, endPoint y: 422, distance: 14.2
click at [511, 412] on input "text" at bounding box center [556, 411] width 340 height 27
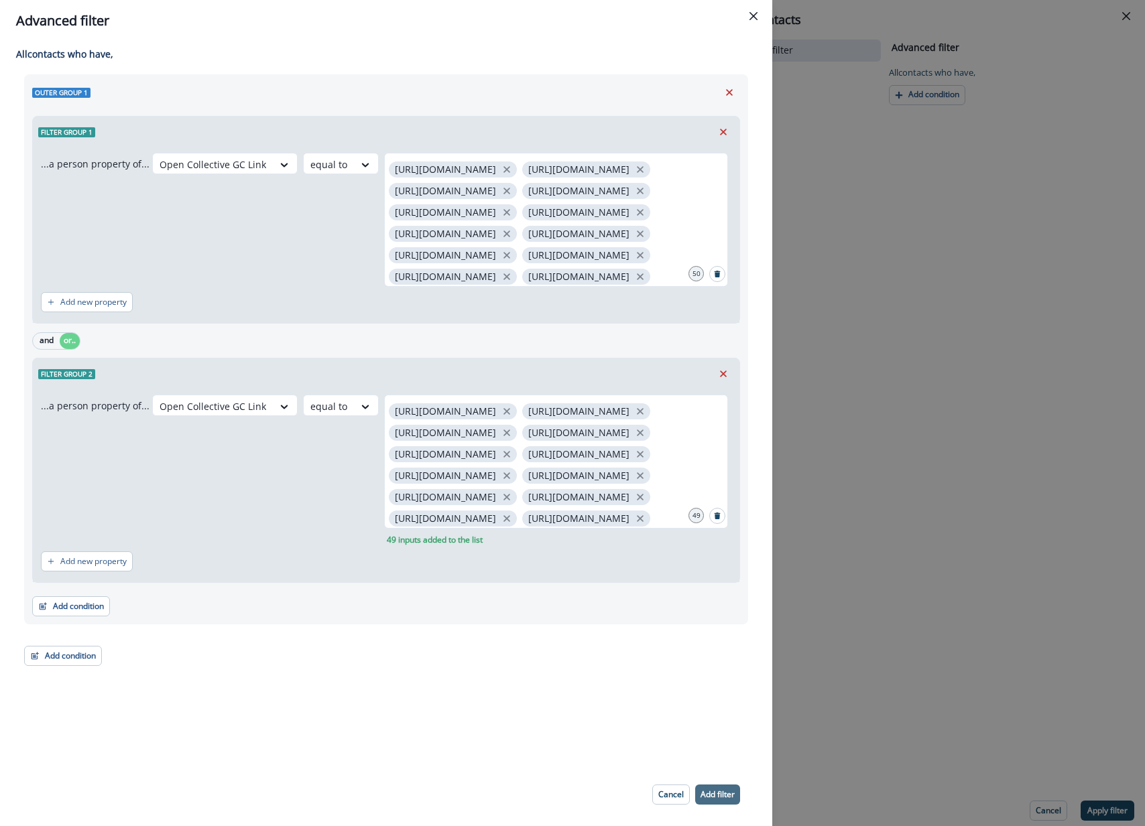
click at [724, 798] on p "Add filter" at bounding box center [717, 794] width 34 height 9
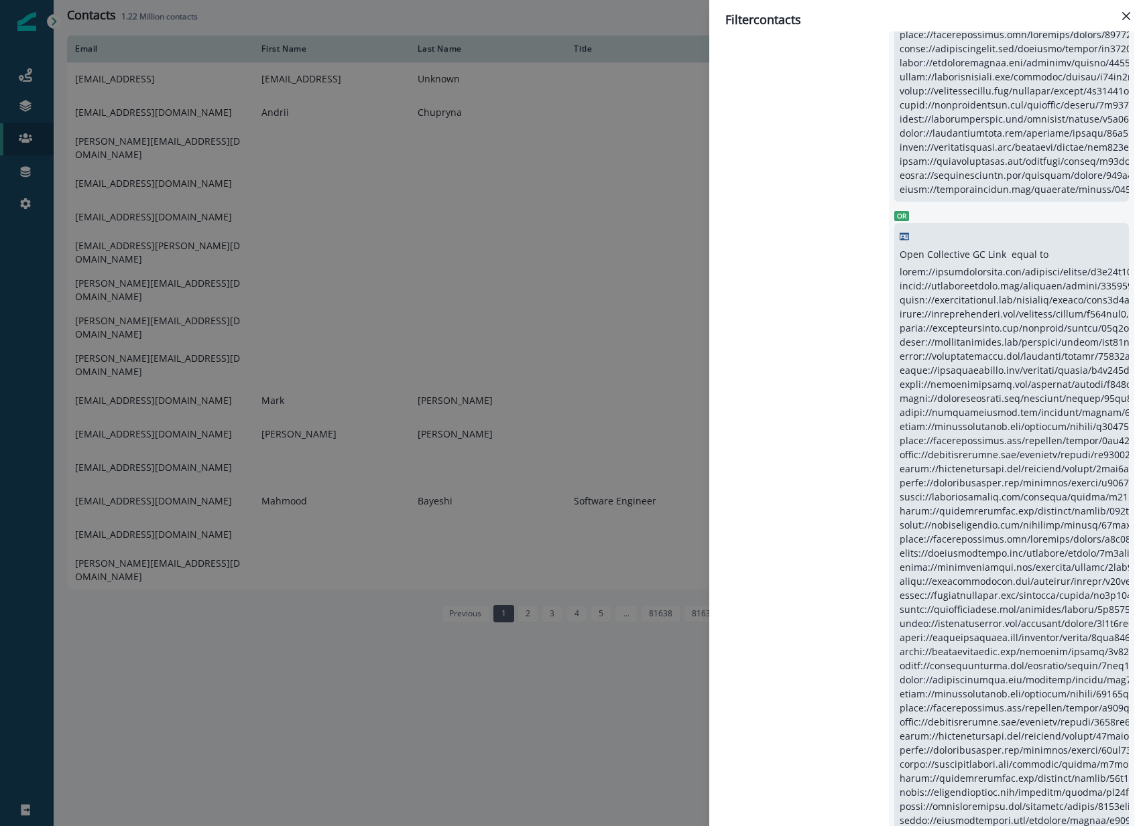
scroll to position [810, 0]
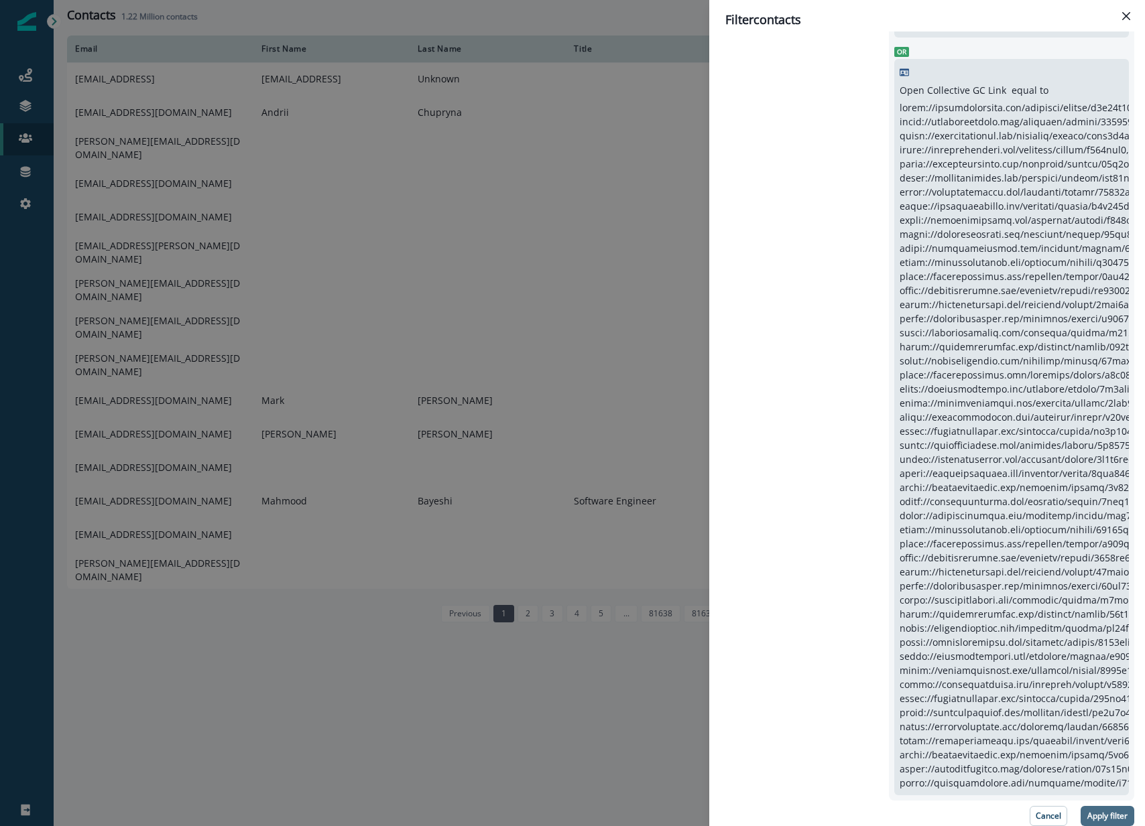
click at [1112, 818] on p "Apply filter" at bounding box center [1107, 816] width 40 height 9
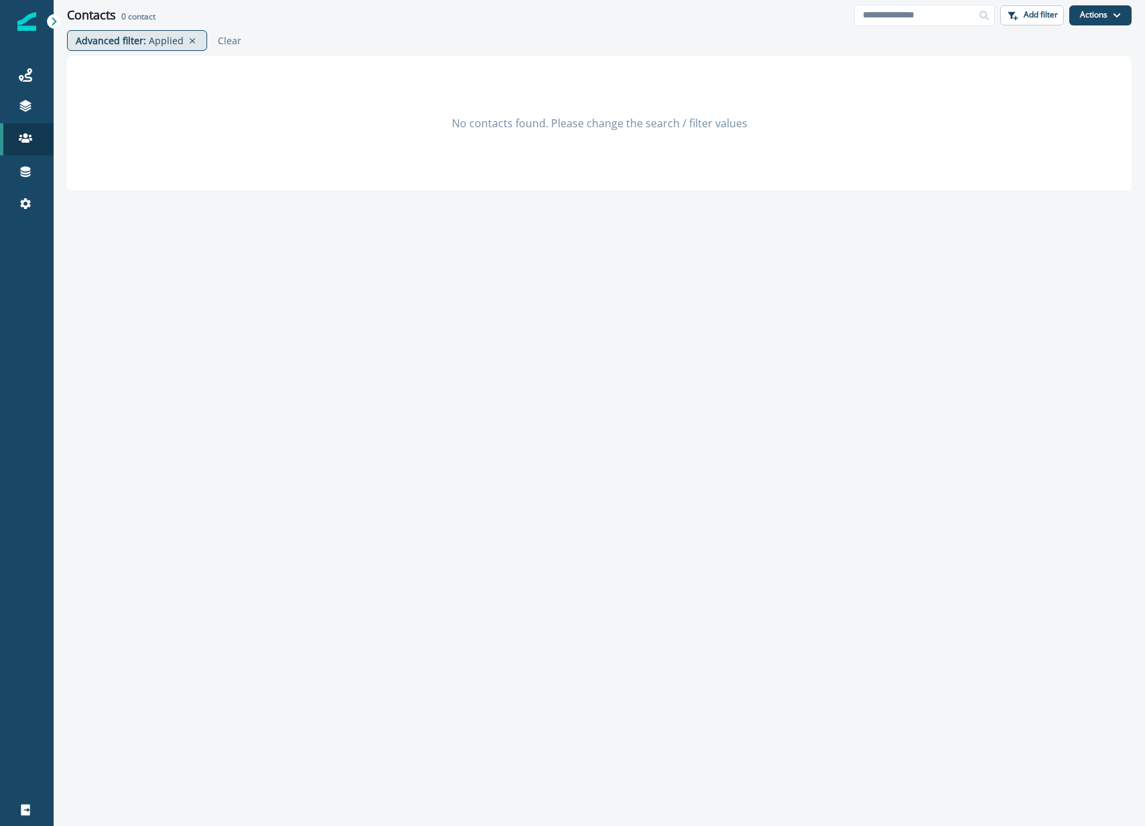
click at [160, 42] on p "Applied" at bounding box center [166, 41] width 35 height 14
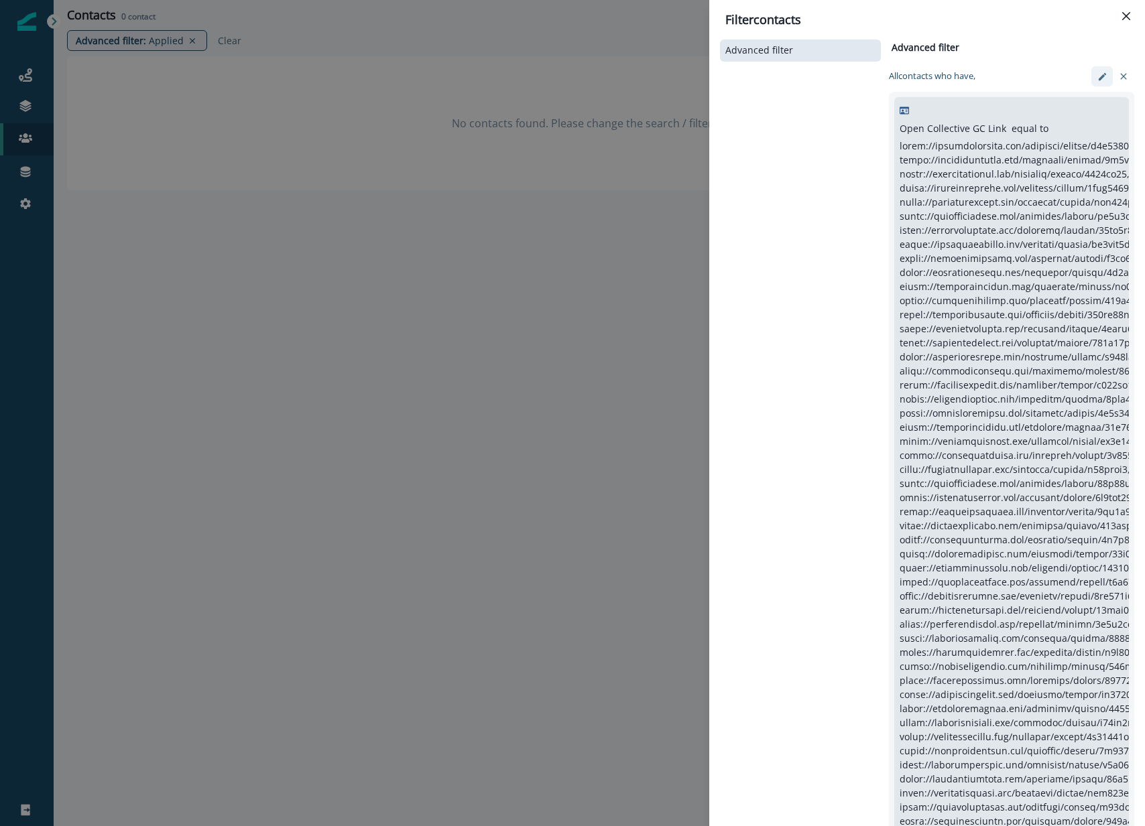
click at [1104, 81] on icon "edit-filter" at bounding box center [1102, 77] width 10 height 10
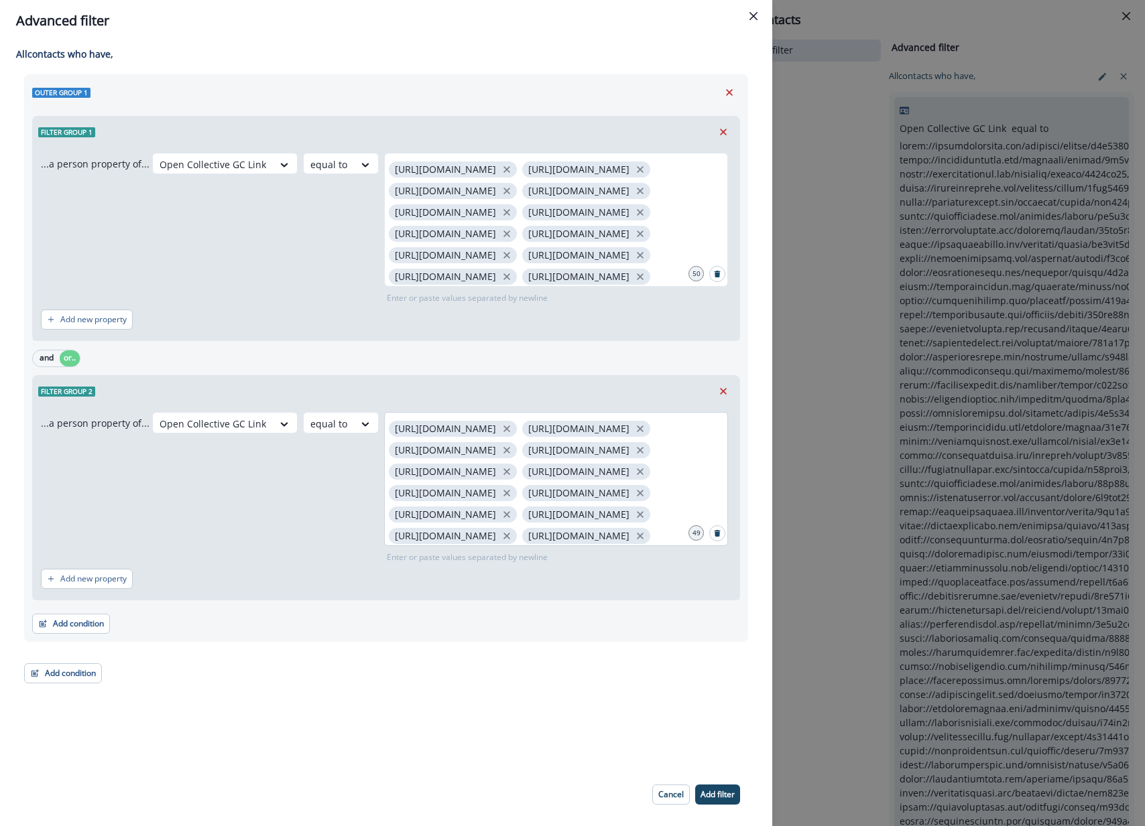
drag, startPoint x: 716, startPoint y: 277, endPoint x: 724, endPoint y: 390, distance: 113.5
click at [716, 277] on icon "Search" at bounding box center [717, 274] width 6 height 7
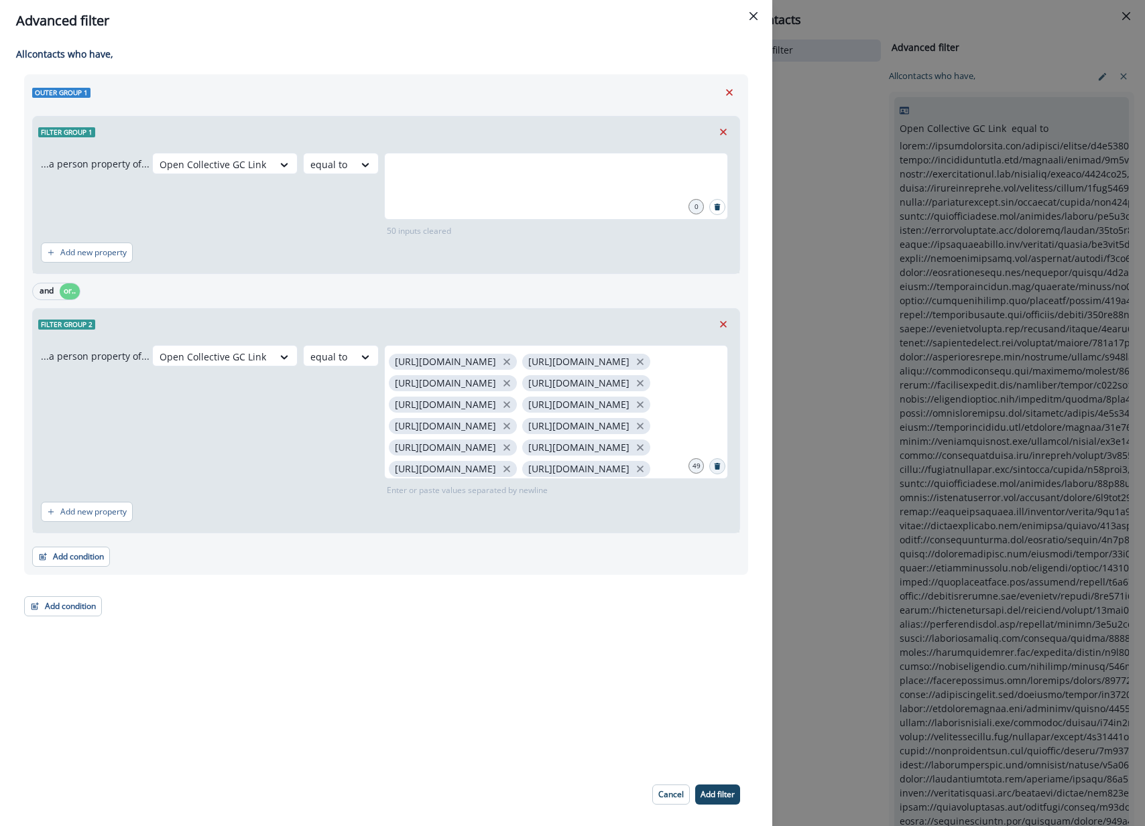
click at [718, 464] on icon "Search" at bounding box center [717, 466] width 6 height 7
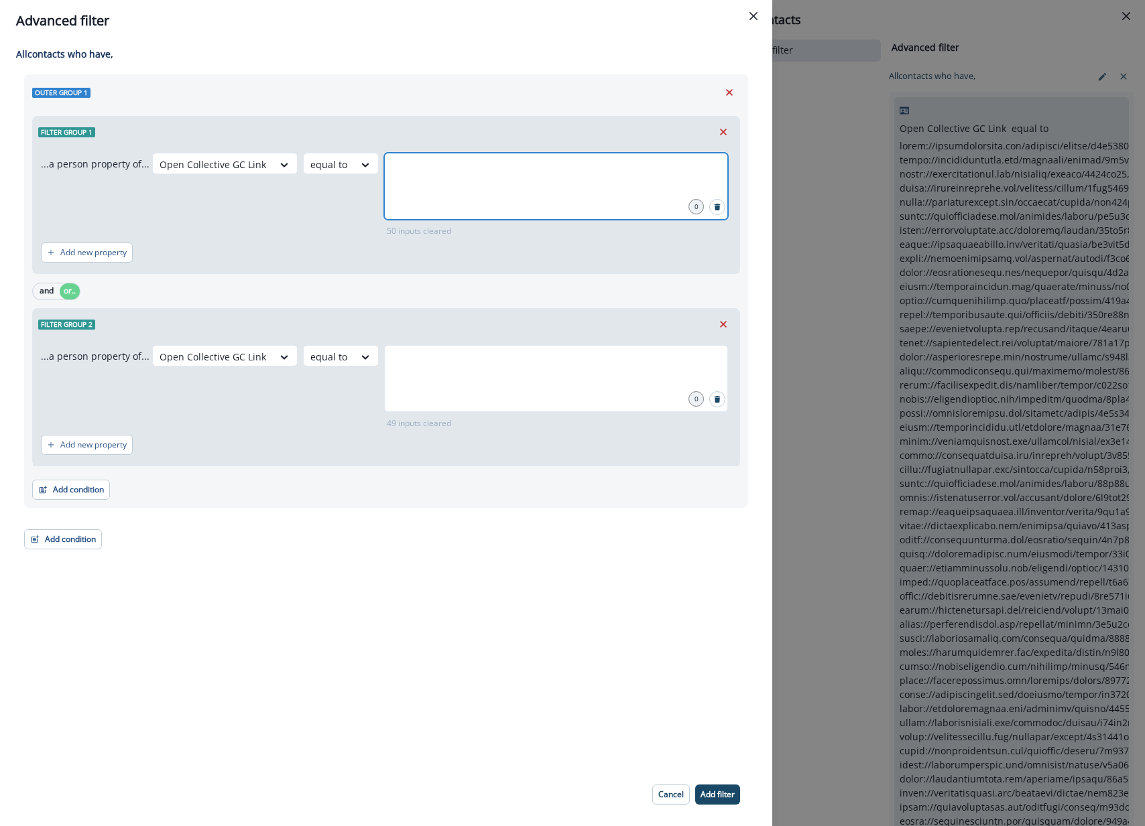
drag, startPoint x: 511, startPoint y: 182, endPoint x: 503, endPoint y: 184, distance: 8.3
click at [511, 182] on input "text" at bounding box center [556, 169] width 340 height 27
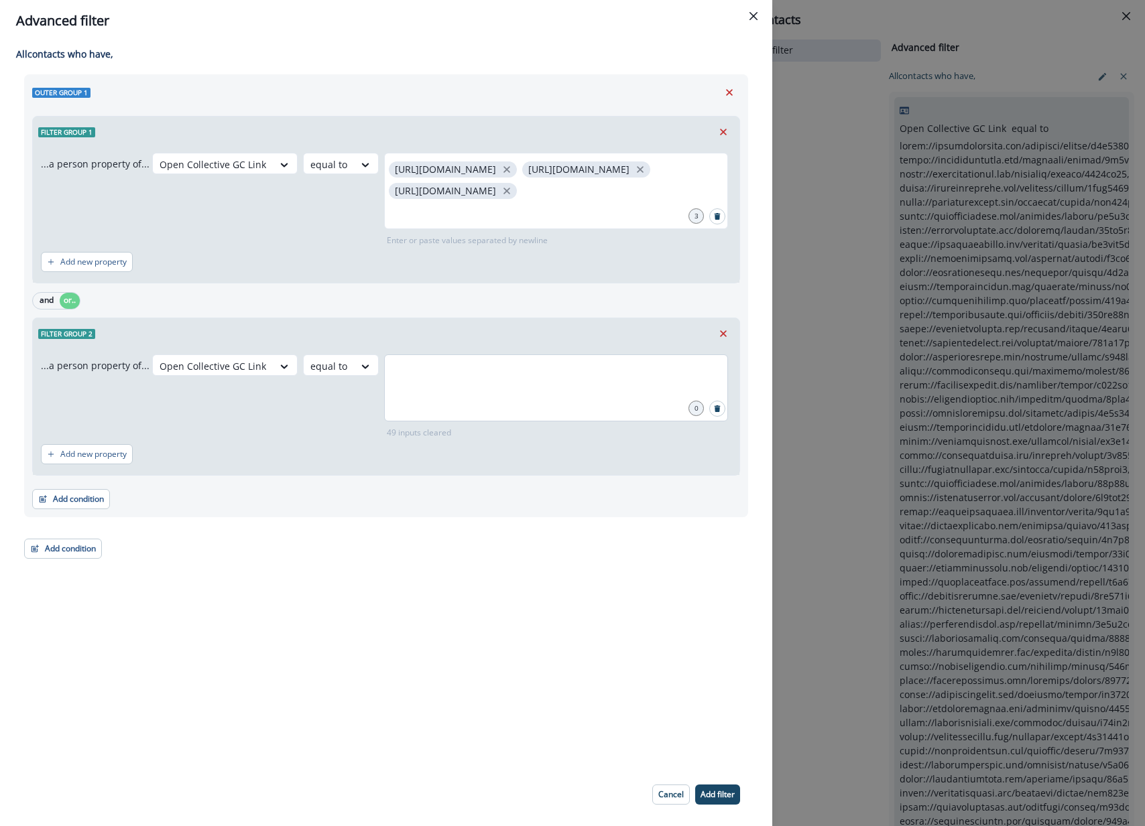
click at [588, 411] on div at bounding box center [556, 388] width 344 height 67
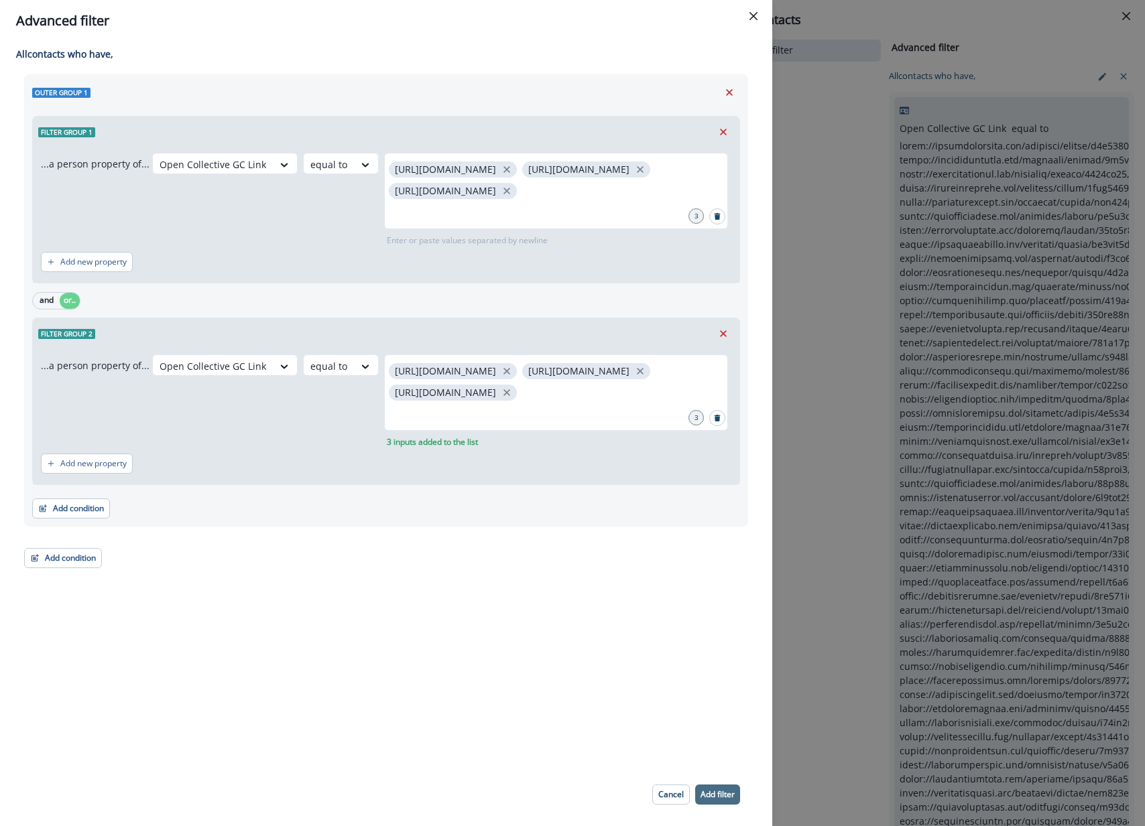
click at [710, 795] on p "Add filter" at bounding box center [717, 794] width 34 height 9
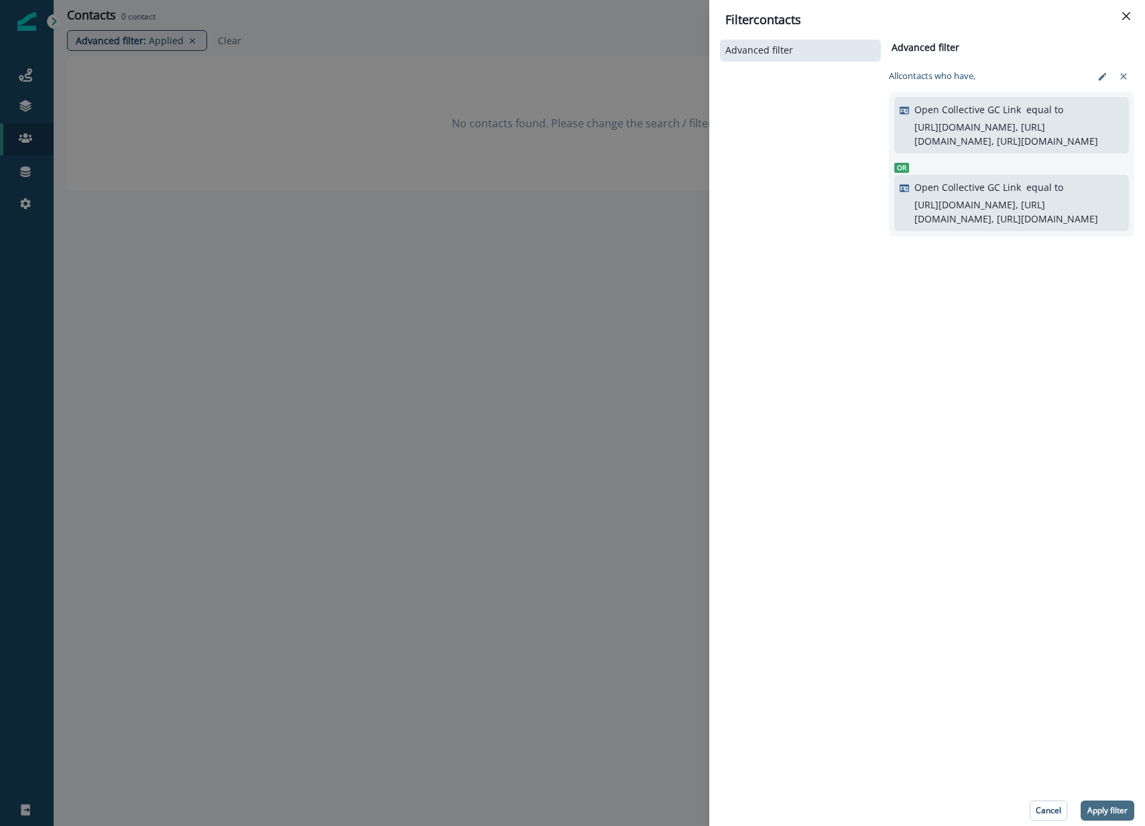
click at [1109, 806] on p "Apply filter" at bounding box center [1107, 810] width 40 height 9
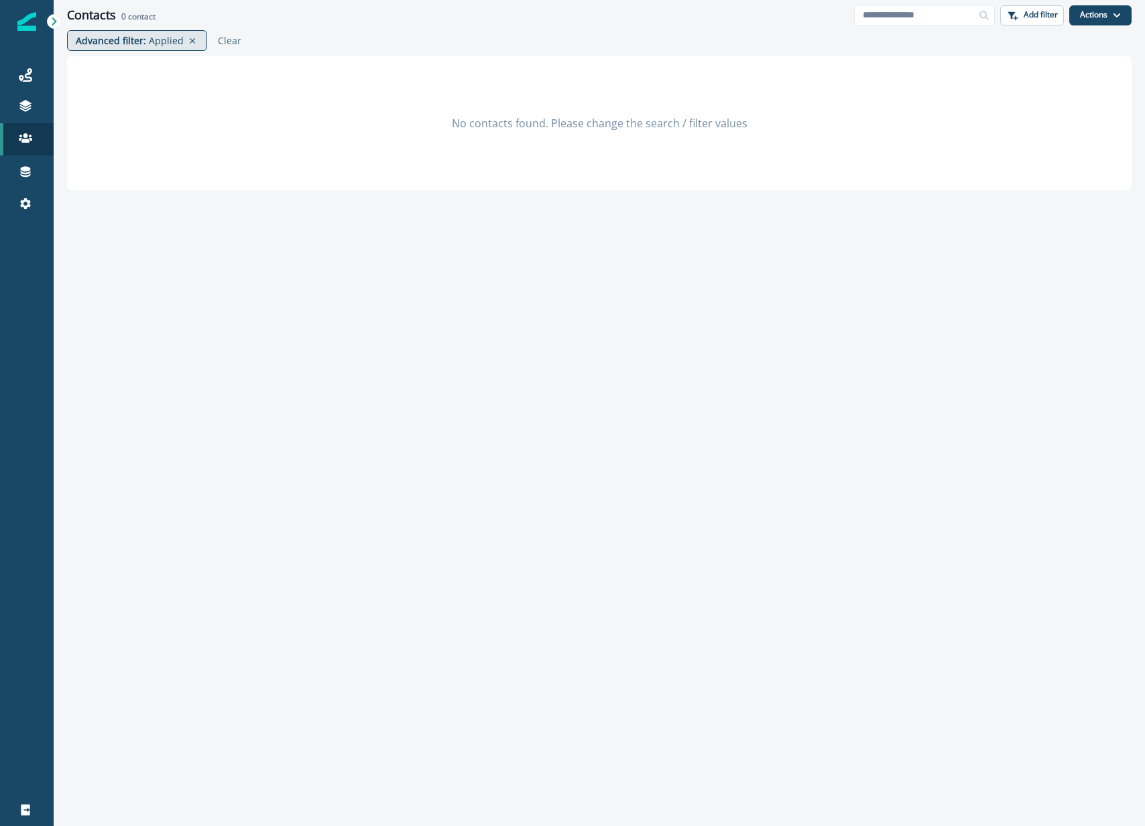
click at [125, 44] on p "Advanced filter :" at bounding box center [111, 41] width 70 height 14
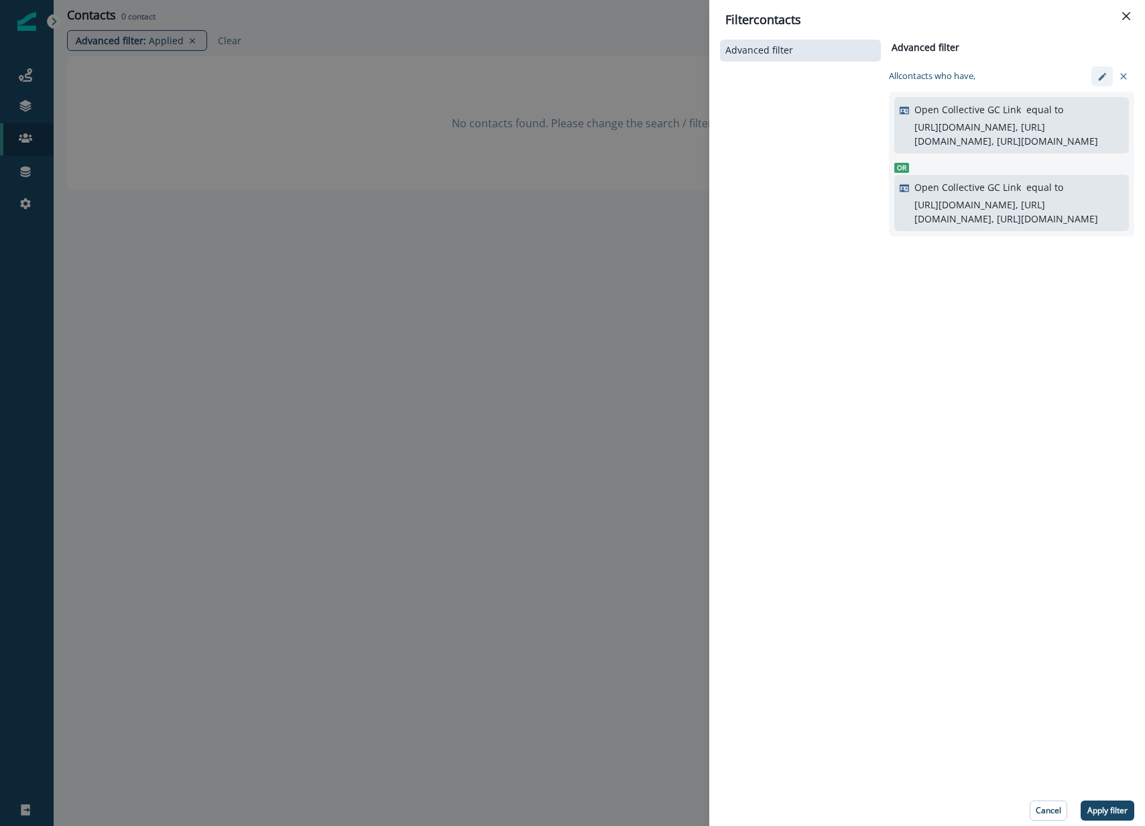
click at [1101, 70] on button "edit-filter" at bounding box center [1101, 76] width 21 height 20
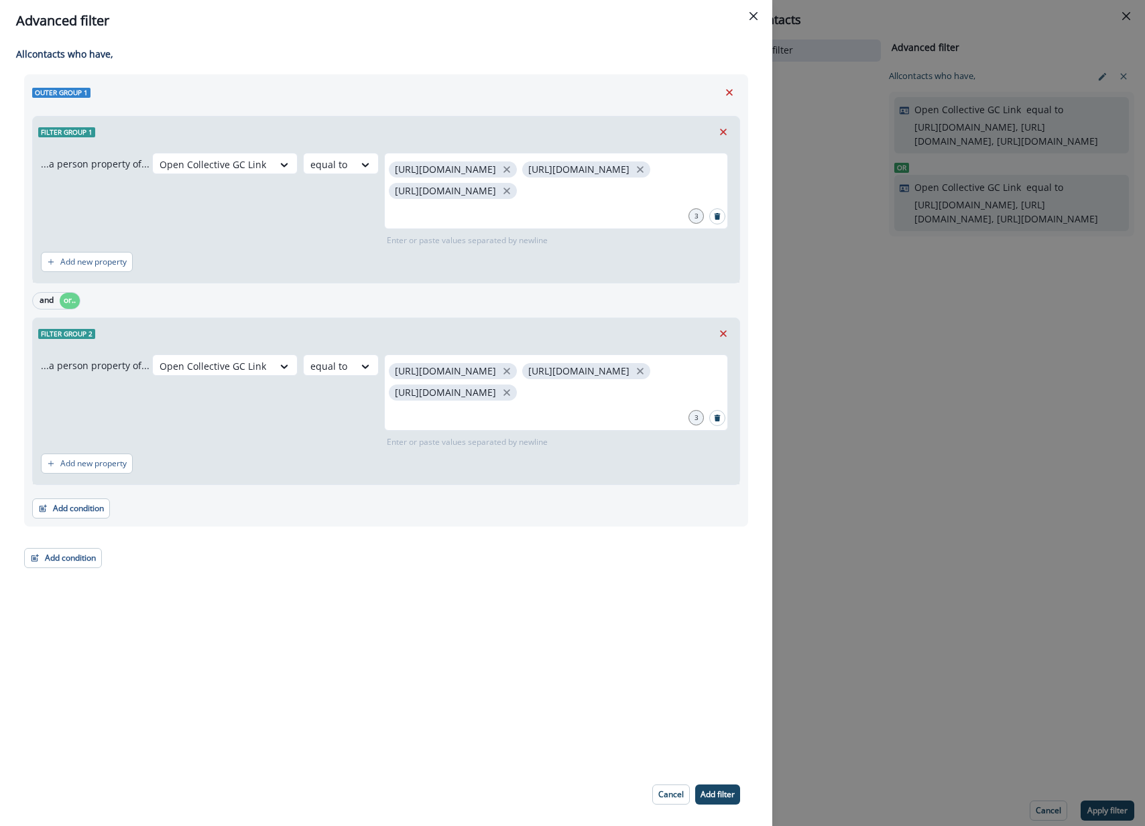
click at [716, 220] on icon "Search" at bounding box center [717, 216] width 6 height 7
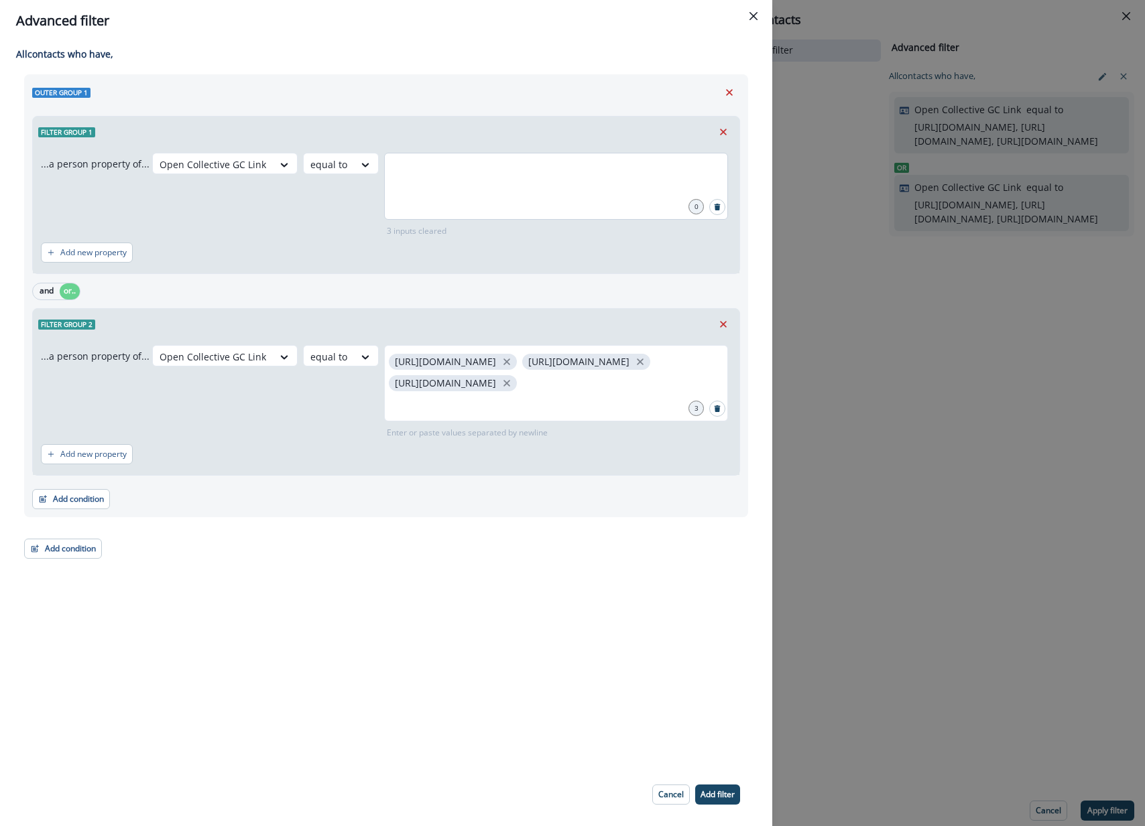
click at [620, 190] on div at bounding box center [556, 186] width 344 height 67
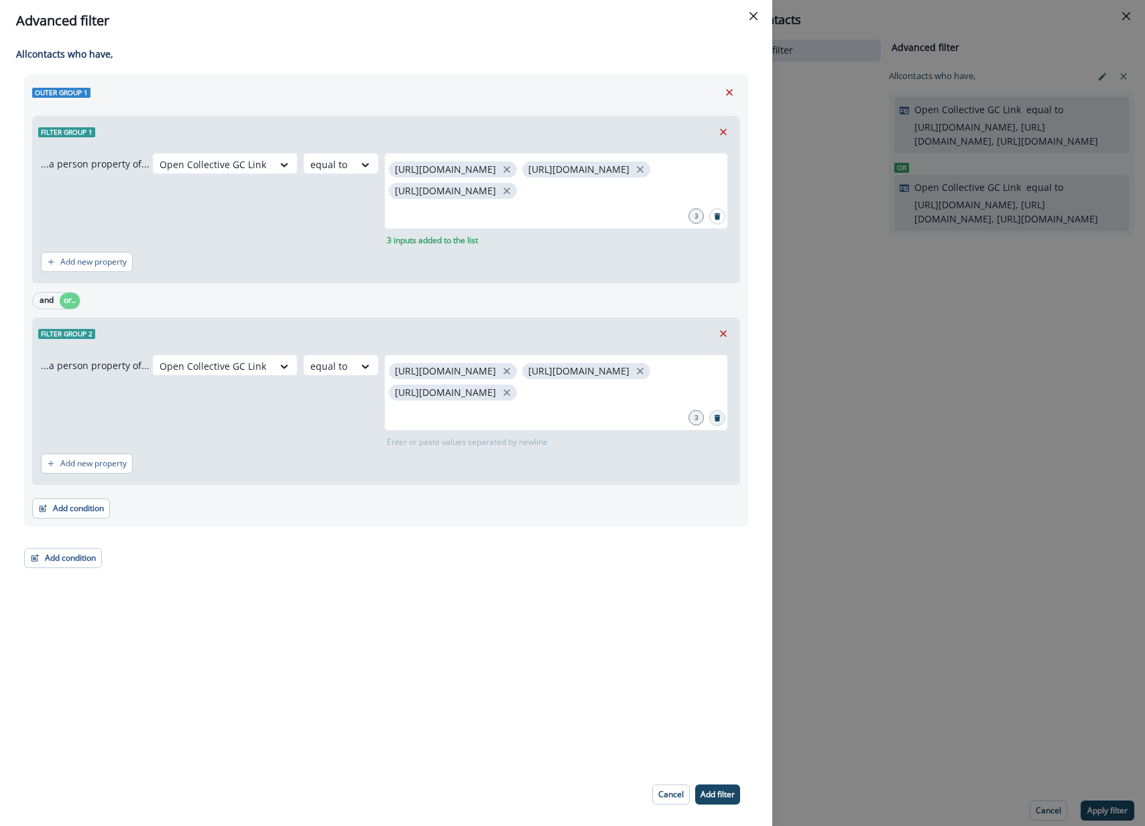
click at [718, 422] on icon "Search" at bounding box center [717, 418] width 6 height 7
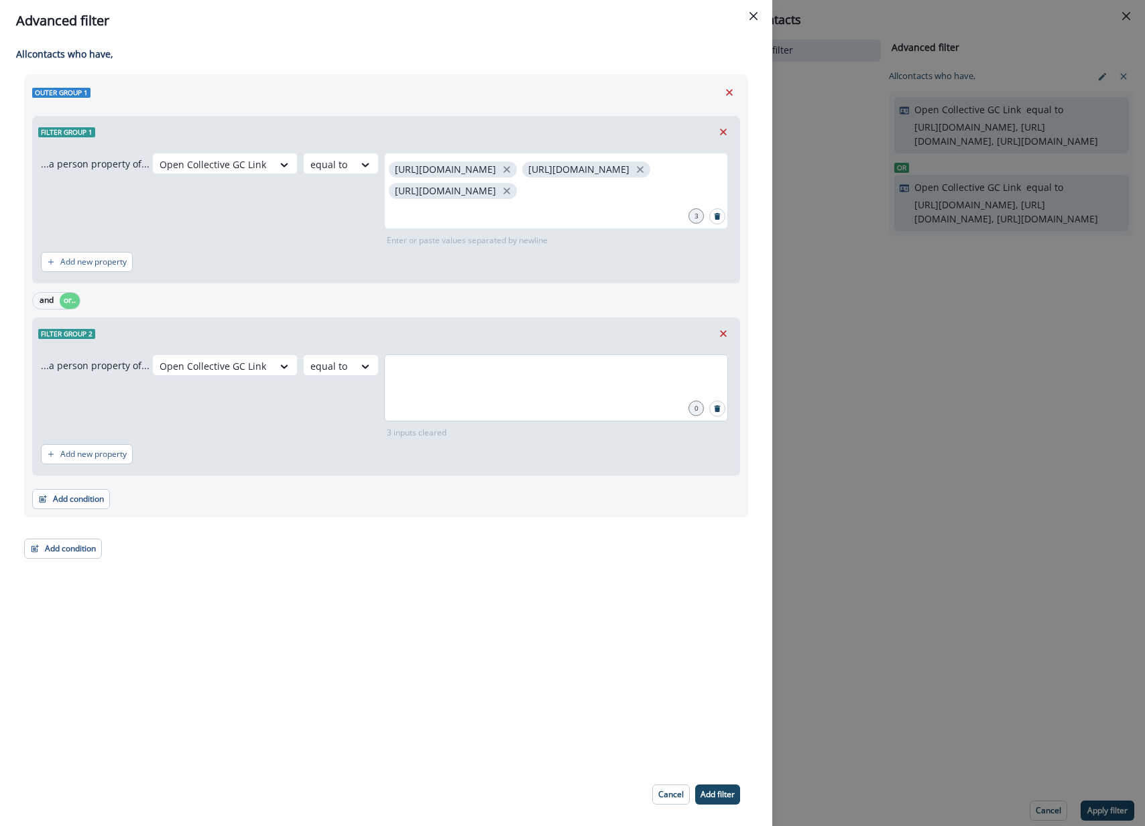
click at [497, 422] on div at bounding box center [556, 388] width 344 height 67
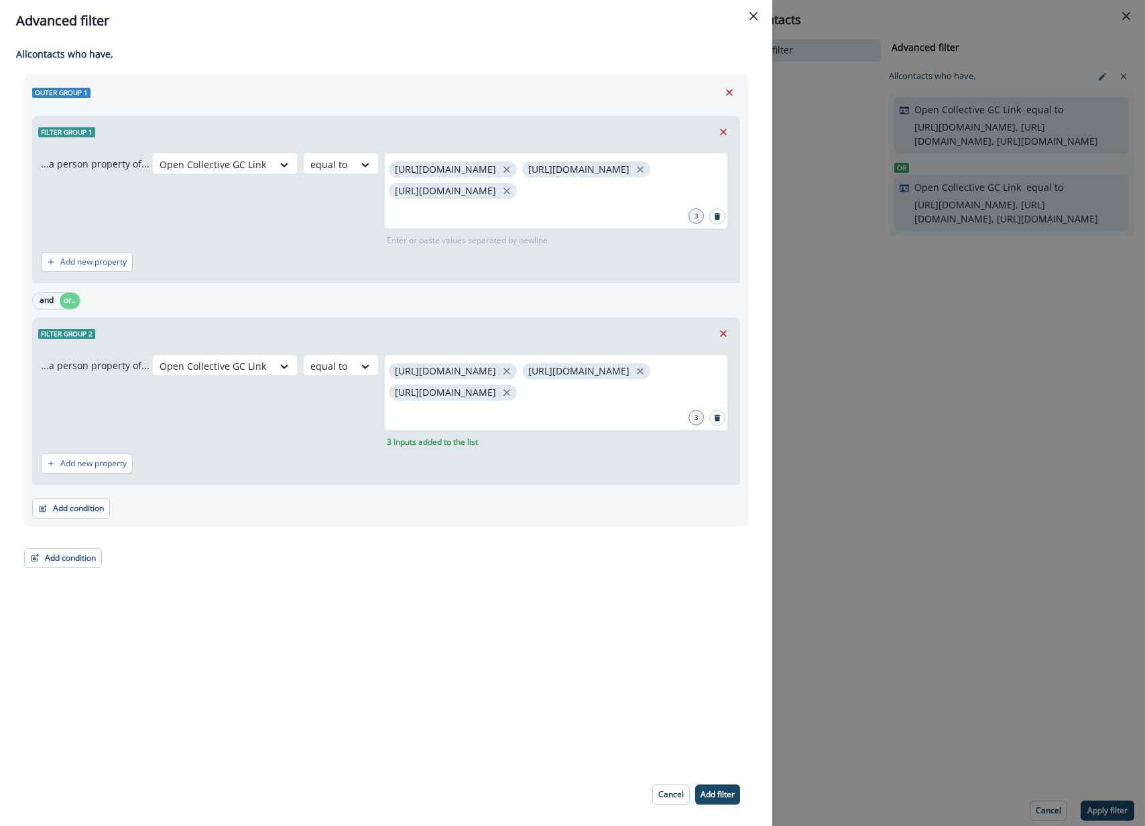
drag, startPoint x: 710, startPoint y: 798, endPoint x: 732, endPoint y: 780, distance: 29.1
click at [711, 798] on p "Add filter" at bounding box center [717, 794] width 34 height 9
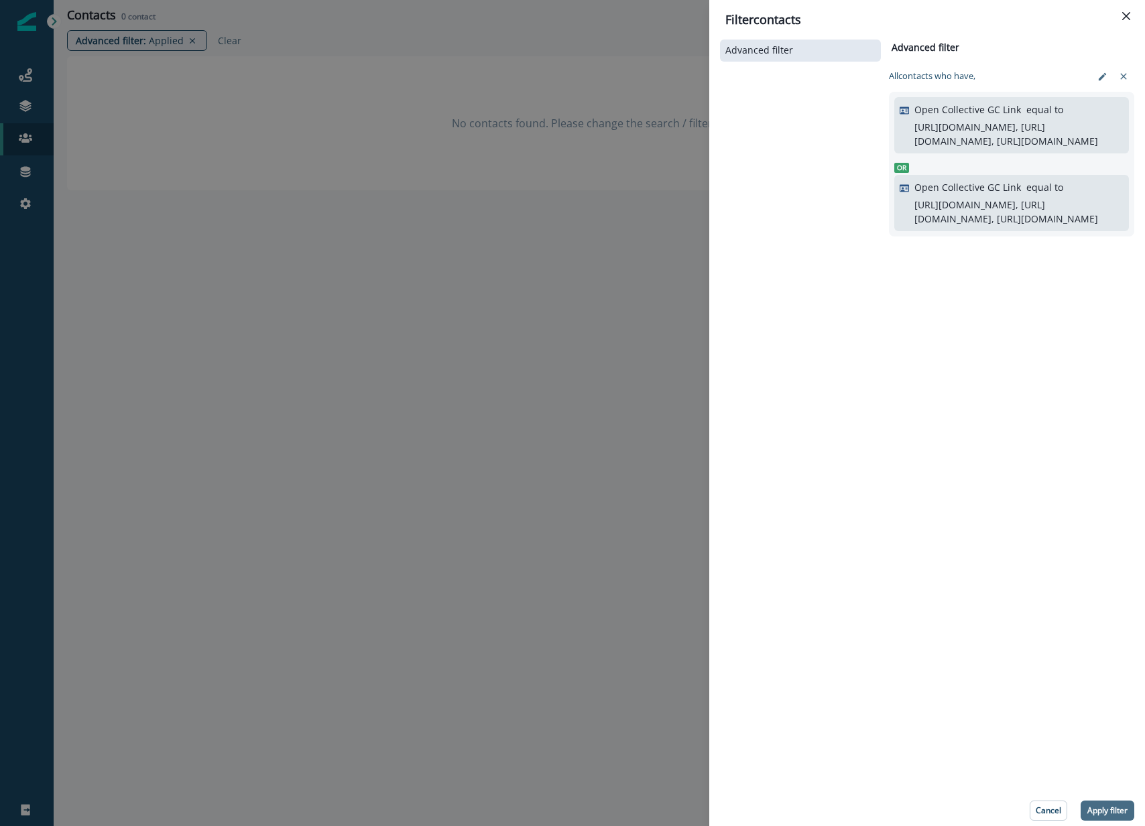
click at [1117, 809] on p "Apply filter" at bounding box center [1107, 810] width 40 height 9
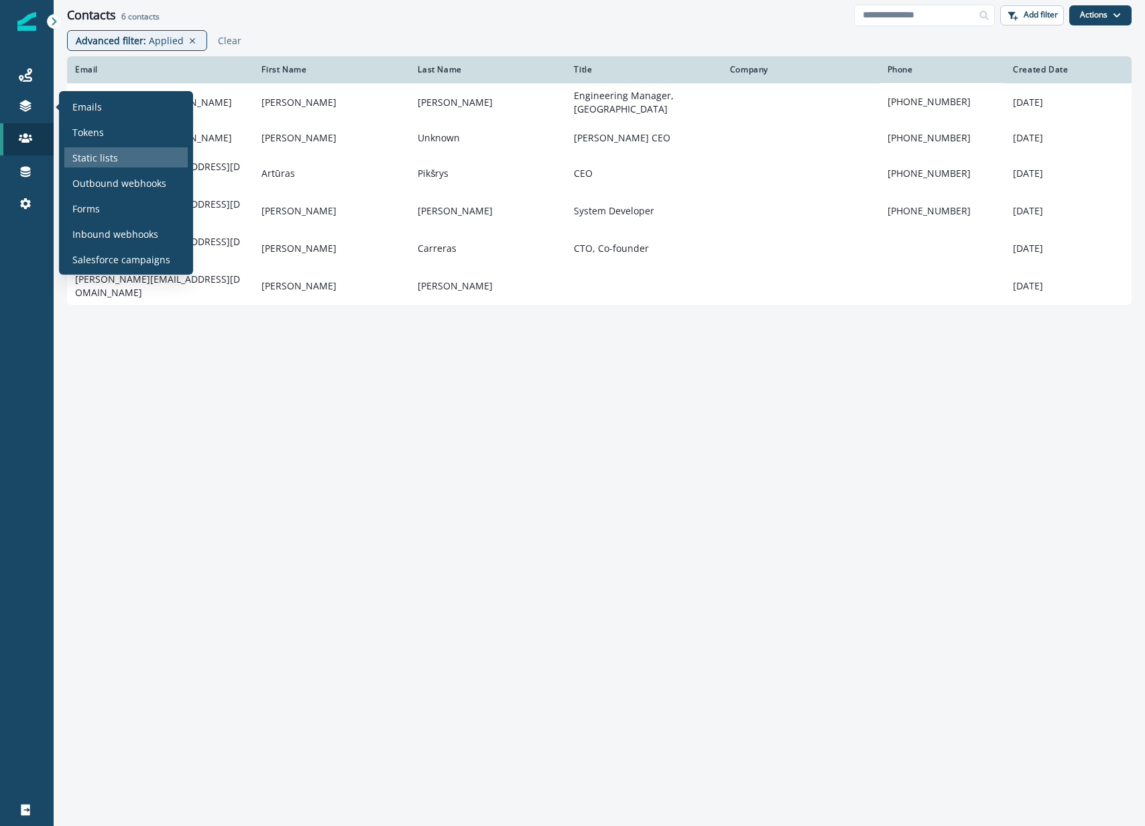
click at [135, 160] on div "Static lists" at bounding box center [125, 157] width 123 height 20
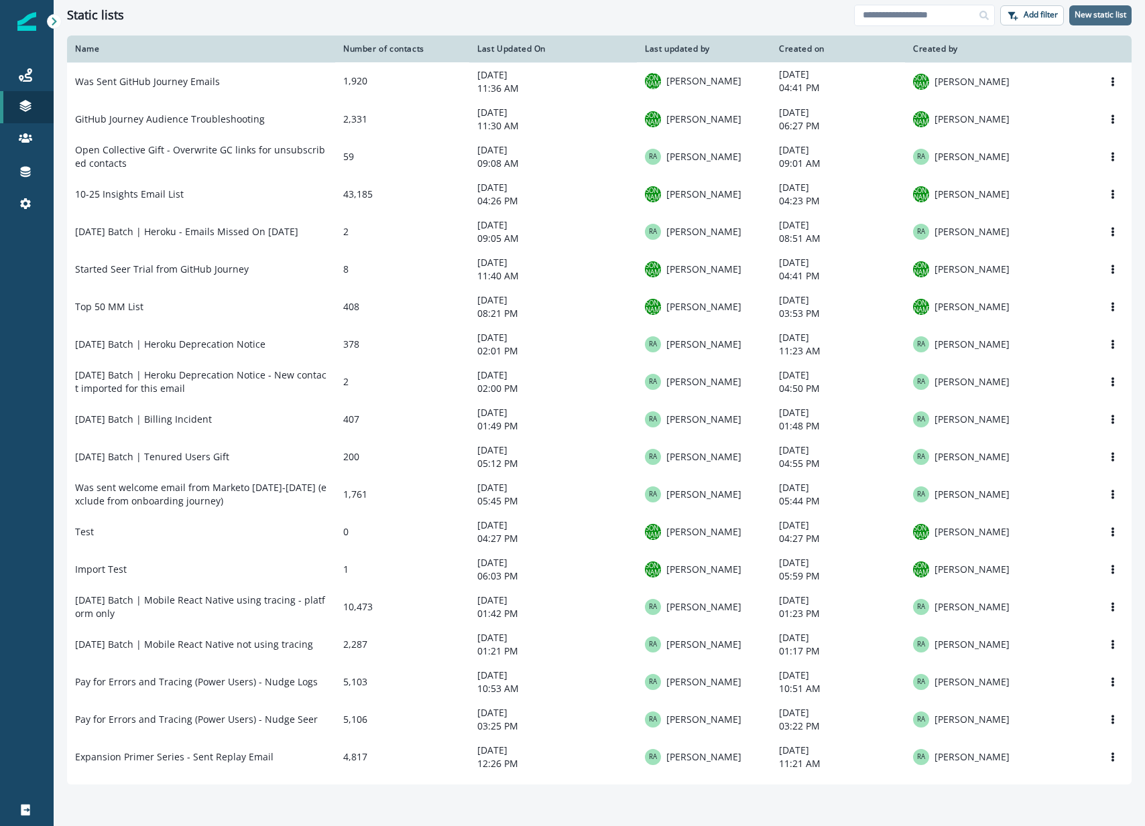
click at [1100, 16] on p "New static list" at bounding box center [1100, 14] width 52 height 9
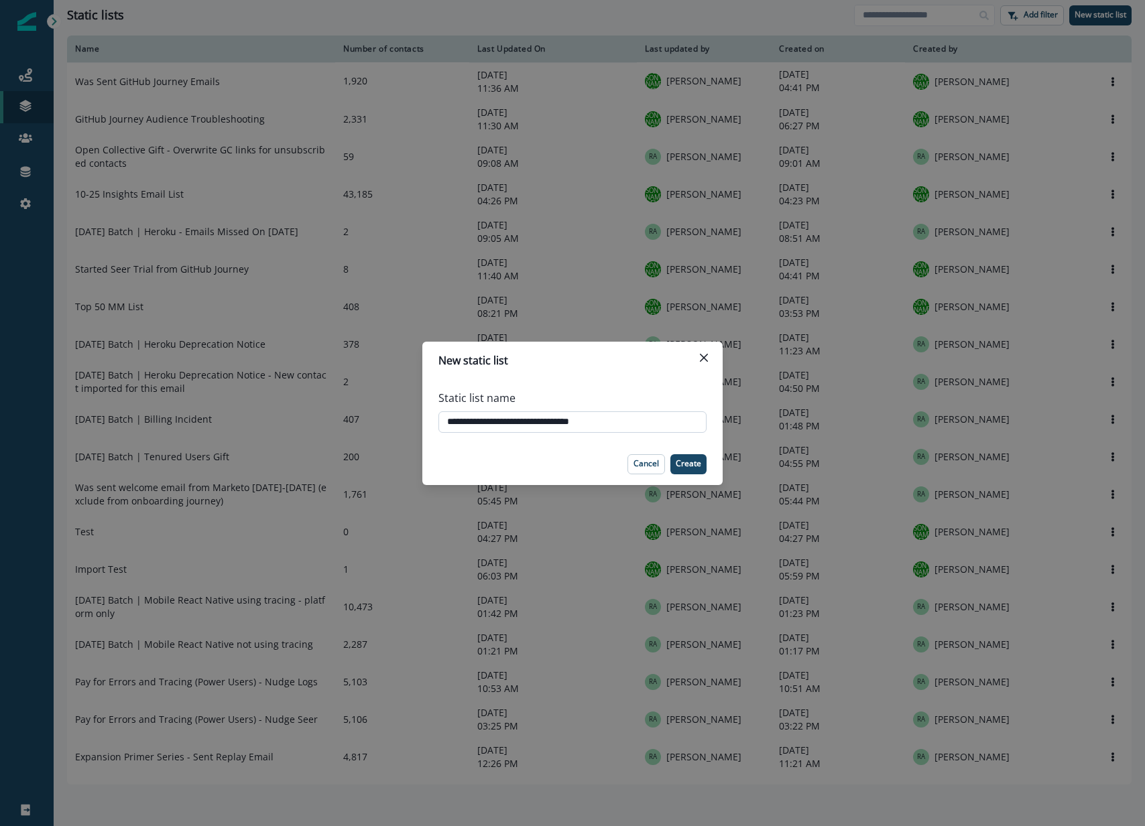
type input "**********"
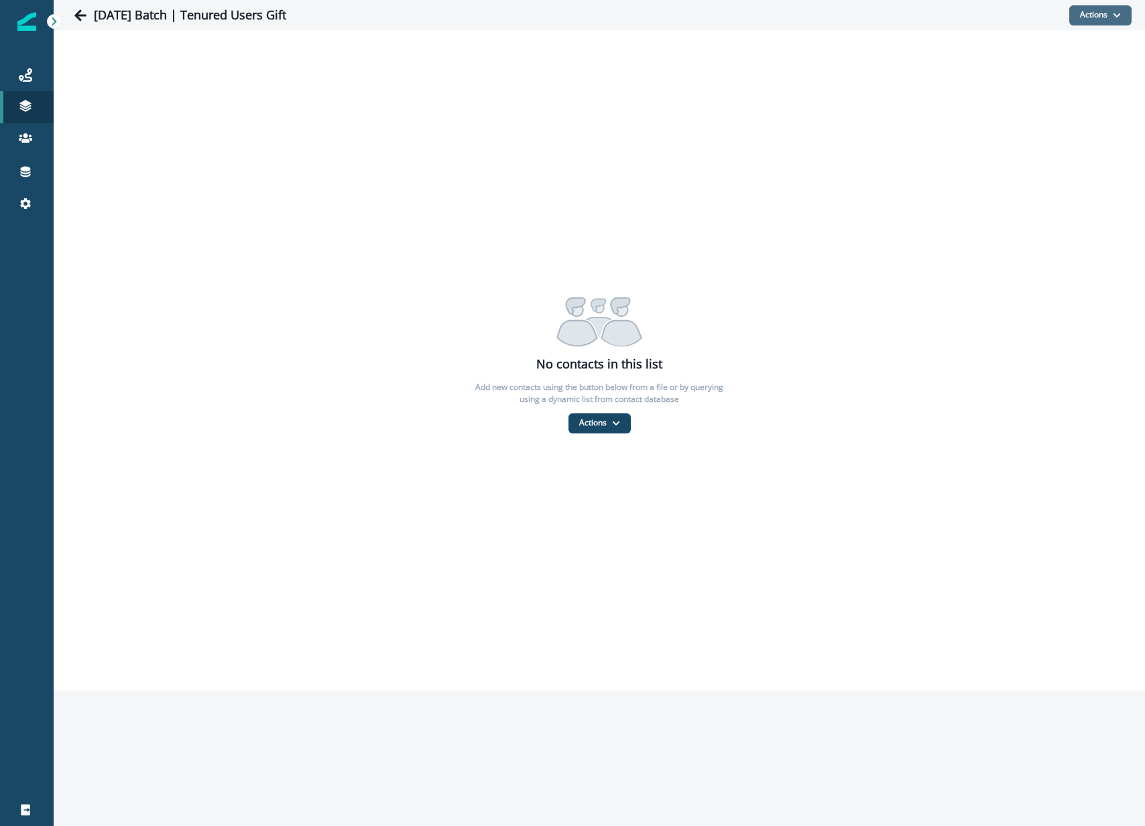
click at [1104, 18] on button "Actions" at bounding box center [1100, 15] width 62 height 20
click at [1070, 69] on button "From a CSV file" at bounding box center [1070, 73] width 119 height 22
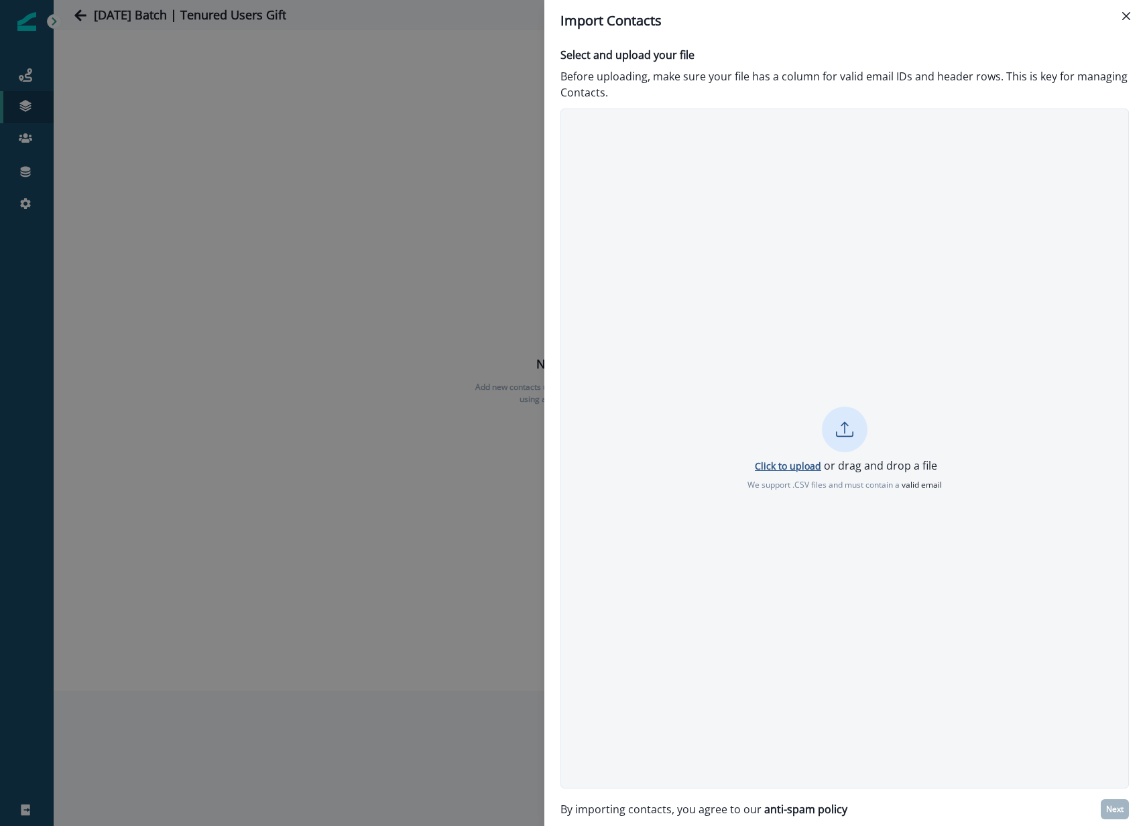
click at [794, 461] on p "Click to upload" at bounding box center [788, 466] width 66 height 13
click at [844, 495] on p "Cancel" at bounding box center [845, 499] width 30 height 11
click at [814, 466] on p "Click to upload" at bounding box center [788, 466] width 66 height 13
click at [1106, 809] on p "Next" at bounding box center [1114, 809] width 17 height 9
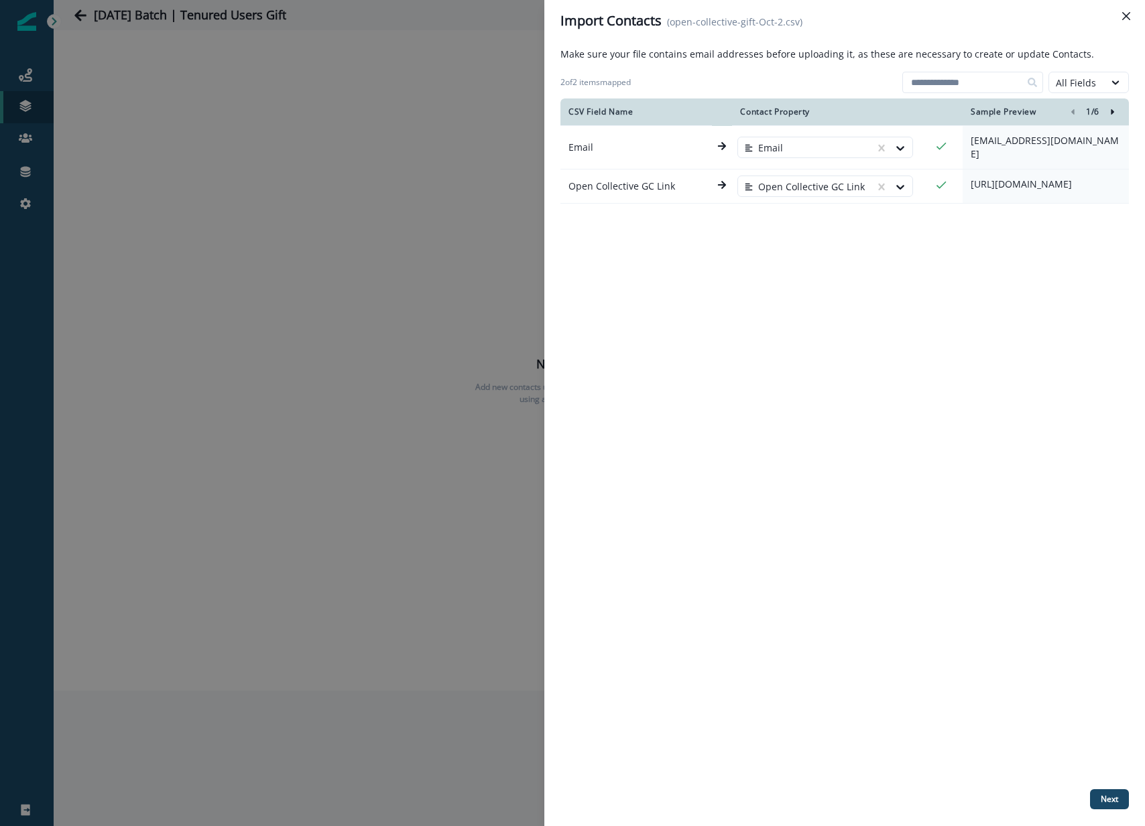
click at [1111, 113] on icon "Right-forward-icon" at bounding box center [1111, 111] width 3 height 5
click at [1096, 798] on button "Next" at bounding box center [1109, 799] width 39 height 20
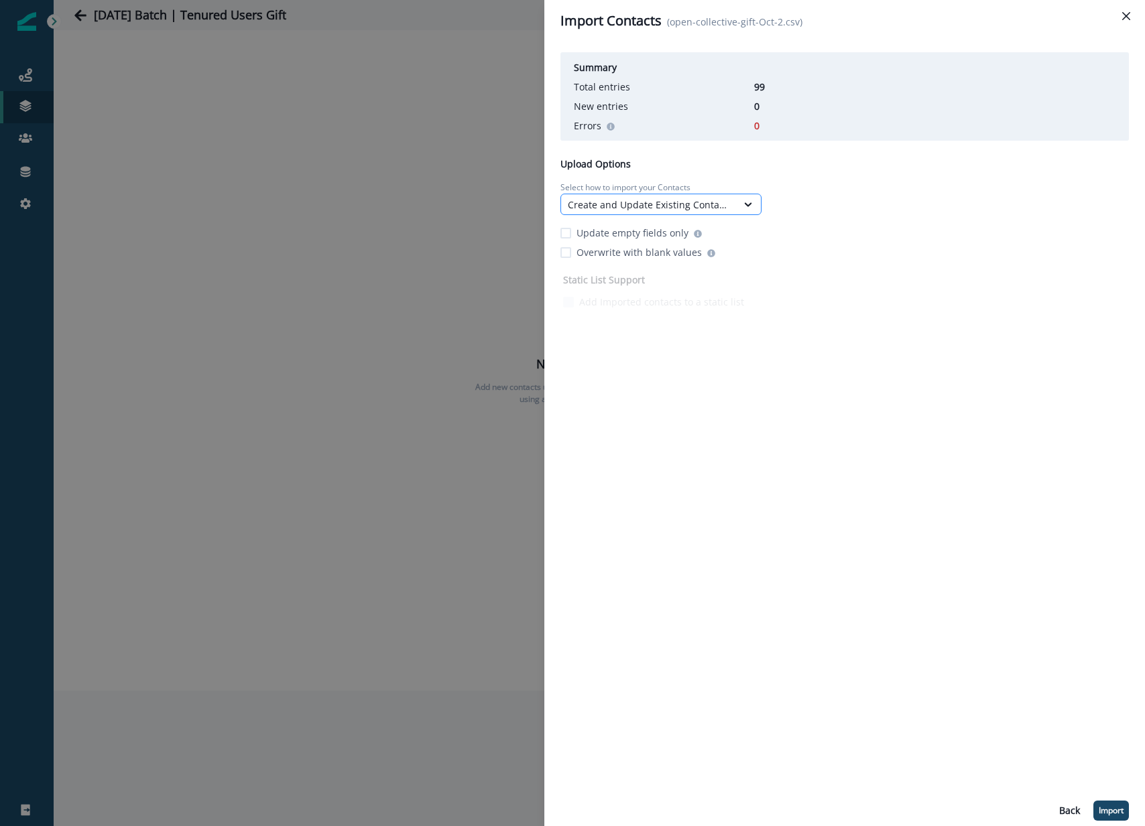
click at [718, 206] on div "Create and Update Existing Contacts" at bounding box center [649, 205] width 162 height 14
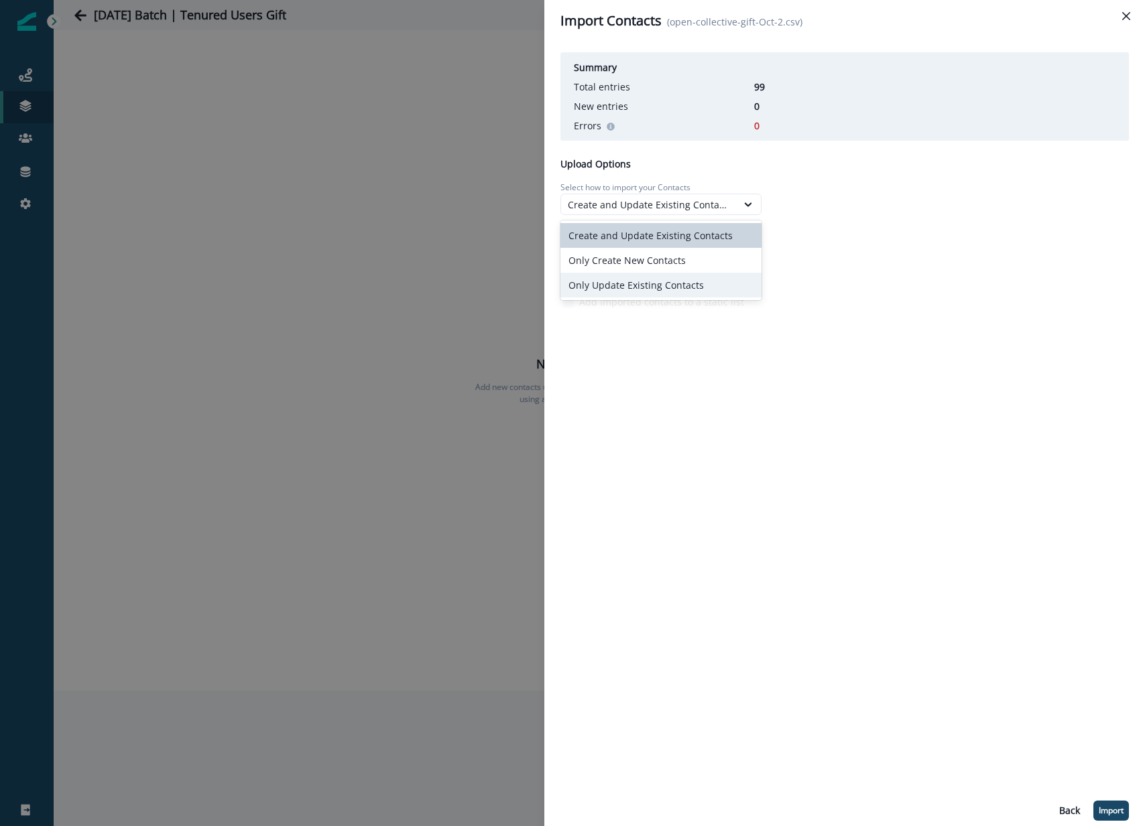
click at [659, 281] on div "Only Update Existing Contacts" at bounding box center [660, 285] width 201 height 25
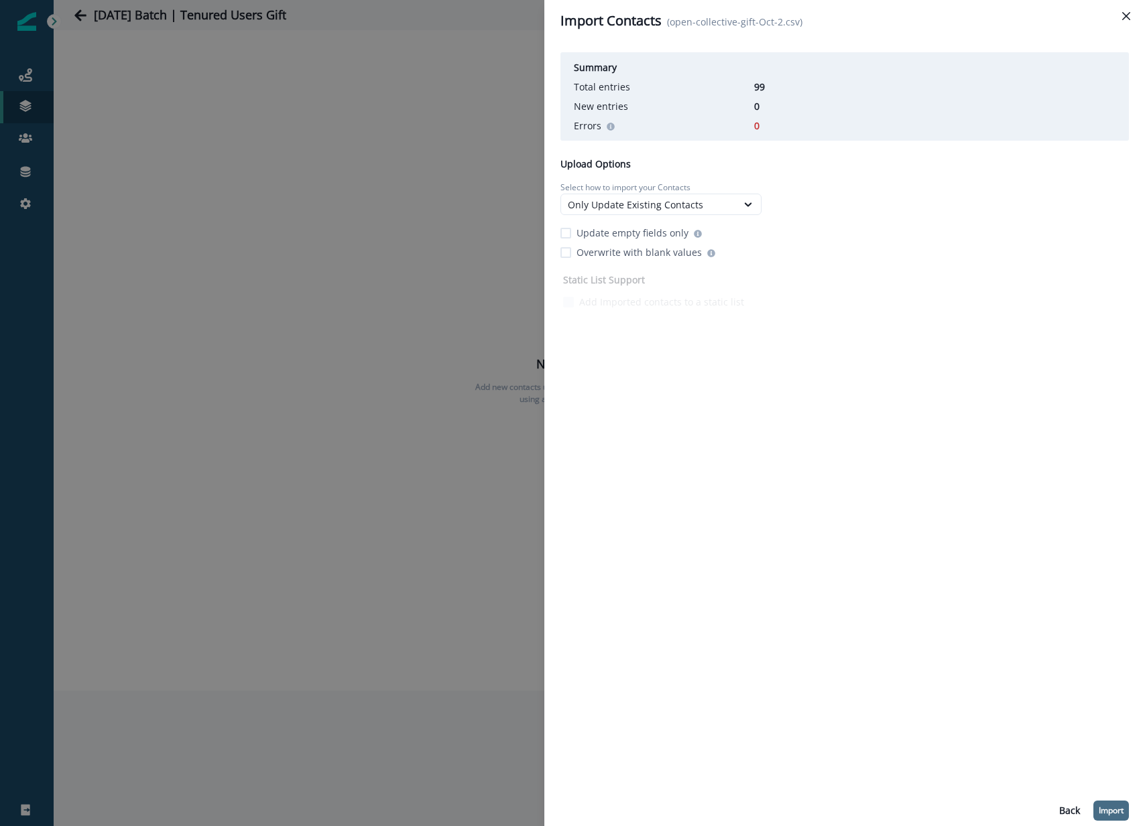
click at [1108, 810] on p "Import" at bounding box center [1110, 810] width 25 height 9
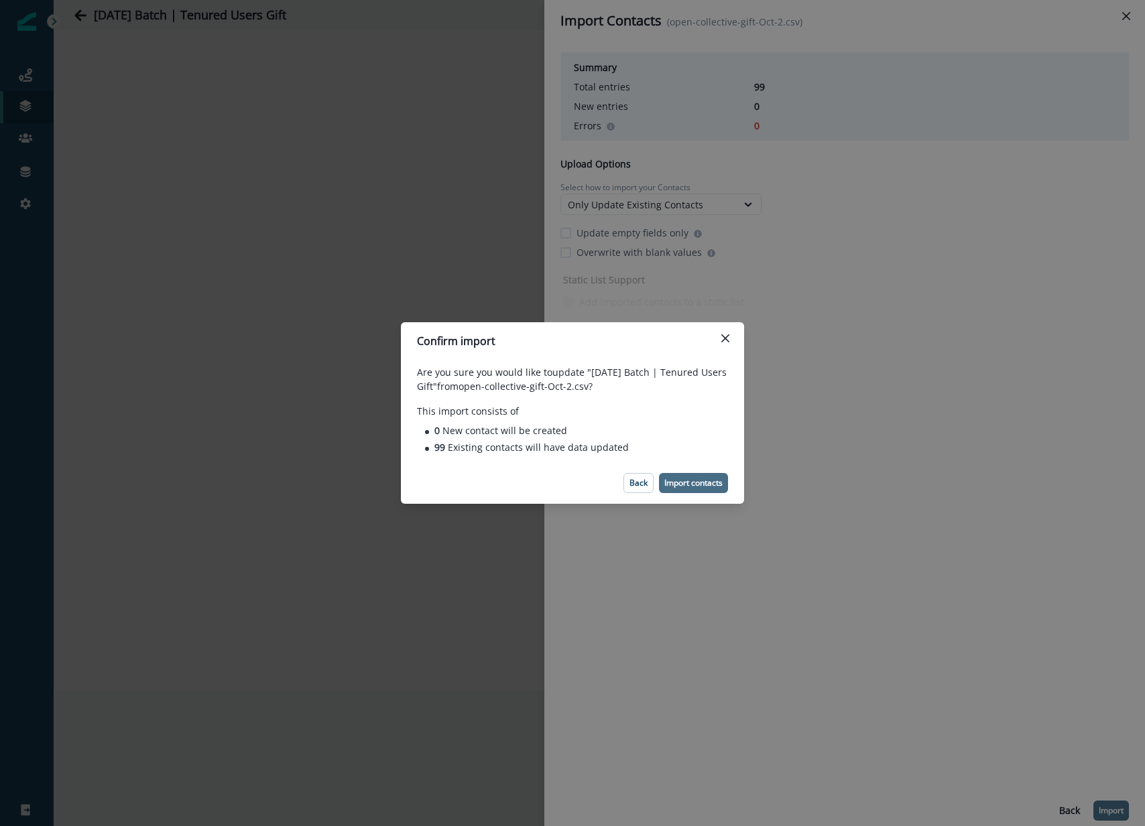
click at [698, 479] on p "Import contacts" at bounding box center [693, 483] width 58 height 9
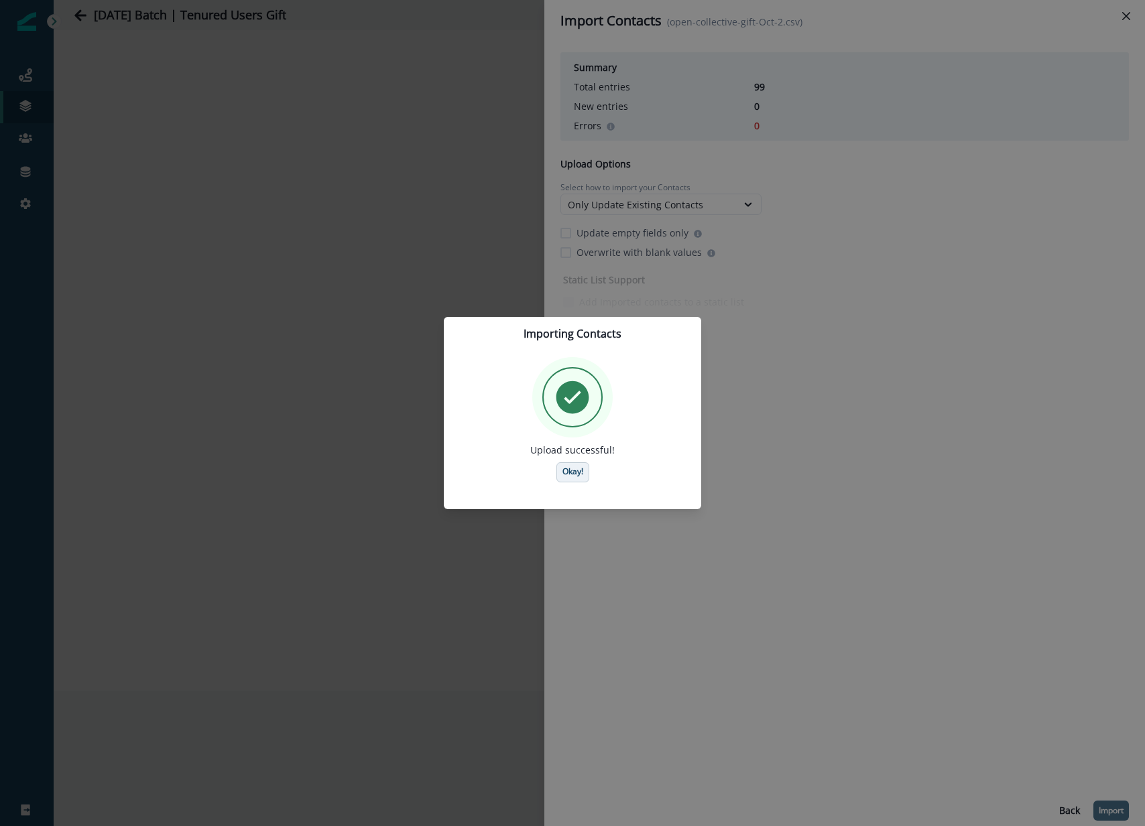
click at [568, 474] on p "Okay!" at bounding box center [572, 471] width 21 height 9
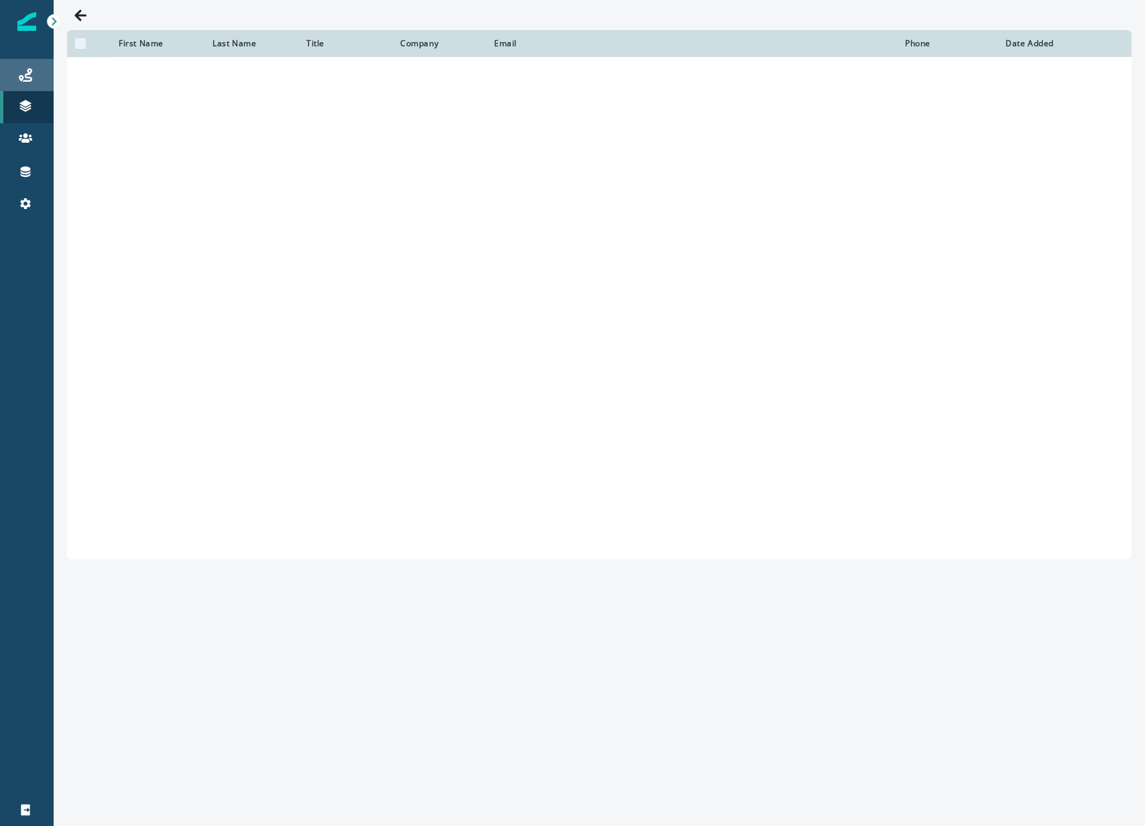
click at [37, 80] on div "Journeys" at bounding box center [26, 75] width 43 height 16
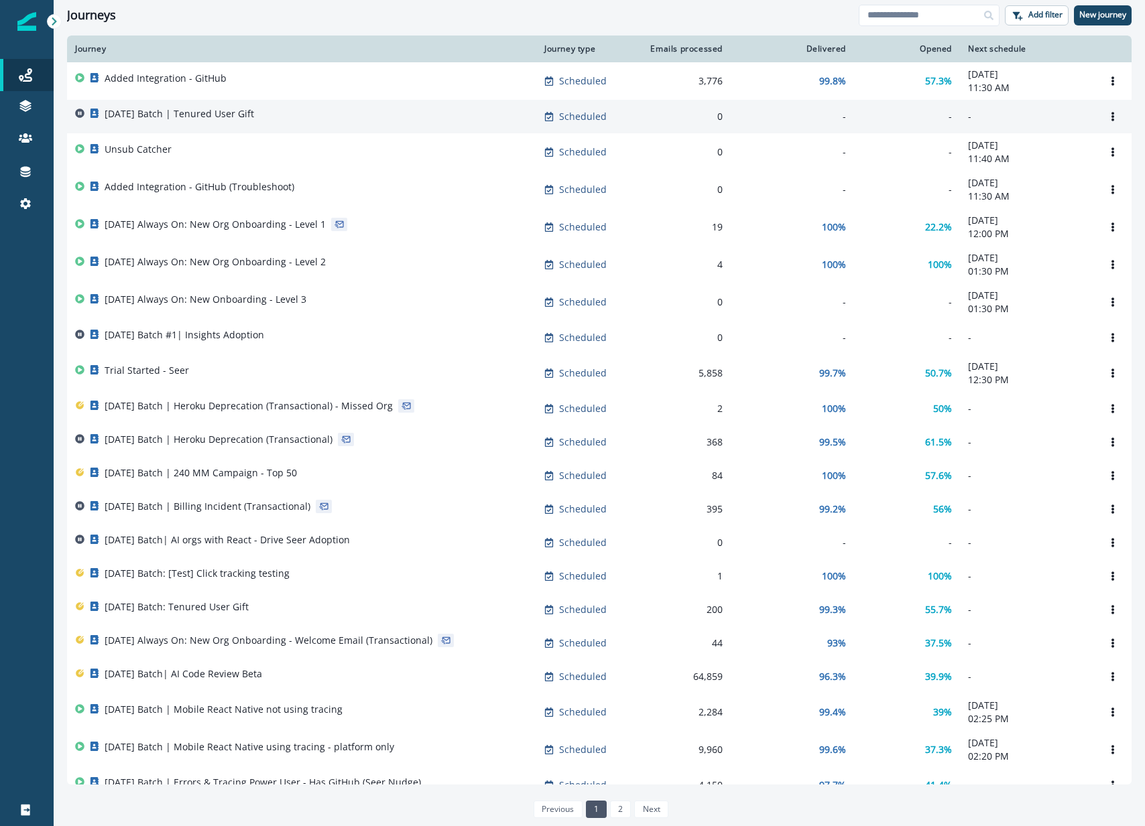
click at [215, 120] on p "[DATE] Batch | Tenured User Gift" at bounding box center [179, 113] width 149 height 13
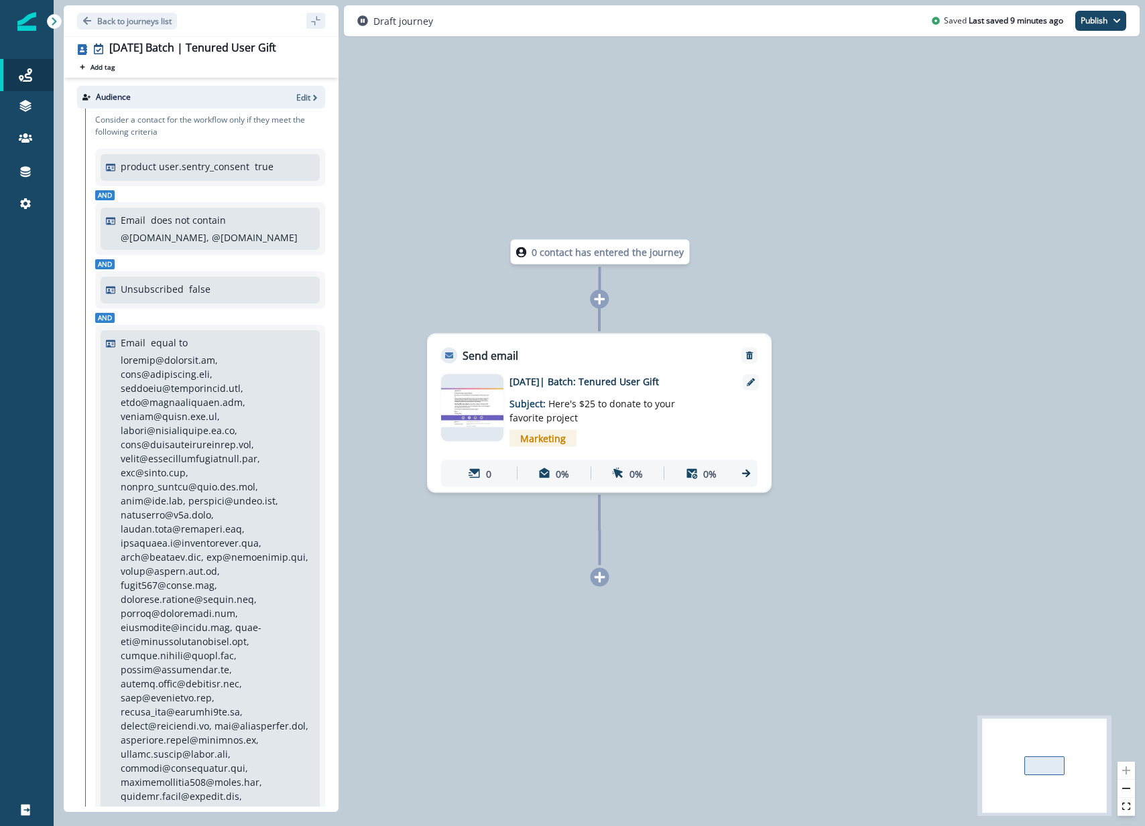
drag, startPoint x: 247, startPoint y: 318, endPoint x: 267, endPoint y: 311, distance: 21.4
click at [306, 92] on p "Edit" at bounding box center [303, 97] width 14 height 11
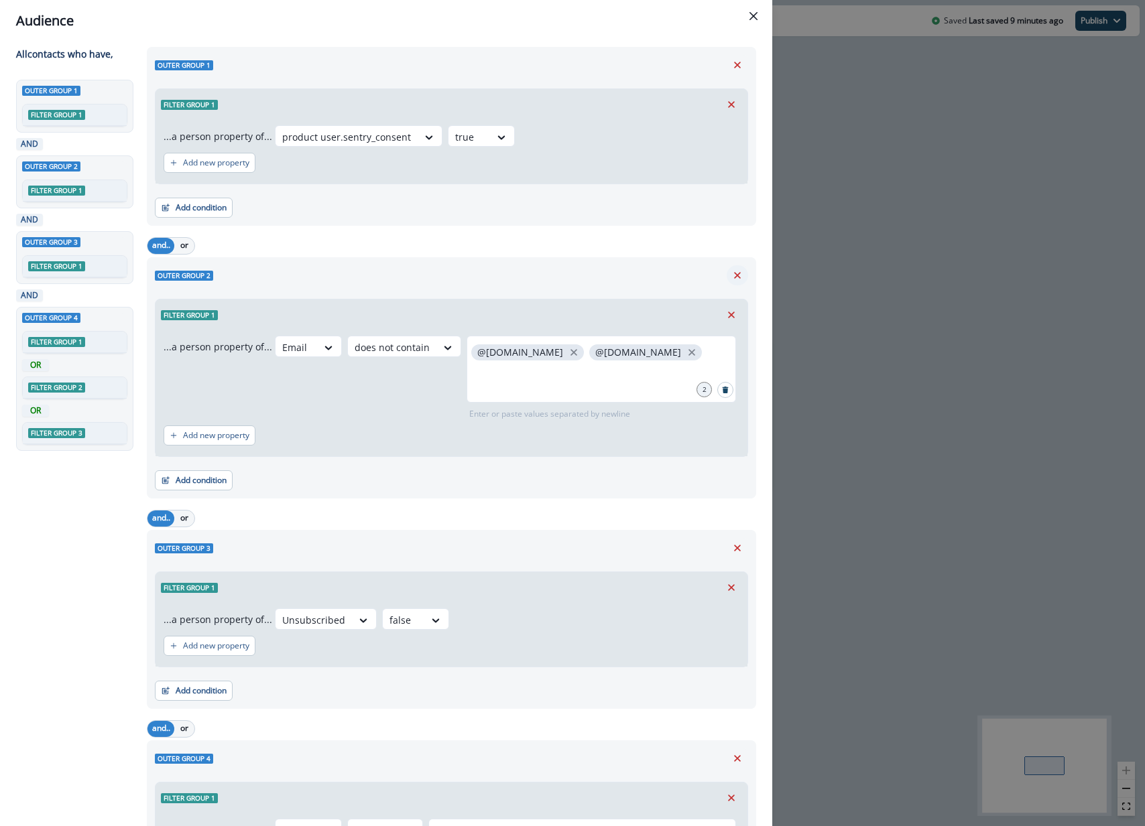
scroll to position [26, 0]
click at [739, 277] on icon "Remove" at bounding box center [737, 275] width 12 height 12
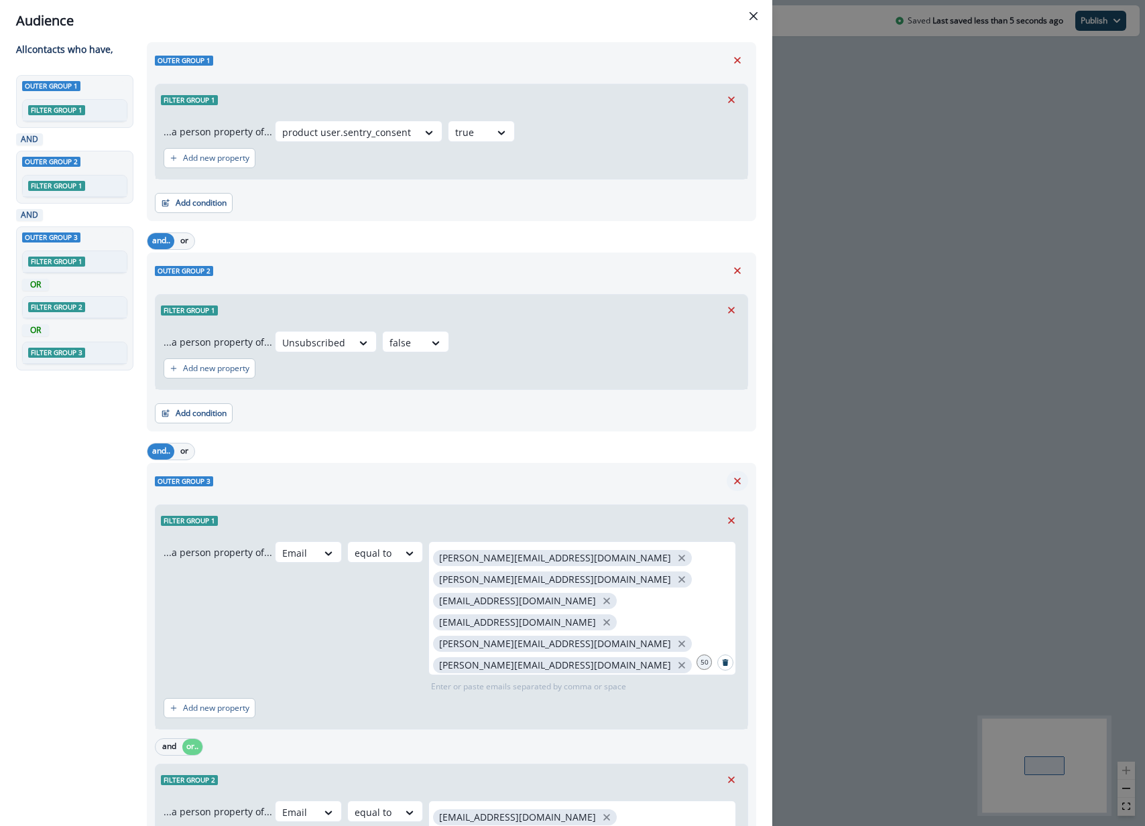
scroll to position [31, 0]
click at [739, 485] on icon "Remove" at bounding box center [737, 480] width 12 height 12
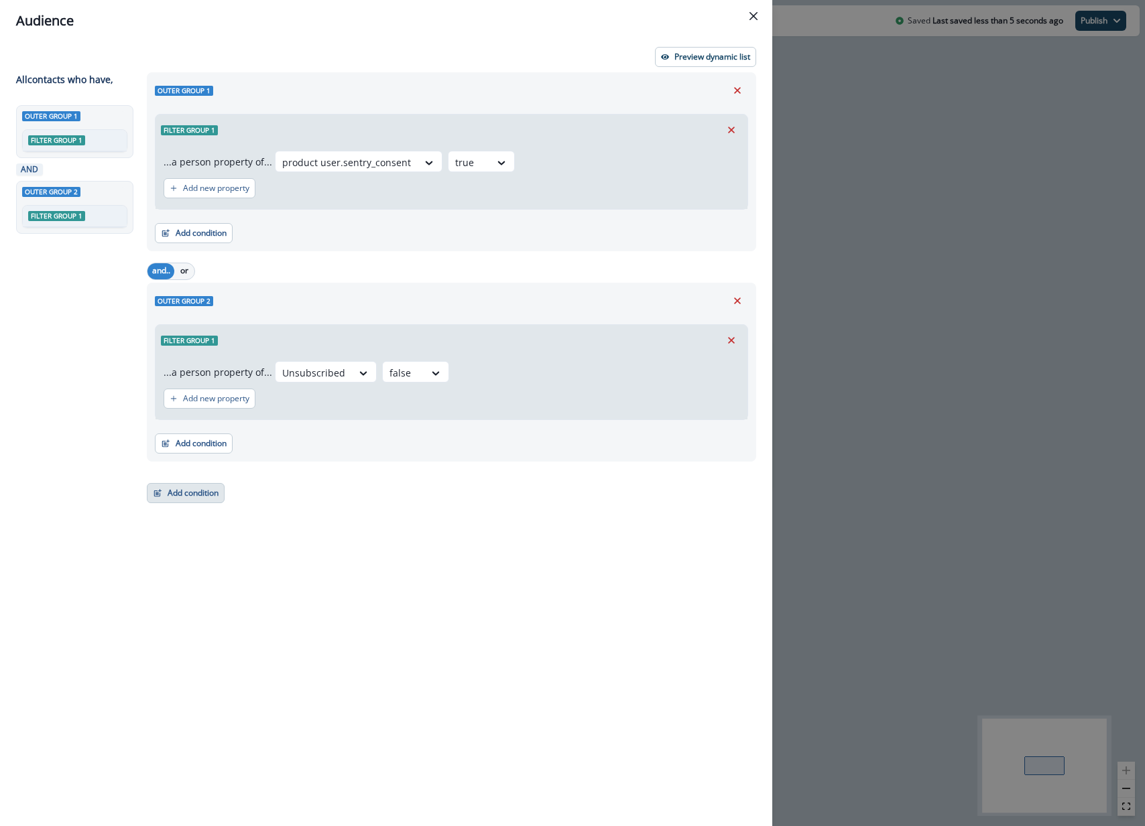
click at [174, 498] on button "Add condition" at bounding box center [186, 493] width 78 height 20
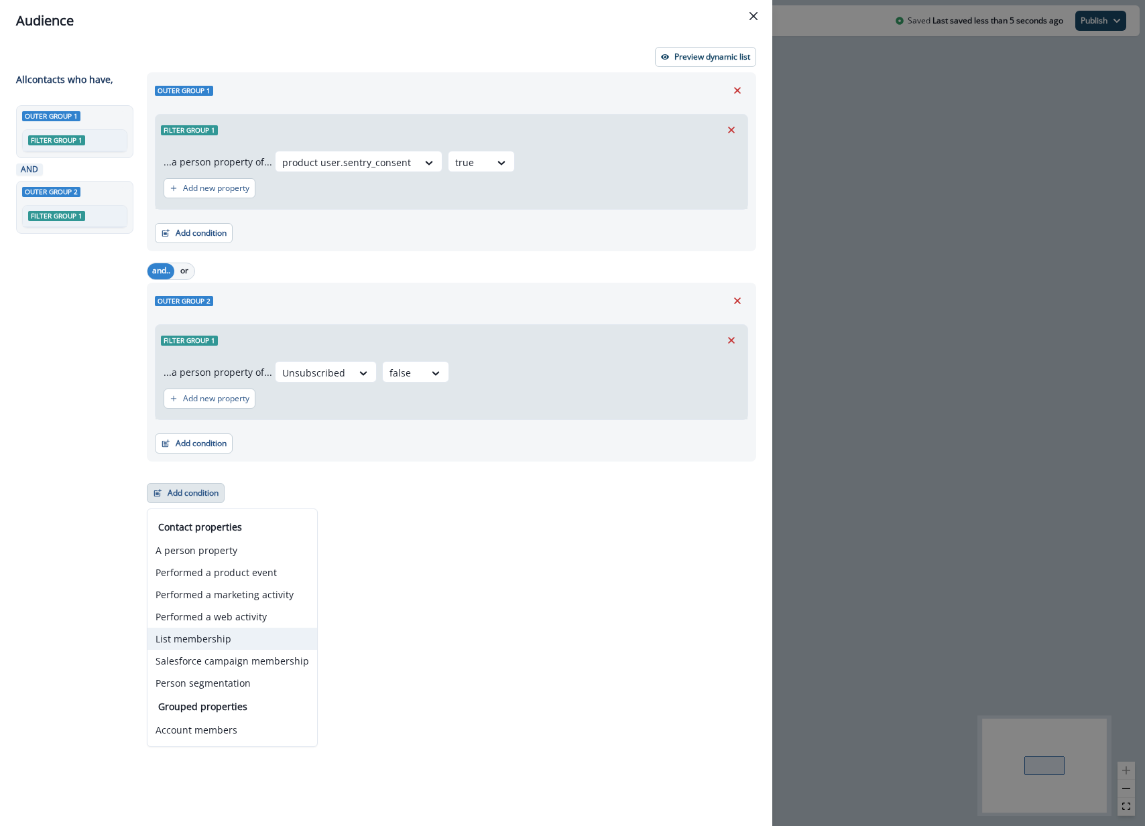
click at [271, 644] on button "List membership" at bounding box center [232, 639] width 170 height 22
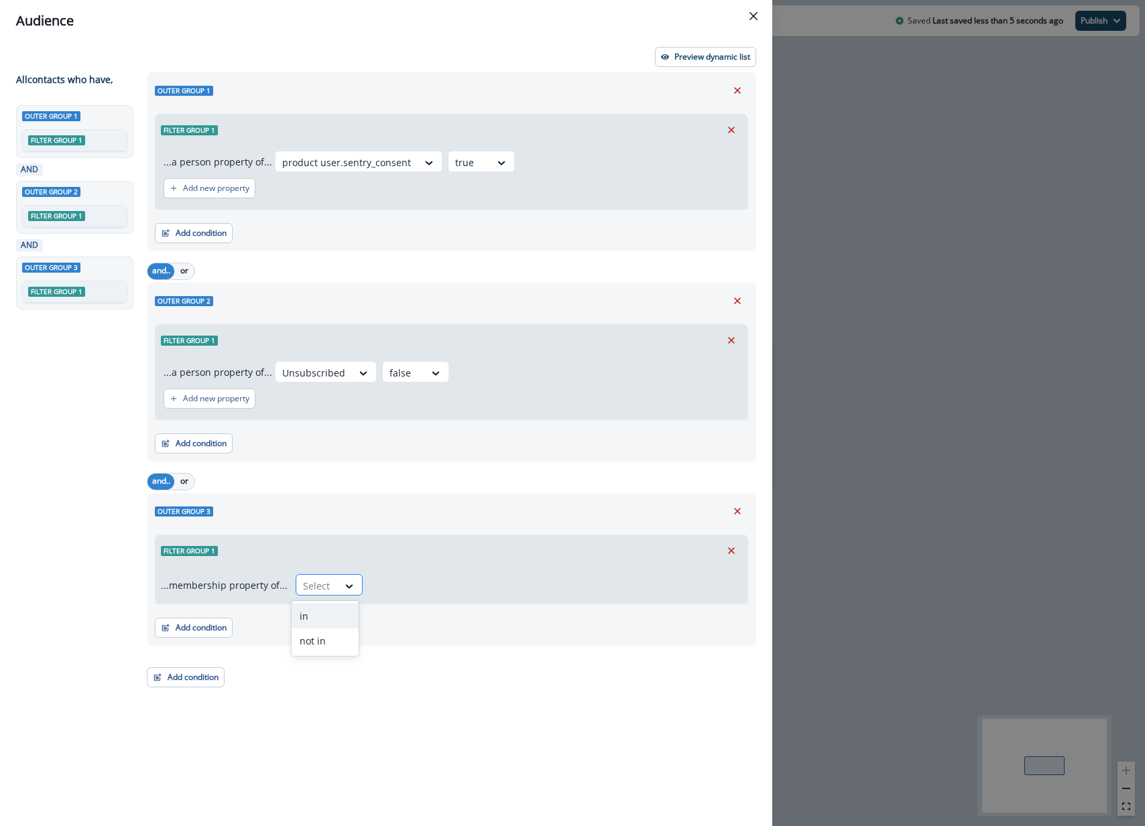
click at [325, 585] on div at bounding box center [317, 586] width 28 height 17
click at [318, 613] on div "in" at bounding box center [325, 616] width 67 height 25
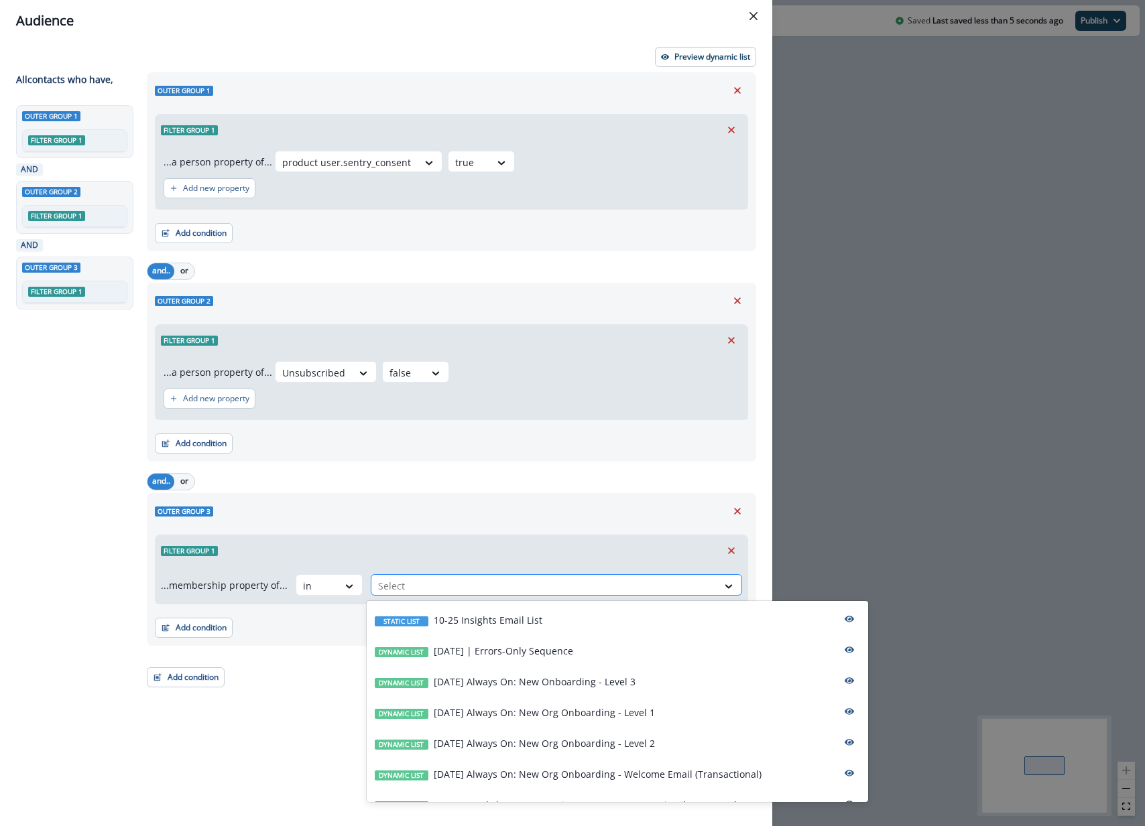
click at [420, 588] on div at bounding box center [544, 586] width 332 height 17
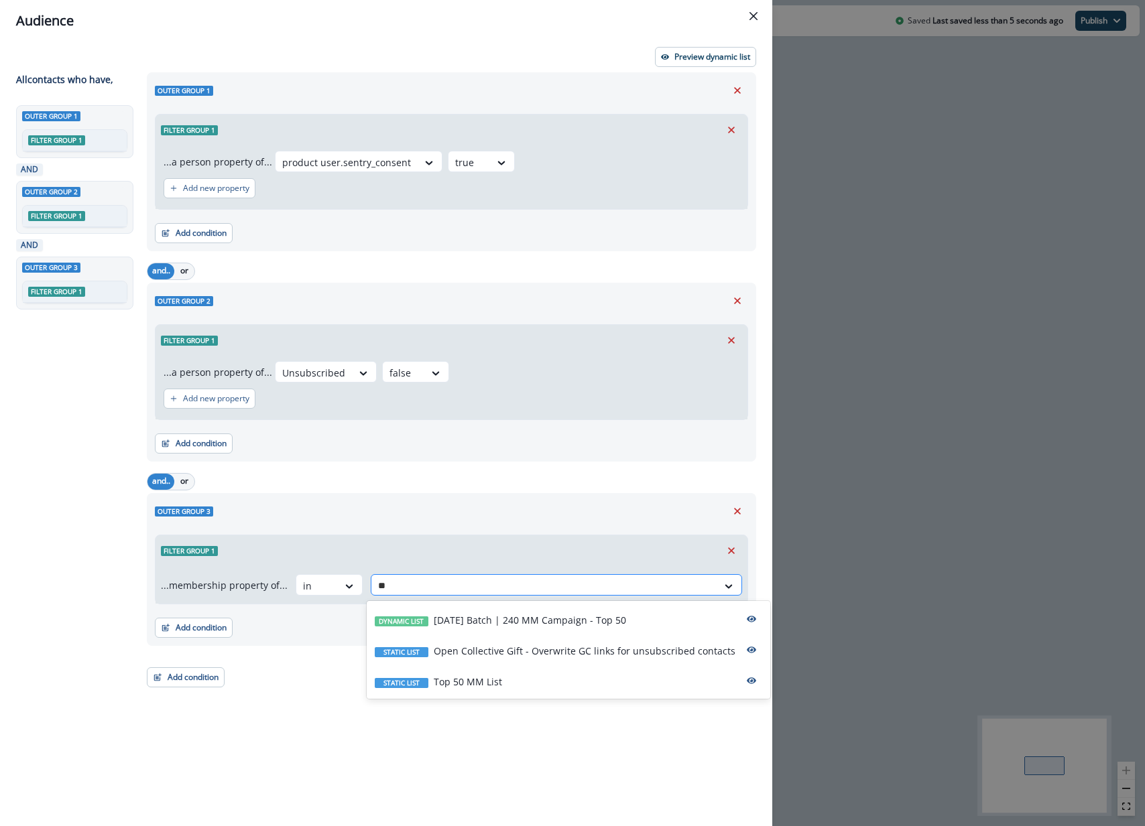
type input "*"
type input "******"
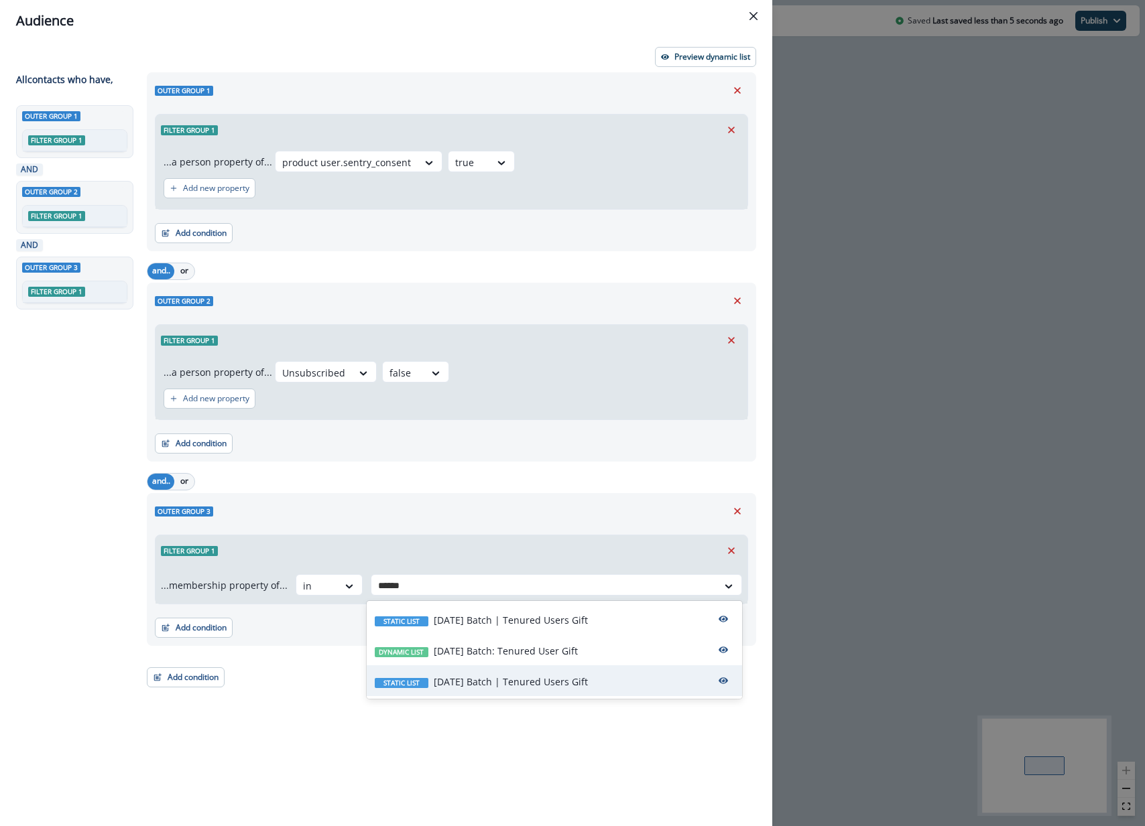
click at [518, 688] on p "2025-10-02 Batch | Tenured Users Gift" at bounding box center [511, 682] width 154 height 14
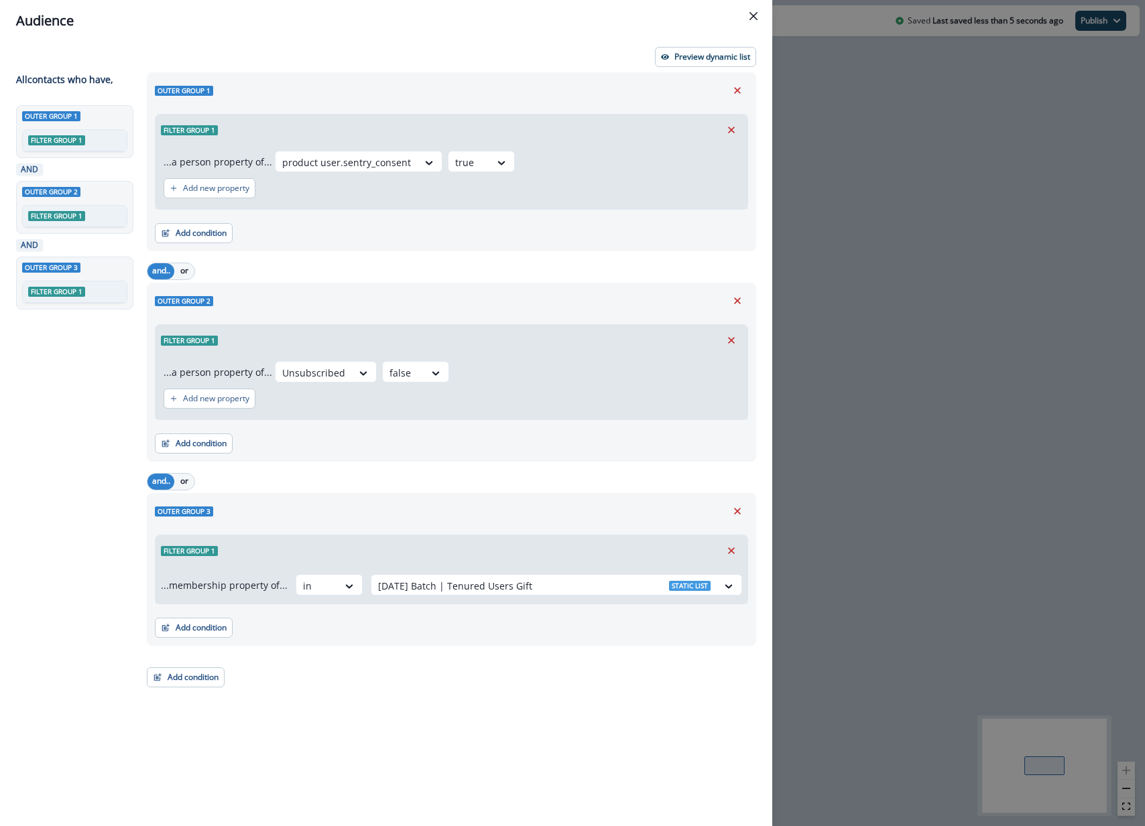
click at [489, 706] on div "Outer group 1 Filter group 1 ...a person property of... product user.sentry_con…" at bounding box center [447, 424] width 617 height 705
click at [199, 682] on button "Add condition" at bounding box center [186, 677] width 78 height 20
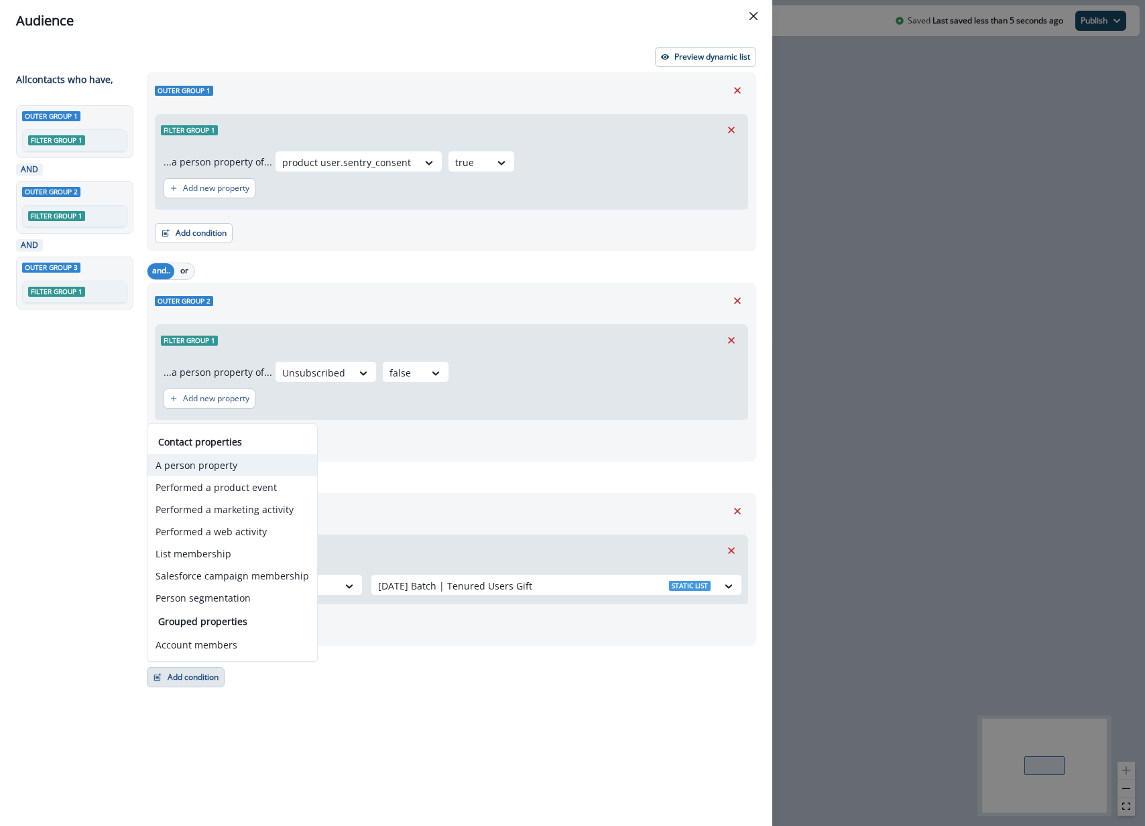
click at [241, 466] on button "A person property" at bounding box center [232, 465] width 170 height 22
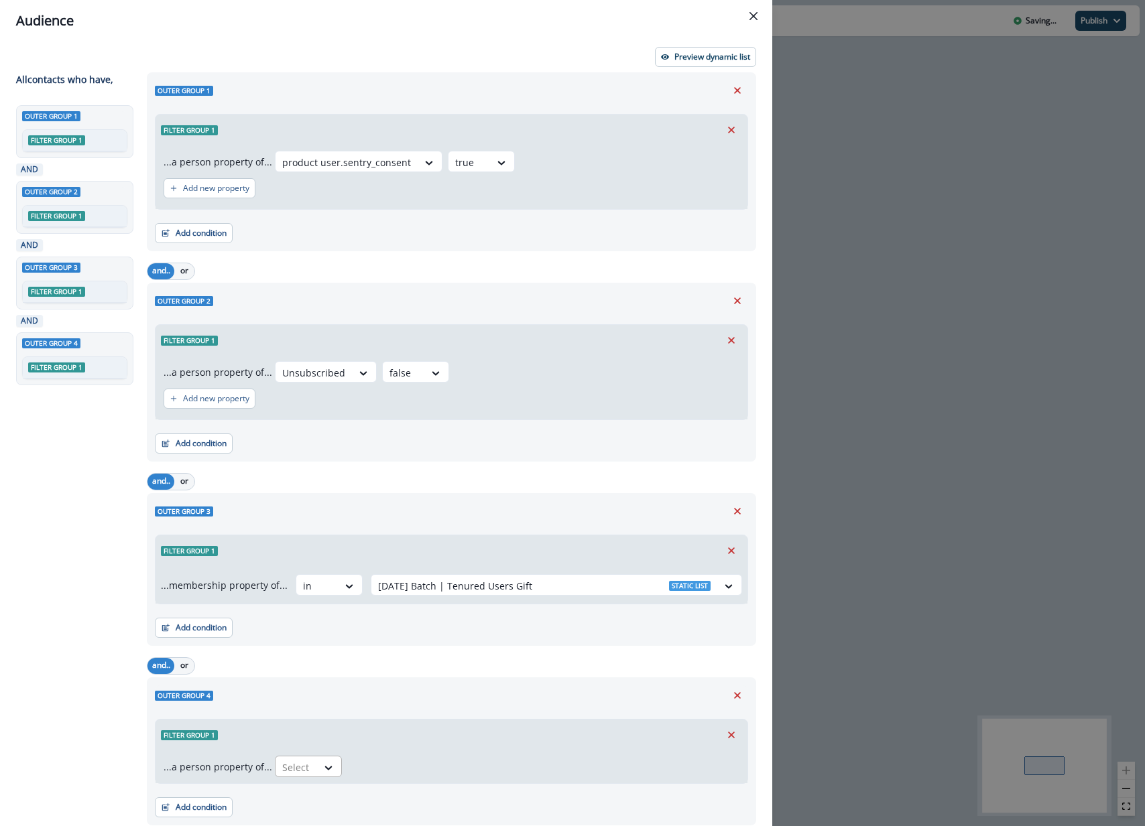
click at [307, 775] on div "Select" at bounding box center [296, 768] width 42 height 22
type input "****"
click at [328, 742] on div "Open Collective GC Link" at bounding box center [332, 735] width 123 height 25
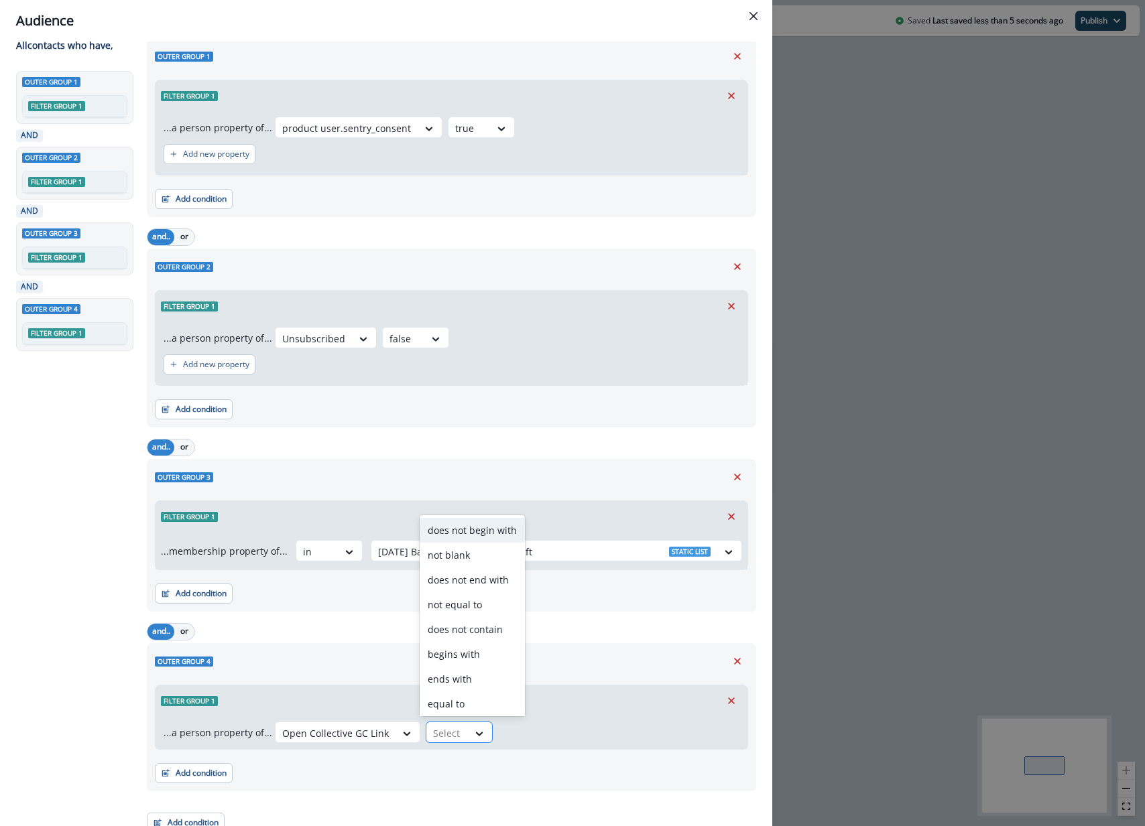
click at [454, 722] on div "Select" at bounding box center [447, 733] width 42 height 22
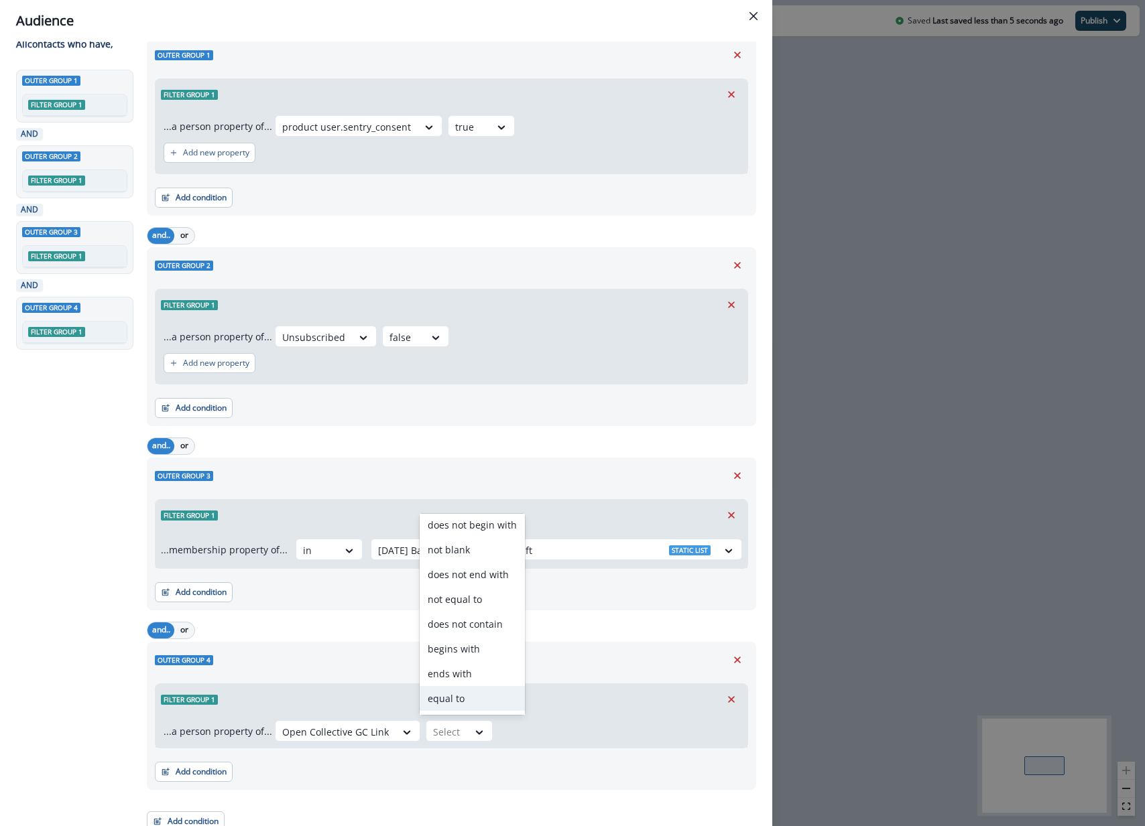
scroll to position [52, 0]
click at [464, 673] on div "contains" at bounding box center [472, 675] width 105 height 25
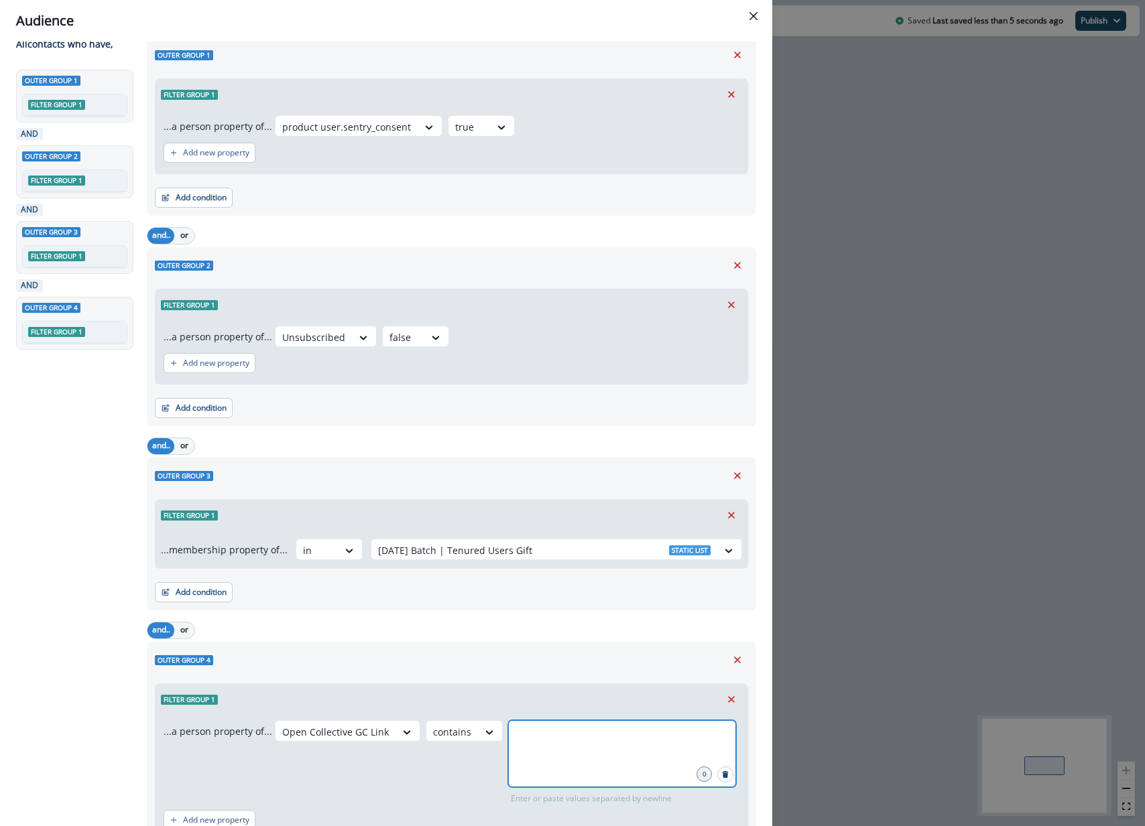
click at [549, 735] on input "text" at bounding box center [622, 737] width 224 height 27
type input "**********"
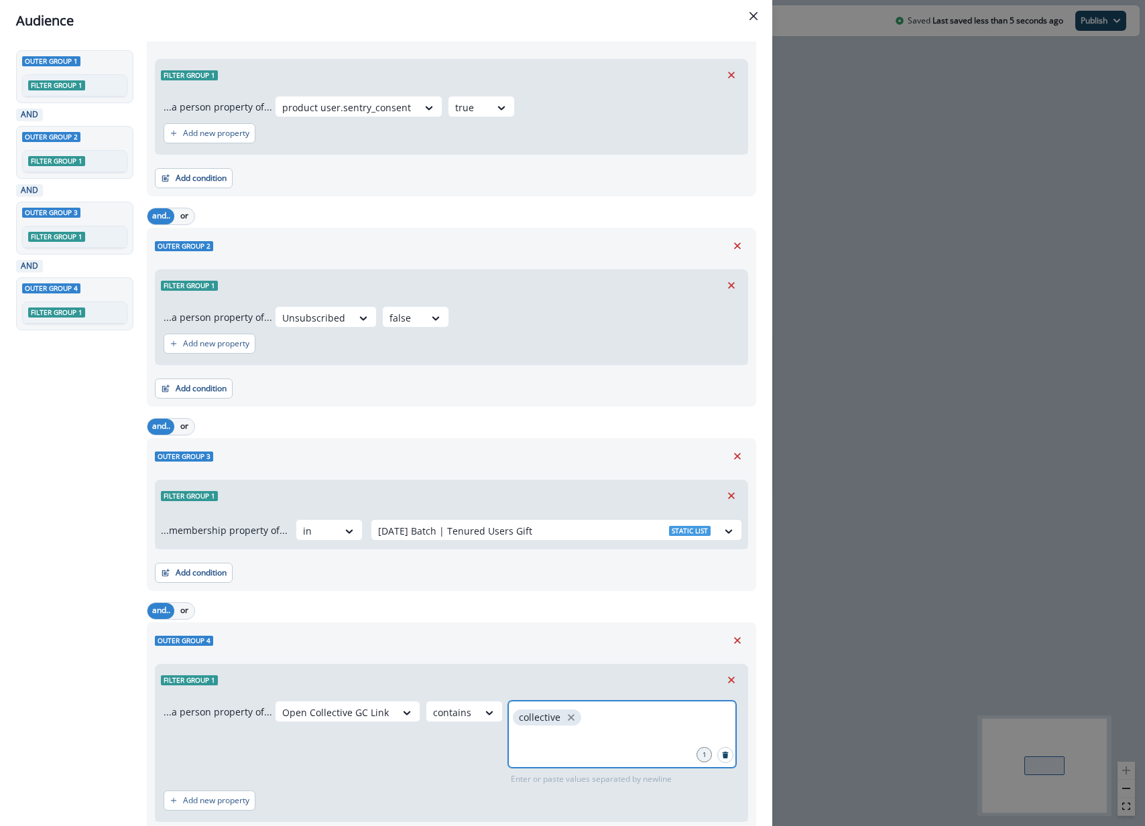
scroll to position [0, 0]
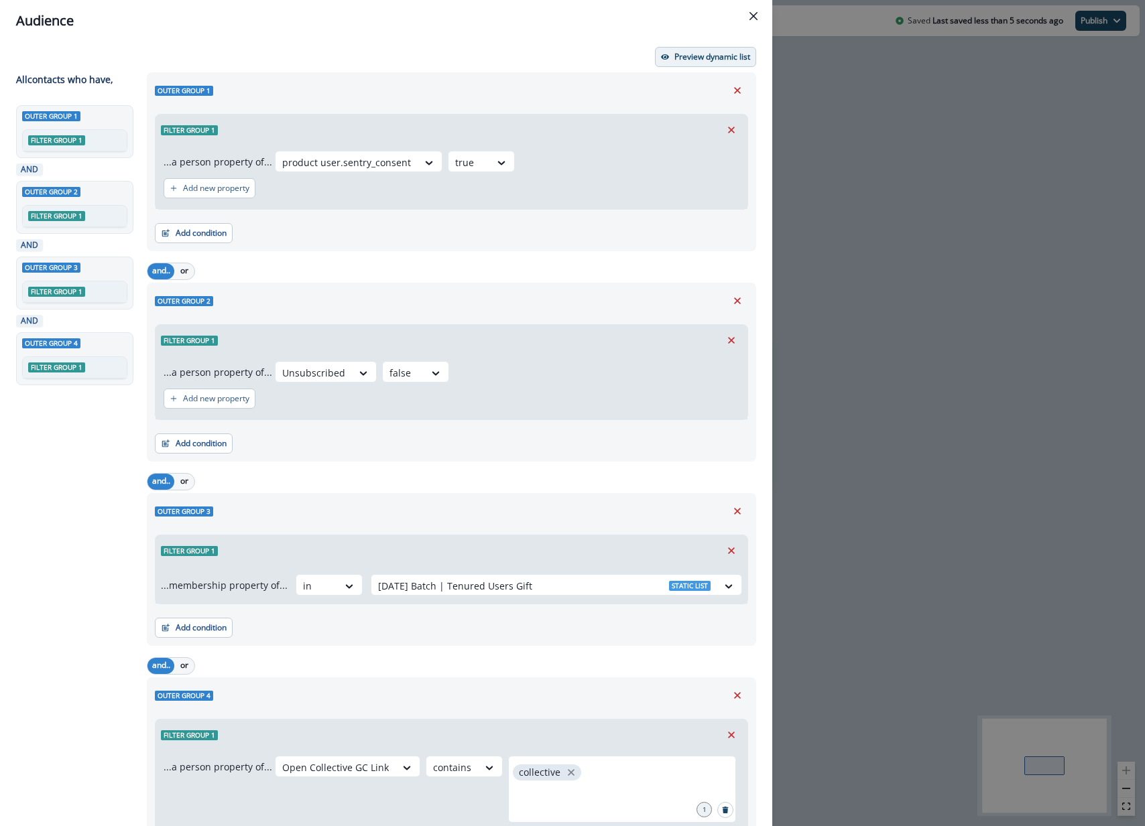
click at [736, 48] on button "Preview dynamic list" at bounding box center [705, 57] width 101 height 20
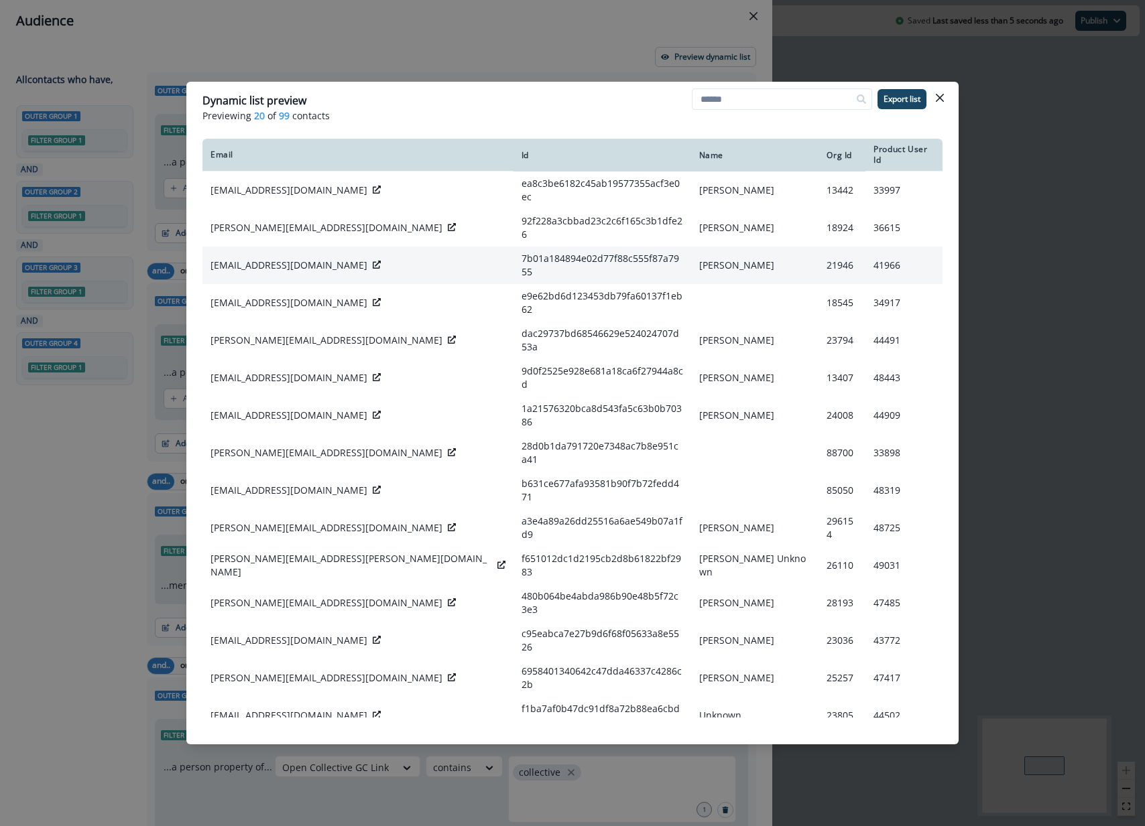
scroll to position [119, 0]
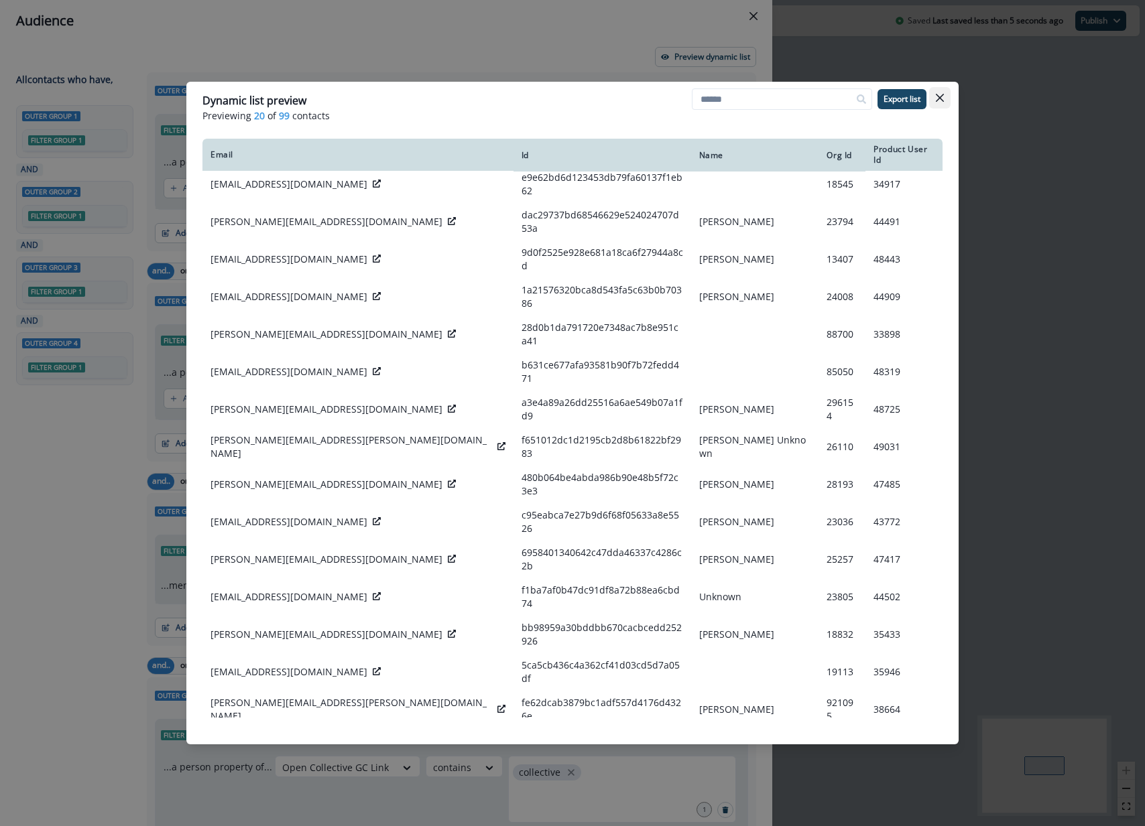
click at [946, 95] on button "Close" at bounding box center [939, 97] width 21 height 21
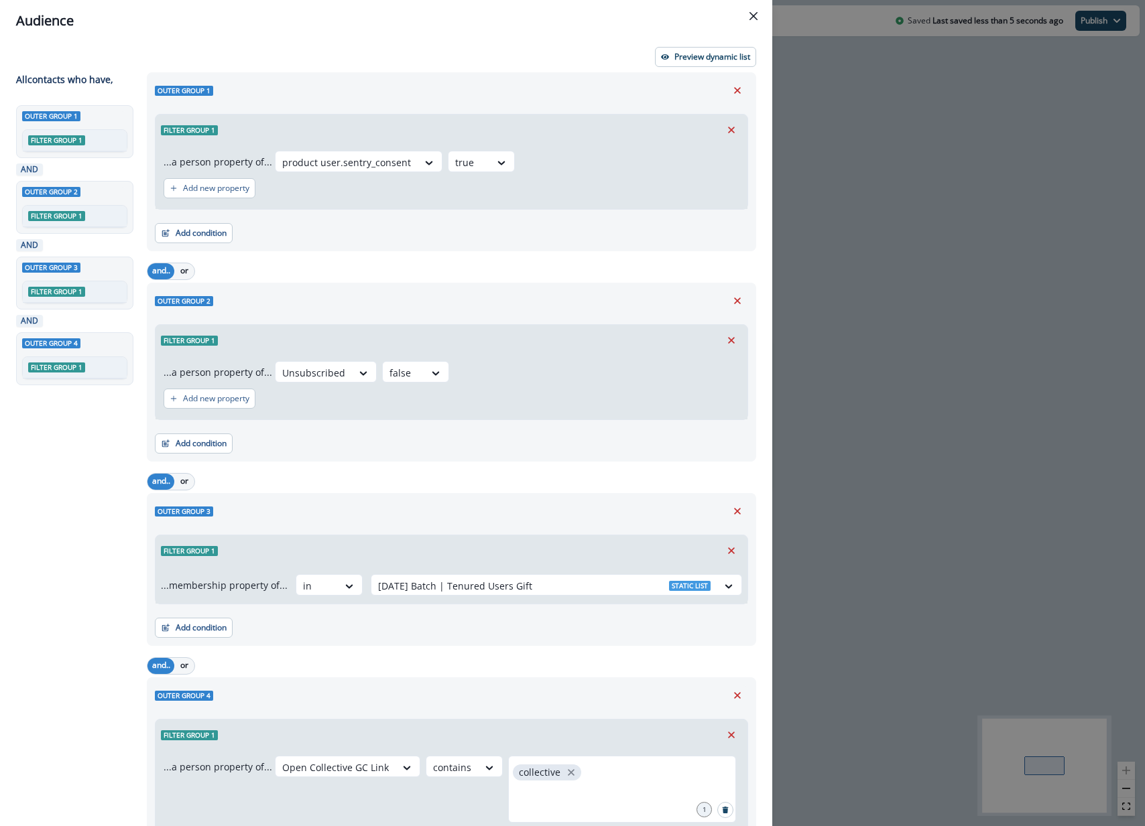
scroll to position [139, 0]
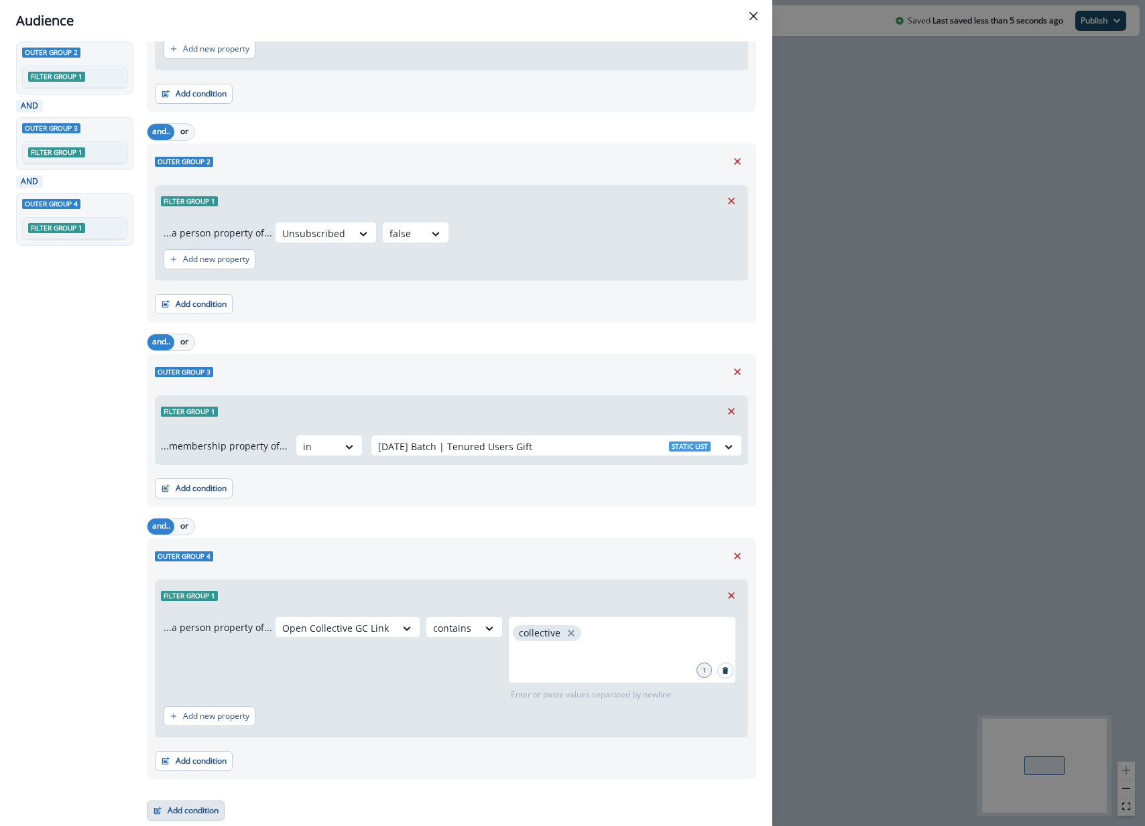
click at [200, 813] on button "Add condition" at bounding box center [186, 811] width 78 height 20
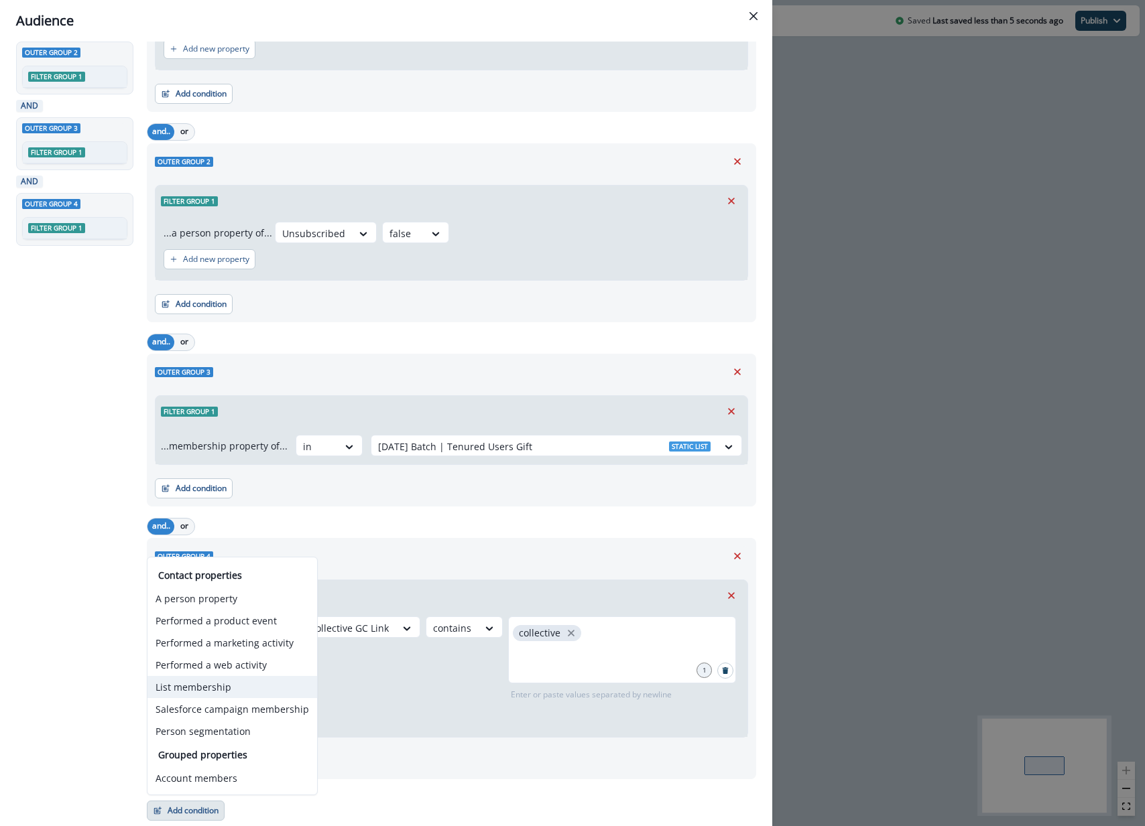
click at [255, 692] on button "List membership" at bounding box center [232, 687] width 170 height 22
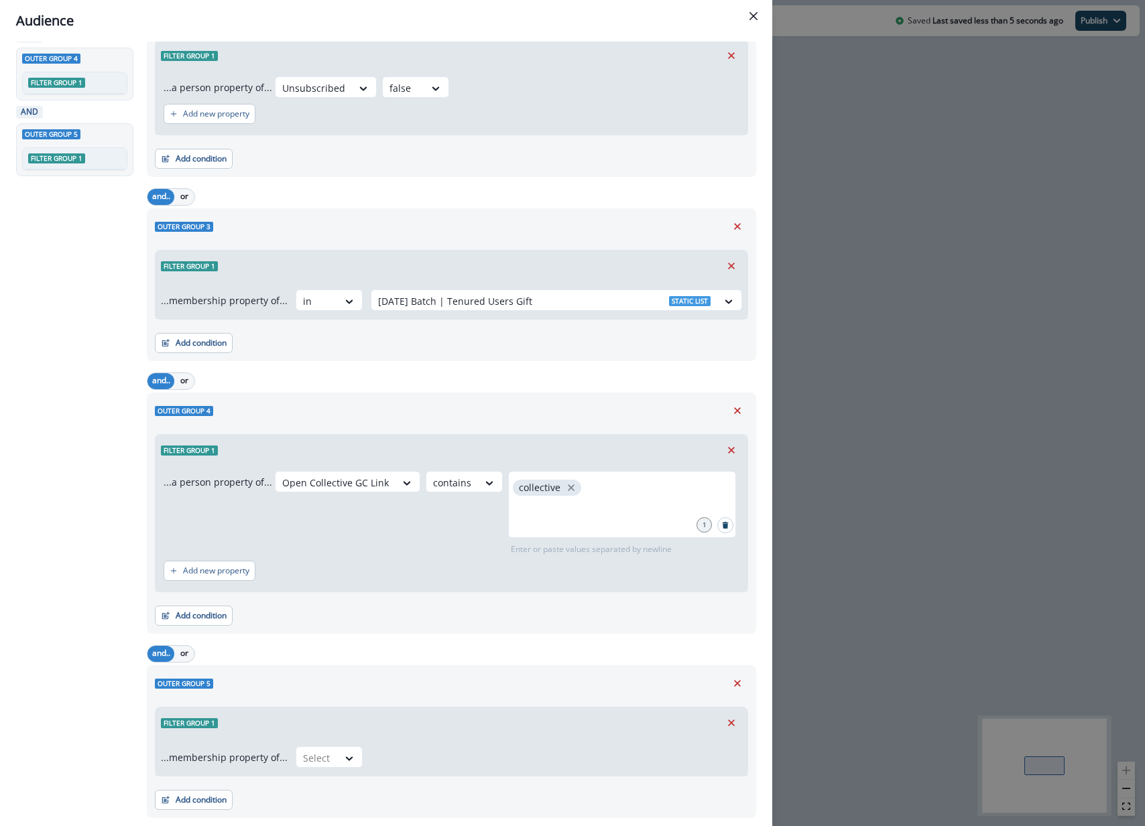
scroll to position [324, 0]
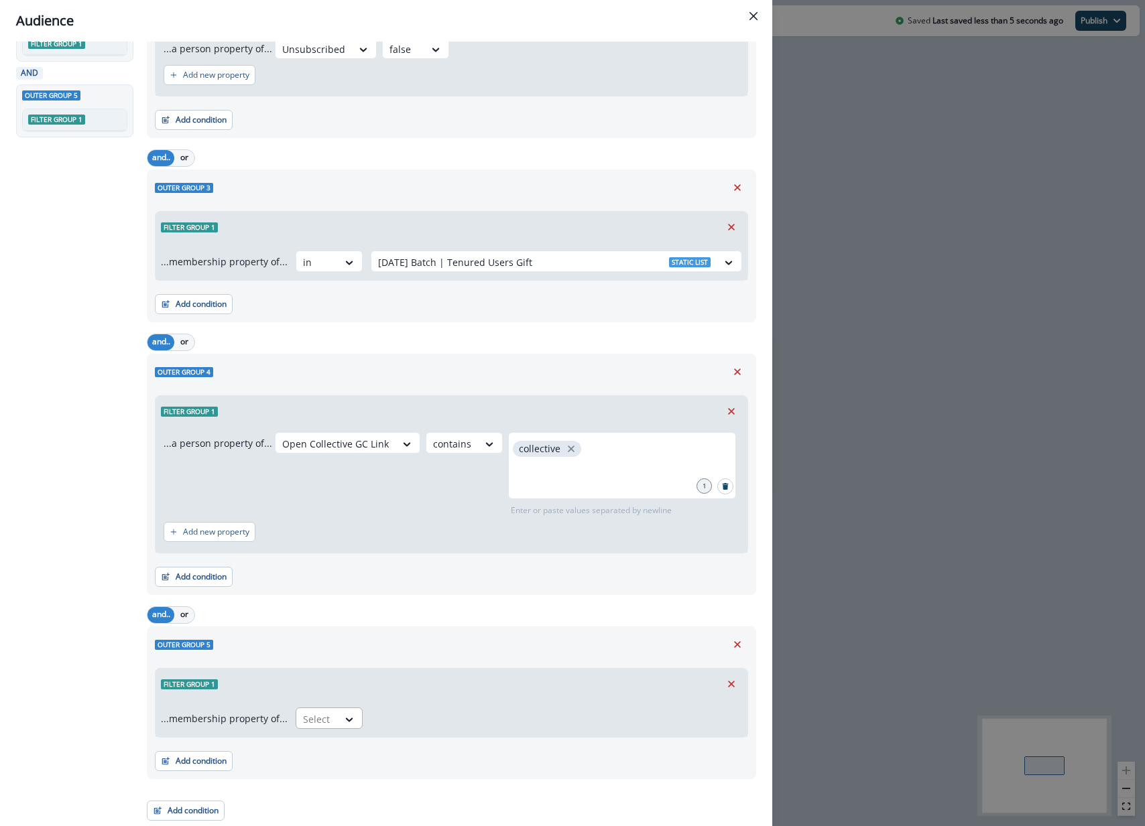
click at [330, 723] on div "Select" at bounding box center [317, 719] width 42 height 22
drag, startPoint x: 336, startPoint y: 777, endPoint x: 426, endPoint y: 757, distance: 92.2
click at [336, 777] on div "not in" at bounding box center [325, 774] width 67 height 25
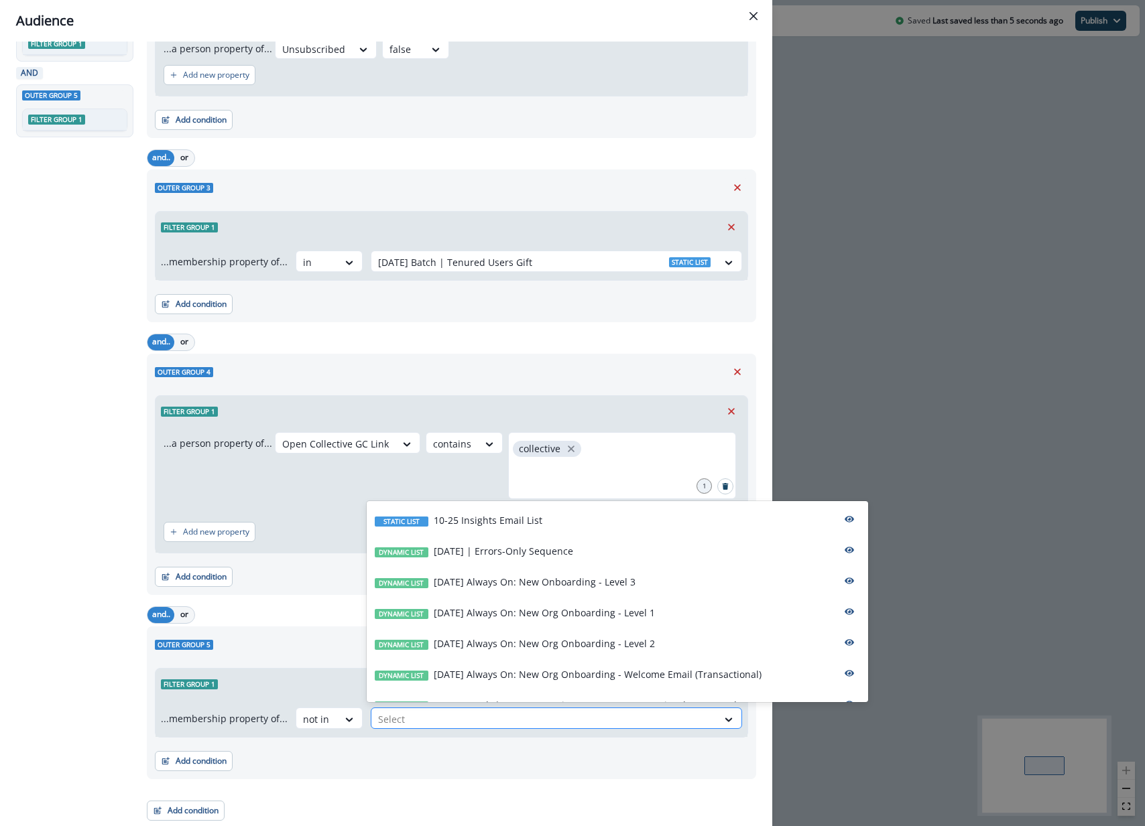
click at [568, 718] on div at bounding box center [544, 719] width 332 height 17
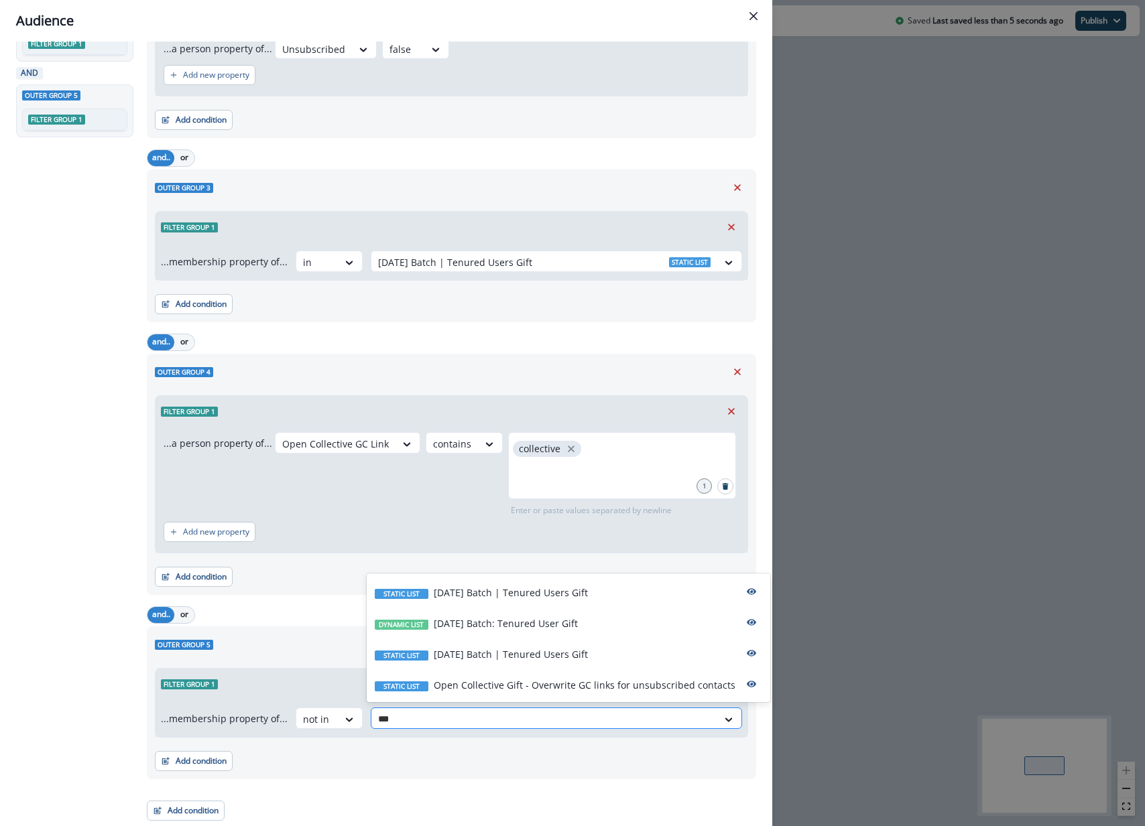
type input "****"
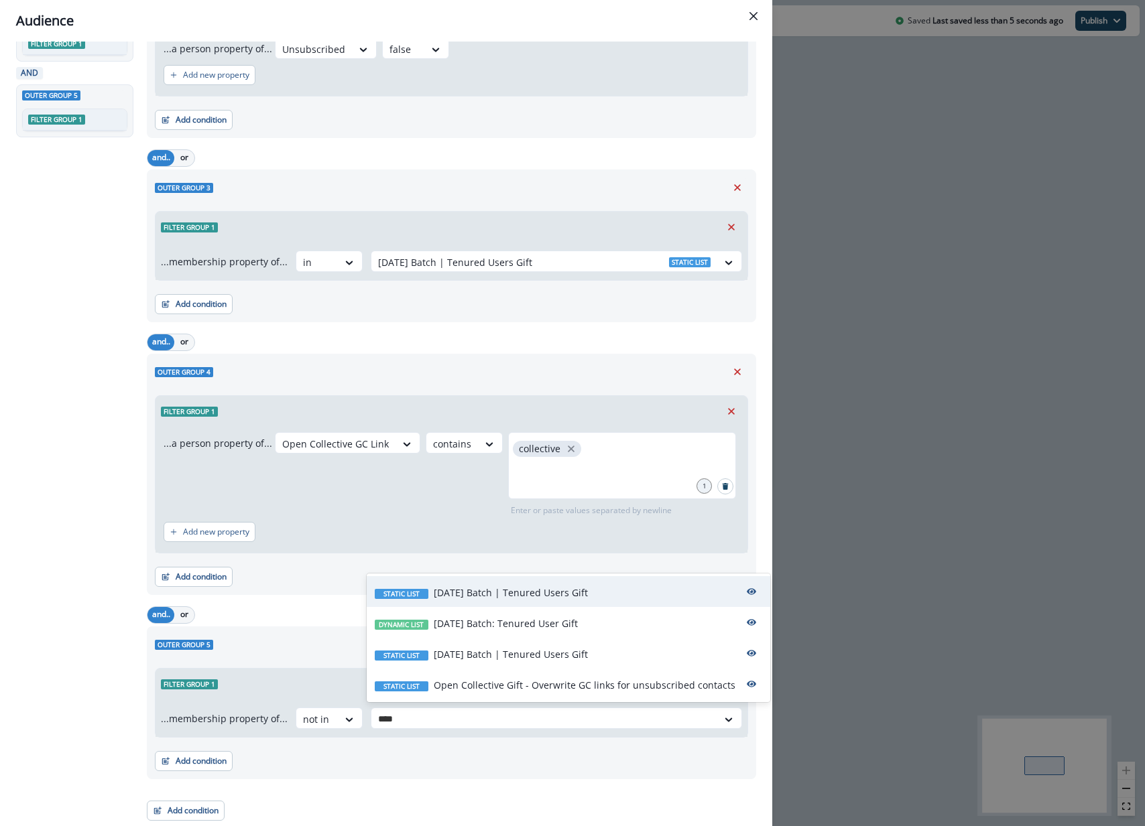
click at [588, 586] on p "2025-09-25 Batch | Tenured Users Gift" at bounding box center [511, 593] width 154 height 14
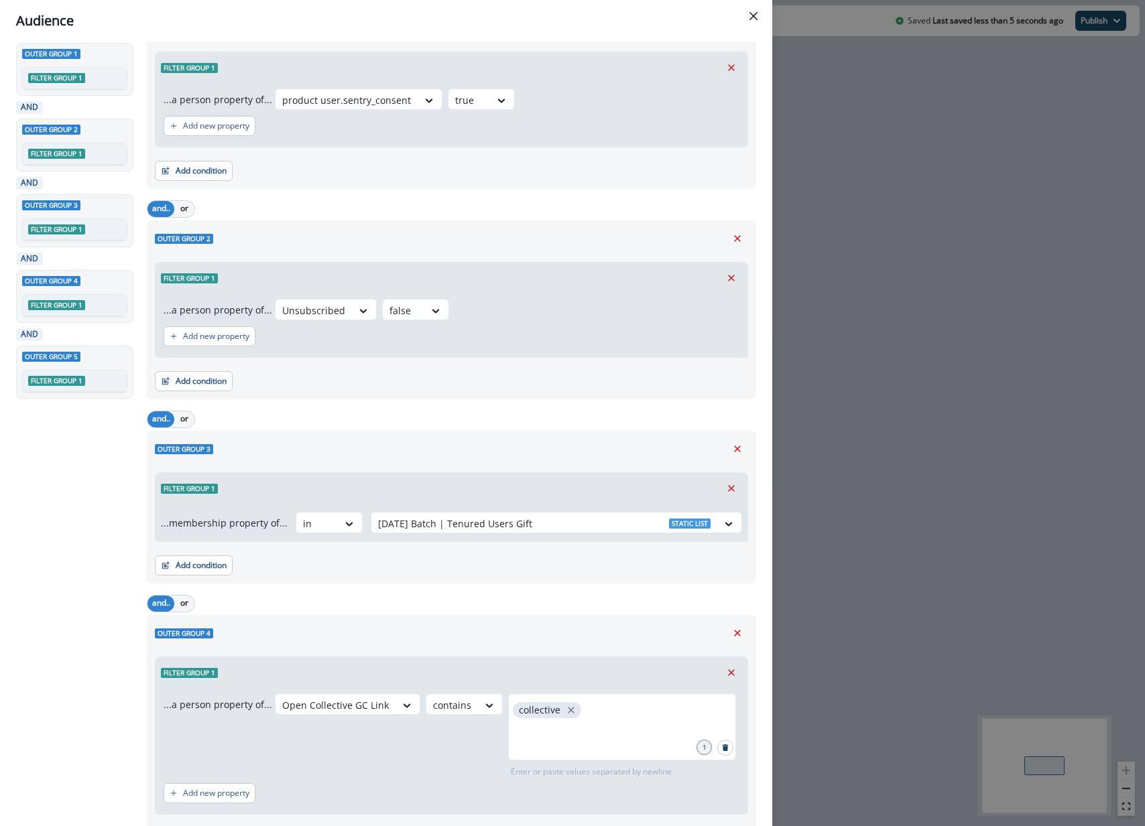
scroll to position [0, 0]
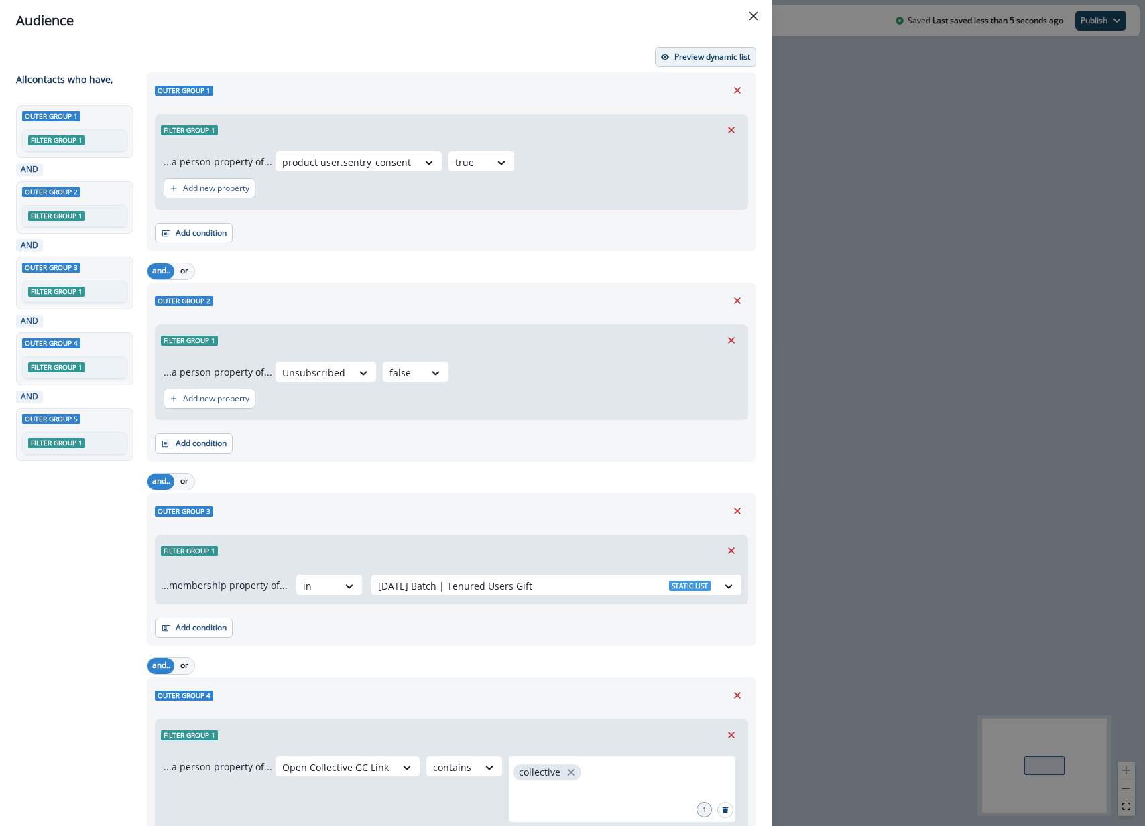
click at [710, 62] on button "Preview dynamic list" at bounding box center [705, 57] width 101 height 20
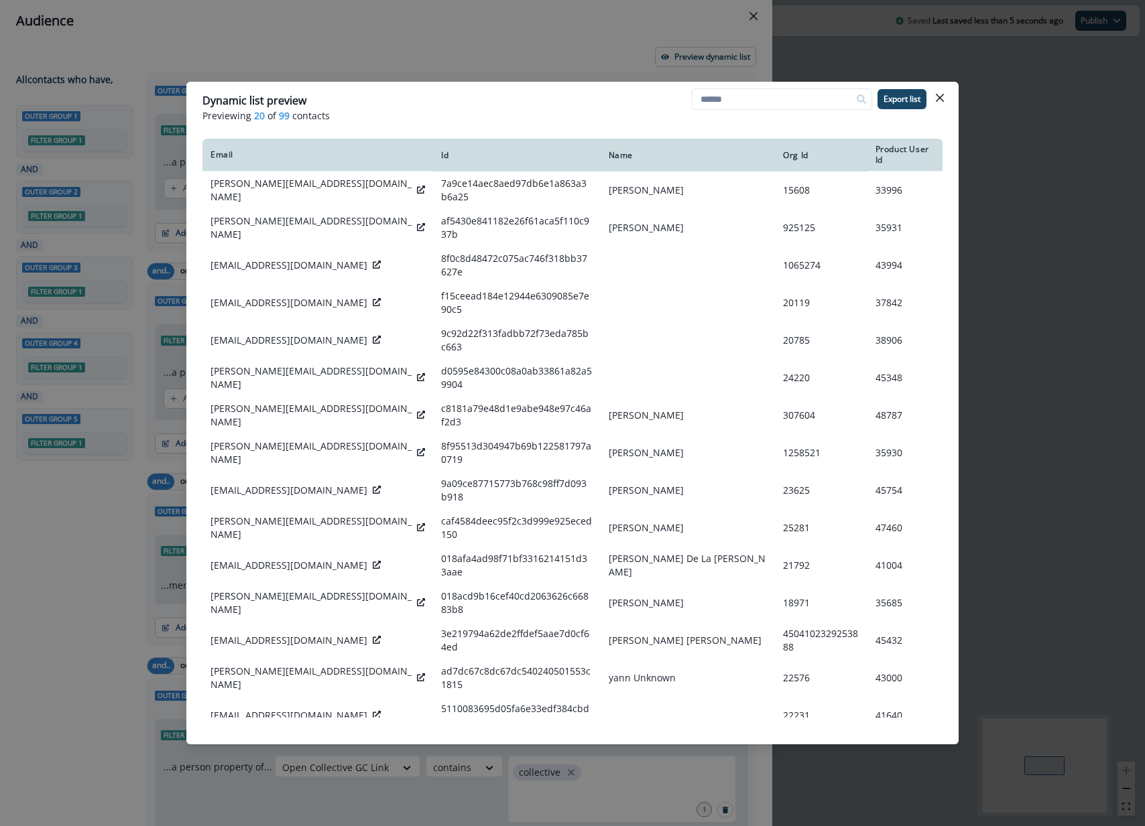
click at [673, 23] on div "Dynamic list preview Previewing 20 of 99 contacts Export list Email Id Name Org…" at bounding box center [572, 413] width 1145 height 826
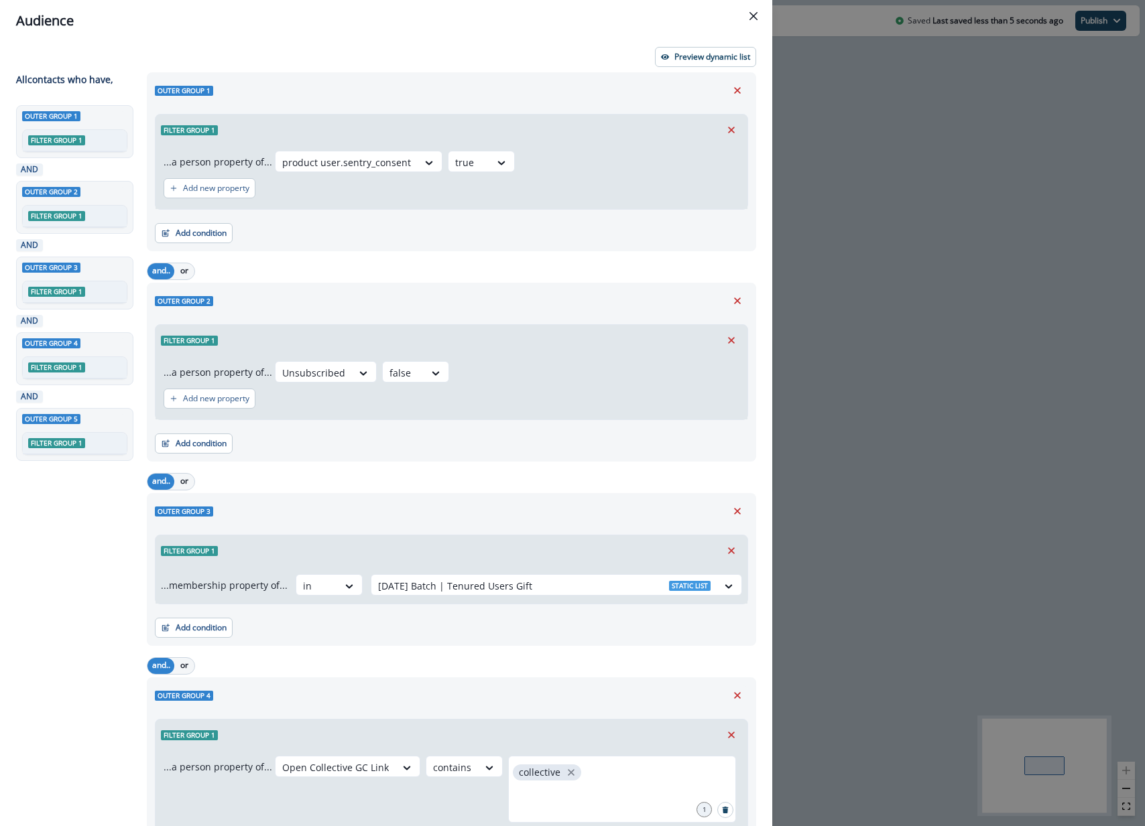
click at [936, 265] on div "Audience Preview dynamic list All contact s who have, Outer group 1 Filter grou…" at bounding box center [572, 413] width 1145 height 826
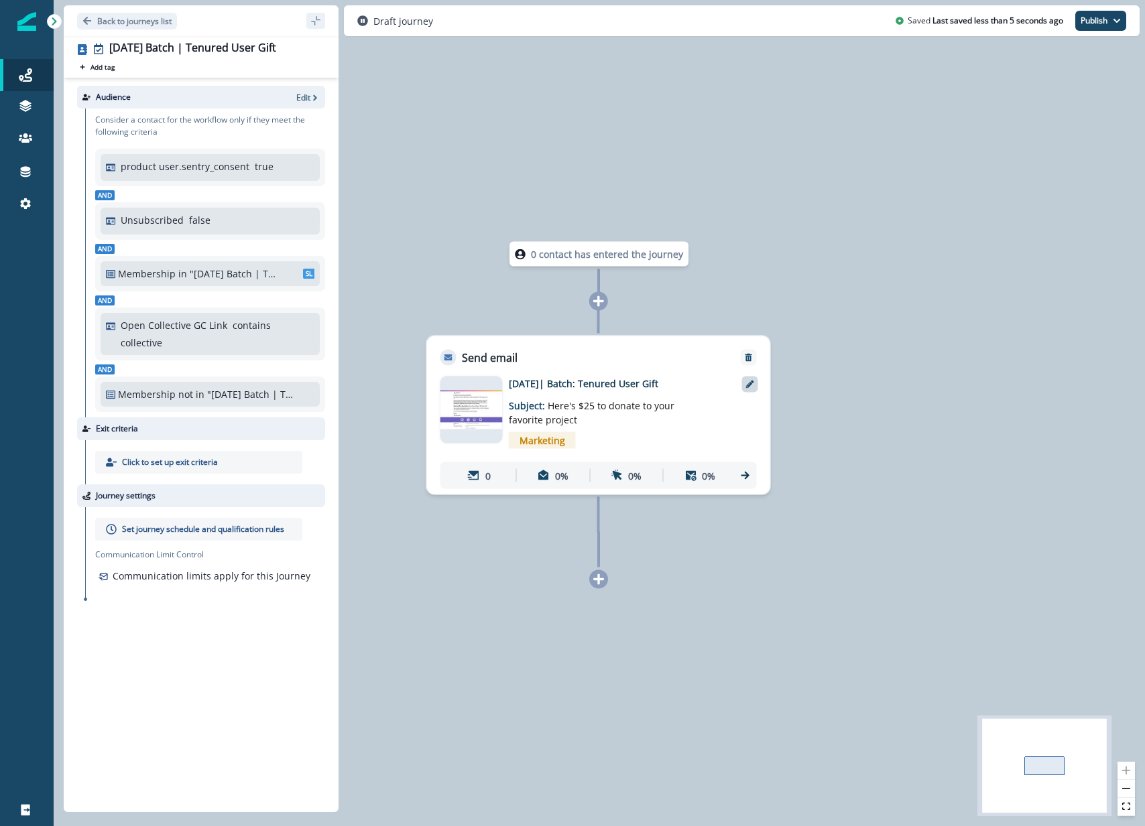
click at [753, 382] on icon at bounding box center [750, 385] width 8 height 8
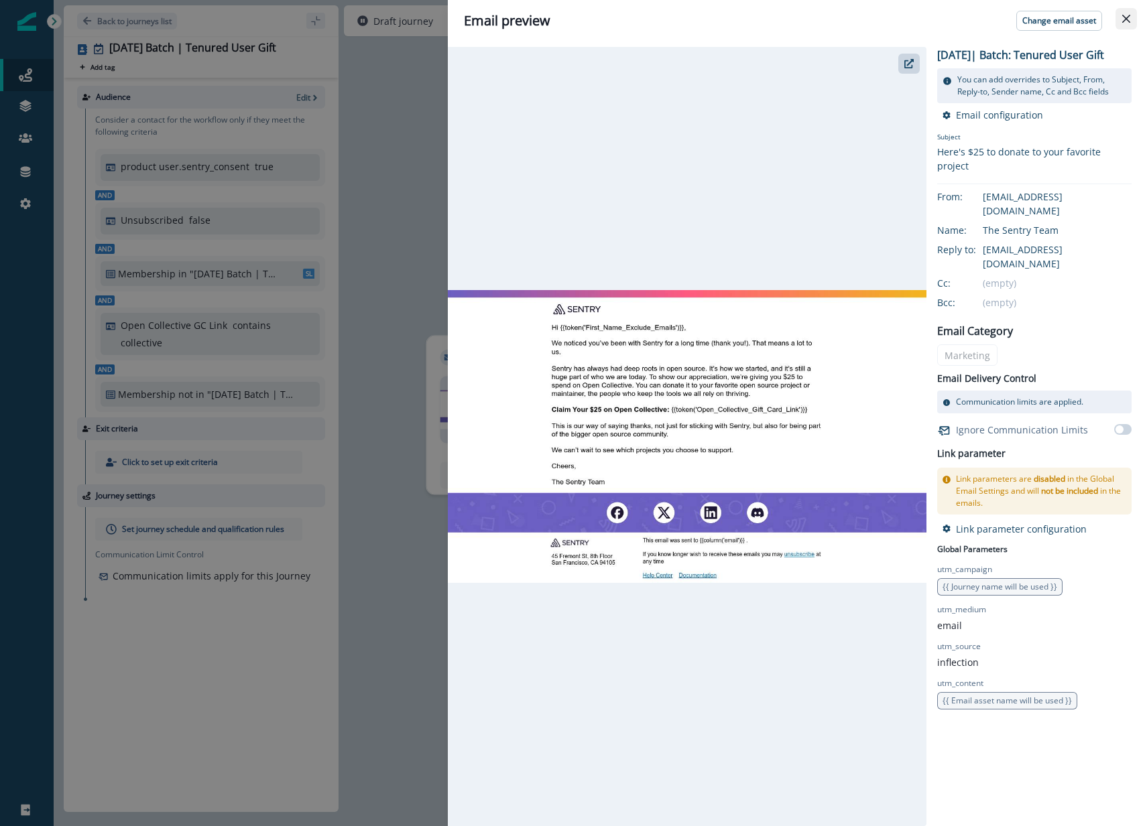
click at [1124, 17] on icon "Close" at bounding box center [1126, 19] width 8 height 8
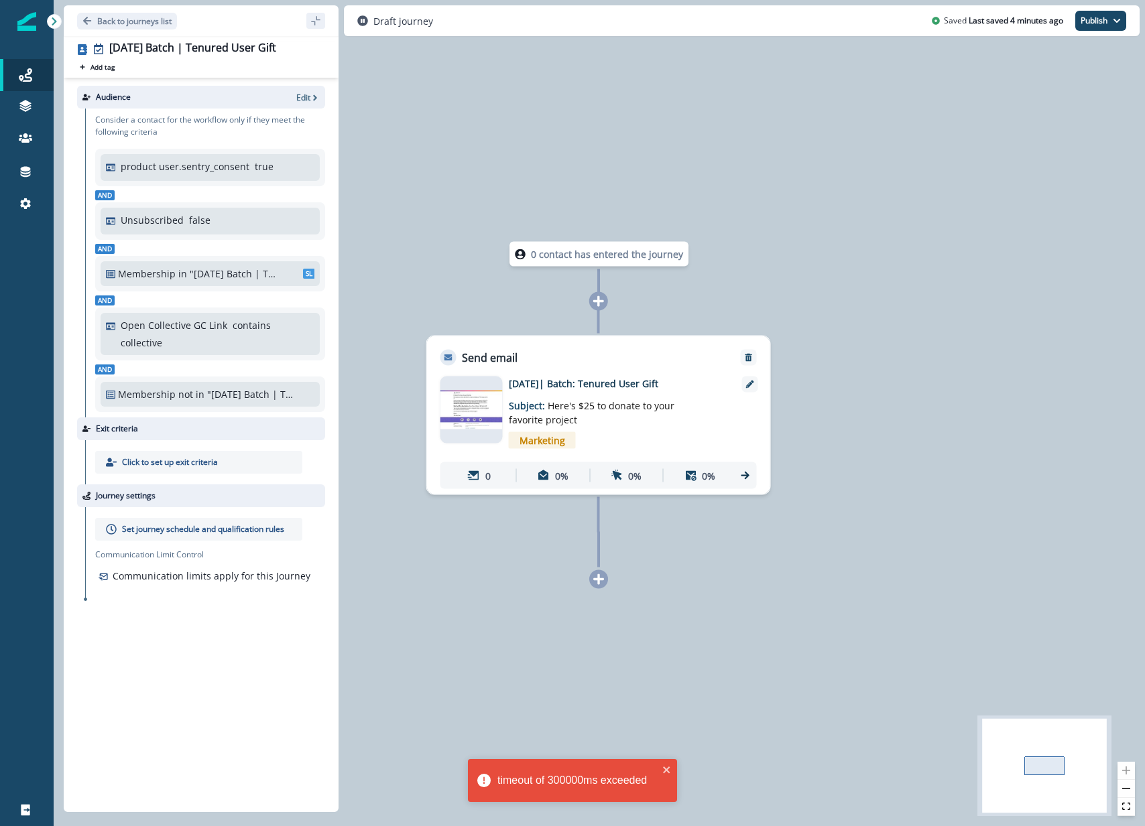
click at [653, 380] on p "[DATE]| Batch: Tenured User Gift" at bounding box center [616, 384] width 214 height 14
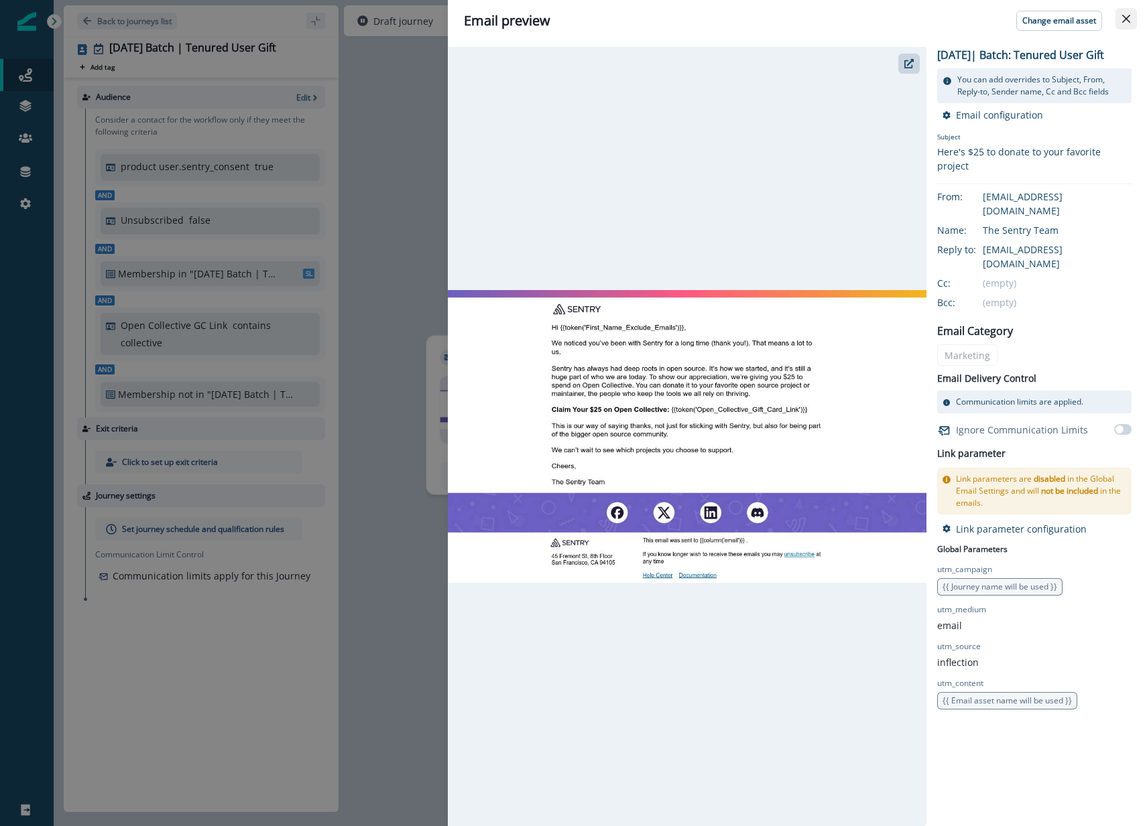
click at [1119, 15] on button "Close" at bounding box center [1125, 18] width 21 height 21
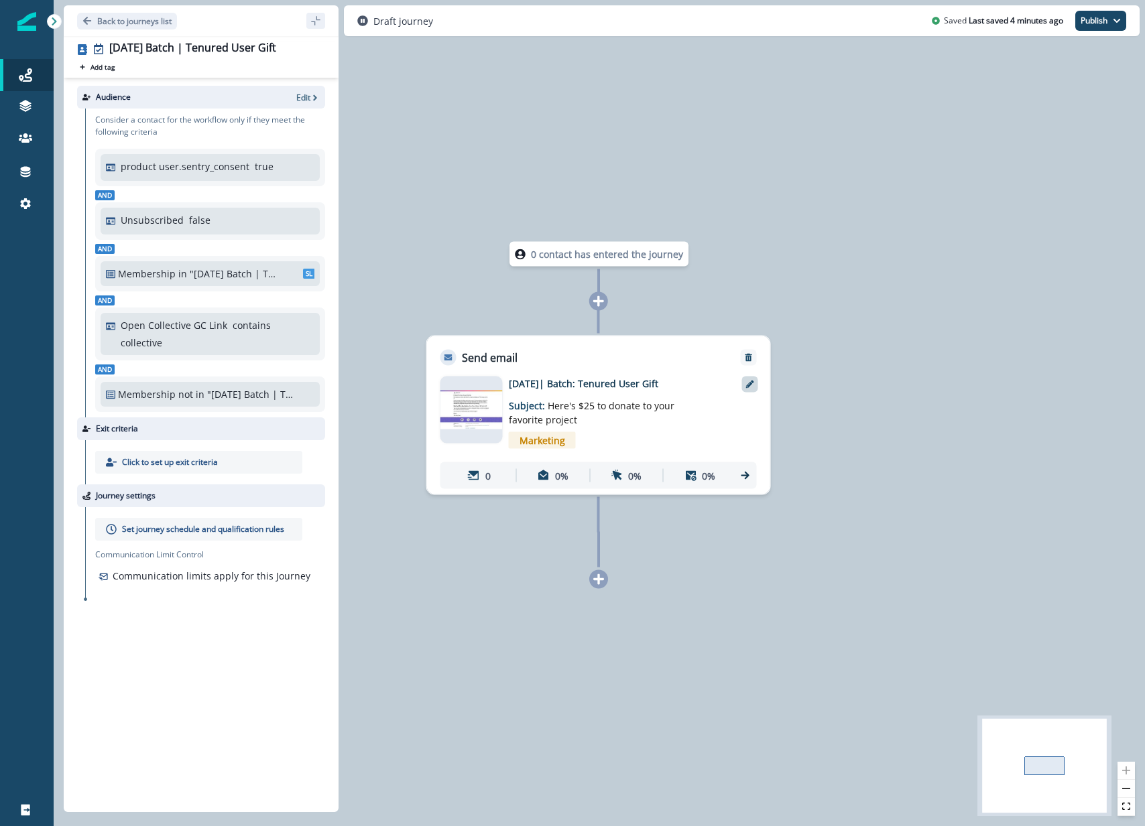
click at [751, 383] on icon at bounding box center [750, 385] width 8 height 8
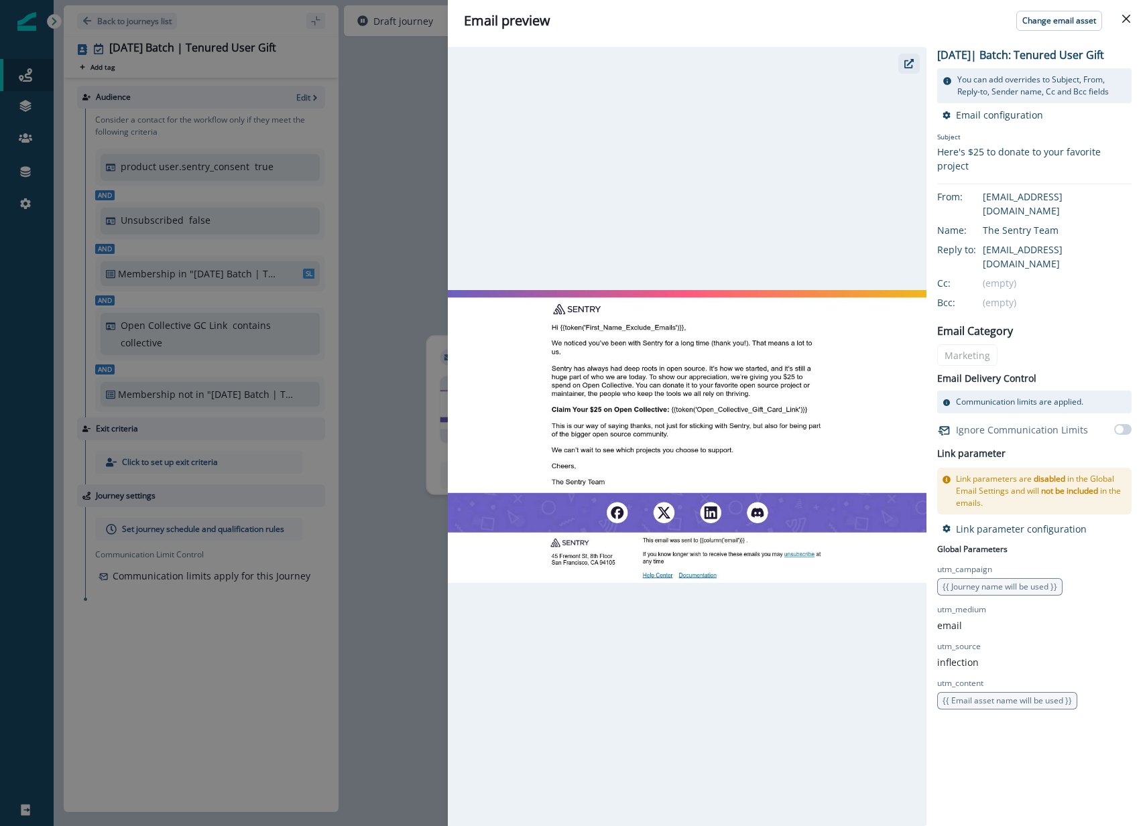
click at [905, 66] on icon "button" at bounding box center [908, 63] width 9 height 9
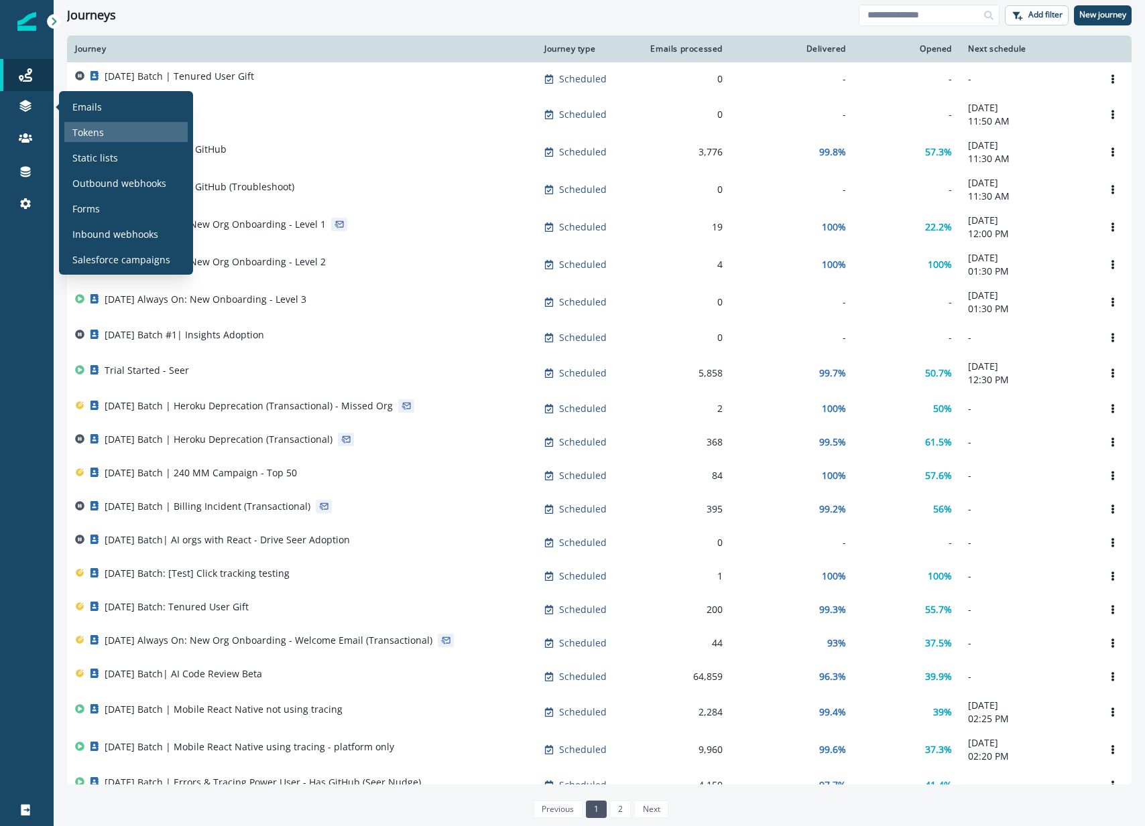
click at [107, 134] on div "Tokens" at bounding box center [125, 132] width 123 height 20
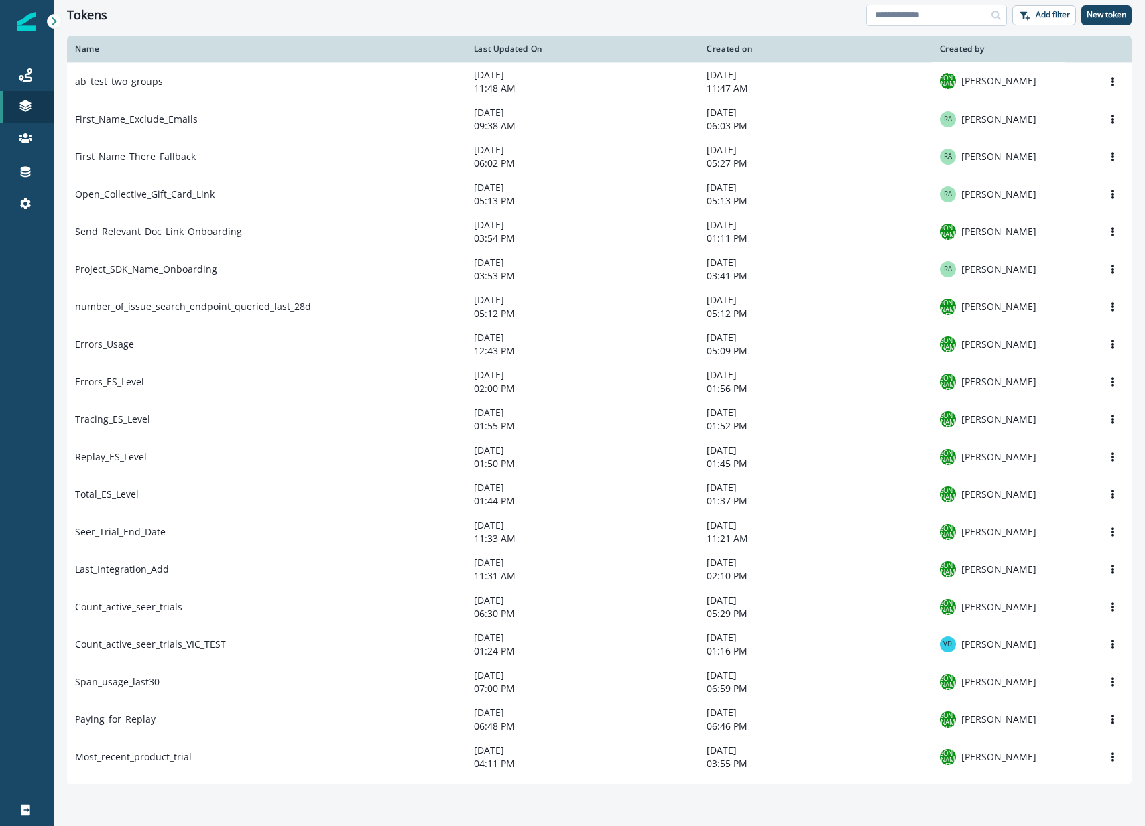
click at [962, 23] on input at bounding box center [936, 15] width 141 height 21
type input "**********"
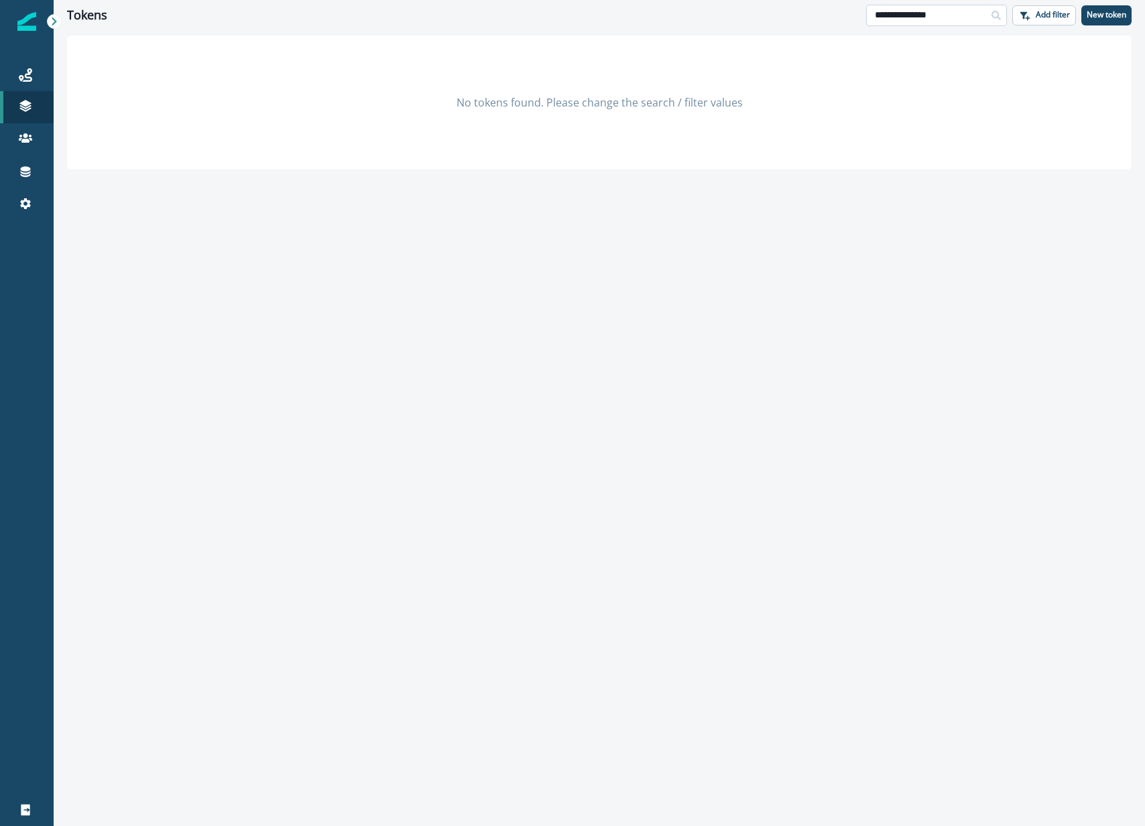
click at [946, 17] on input "**********" at bounding box center [936, 15] width 141 height 21
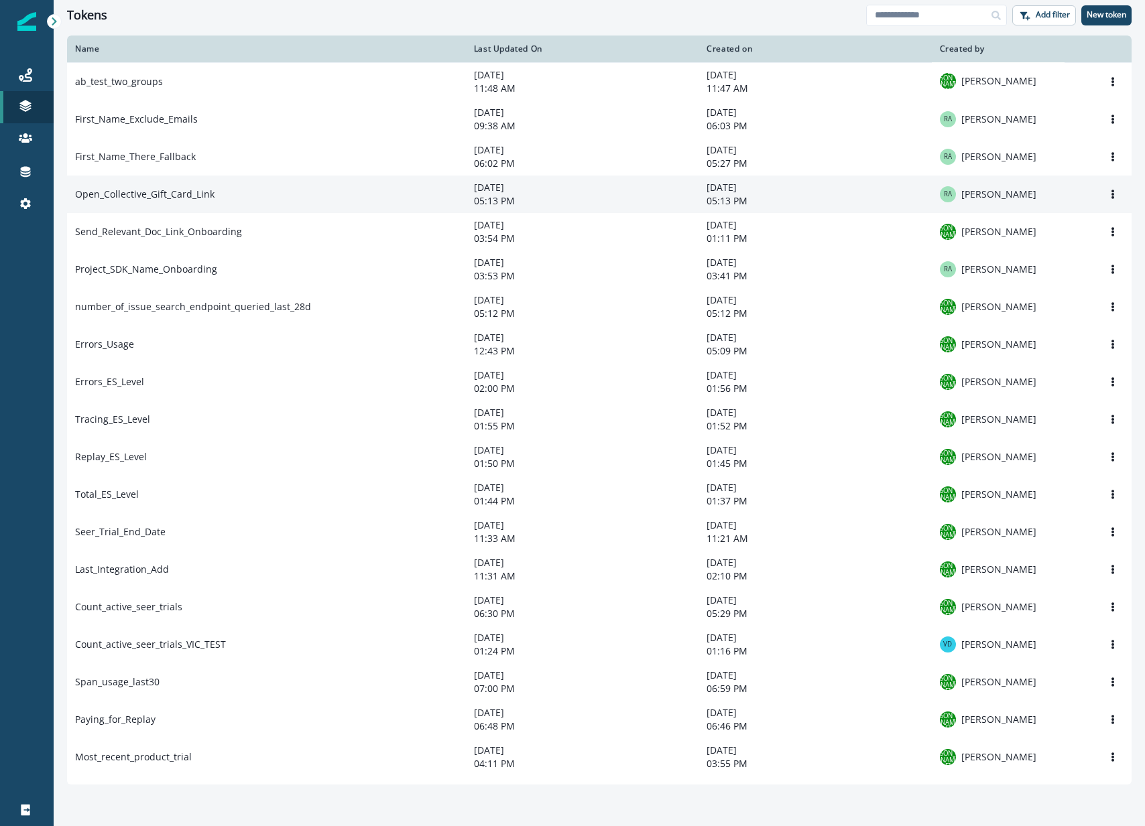
click at [249, 204] on td "Open_Collective_Gift_Card_Link" at bounding box center [266, 195] width 399 height 38
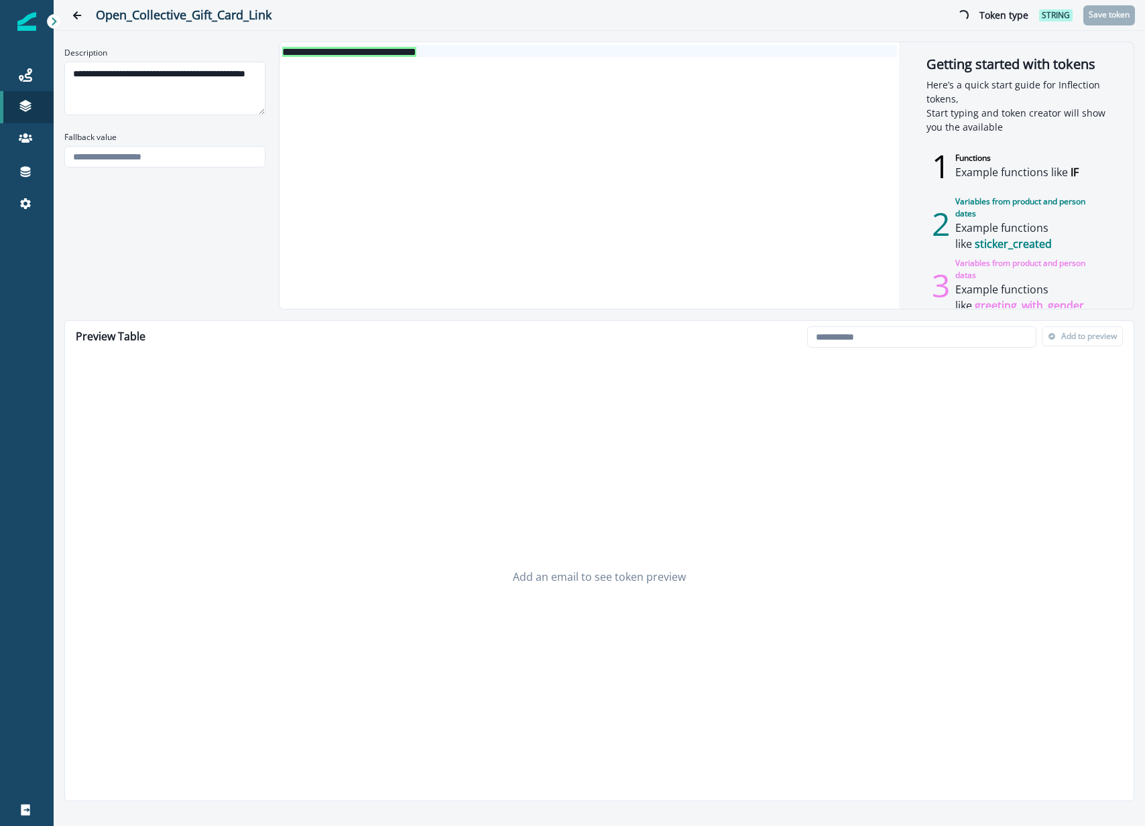
click at [614, 62] on div "**********" at bounding box center [587, 175] width 617 height 267
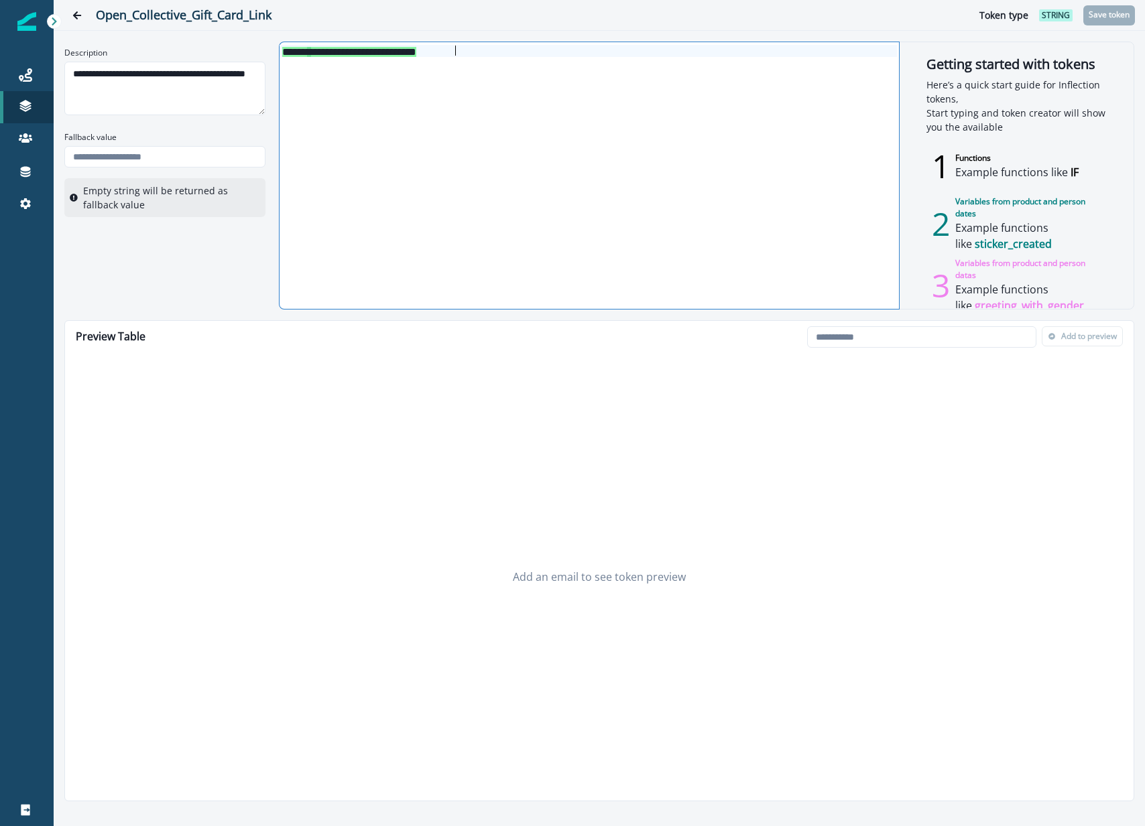
click at [481, 64] on div "**********" at bounding box center [587, 175] width 617 height 267
click at [1003, 145] on div "1 Functions Example functions like IF" at bounding box center [1016, 166] width 180 height 48
click at [77, 17] on icon "Go back" at bounding box center [76, 15] width 9 height 9
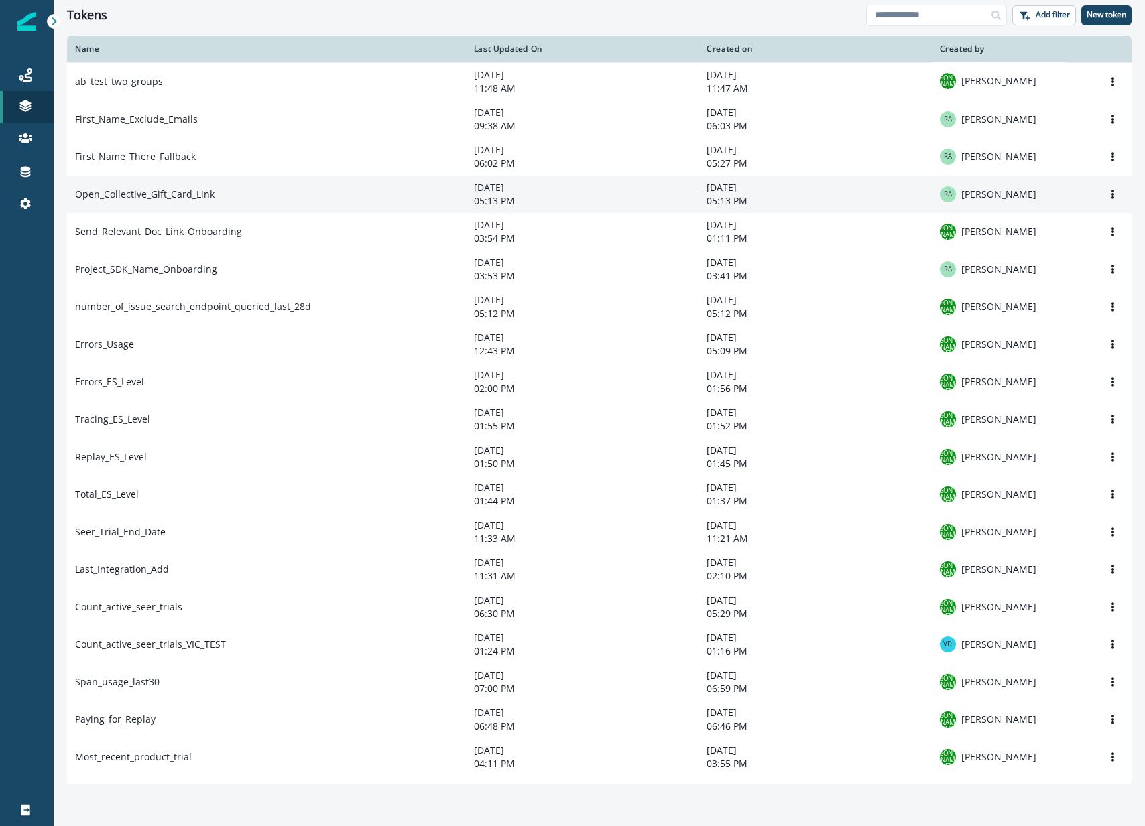
click at [216, 197] on td "Open_Collective_Gift_Card_Link" at bounding box center [266, 195] width 399 height 38
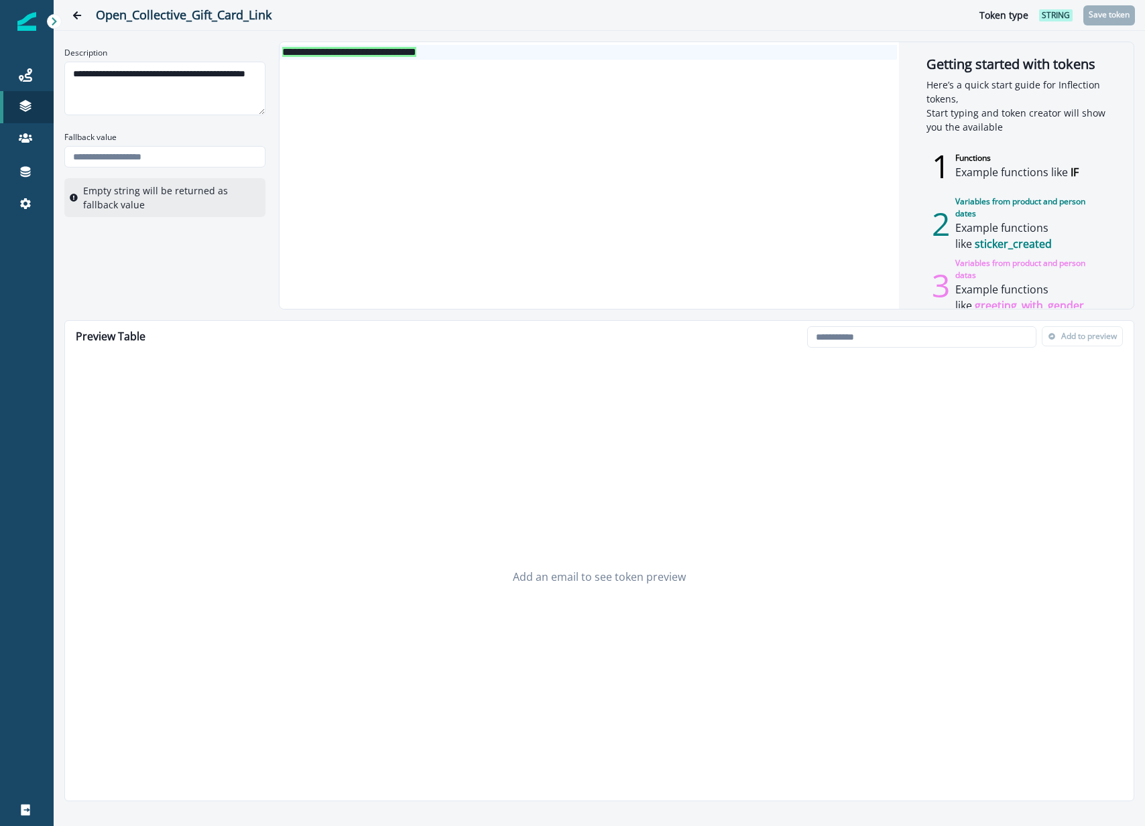
click at [334, 51] on span "**********" at bounding box center [349, 52] width 134 height 10
drag, startPoint x: 334, startPoint y: 51, endPoint x: 349, endPoint y: 50, distance: 14.8
click at [349, 50] on span "**********" at bounding box center [349, 52] width 134 height 10
click at [149, 11] on h2 "Open_Collective_Gift_Card_Link" at bounding box center [524, 15] width 856 height 15
click at [149, 12] on h2 "Open_Collective_Gift_Card_Link" at bounding box center [524, 15] width 856 height 15
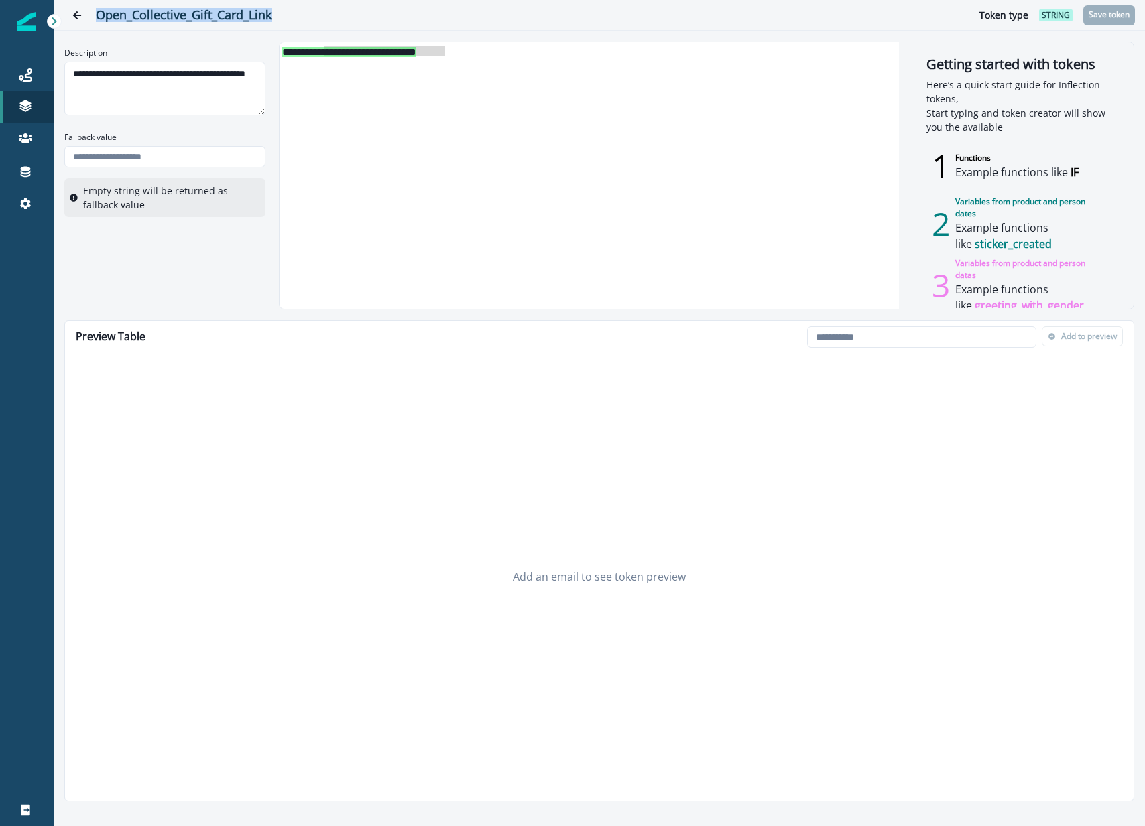
click at [149, 12] on h2 "Open_Collective_Gift_Card_Link" at bounding box center [524, 15] width 856 height 15
drag, startPoint x: 149, startPoint y: 12, endPoint x: 166, endPoint y: 41, distance: 33.3
click at [150, 11] on h2 "Open_Collective_Gift_Card_Link" at bounding box center [524, 15] width 856 height 15
click at [186, 12] on h2 "Open_Collective_Gift_Card_Link" at bounding box center [524, 15] width 856 height 15
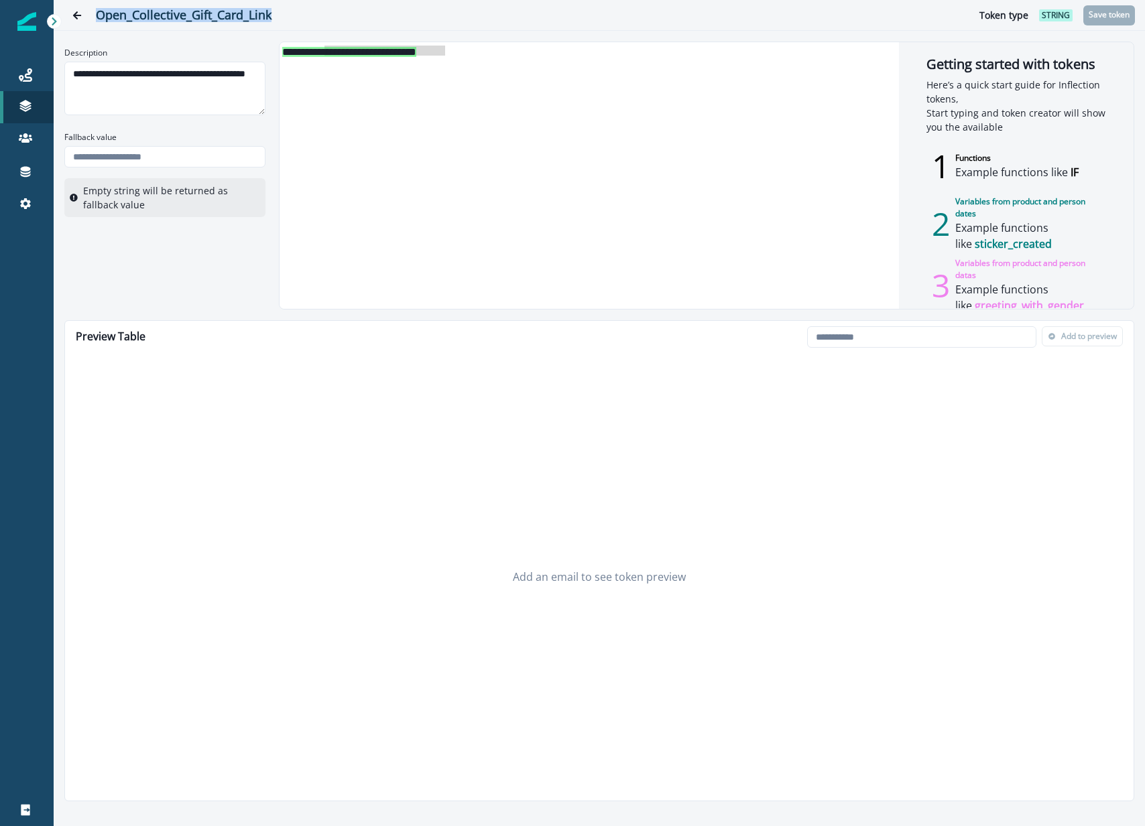
click at [186, 12] on h2 "Open_Collective_Gift_Card_Link" at bounding box center [524, 15] width 856 height 15
click at [305, 52] on span "**********" at bounding box center [349, 52] width 134 height 10
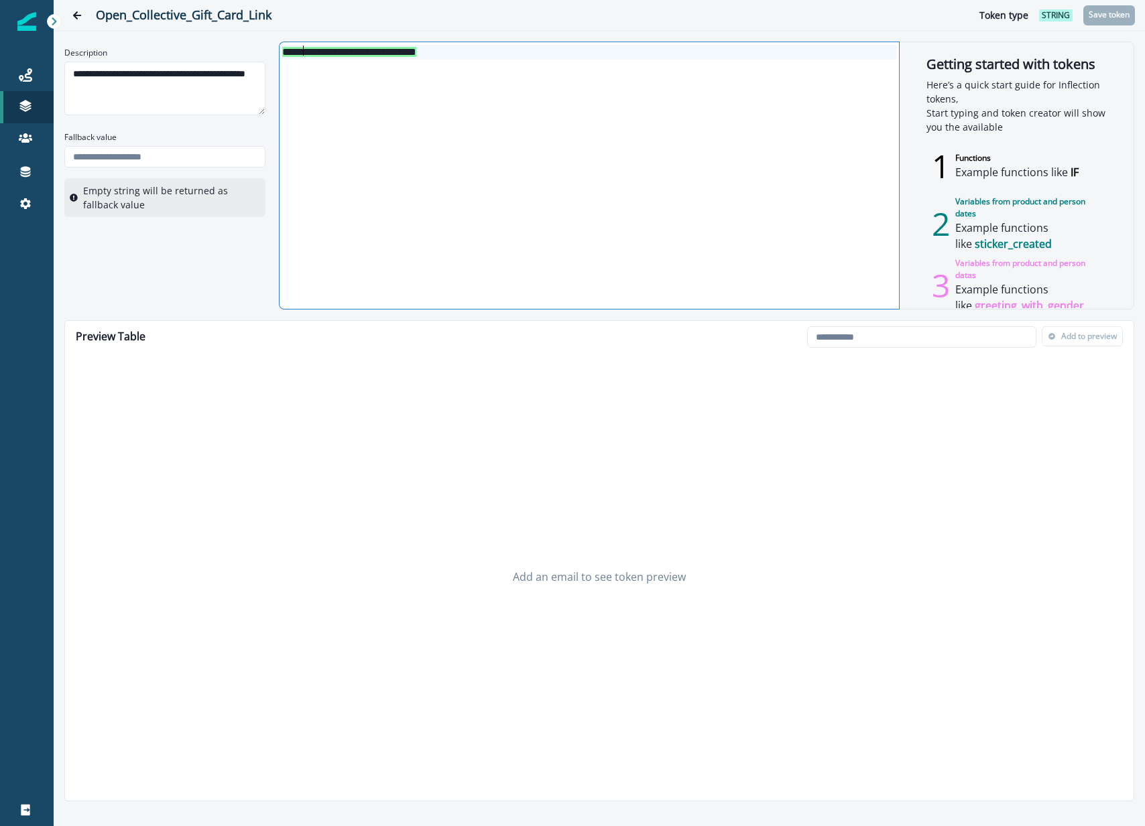
click at [305, 52] on span "**********" at bounding box center [349, 52] width 134 height 10
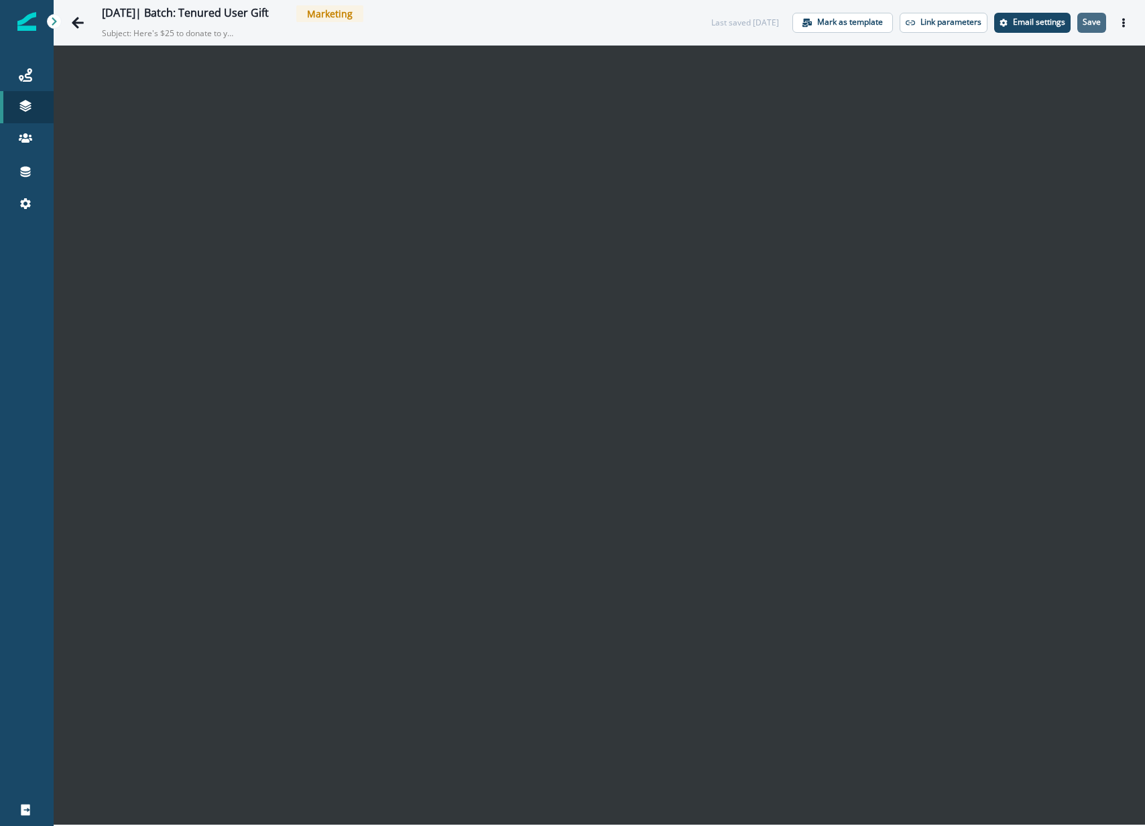
click at [1097, 27] on p "Save" at bounding box center [1091, 21] width 18 height 9
click at [1121, 23] on icon "Actions" at bounding box center [1123, 22] width 9 height 9
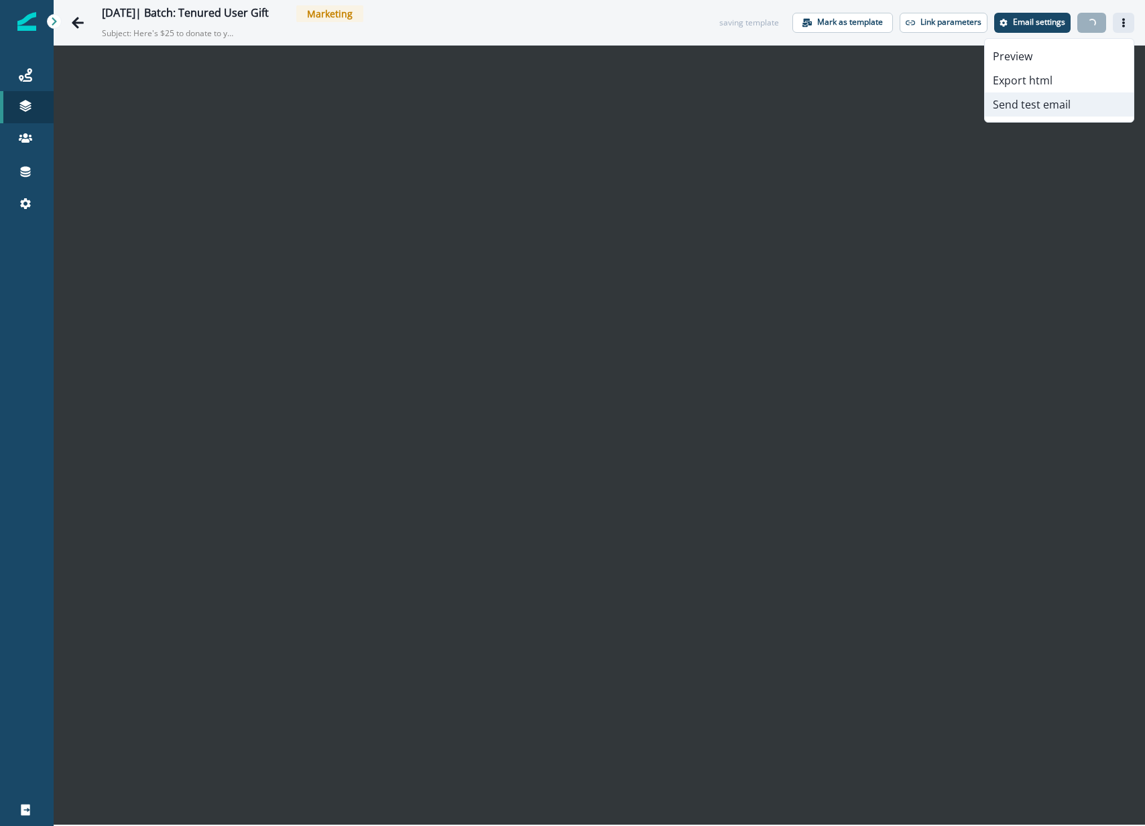
click at [1071, 103] on button "Send test email" at bounding box center [1058, 104] width 149 height 24
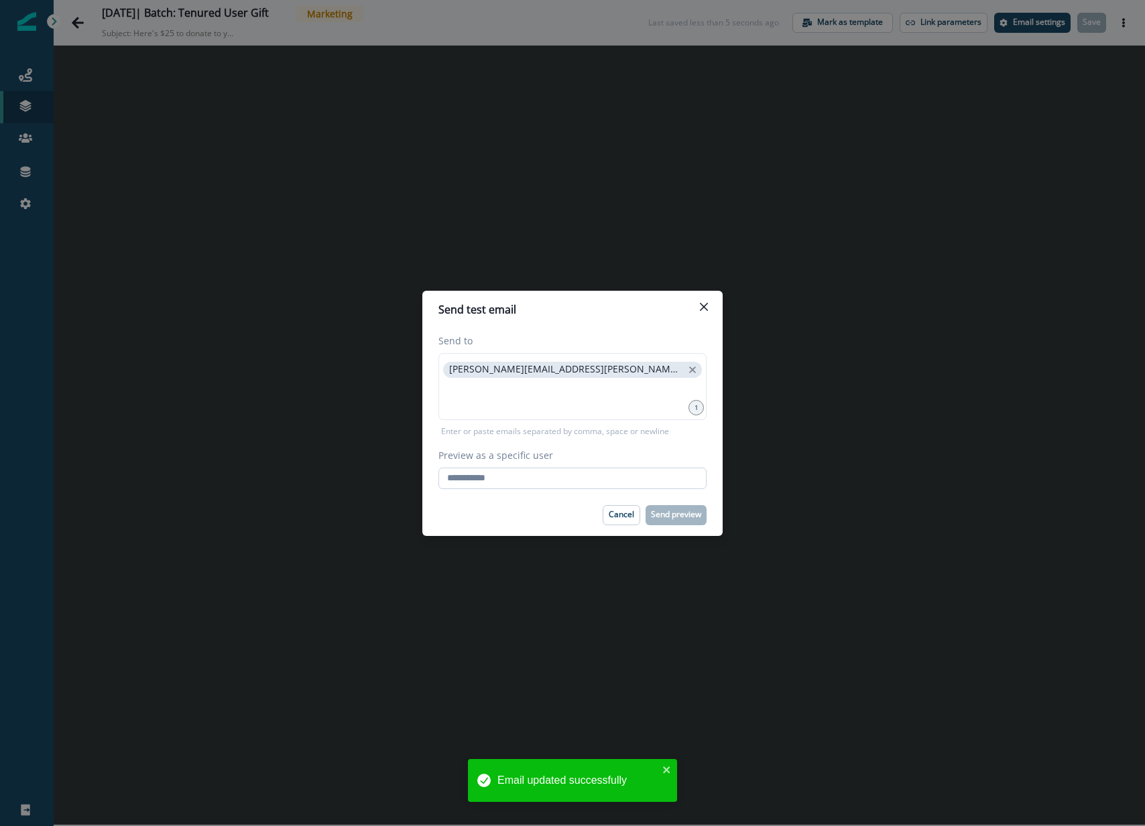
click at [513, 479] on input "Preview as a specific user" at bounding box center [572, 478] width 268 height 21
paste input "**********"
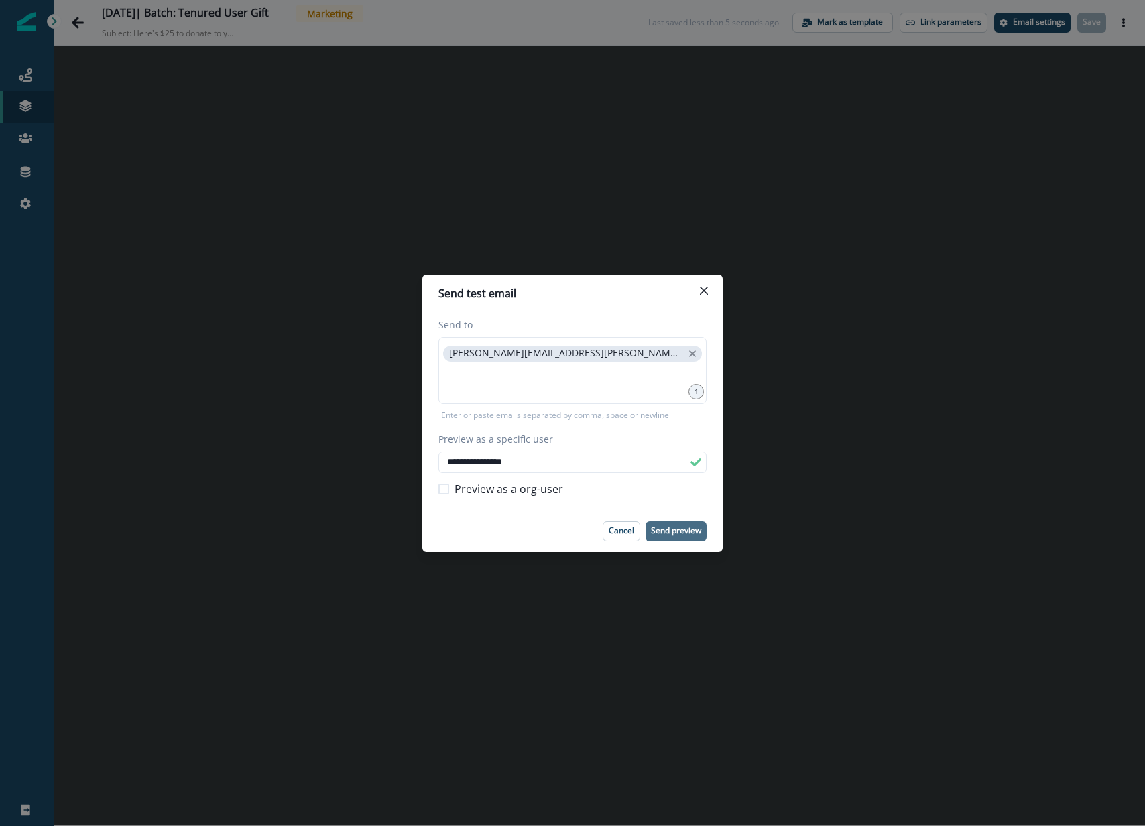
click at [686, 534] on p "Send preview" at bounding box center [676, 530] width 50 height 9
click at [517, 459] on input "**********" at bounding box center [572, 462] width 268 height 21
click at [518, 460] on input "**********" at bounding box center [572, 462] width 268 height 21
paste input "***"
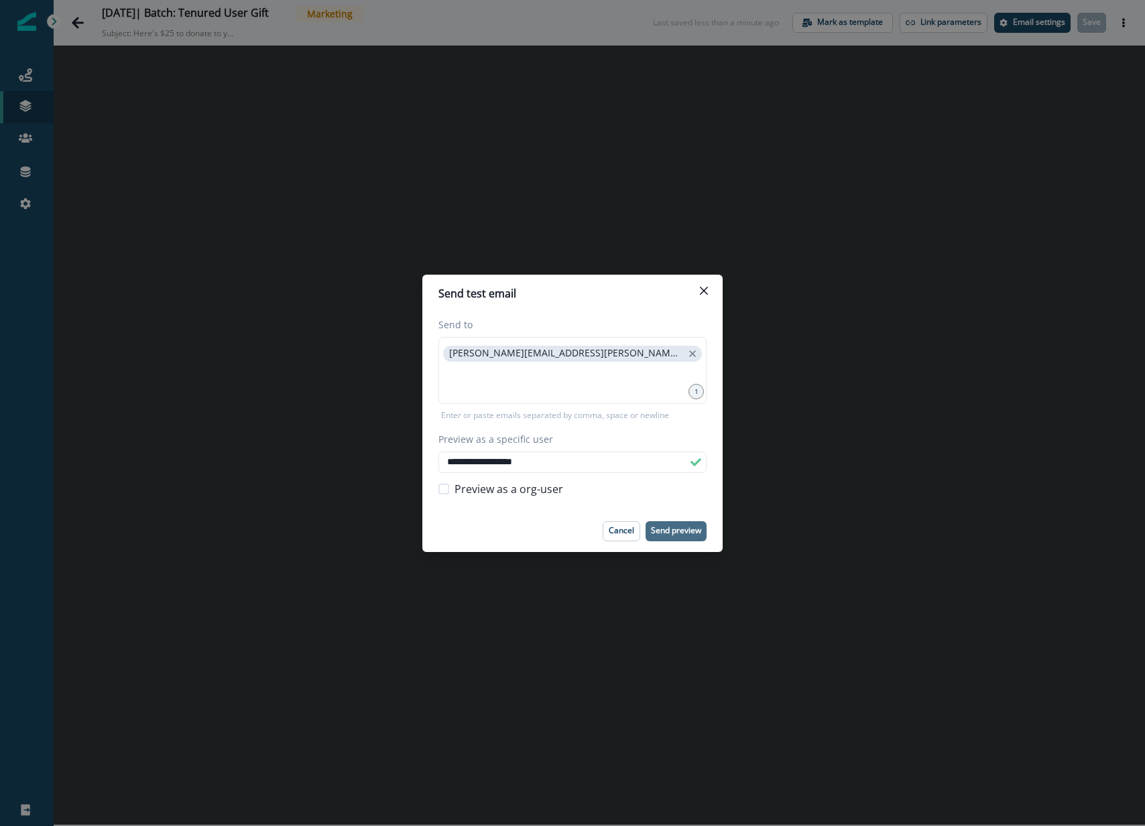
type input "**********"
click at [663, 532] on p "Send preview" at bounding box center [676, 530] width 50 height 9
click at [702, 294] on icon "Close" at bounding box center [704, 291] width 8 height 8
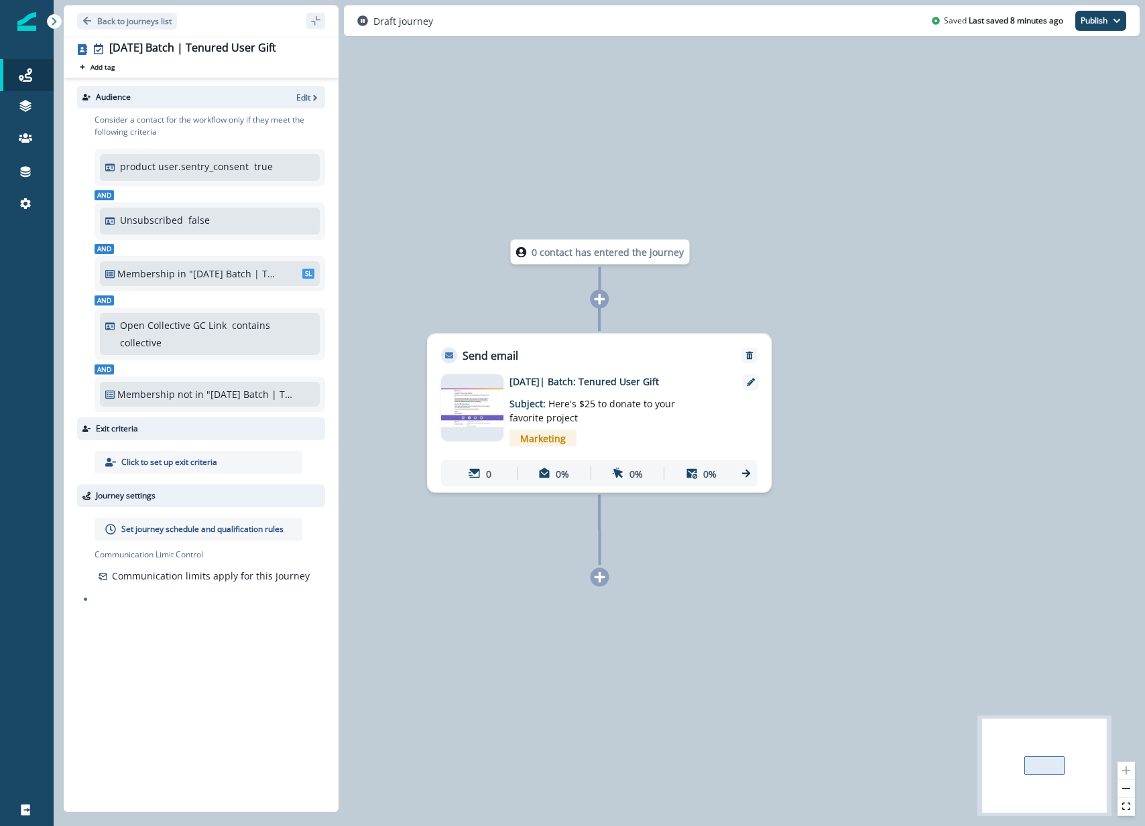
click at [235, 398] on p ""[DATE] Batch | Tenured Users Gift"" at bounding box center [251, 394] width 90 height 14
click at [311, 98] on icon "button" at bounding box center [314, 97] width 9 height 9
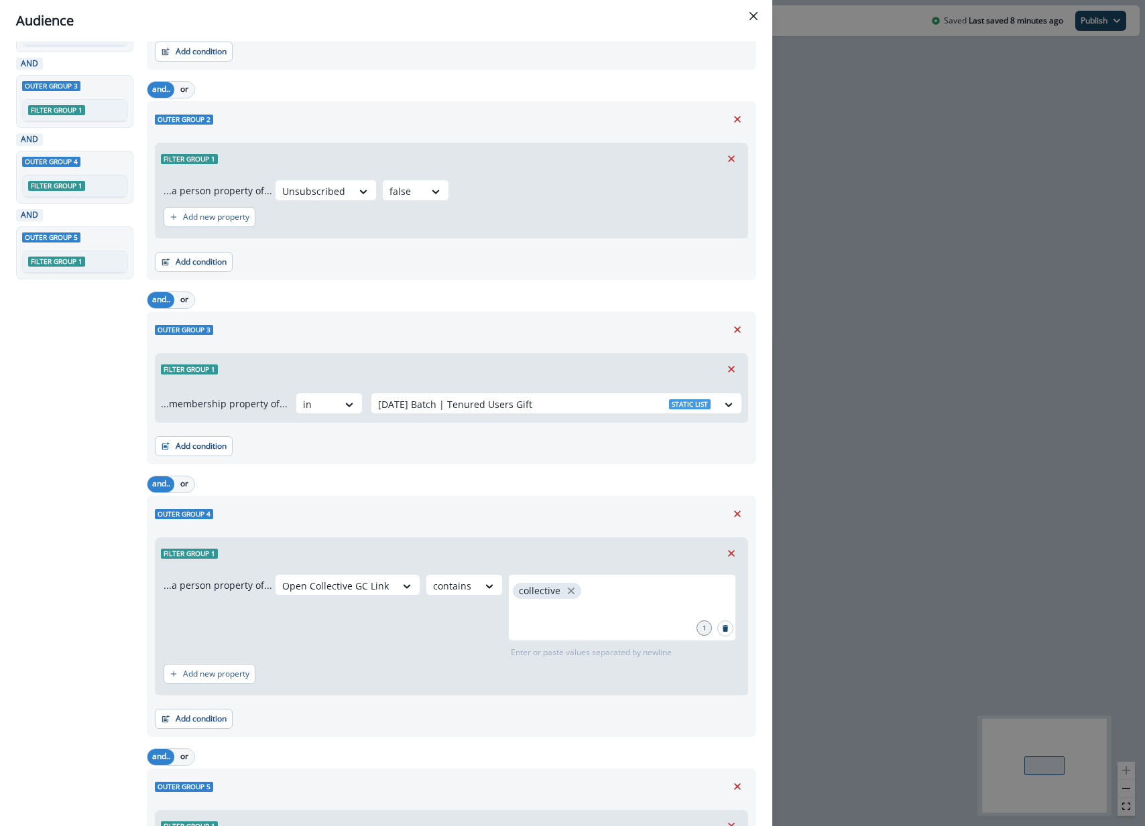
scroll to position [324, 0]
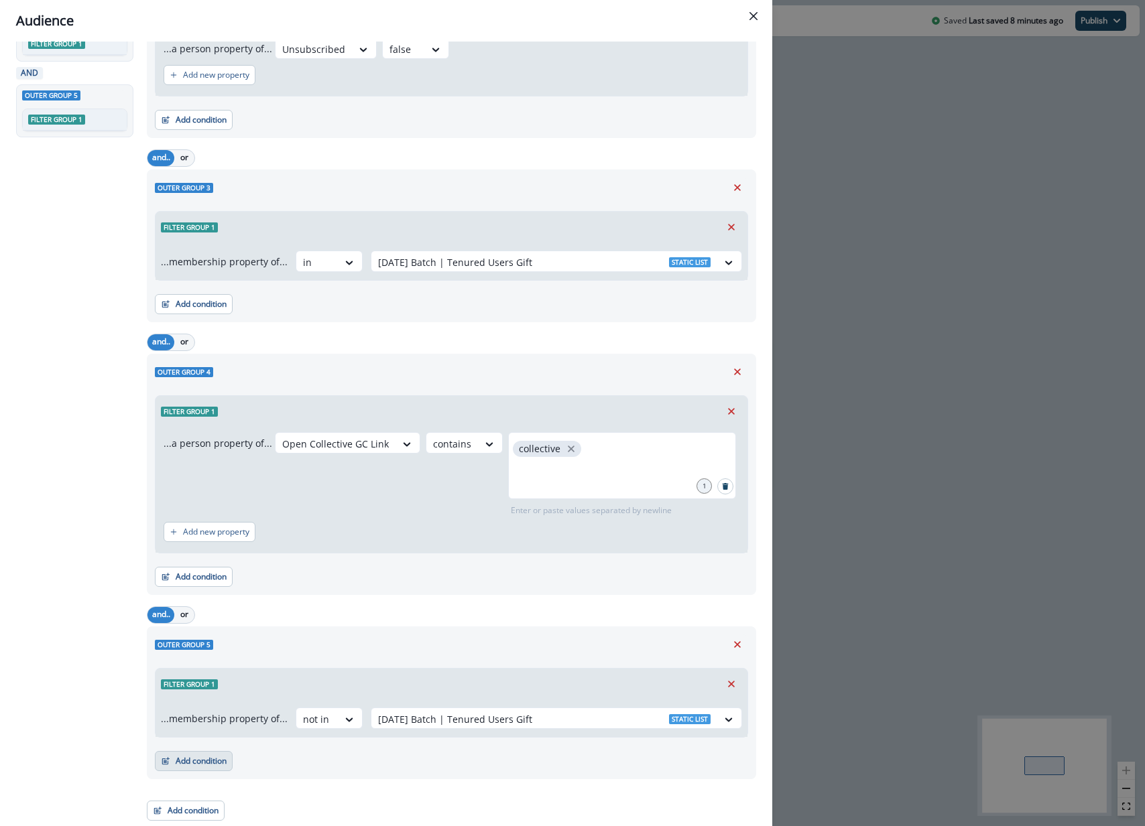
click at [210, 765] on button "Add condition" at bounding box center [194, 761] width 78 height 20
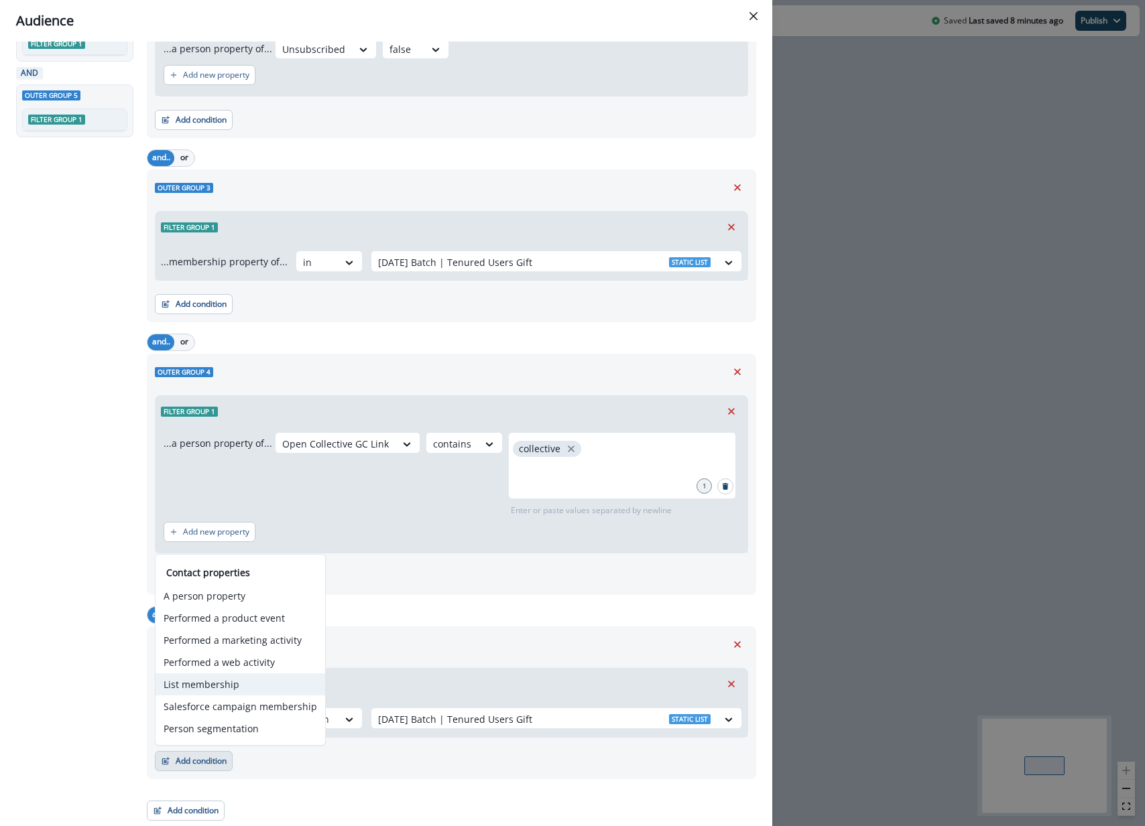
drag, startPoint x: 267, startPoint y: 683, endPoint x: 307, endPoint y: 700, distance: 43.6
click at [268, 683] on button "List membership" at bounding box center [240, 685] width 170 height 22
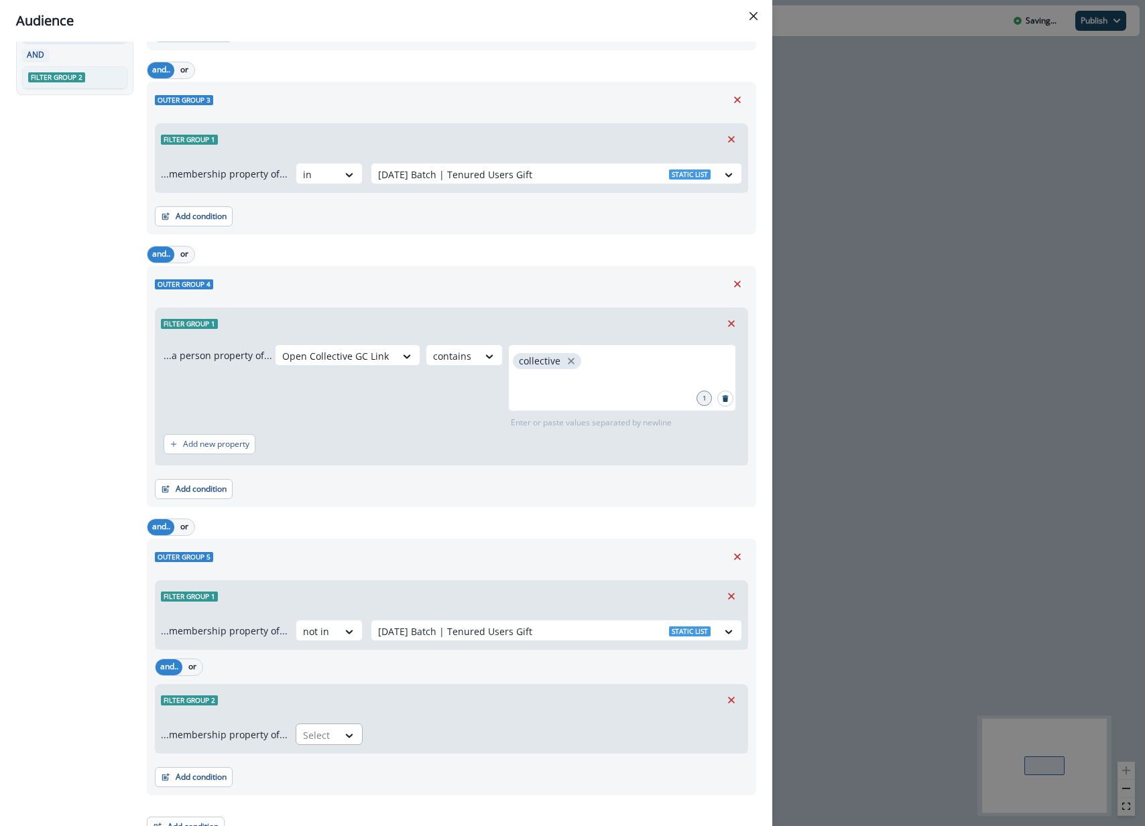
scroll to position [428, 0]
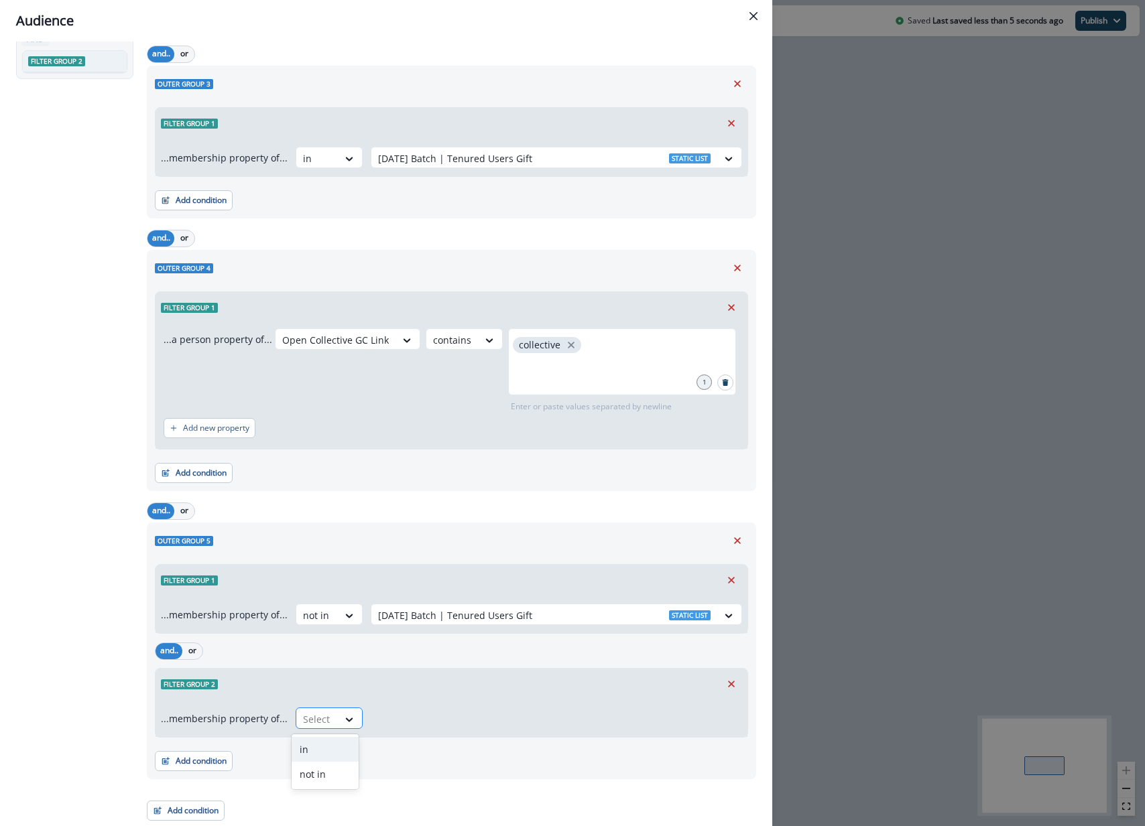
click at [326, 720] on div "Select" at bounding box center [317, 719] width 42 height 22
click at [324, 774] on div "not in" at bounding box center [325, 774] width 67 height 25
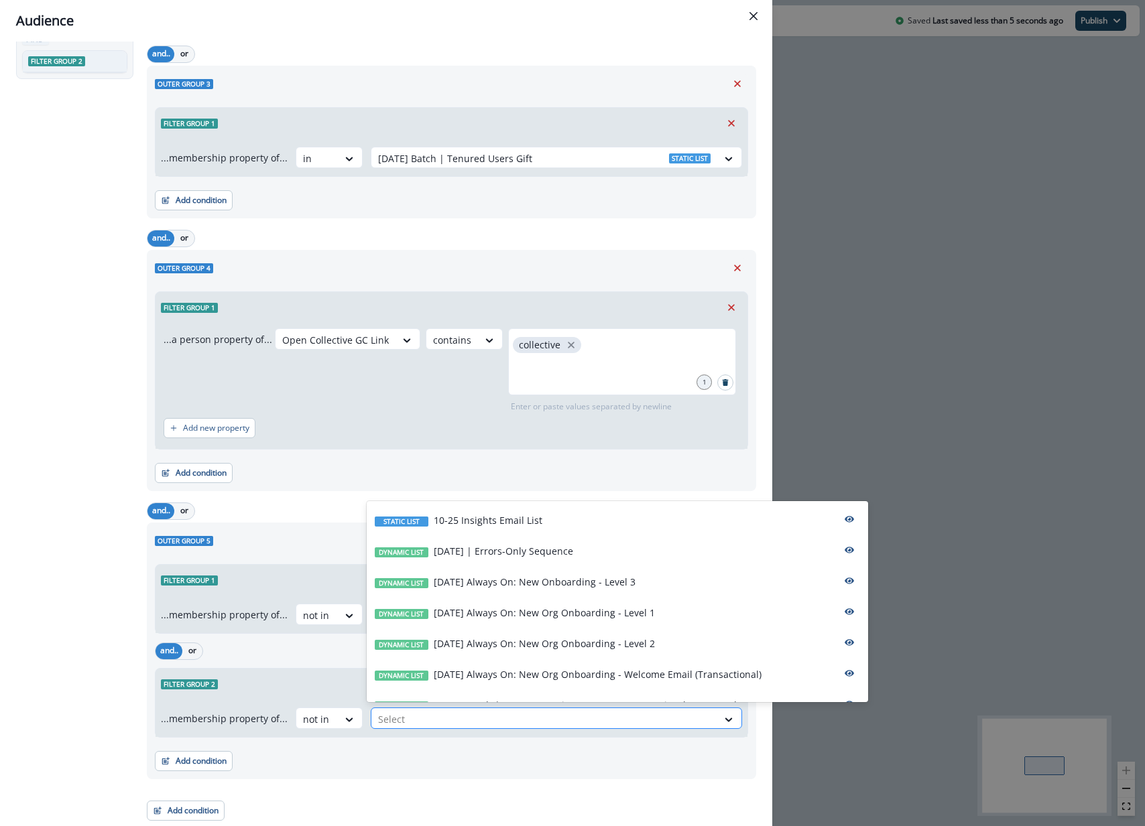
click at [468, 724] on div at bounding box center [544, 719] width 332 height 17
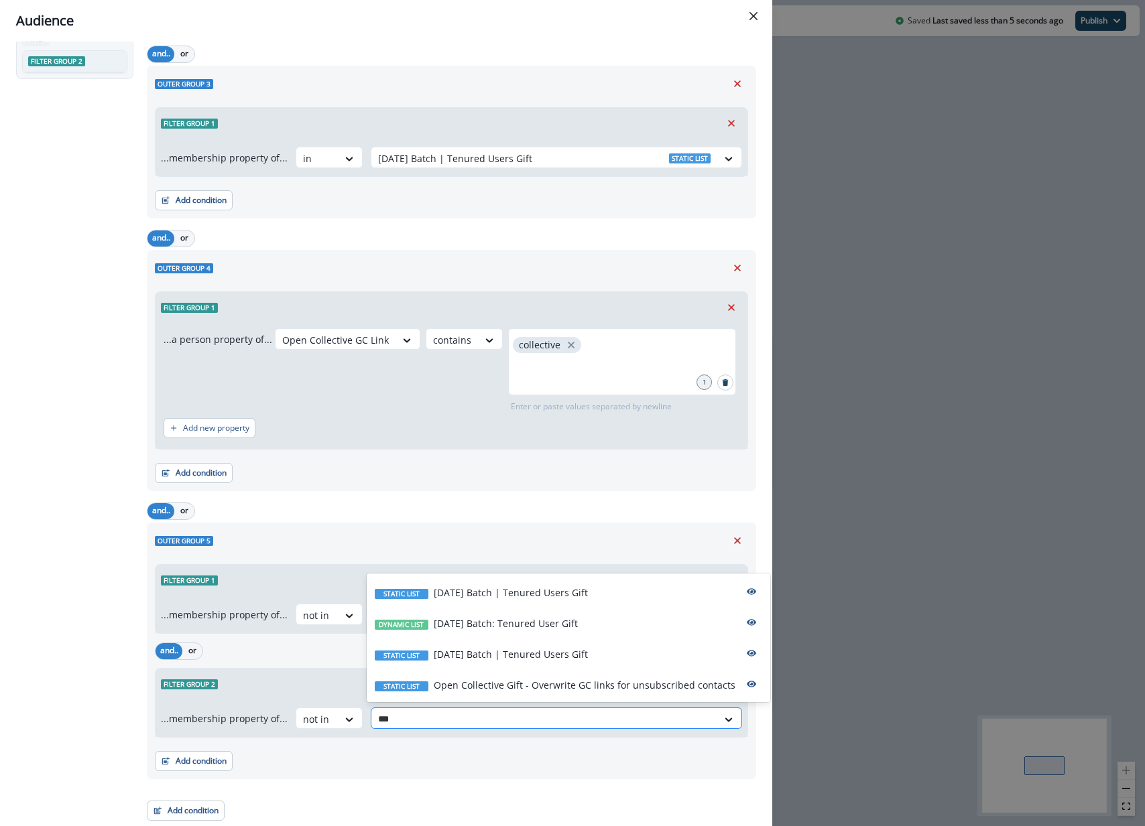
type input "****"
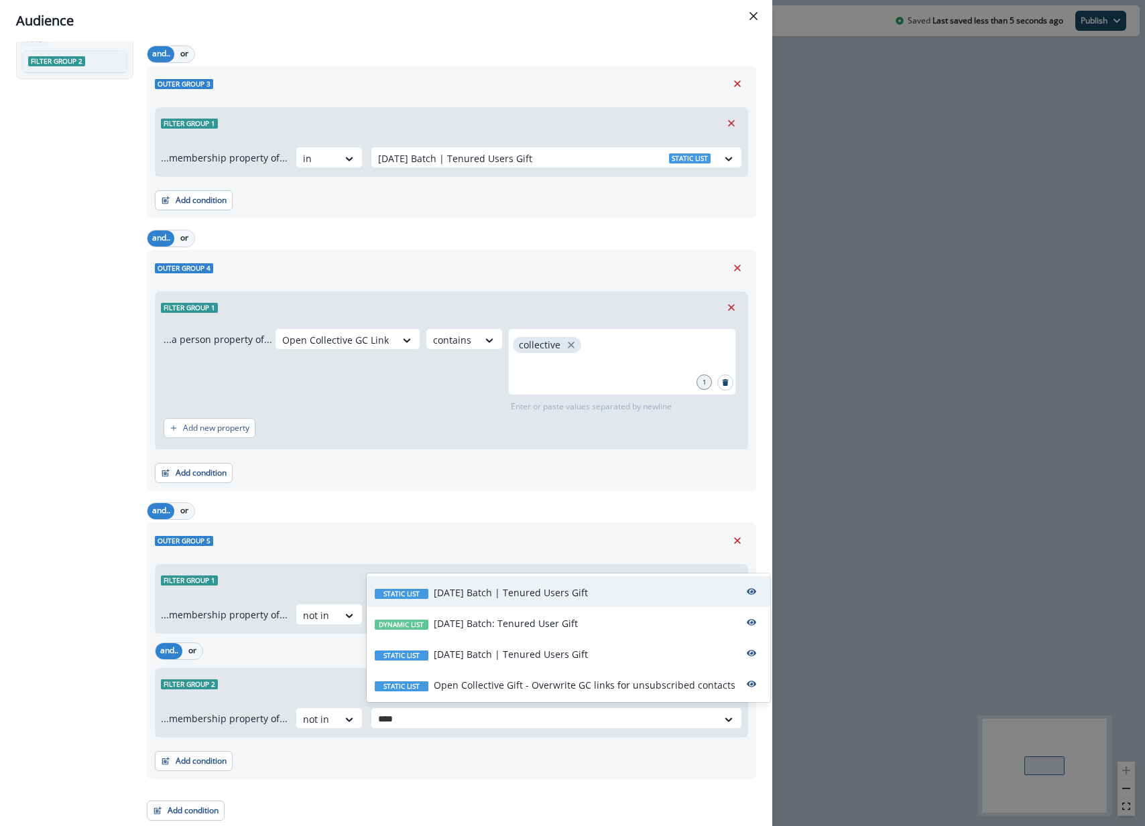
click at [533, 597] on p "2025-09-25 Batch | Tenured Users Gift" at bounding box center [511, 593] width 154 height 14
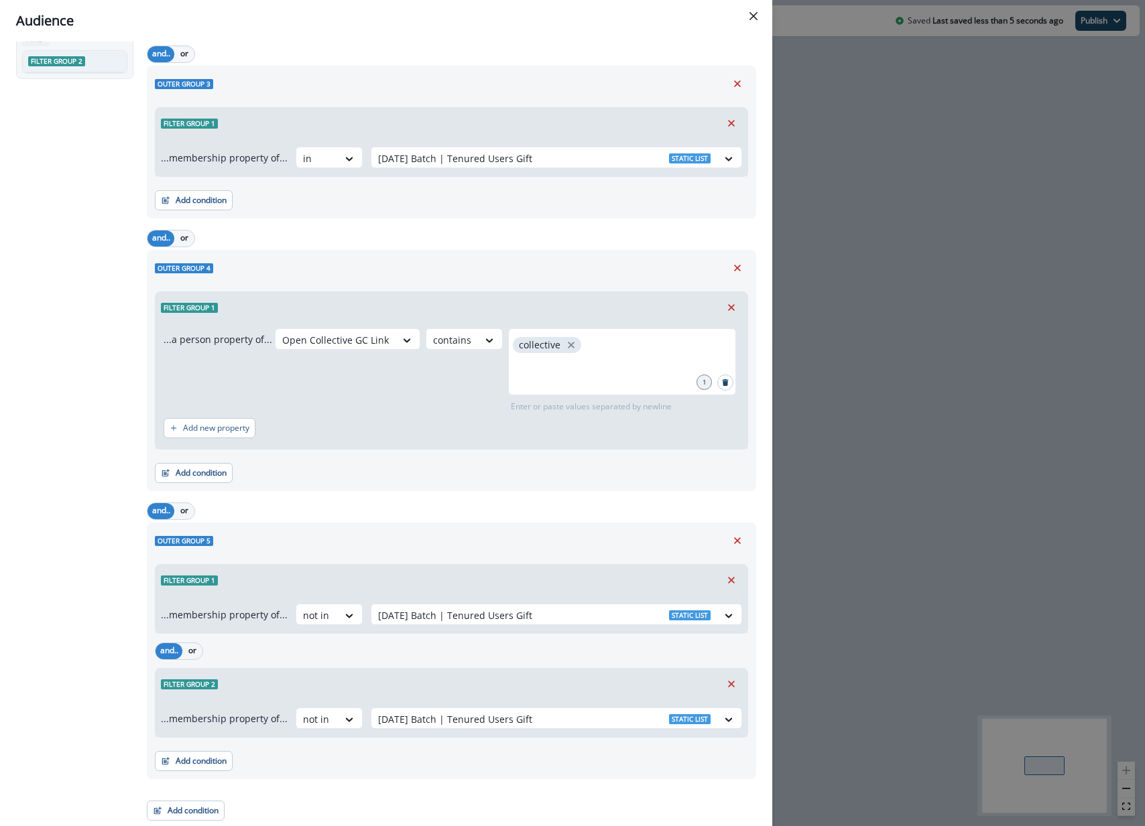
drag, startPoint x: 592, startPoint y: 787, endPoint x: 592, endPoint y: 779, distance: 7.4
click at [592, 786] on div "Outer group 1 Filter group 1 ...a person property of... product user.sentry_con…" at bounding box center [447, 233] width 617 height 1176
click at [616, 717] on div at bounding box center [544, 719] width 332 height 17
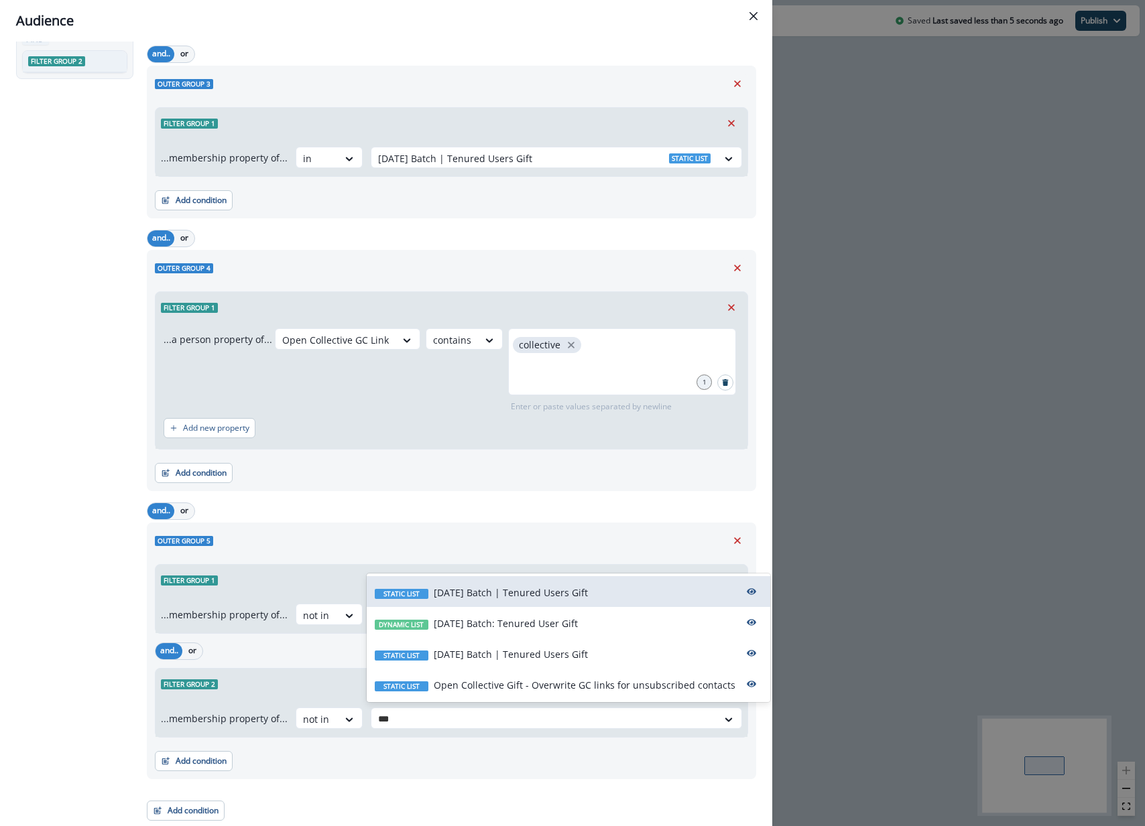
type input "****"
click at [566, 627] on p "2025-09-25 Batch: Tenured User Gift" at bounding box center [506, 624] width 144 height 14
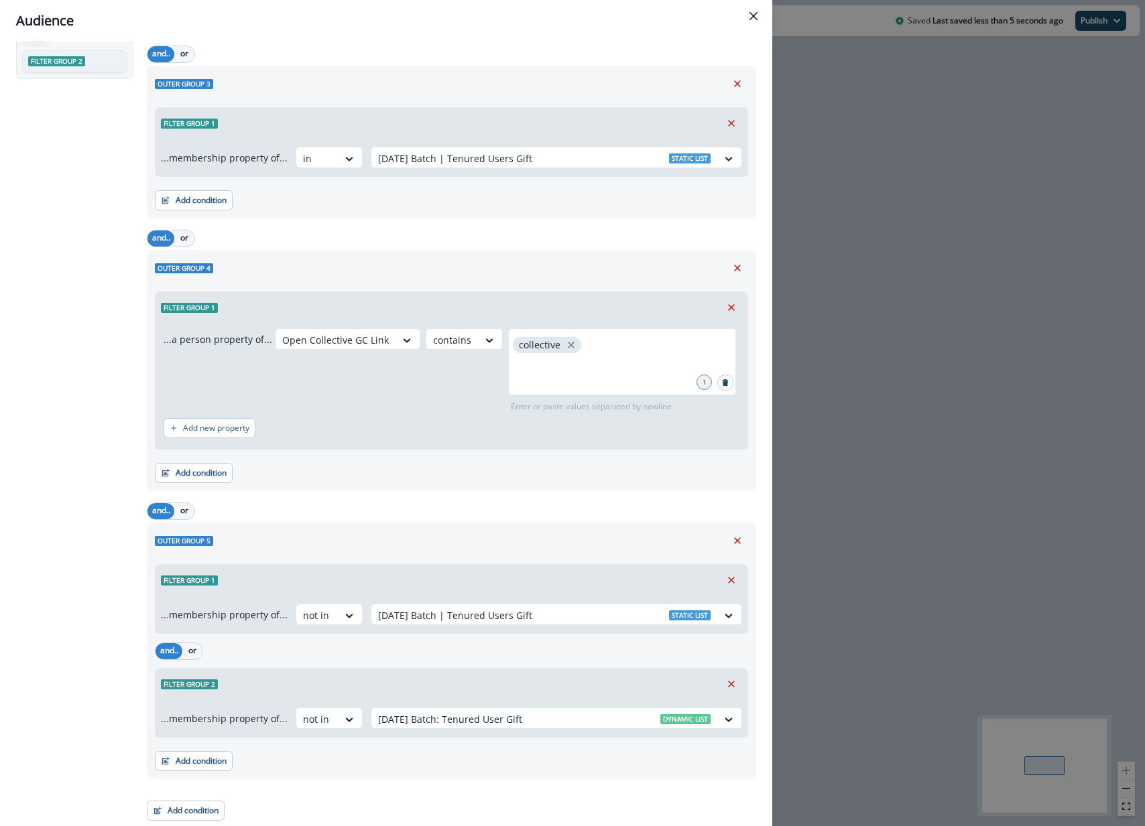
click at [524, 810] on div "Outer group 1 Filter group 1 ...a person property of... product user.sentry_con…" at bounding box center [447, 233] width 617 height 1176
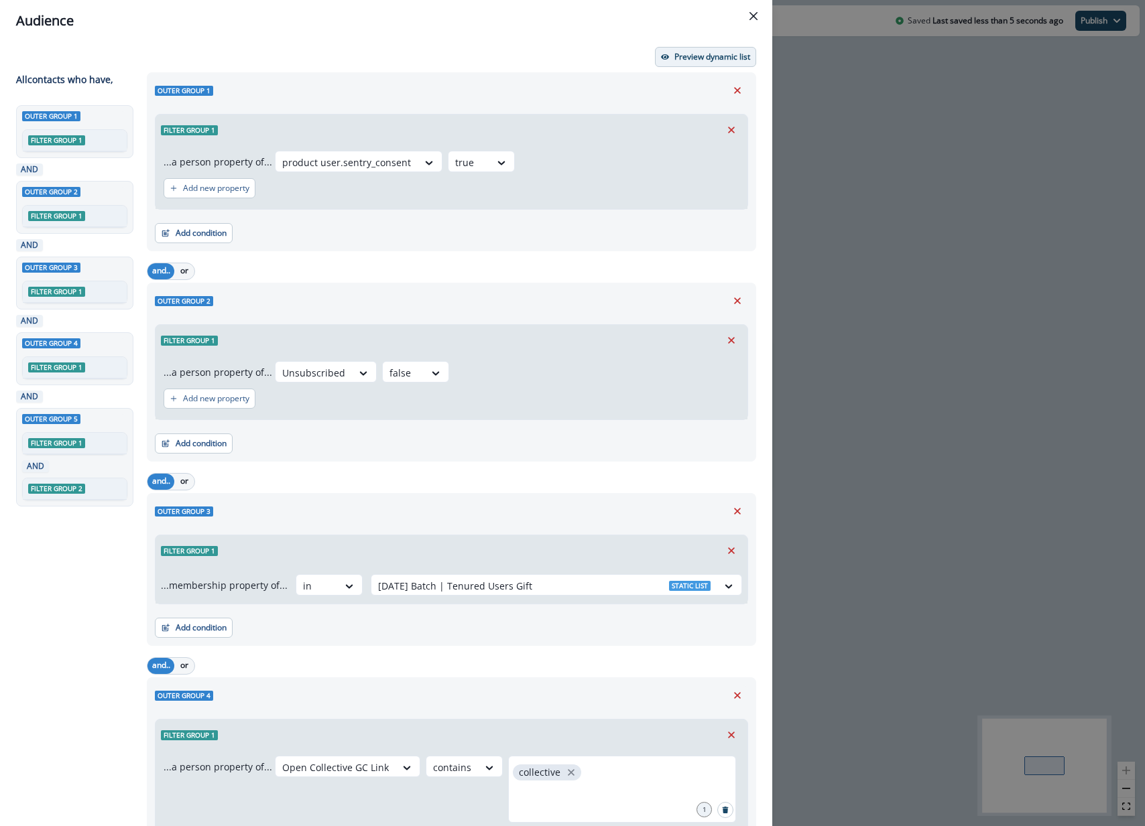
click at [716, 53] on p "Preview dynamic list" at bounding box center [712, 56] width 76 height 9
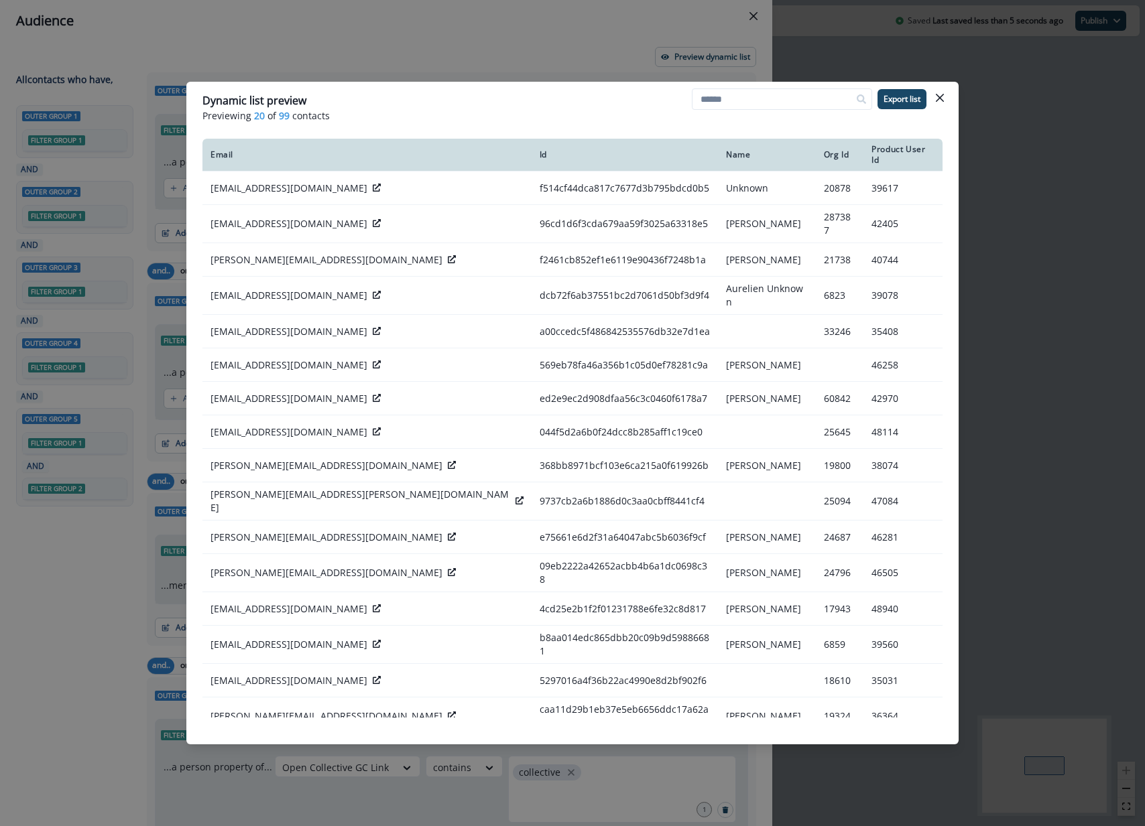
click at [1047, 371] on div "Dynamic list preview Previewing 20 of 99 contacts Export list Email Id Name Org…" at bounding box center [572, 413] width 1145 height 826
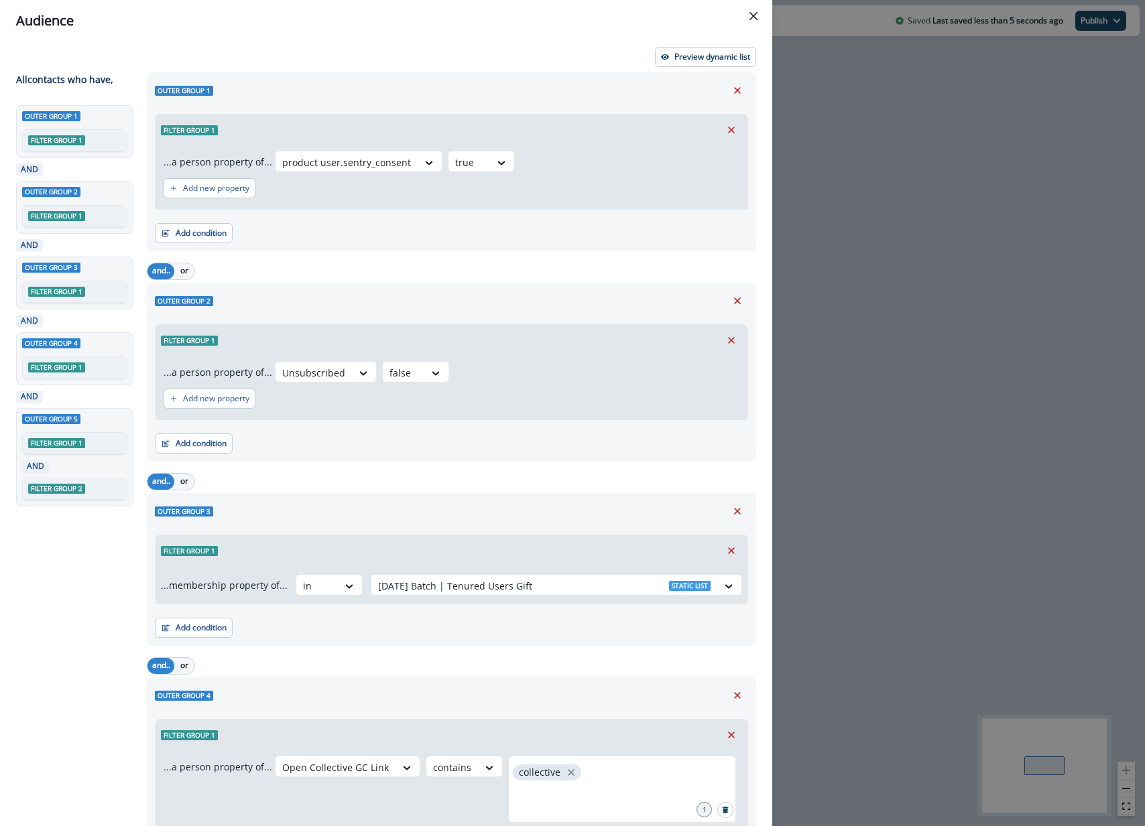
click at [899, 216] on div "Audience Preview dynamic list All contact s who have, Outer group 1 Filter grou…" at bounding box center [572, 413] width 1145 height 826
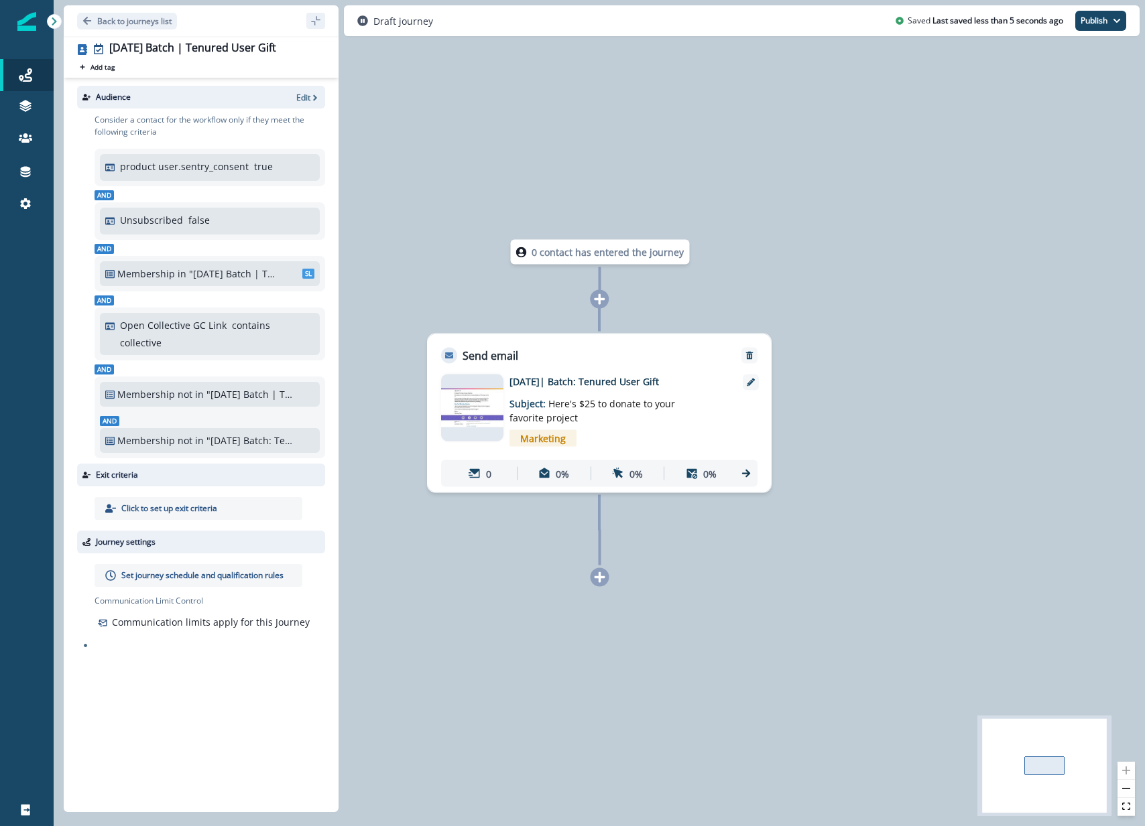
click at [491, 418] on img at bounding box center [472, 408] width 62 height 38
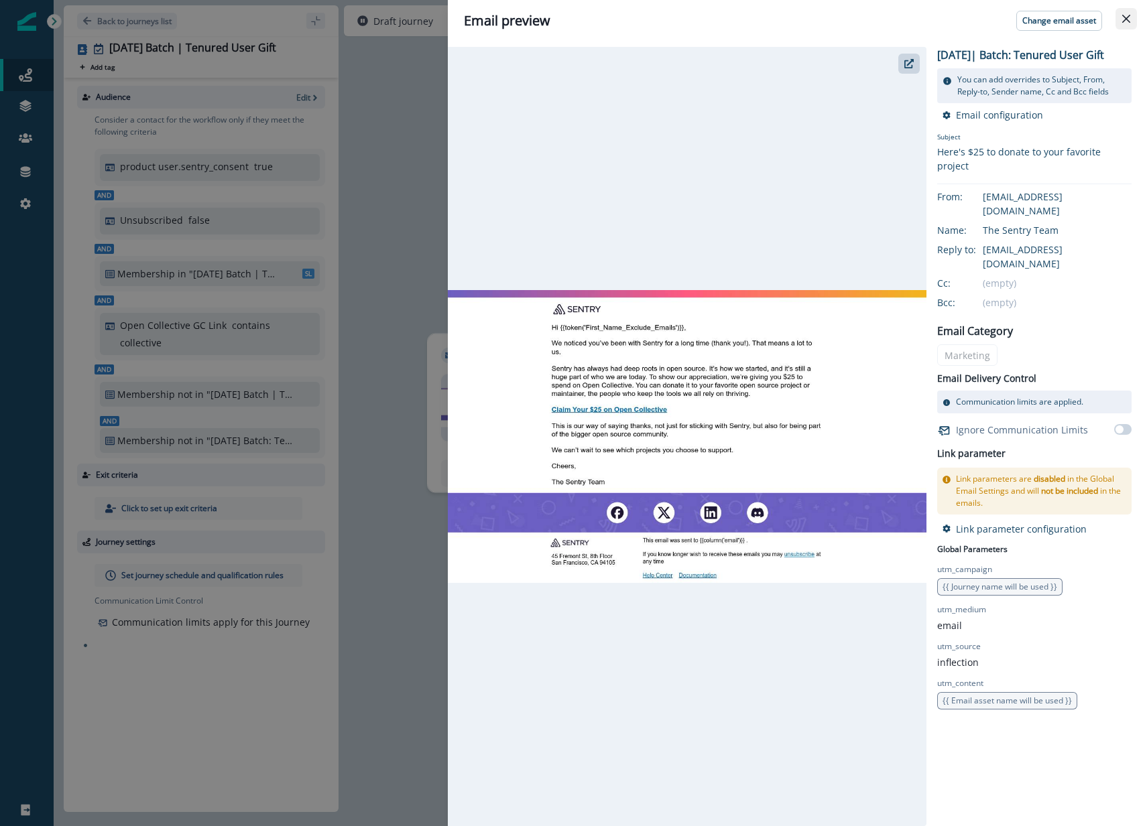
click at [1130, 17] on button "Close" at bounding box center [1125, 18] width 21 height 21
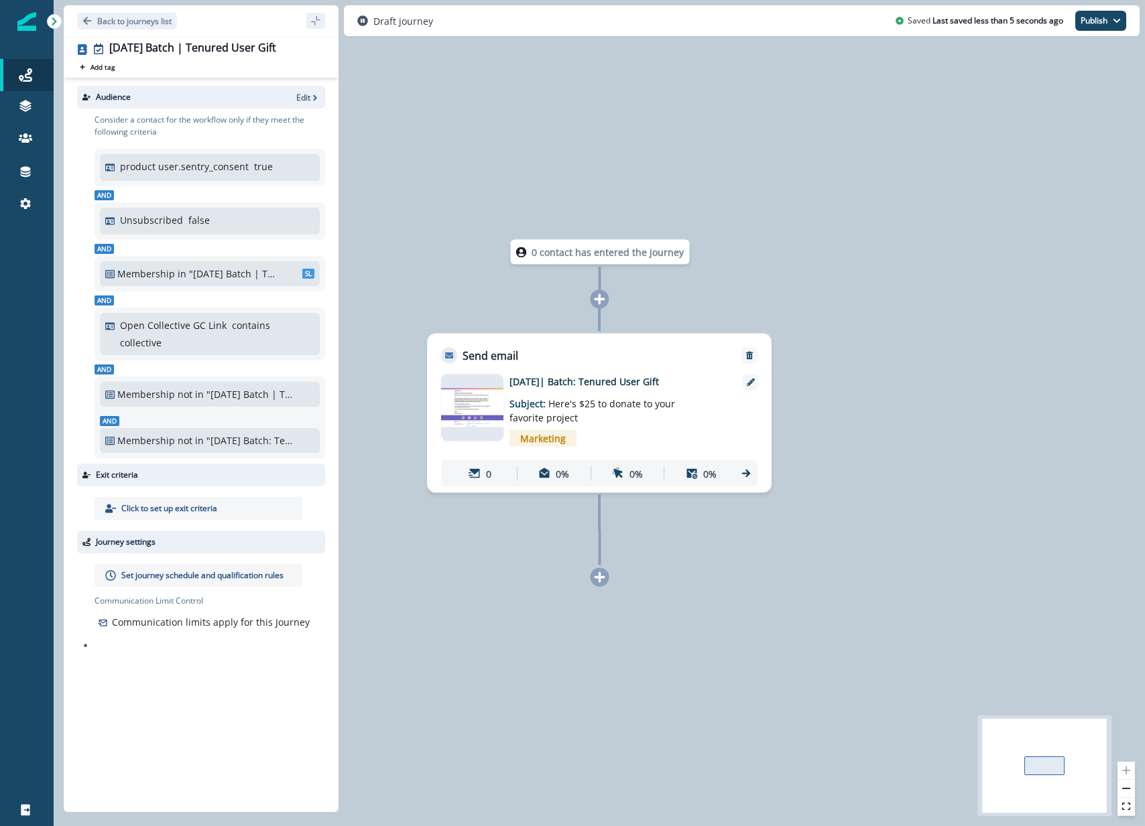
click at [877, 341] on div "0 contact has entered the journey Send email Email asset changed, journey repor…" at bounding box center [599, 413] width 1091 height 826
click at [889, 381] on div "0 contact has entered the journey Send email Email asset changed, journey repor…" at bounding box center [599, 413] width 1091 height 826
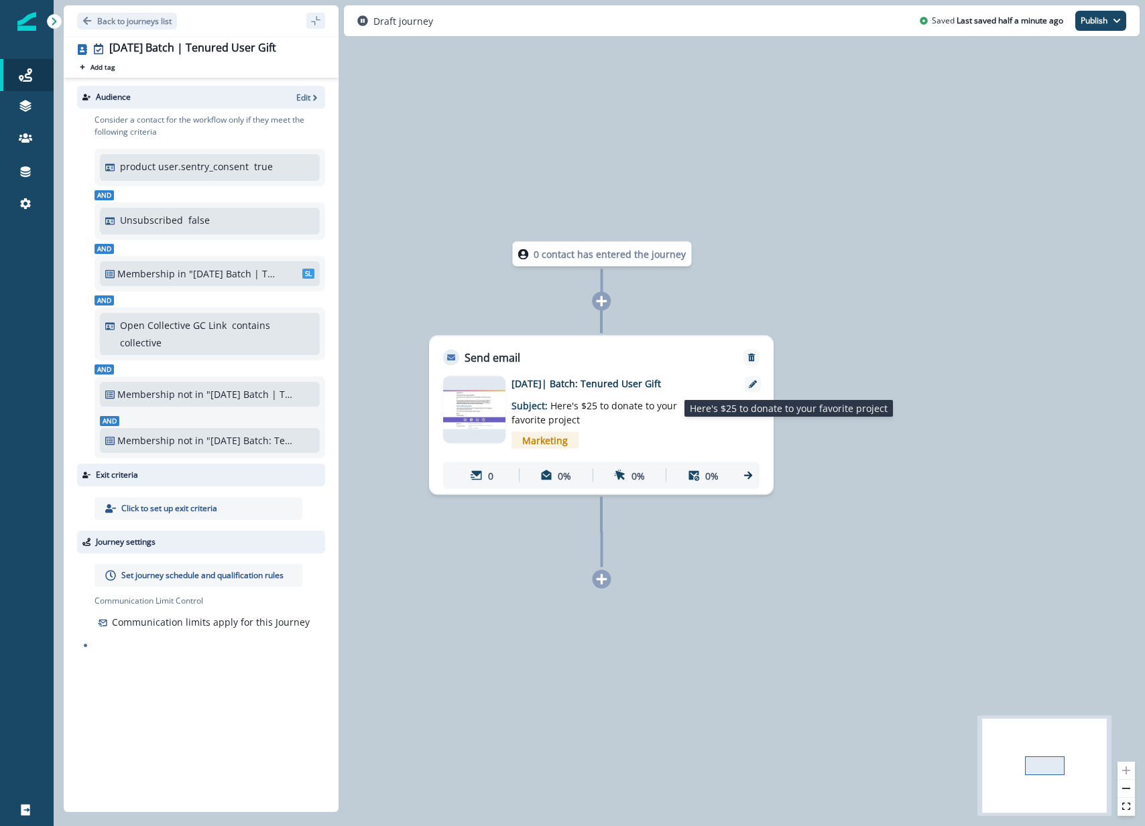
click at [600, 401] on span "Here's $25 to donate to your favorite project" at bounding box center [594, 412] width 166 height 27
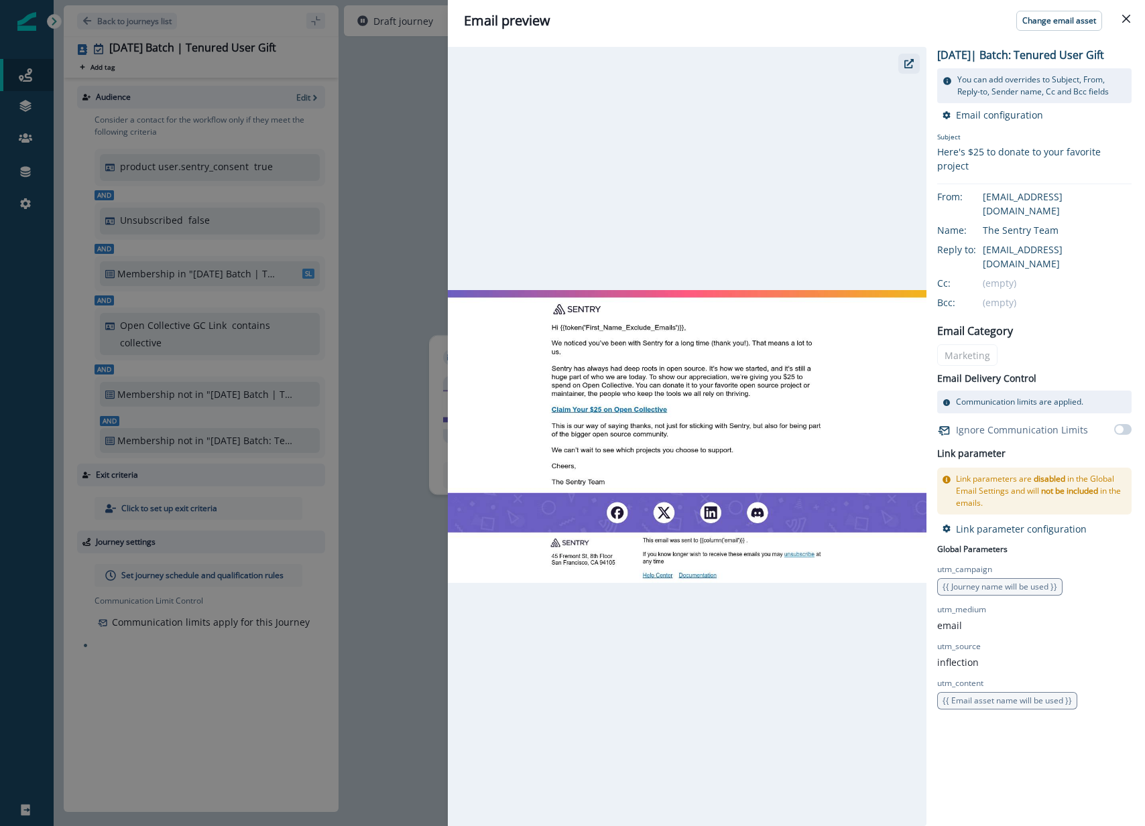
click at [904, 66] on icon "button" at bounding box center [908, 63] width 9 height 9
click at [415, 267] on div "Email preview Change email asset 2025-09-29| Batch: Tenured User Gift You can a…" at bounding box center [572, 413] width 1145 height 826
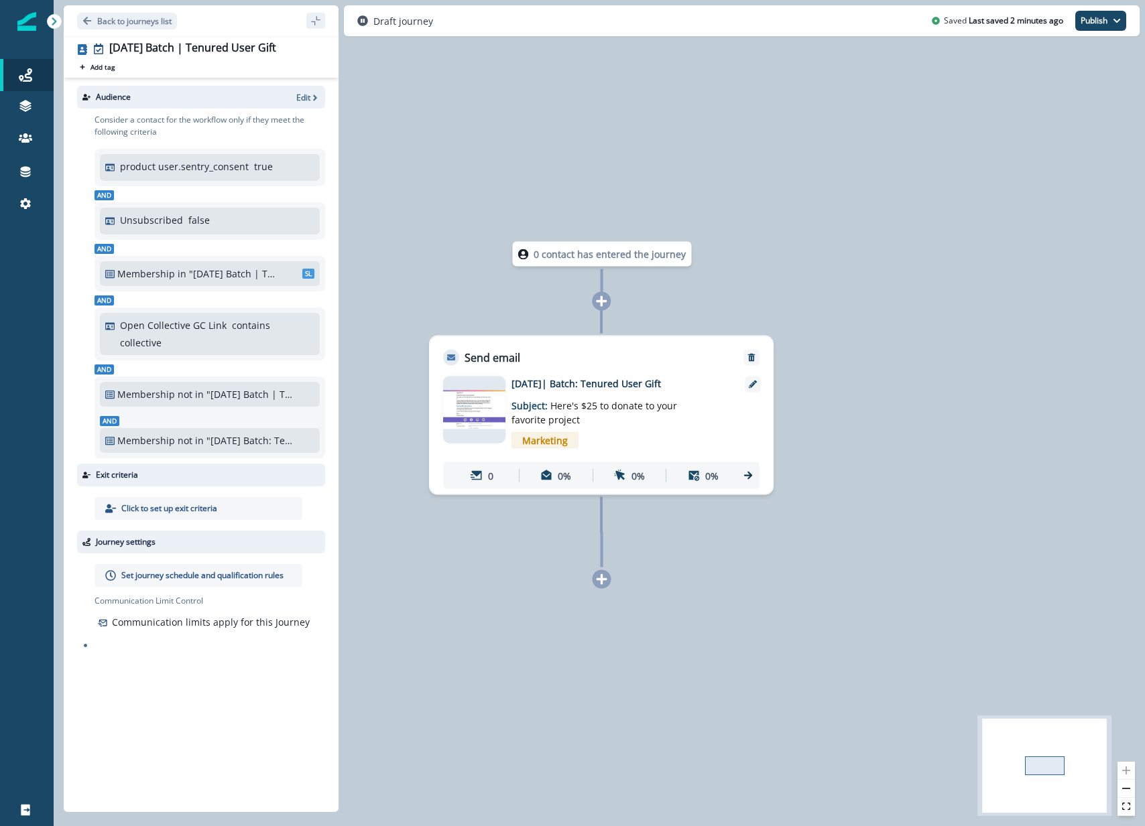
click at [212, 576] on p "Set journey schedule and qualification rules" at bounding box center [202, 576] width 162 height 12
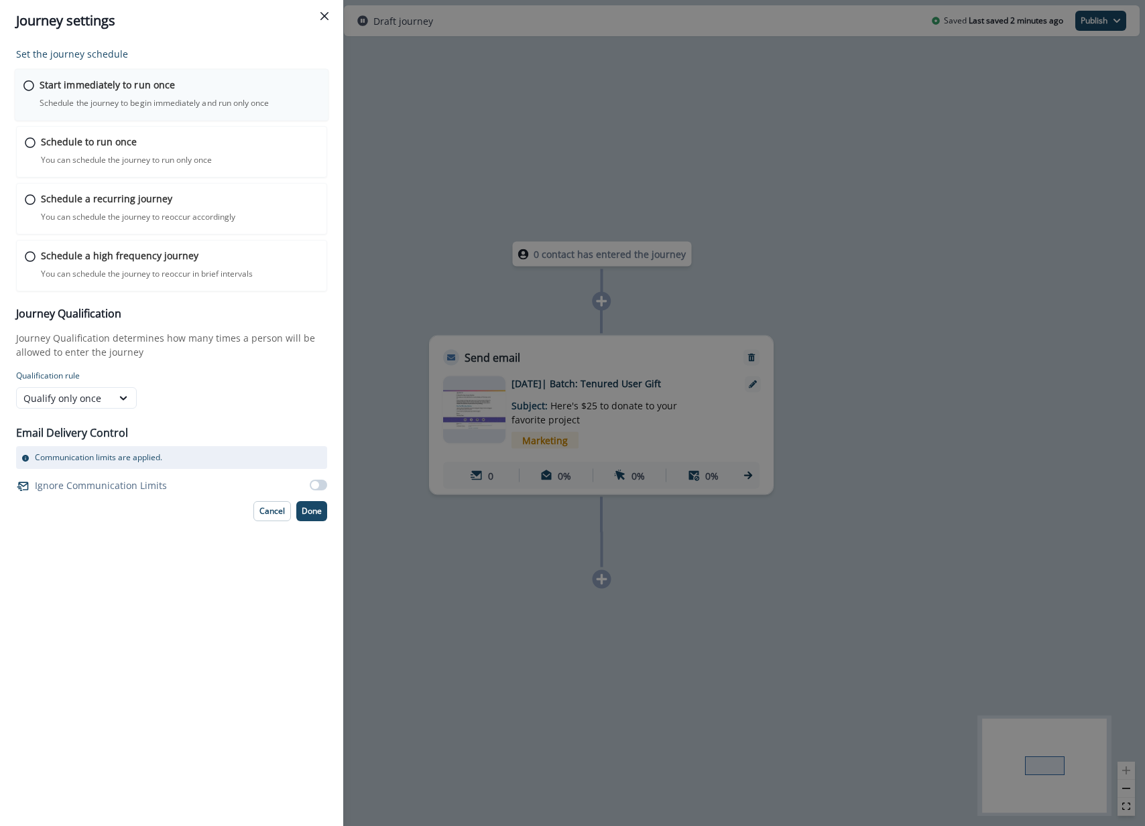
click at [229, 103] on p "Schedule the journey to begin immediately and run only once" at bounding box center [154, 103] width 229 height 12
click at [312, 515] on p "Done" at bounding box center [312, 509] width 20 height 9
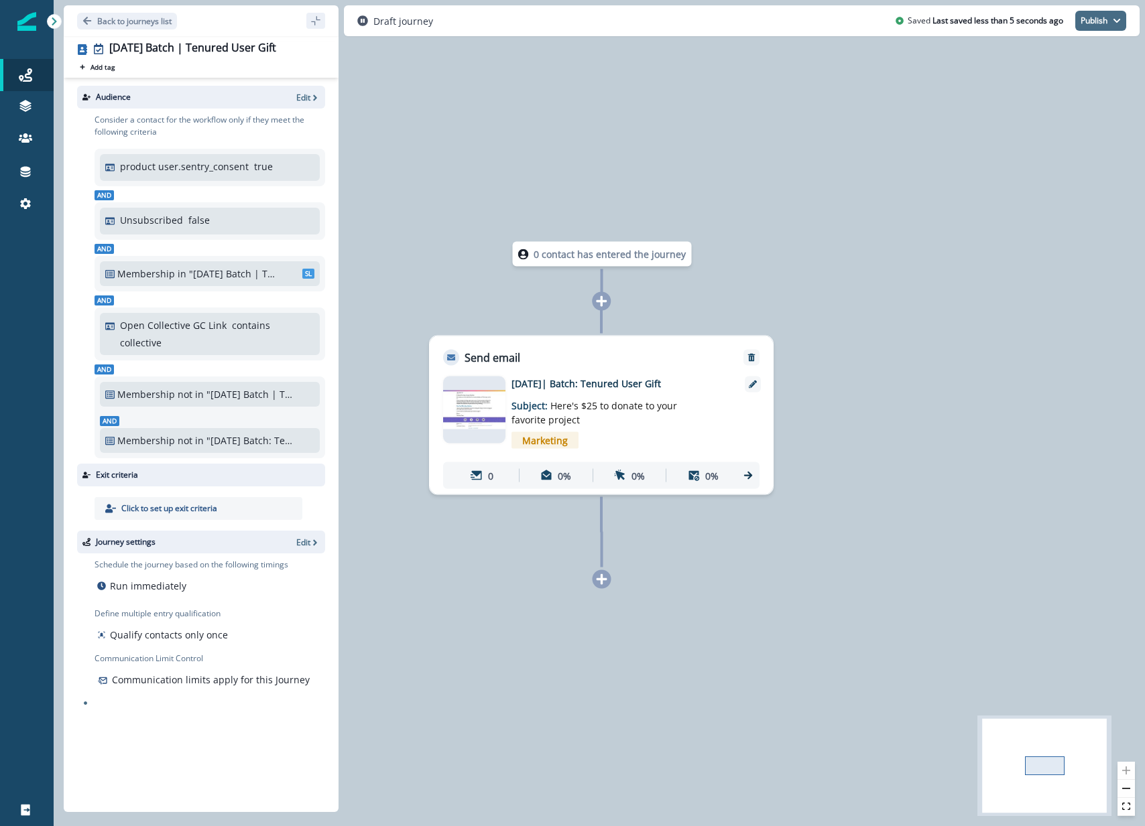
click at [1090, 23] on button "Publish" at bounding box center [1100, 21] width 51 height 20
click at [1054, 56] on button "as active journey" at bounding box center [1050, 54] width 149 height 24
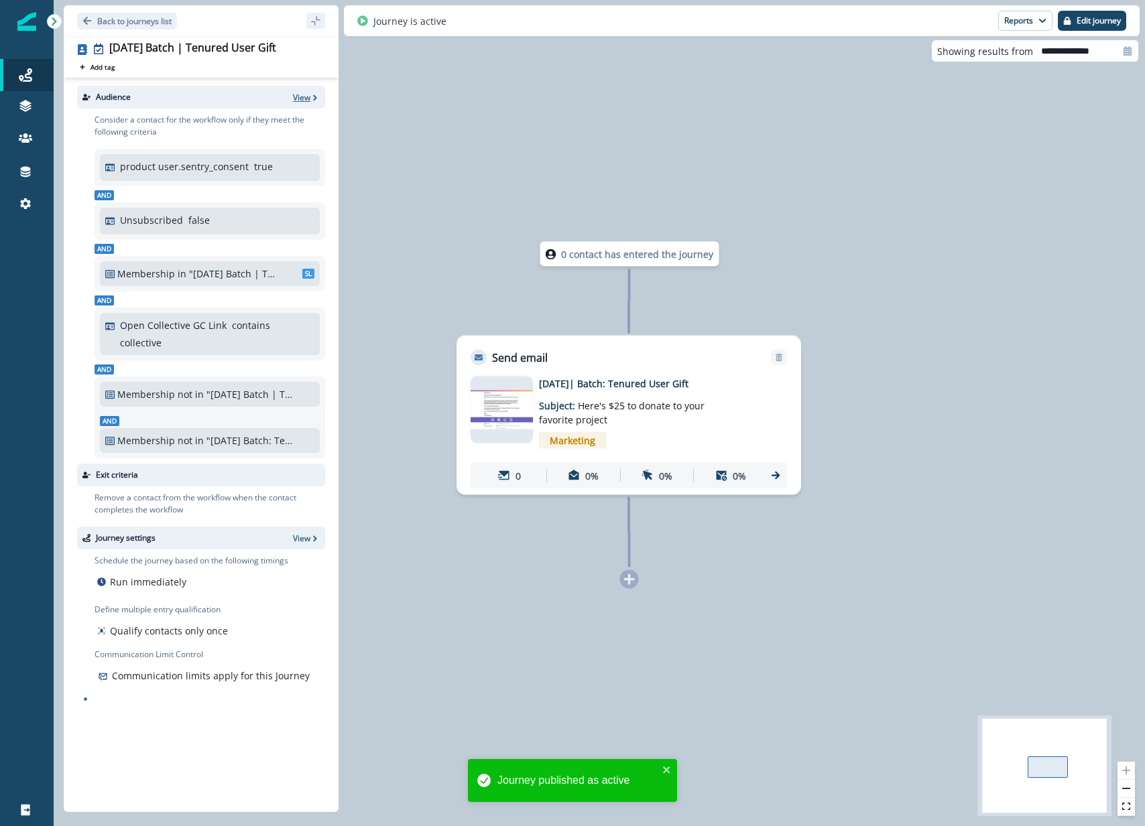
click at [304, 94] on p "View" at bounding box center [301, 97] width 17 height 11
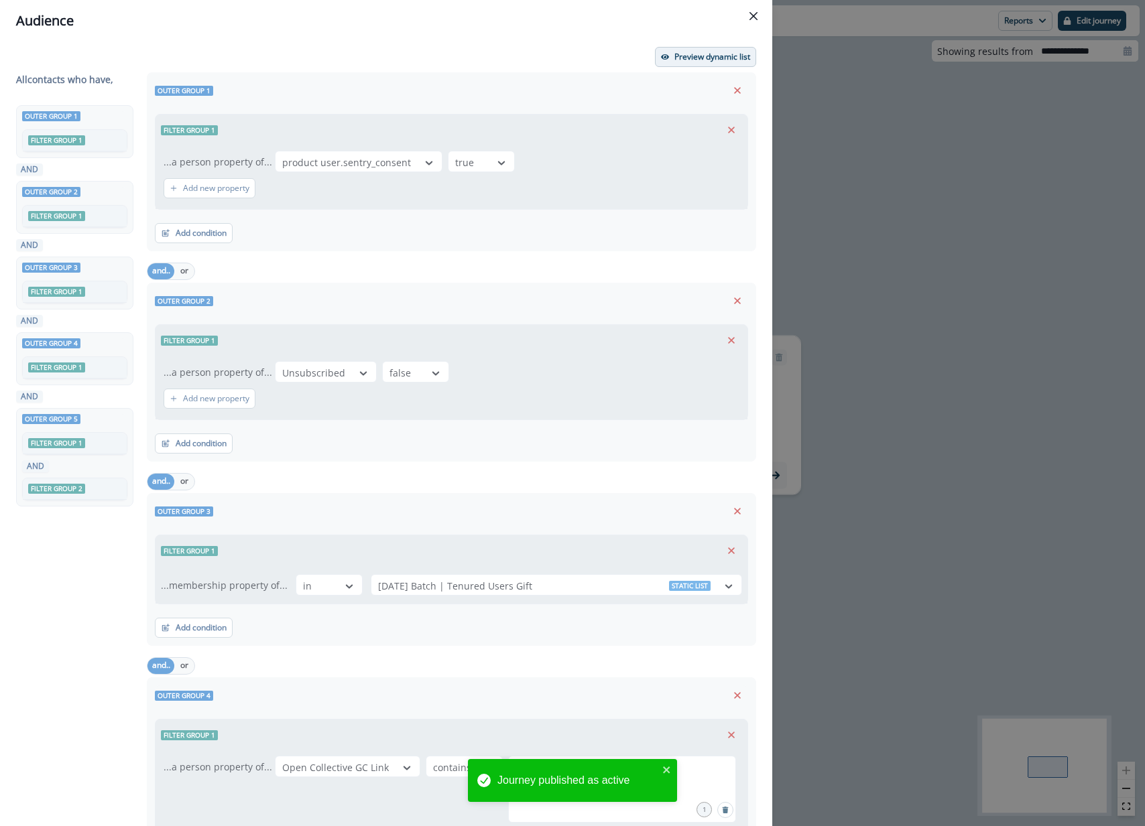
click at [724, 47] on div "Preview dynamic list All contact s who have, Outer group 1 Filter group 1 AND O…" at bounding box center [386, 434] width 772 height 785
click at [724, 52] on p "Preview dynamic list" at bounding box center [712, 56] width 76 height 9
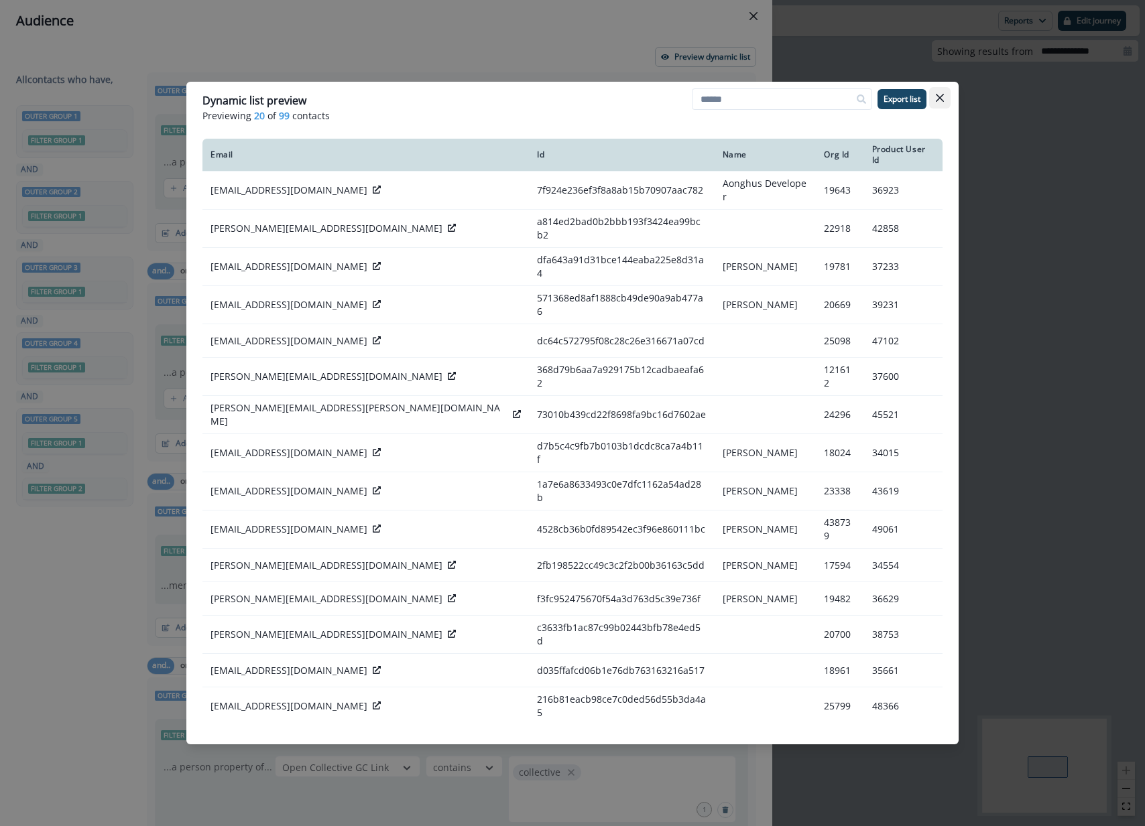
click at [944, 99] on button "Close" at bounding box center [939, 97] width 21 height 21
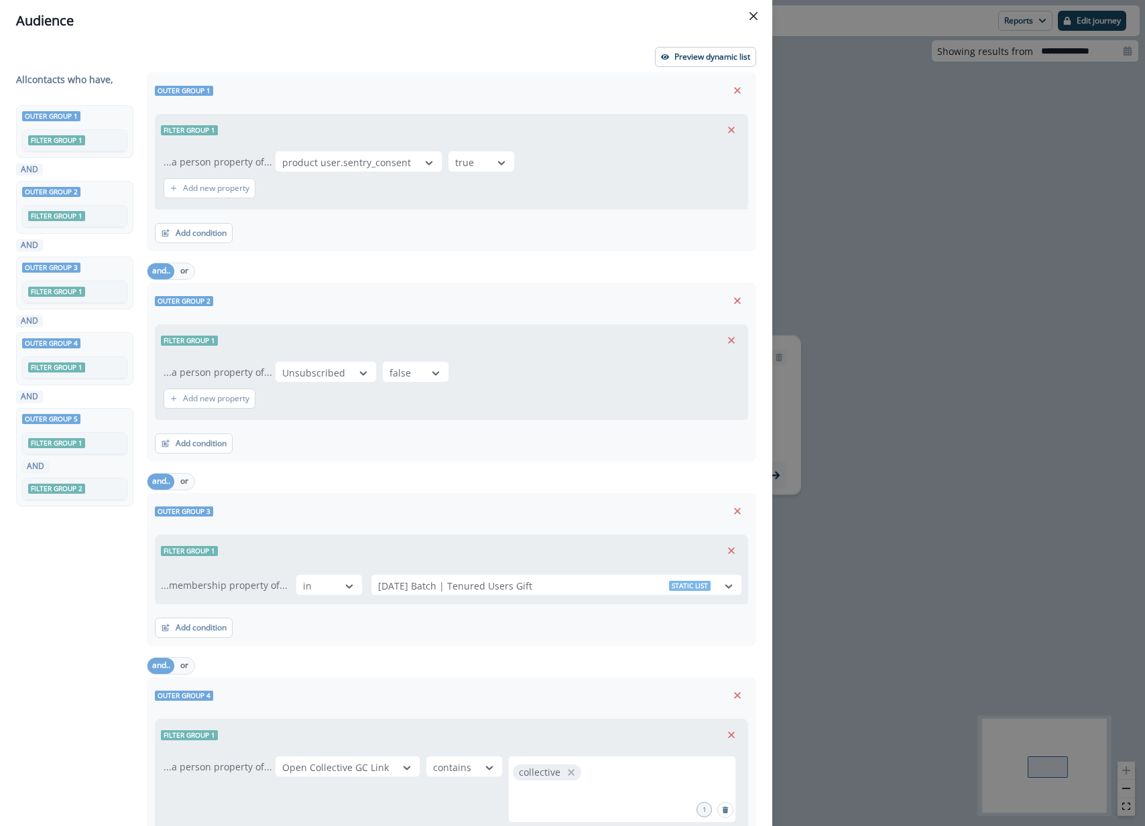
click at [883, 403] on div "Audience Preview dynamic list All contact s who have, Outer group 1 Filter grou…" at bounding box center [572, 413] width 1145 height 826
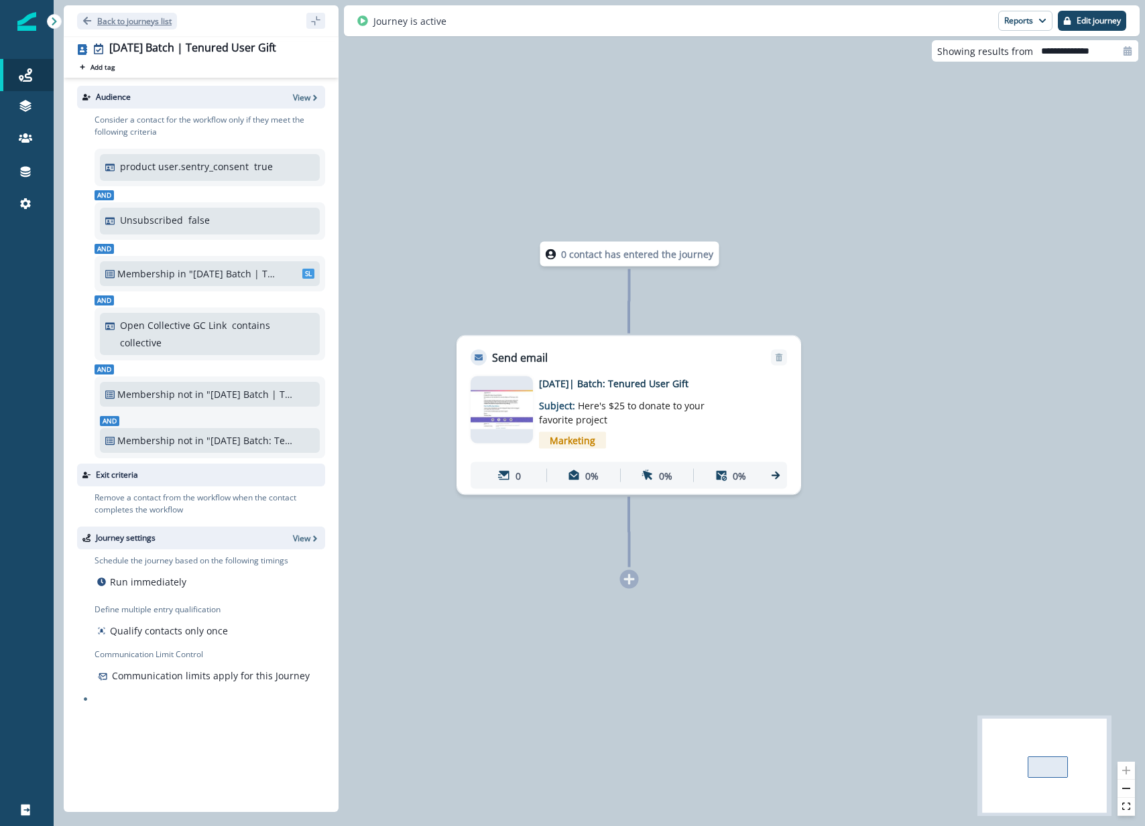
click at [138, 21] on p "Back to journeys list" at bounding box center [134, 20] width 74 height 11
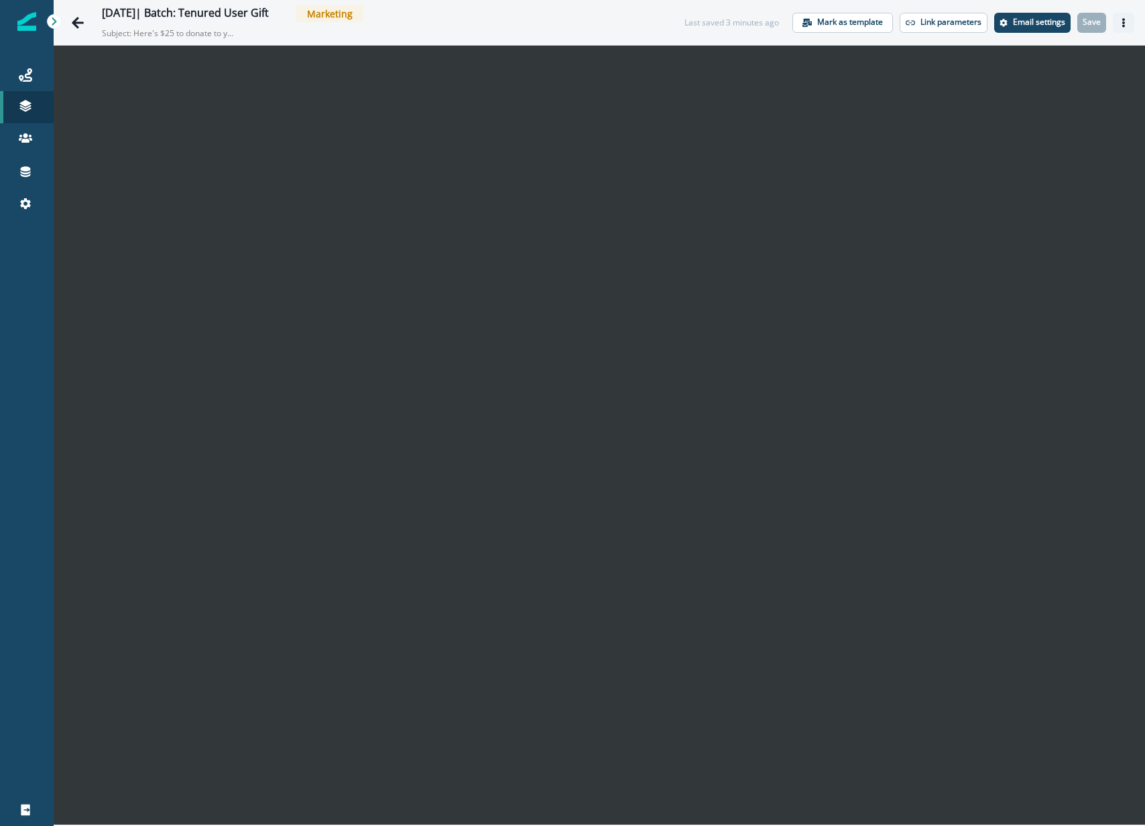
click at [1123, 23] on icon "Actions" at bounding box center [1123, 22] width 3 height 9
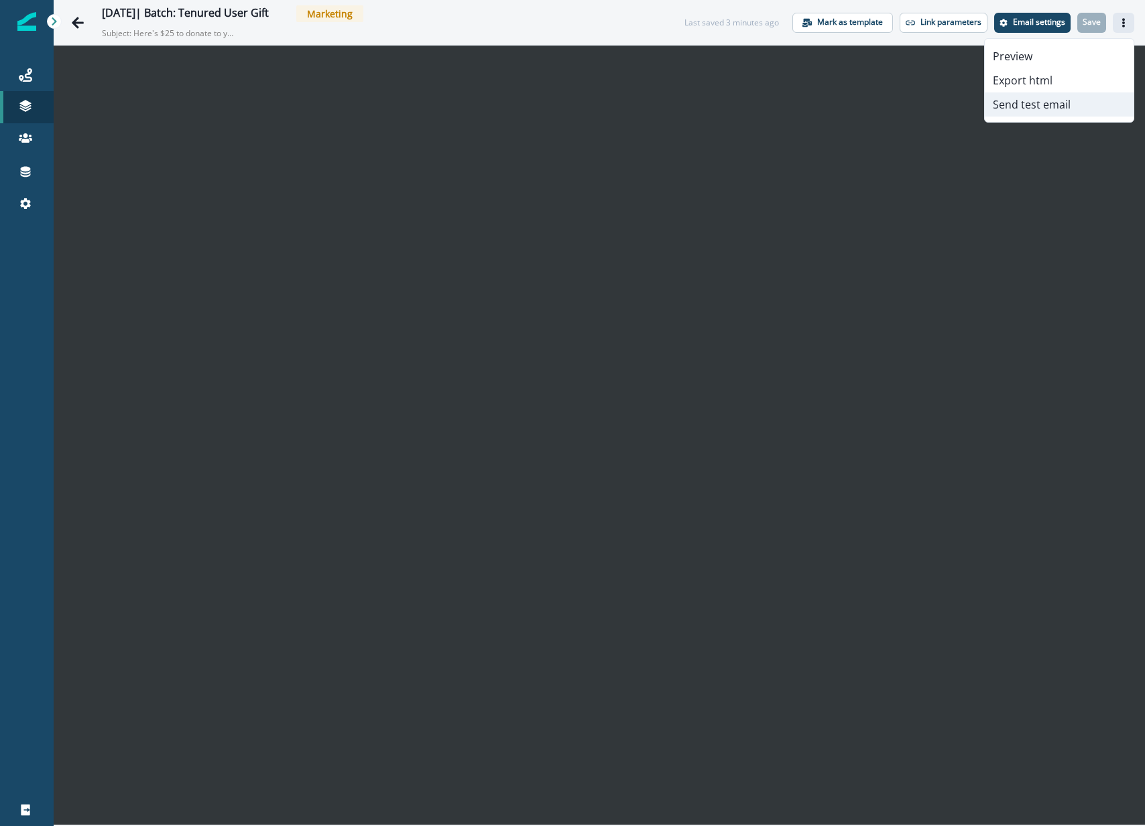
click at [1033, 109] on button "Send test email" at bounding box center [1058, 104] width 149 height 24
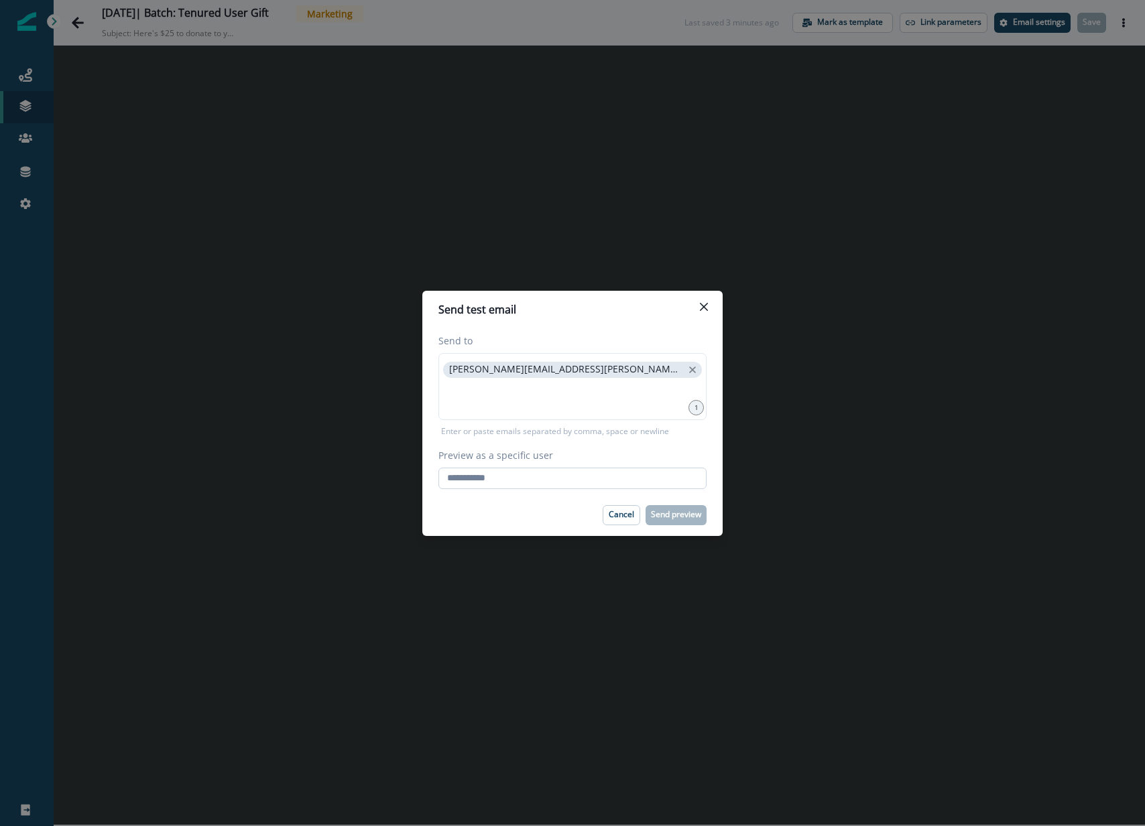
click at [498, 483] on input "Preview as a specific user" at bounding box center [572, 478] width 268 height 21
paste input "**********"
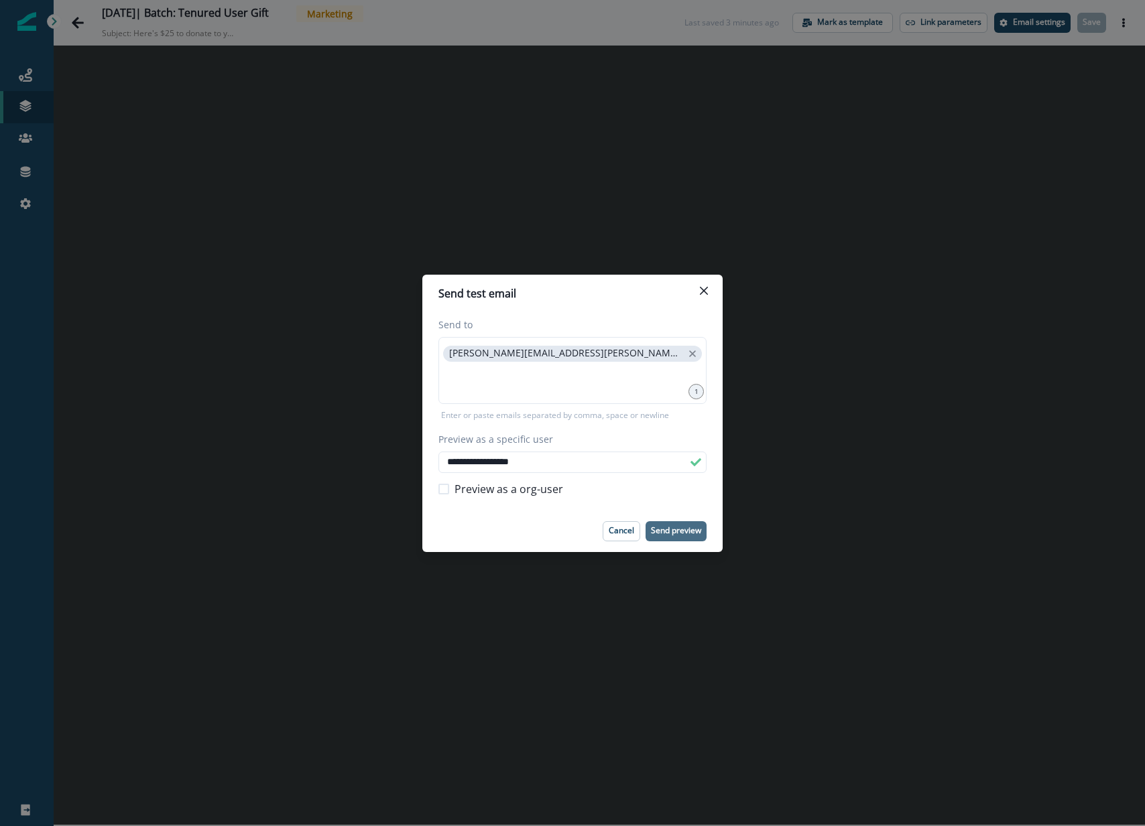
type input "**********"
click at [675, 536] on button "Send preview" at bounding box center [675, 531] width 61 height 20
click at [637, 619] on div "**********" at bounding box center [572, 413] width 1145 height 826
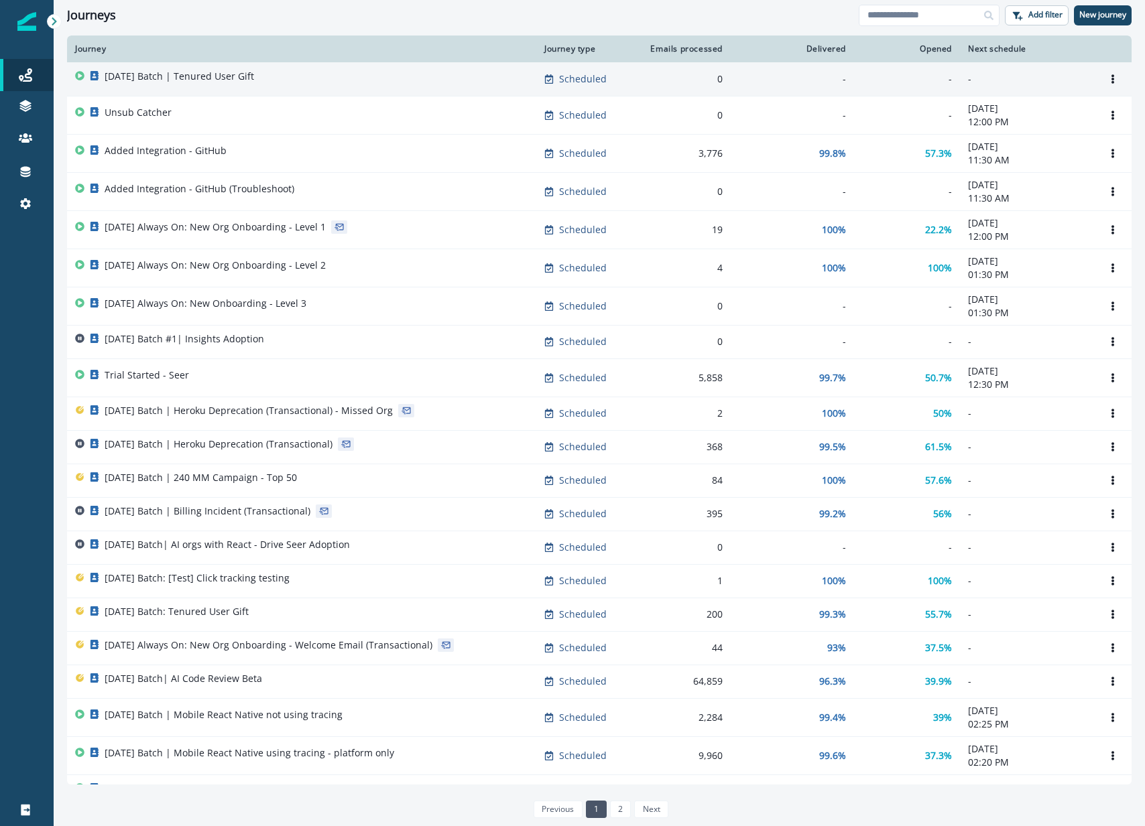
click at [212, 78] on p "[DATE] Batch | Tenured User Gift" at bounding box center [179, 76] width 149 height 13
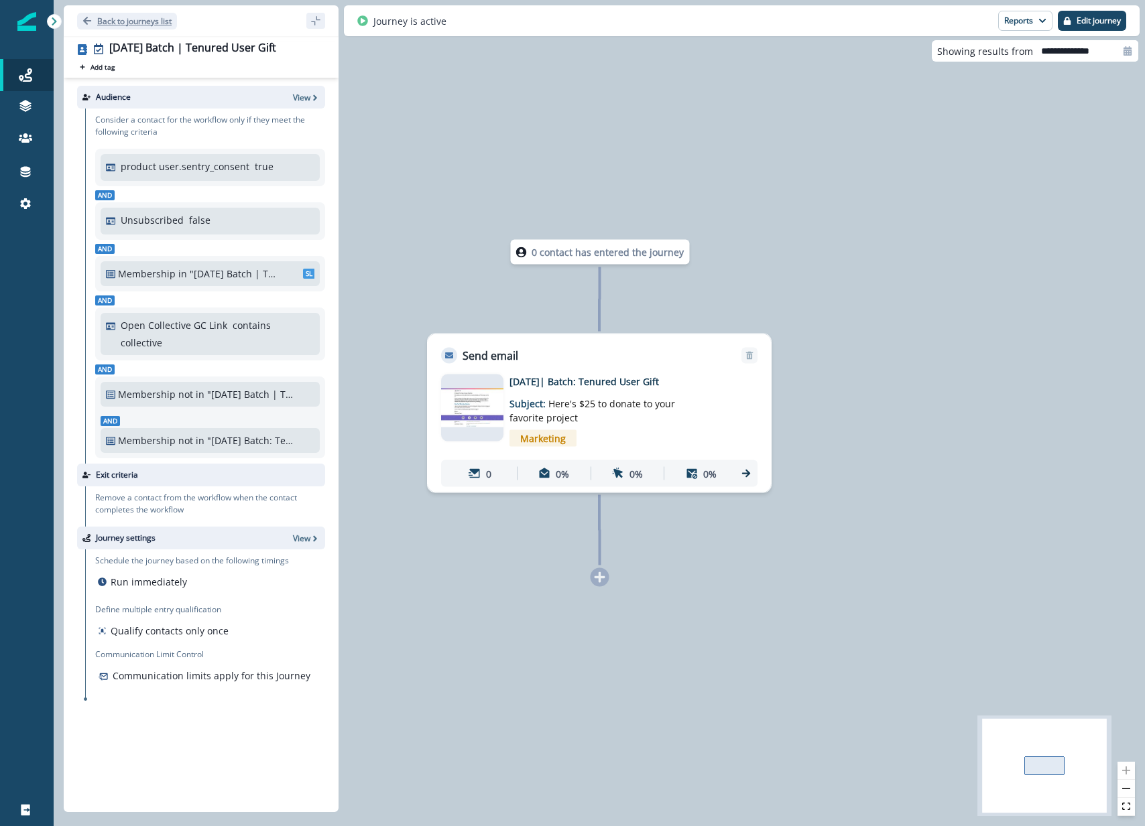
click at [126, 19] on p "Back to journeys list" at bounding box center [134, 20] width 74 height 11
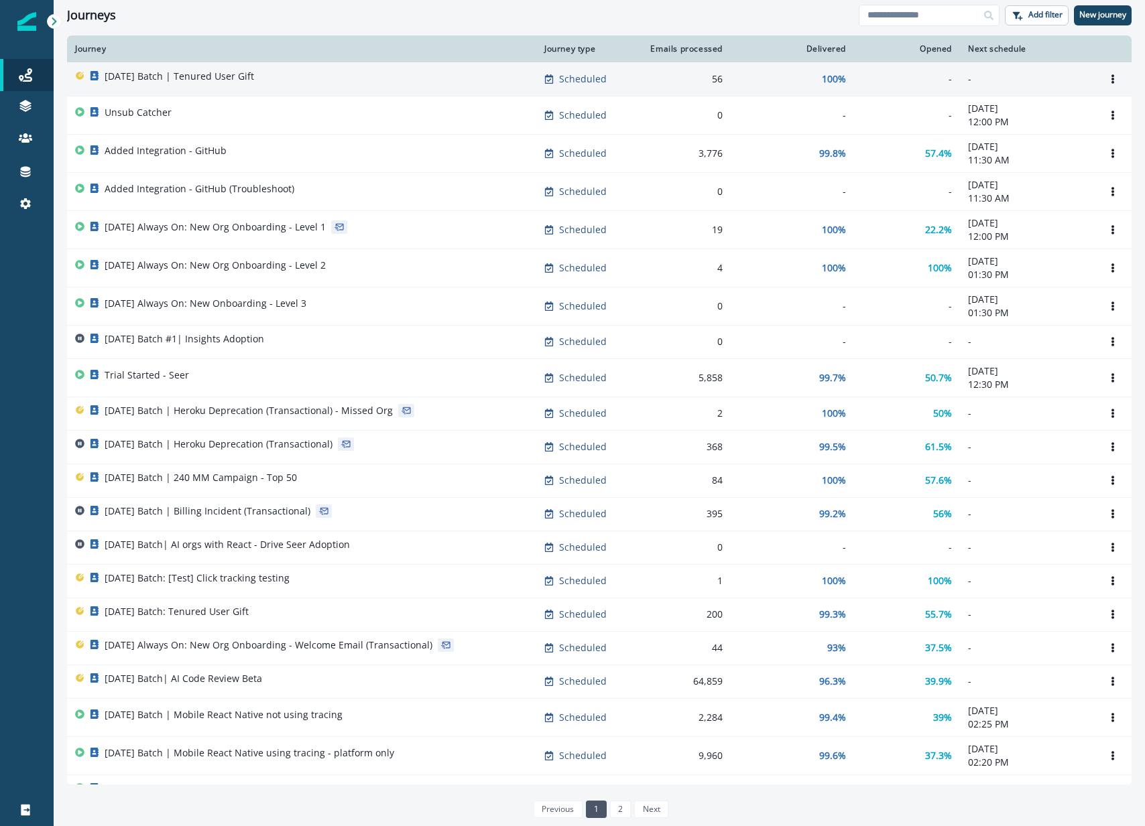
click at [192, 83] on div "[DATE] Batch | Tenured User Gift" at bounding box center [179, 79] width 149 height 19
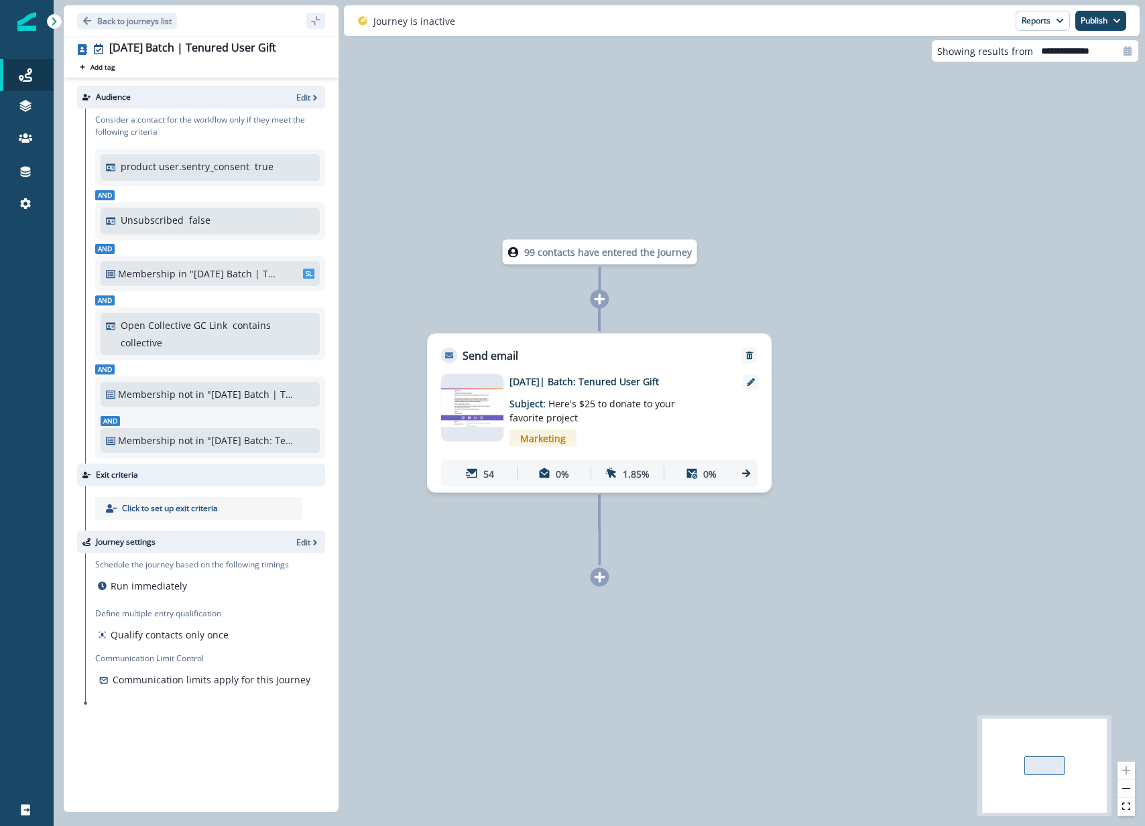
drag, startPoint x: 476, startPoint y: 487, endPoint x: 485, endPoint y: 483, distance: 9.6
click at [476, 487] on div "Email asset changed, journey reports will be subject to change This asset has o…" at bounding box center [599, 428] width 343 height 129
click at [485, 483] on div "54" at bounding box center [480, 473] width 68 height 25
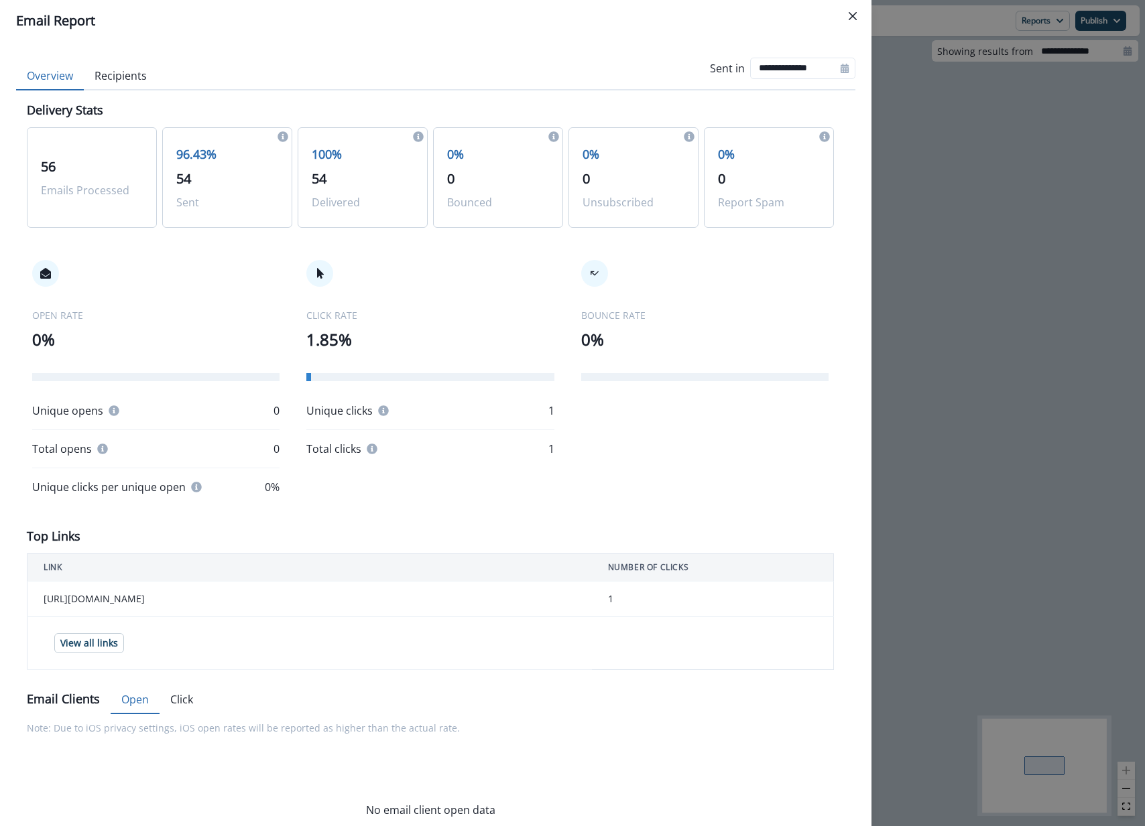
click at [379, 257] on div "OPEN RATE 0% Unique opens 0 Total opens 0 Unique clicks per unique open 0% CLIC…" at bounding box center [430, 377] width 807 height 289
drag, startPoint x: 850, startPoint y: 17, endPoint x: 836, endPoint y: 19, distance: 14.3
click at [848, 17] on icon "Close" at bounding box center [852, 16] width 8 height 8
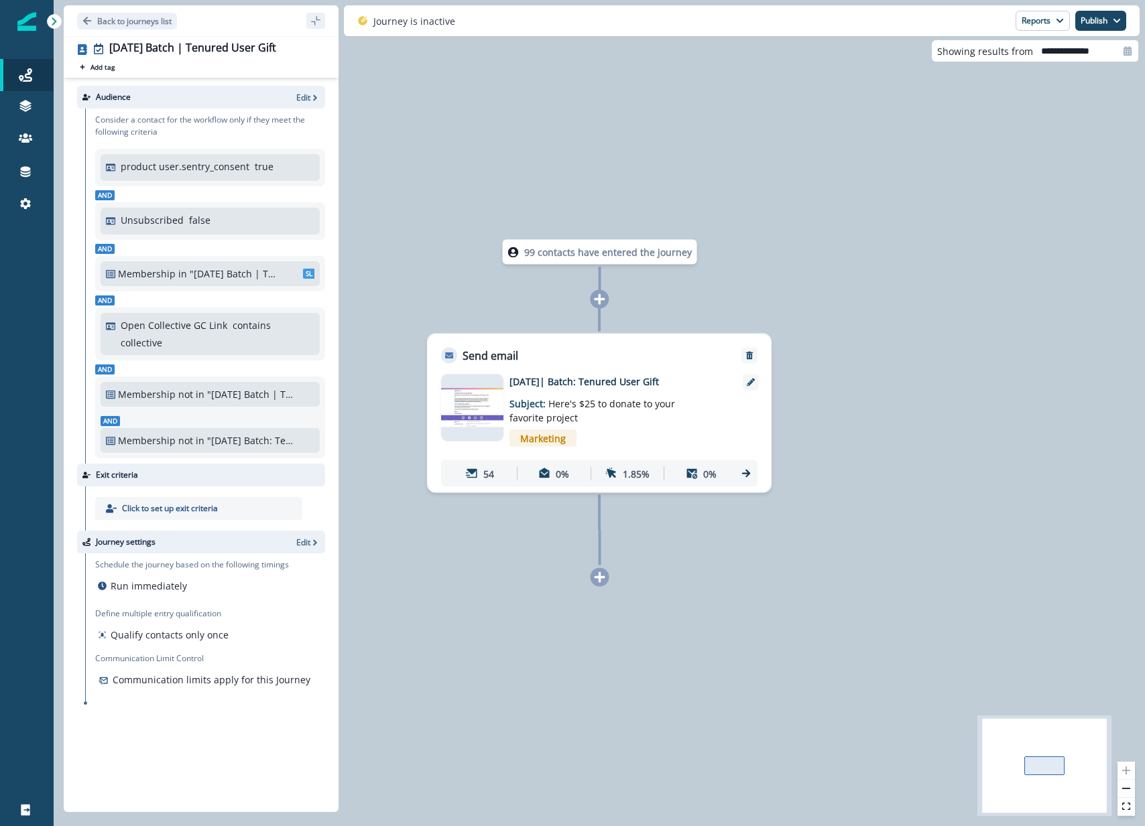
click at [576, 137] on div "99 contacts have entered the journey Send email Email asset changed, journey re…" at bounding box center [599, 413] width 1091 height 826
click at [560, 256] on p "99 contacts have entered the journey" at bounding box center [608, 252] width 168 height 14
click at [164, 25] on p "Back to journeys list" at bounding box center [134, 20] width 74 height 11
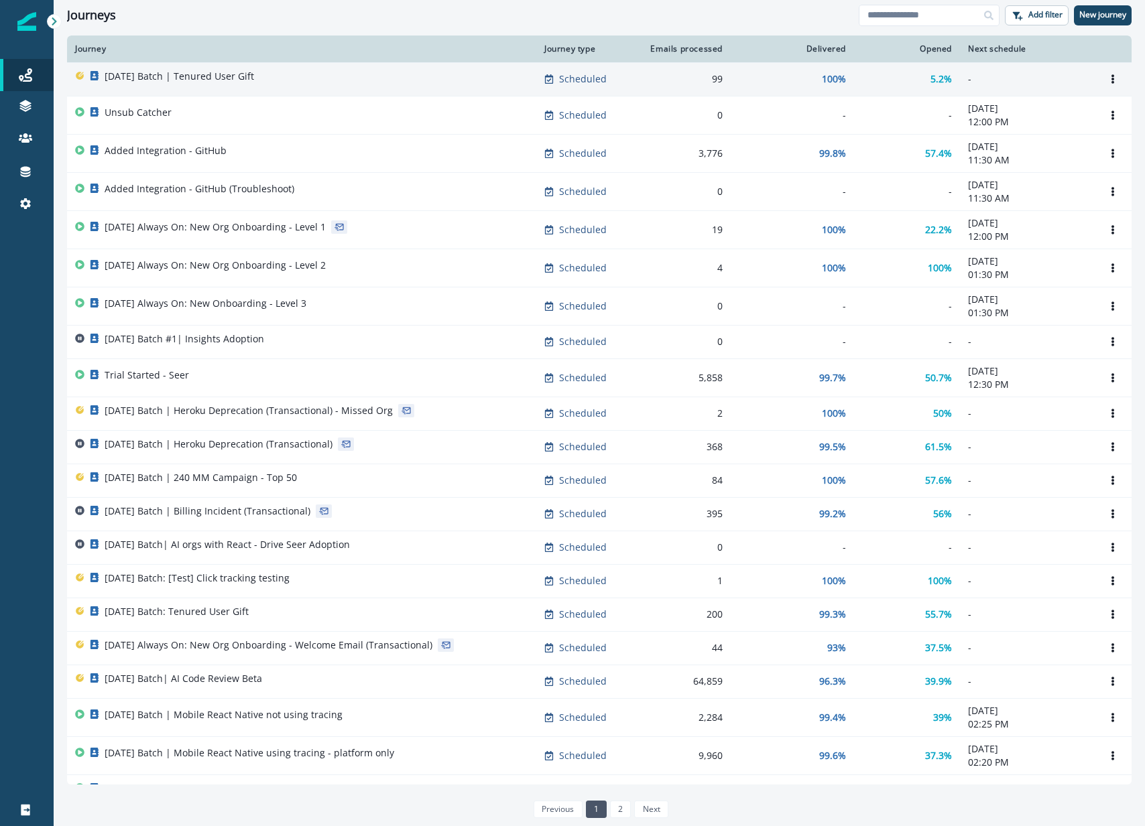
click at [149, 72] on p "[DATE] Batch | Tenured User Gift" at bounding box center [179, 76] width 149 height 13
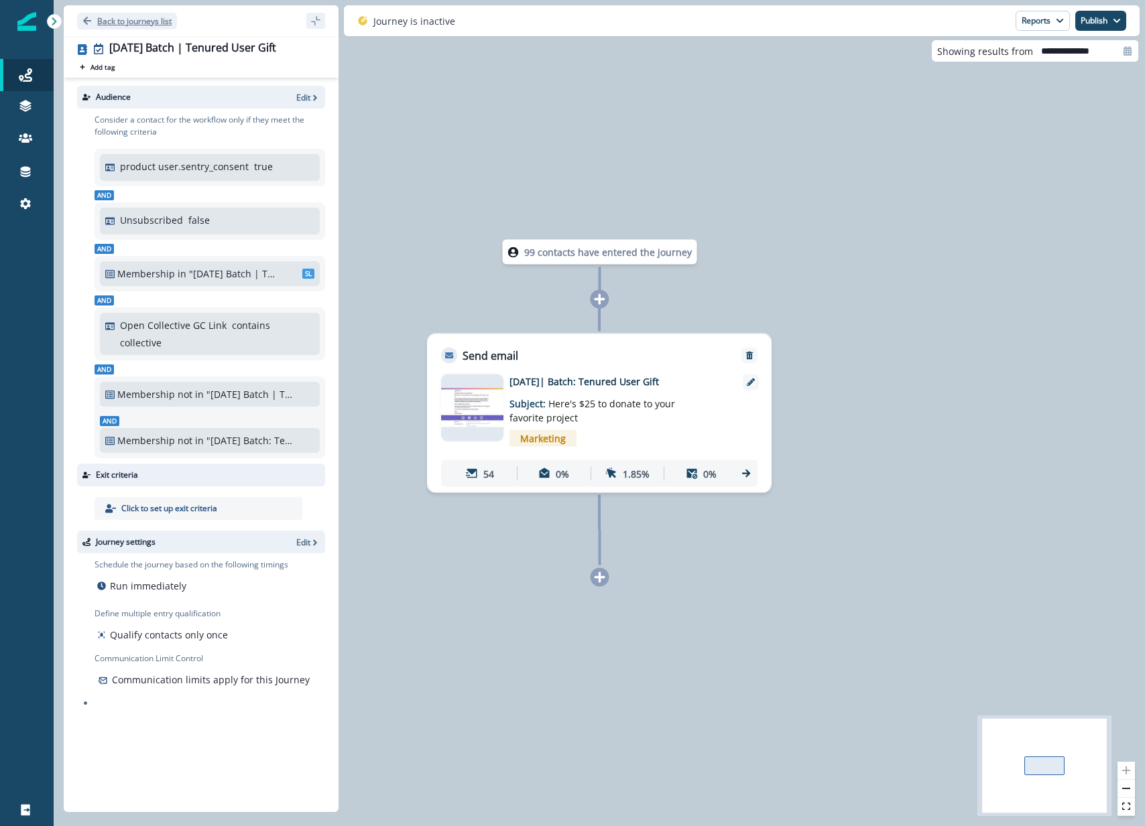
click at [104, 15] on p "Back to journeys list" at bounding box center [134, 20] width 74 height 11
